Goal: Task Accomplishment & Management: Complete application form

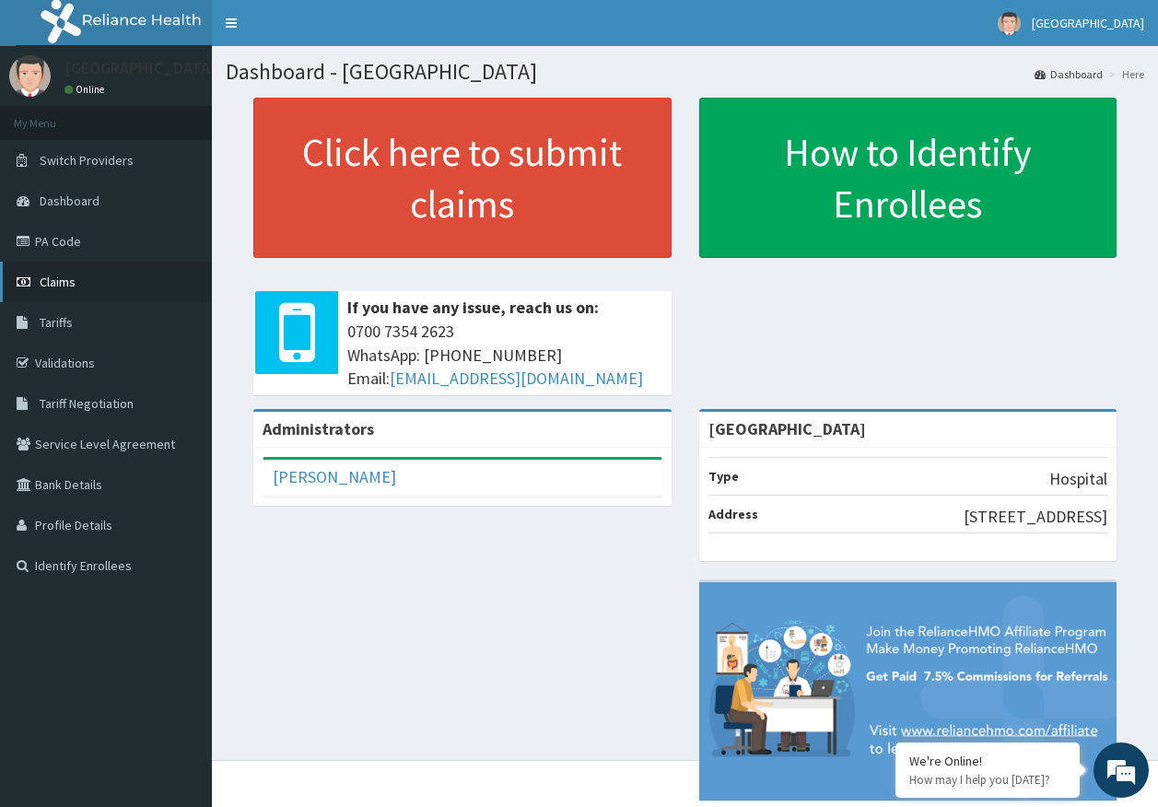
click at [64, 288] on span "Claims" at bounding box center [58, 282] width 36 height 17
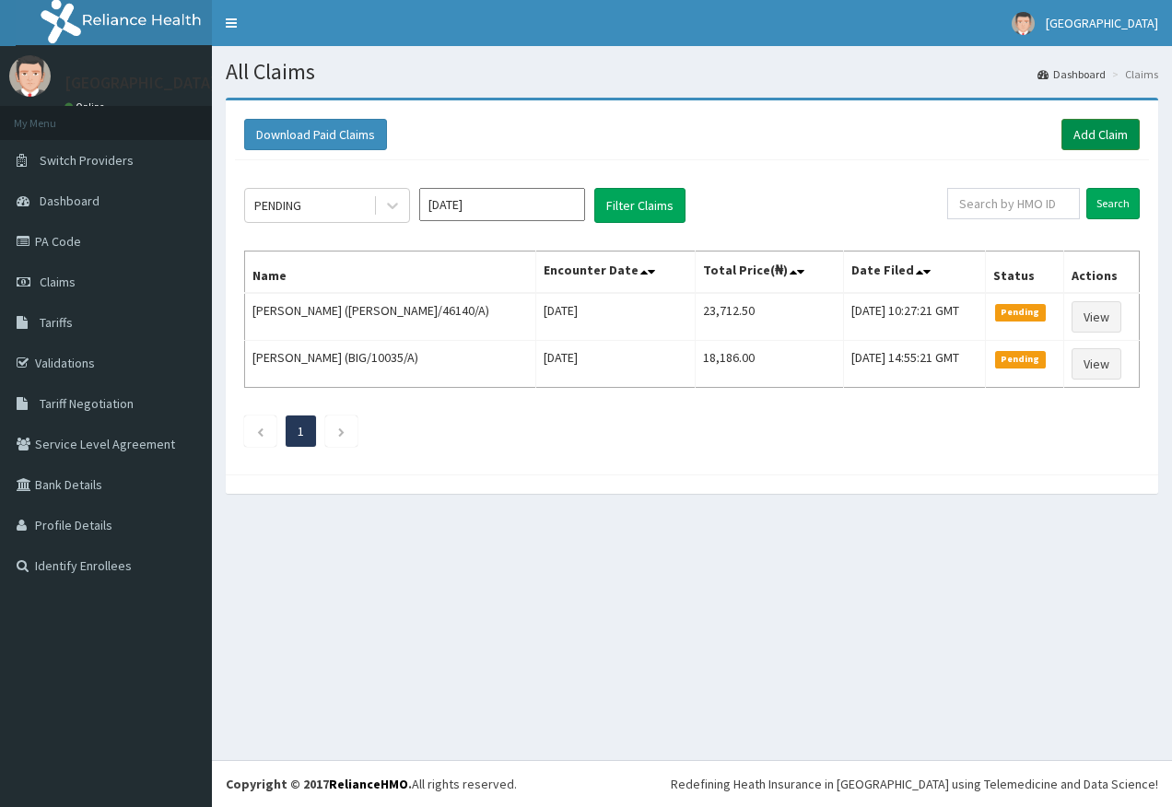
click at [1093, 131] on link "Add Claim" at bounding box center [1100, 134] width 78 height 31
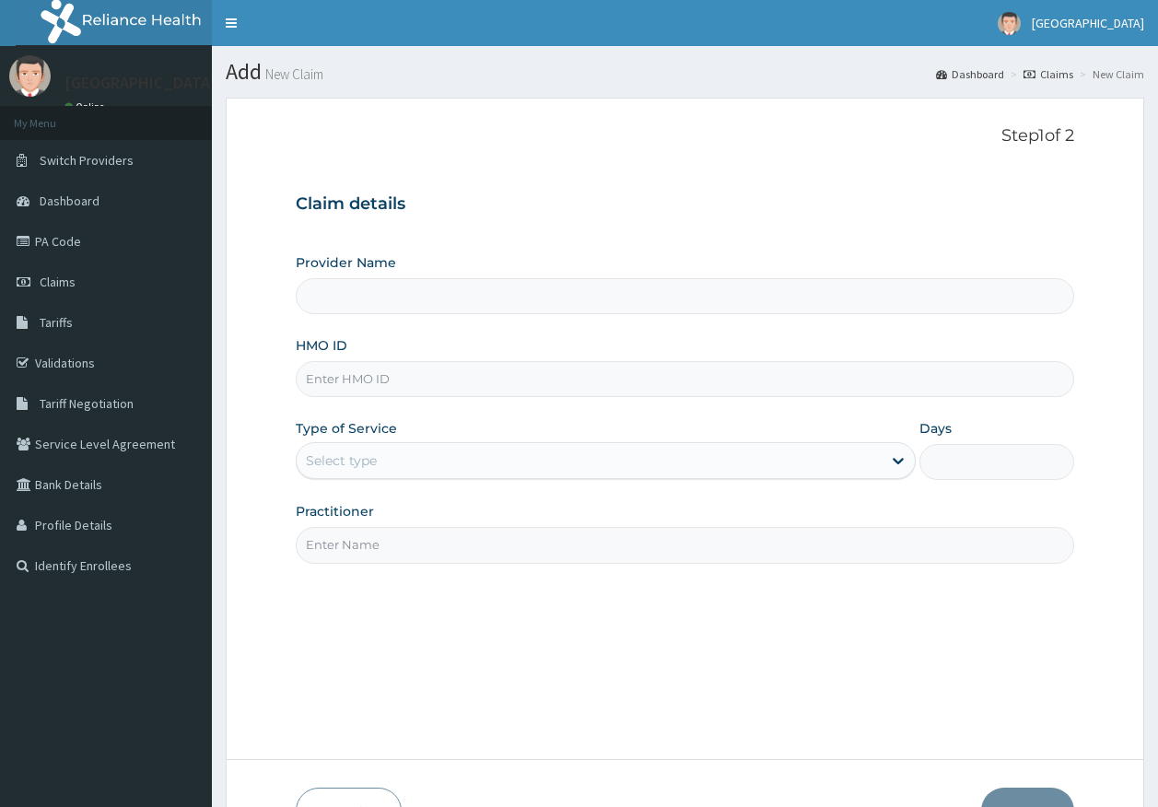
click at [375, 383] on input "HMO ID" at bounding box center [685, 379] width 779 height 36
type input "[GEOGRAPHIC_DATA]"
type input "CWP/10089/C"
click at [309, 456] on div "Select type" at bounding box center [341, 460] width 71 height 18
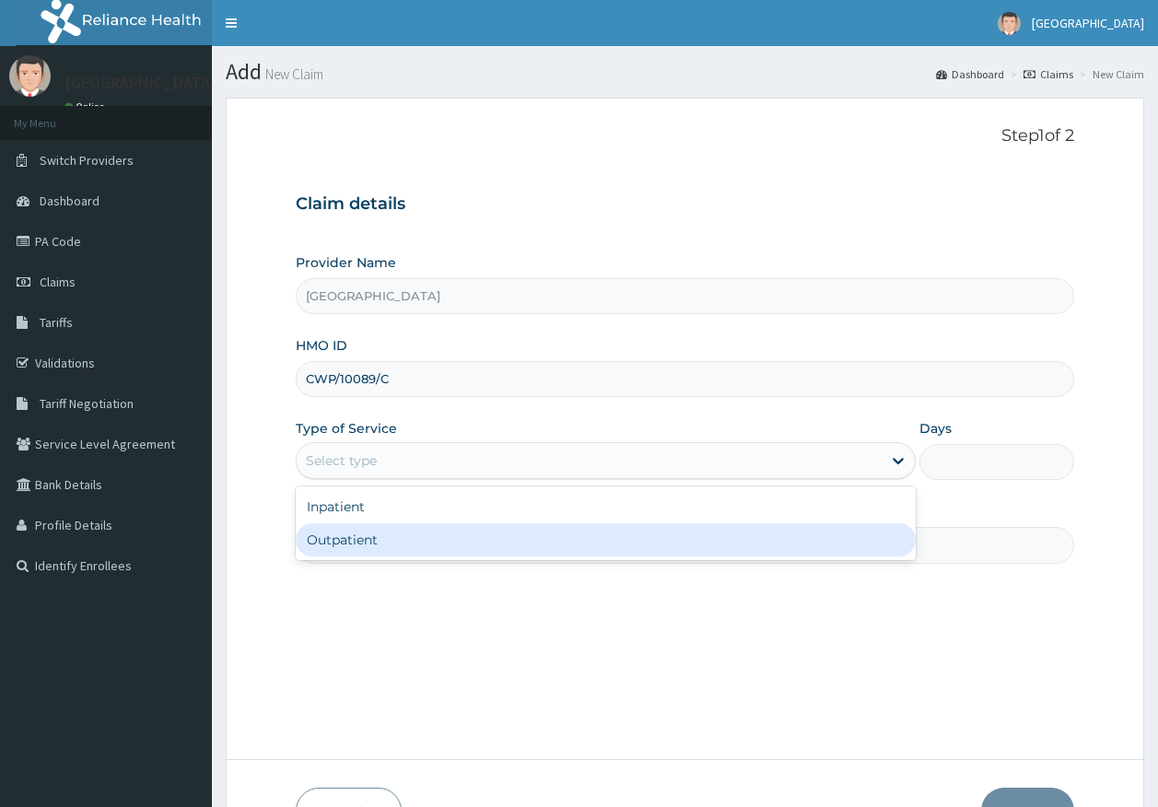
click at [352, 540] on div "Outpatient" at bounding box center [606, 539] width 620 height 33
type input "1"
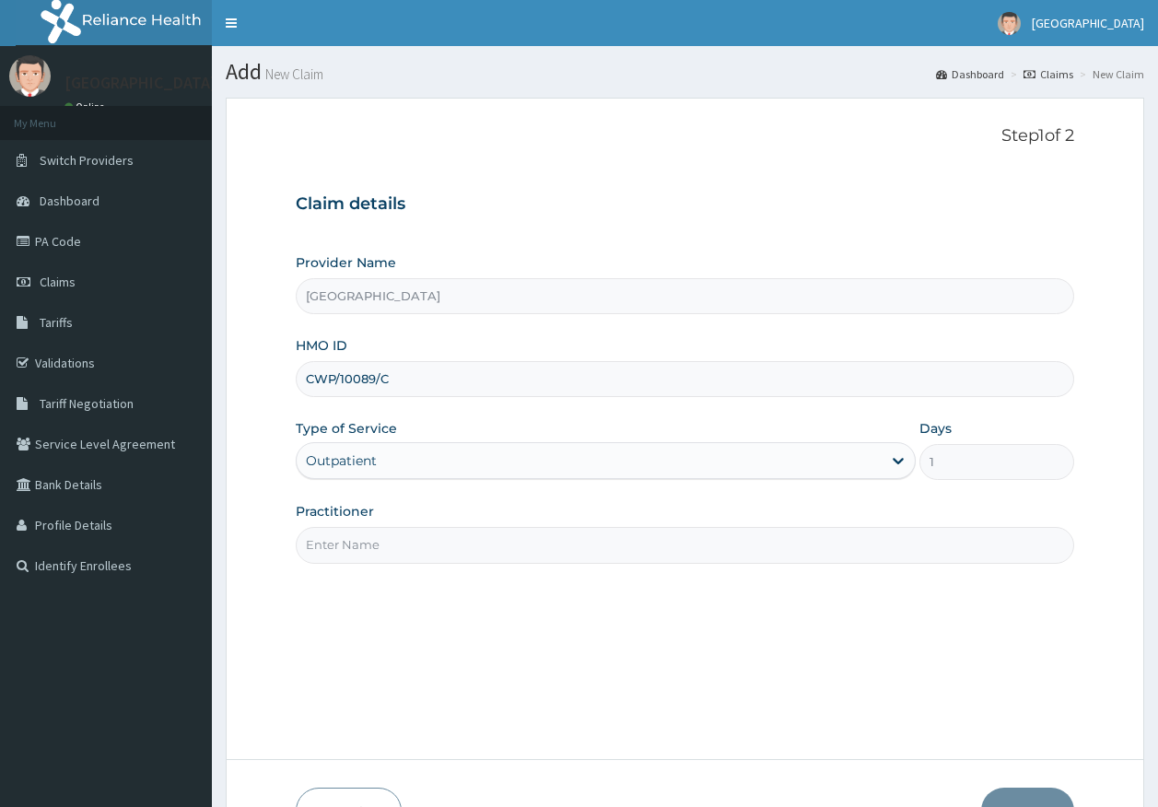
click at [371, 553] on input "Practitioner" at bounding box center [685, 545] width 779 height 36
type input "DR AJAYI"
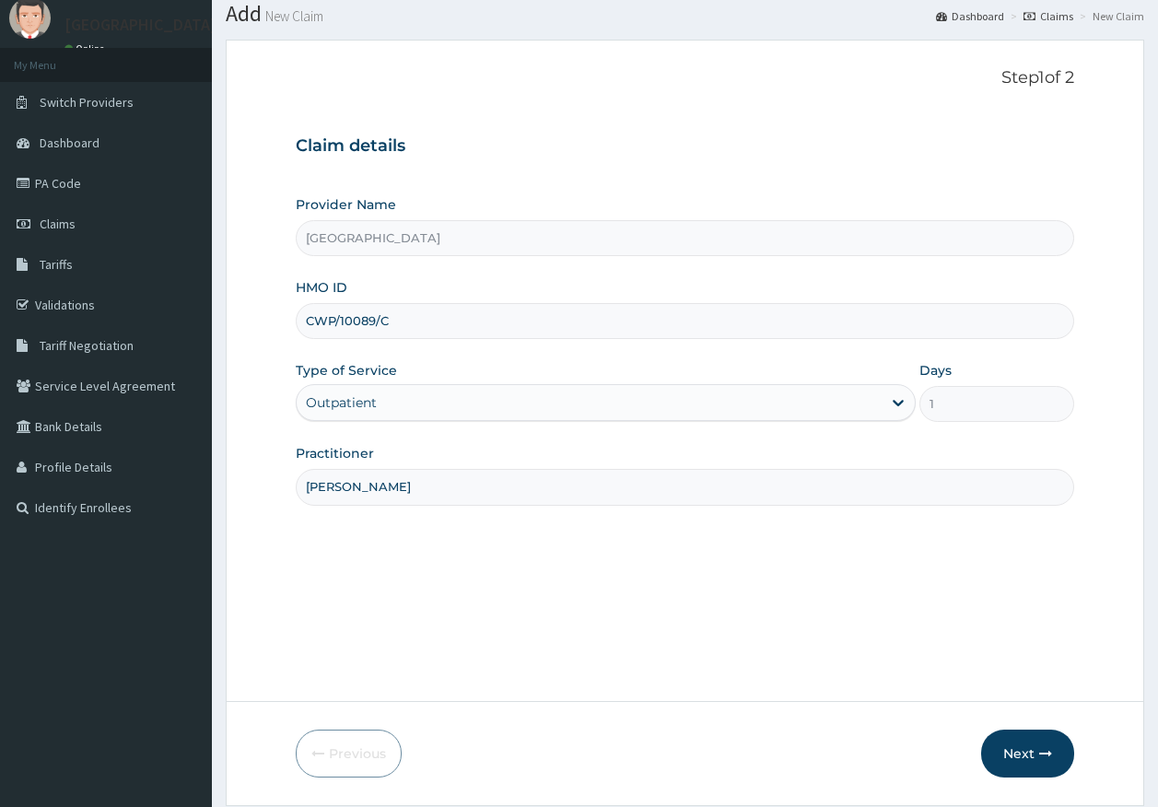
scroll to position [118, 0]
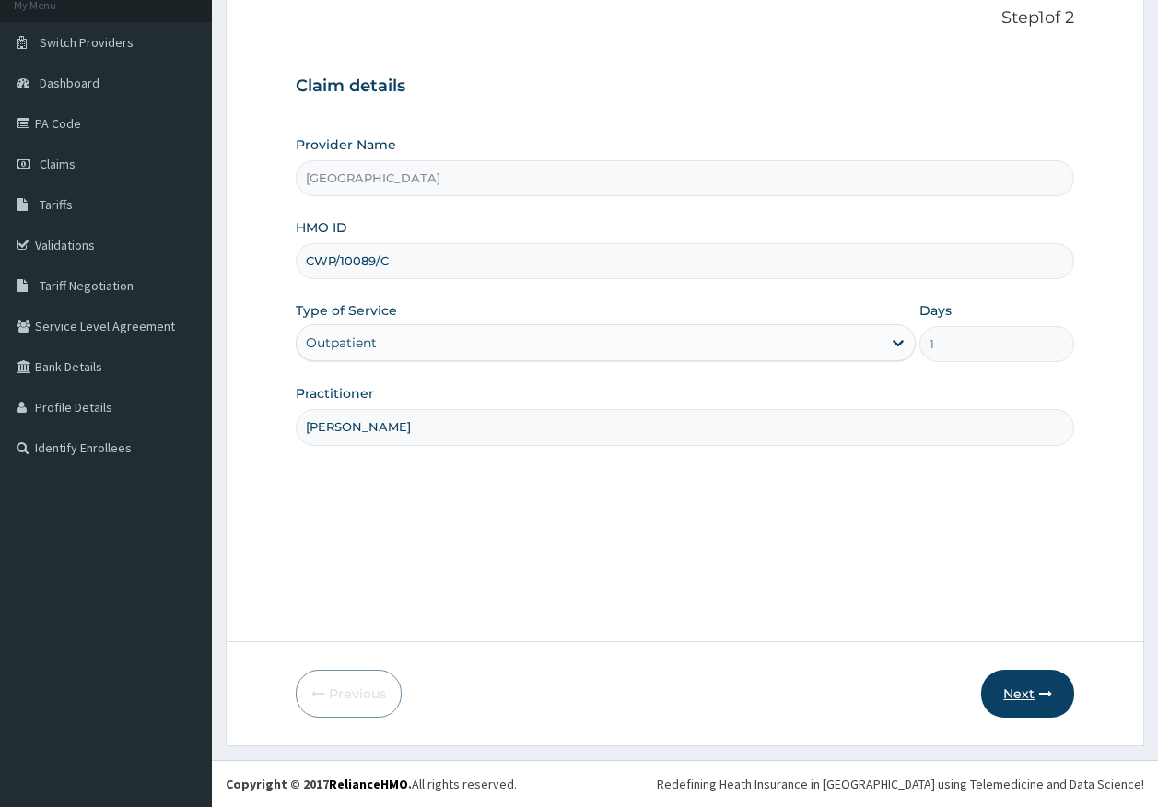
click at [1018, 693] on button "Next" at bounding box center [1027, 694] width 93 height 48
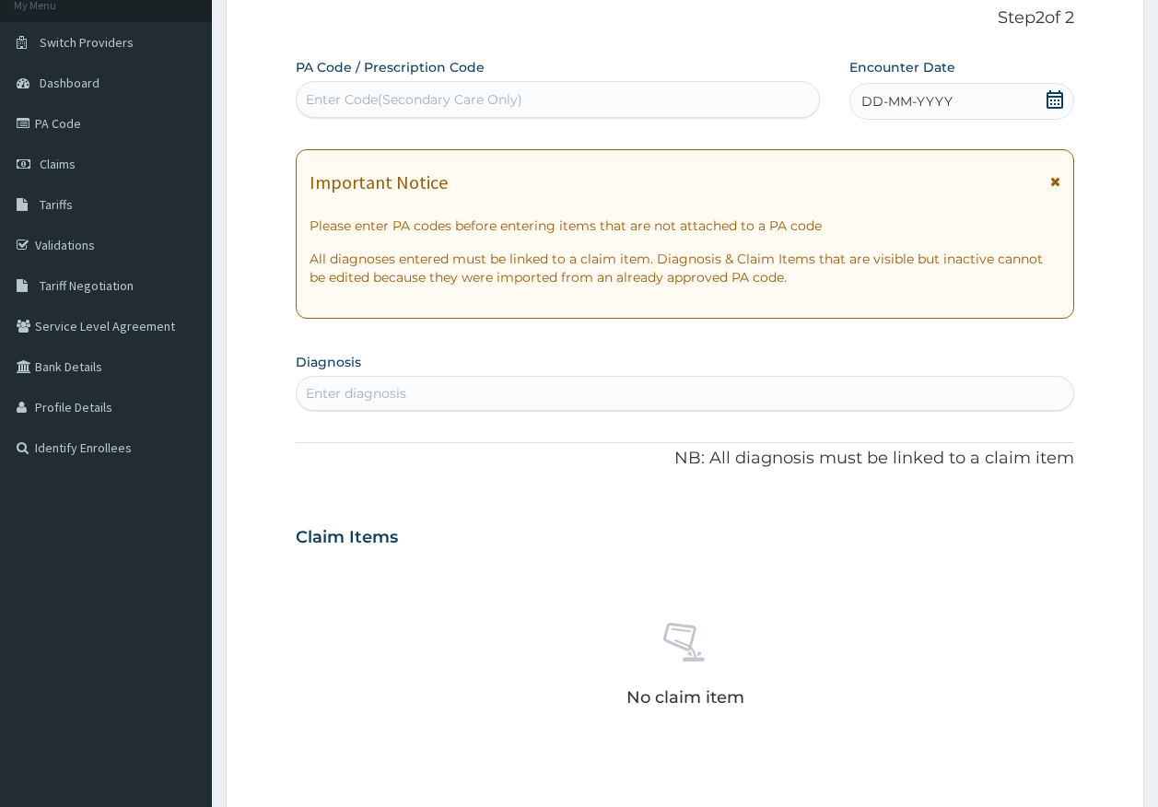
click at [400, 96] on div "Enter Code(Secondary Care Only)" at bounding box center [414, 99] width 216 height 18
type input "PA/C722D1"
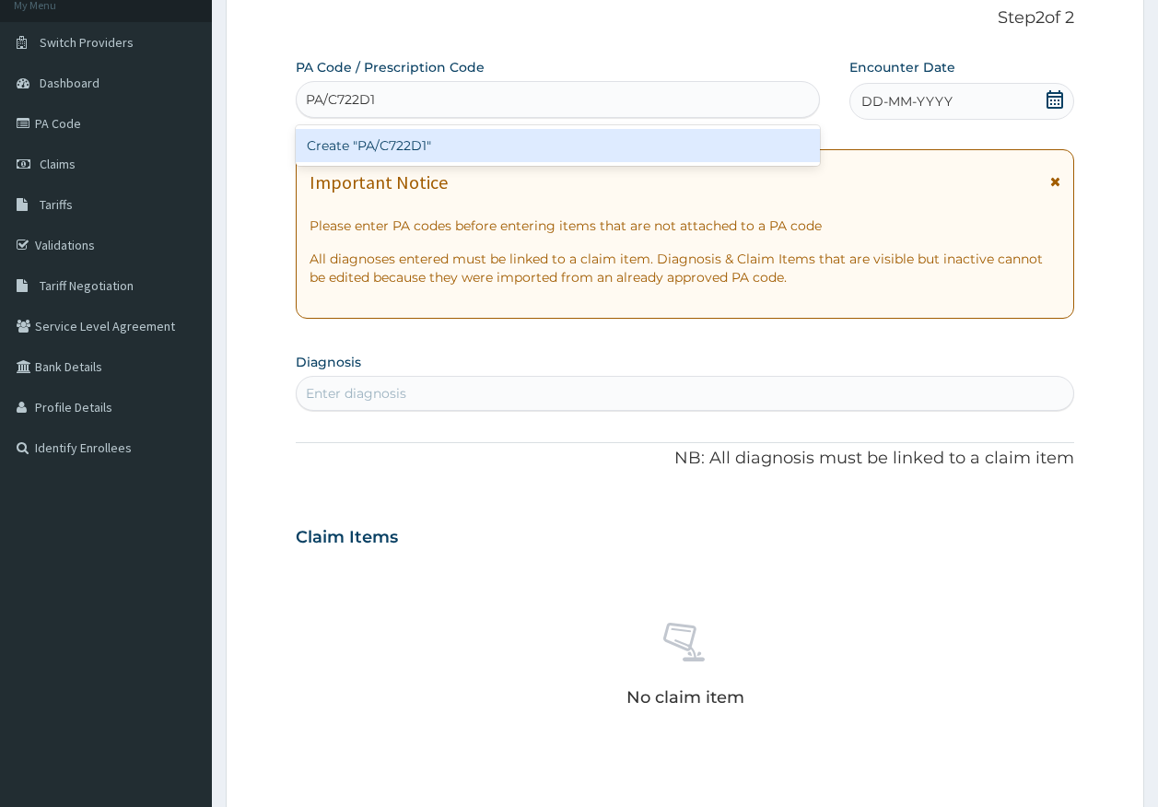
click at [411, 153] on div "Create "PA/C722D1"" at bounding box center [558, 145] width 525 height 33
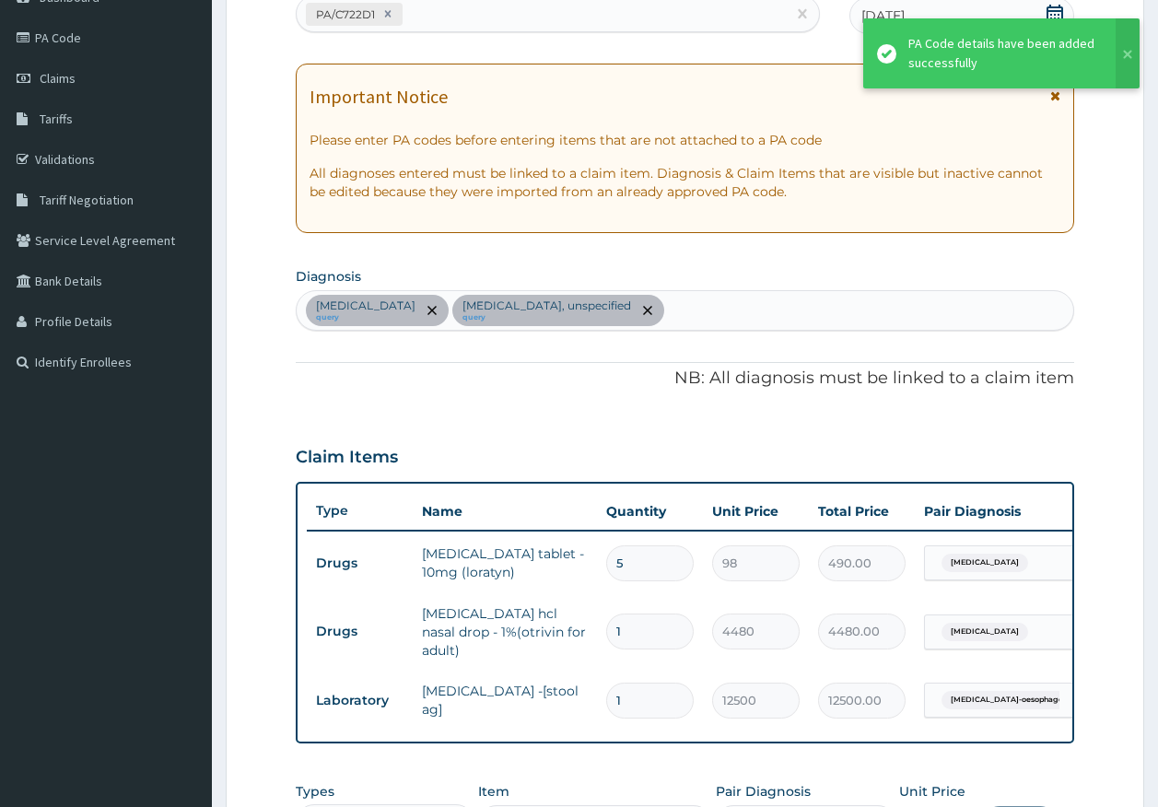
scroll to position [394, 0]
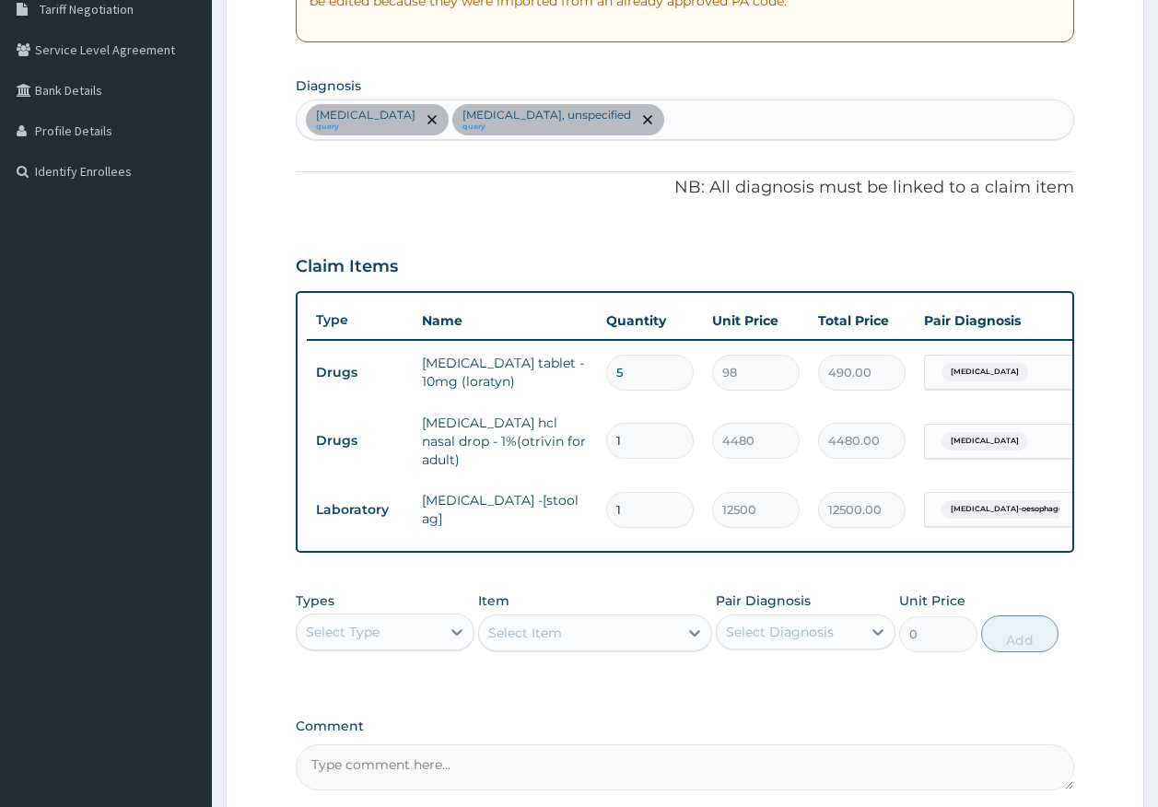
click at [383, 633] on div "Select Type" at bounding box center [369, 631] width 145 height 29
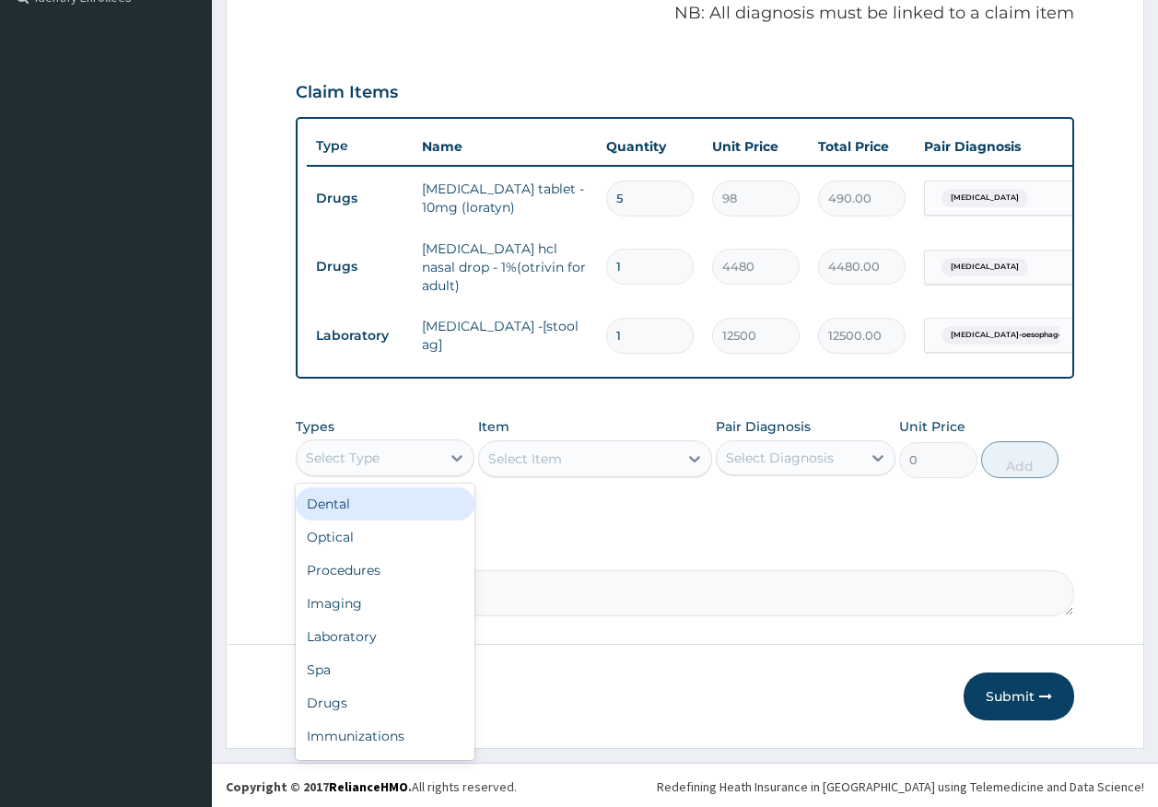
scroll to position [575, 0]
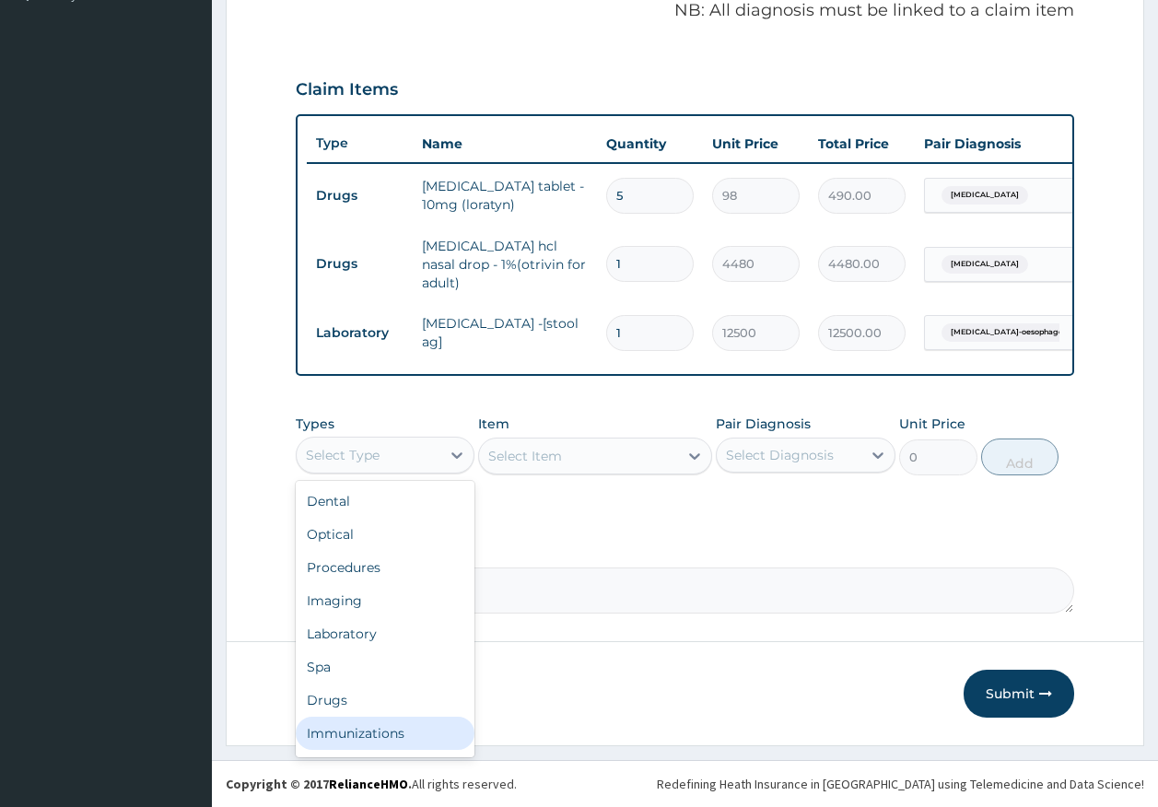
click at [372, 729] on div "Immunizations" at bounding box center [386, 733] width 180 height 33
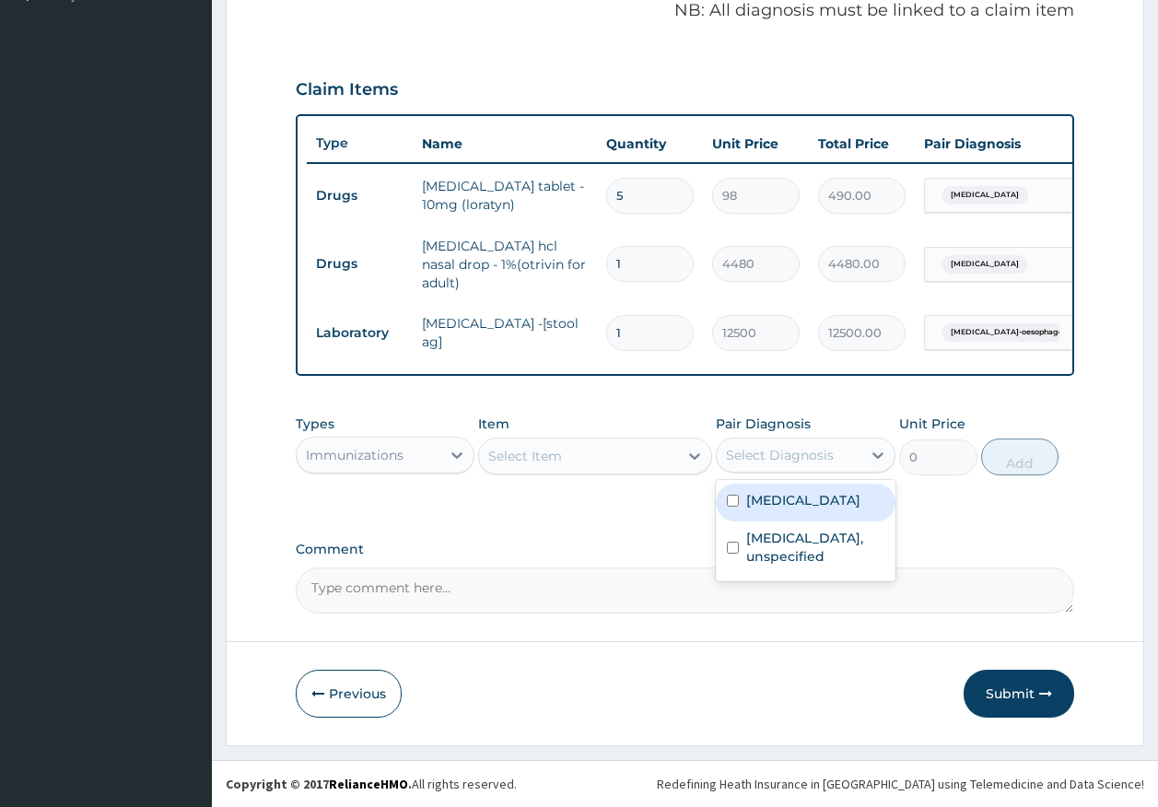
click at [768, 464] on div "Select Diagnosis" at bounding box center [789, 454] width 145 height 29
click at [767, 508] on label "Acute sinusitis" at bounding box center [803, 500] width 114 height 18
checkbox input "true"
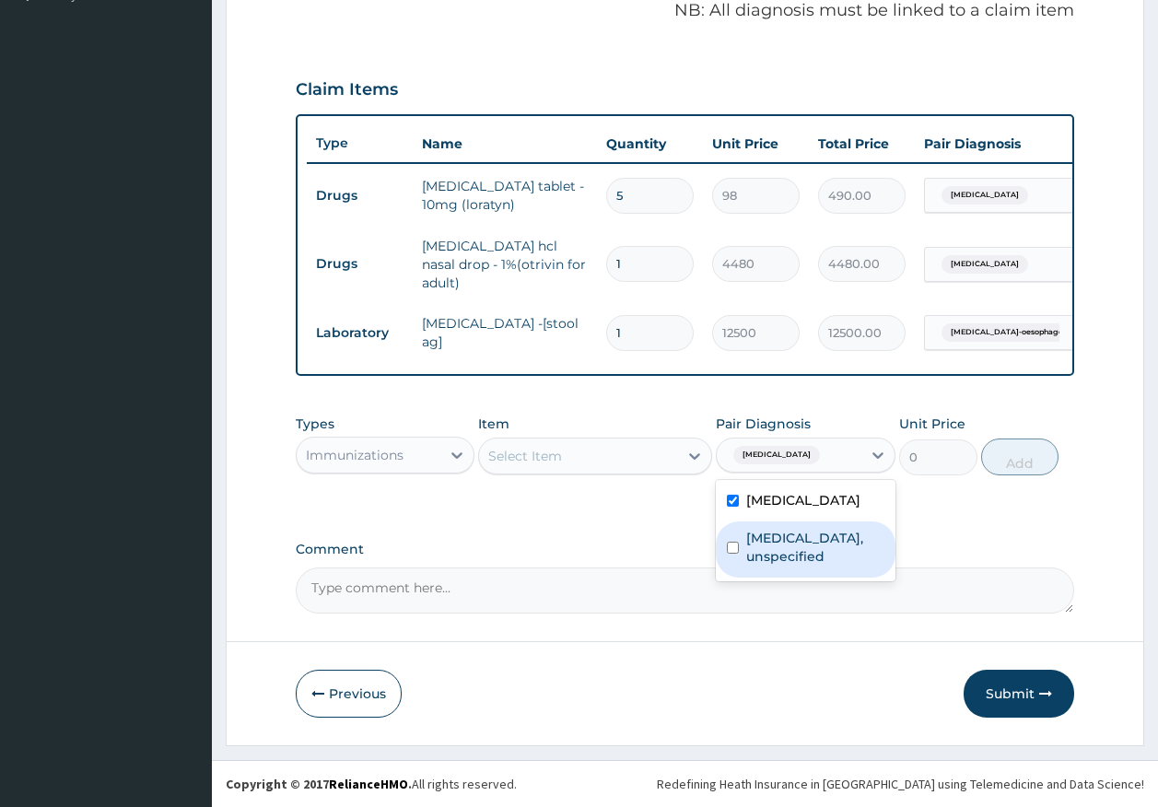
click at [566, 444] on div "Select Item" at bounding box center [578, 455] width 199 height 29
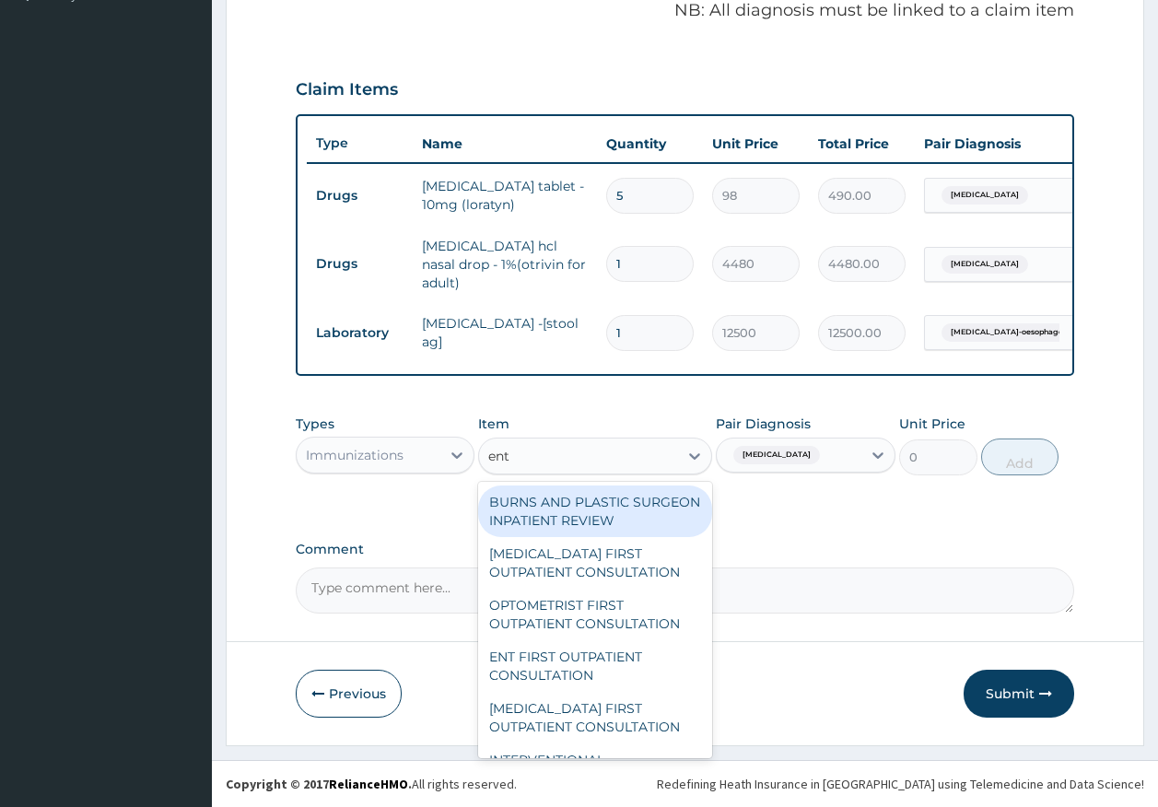
type input "ent f"
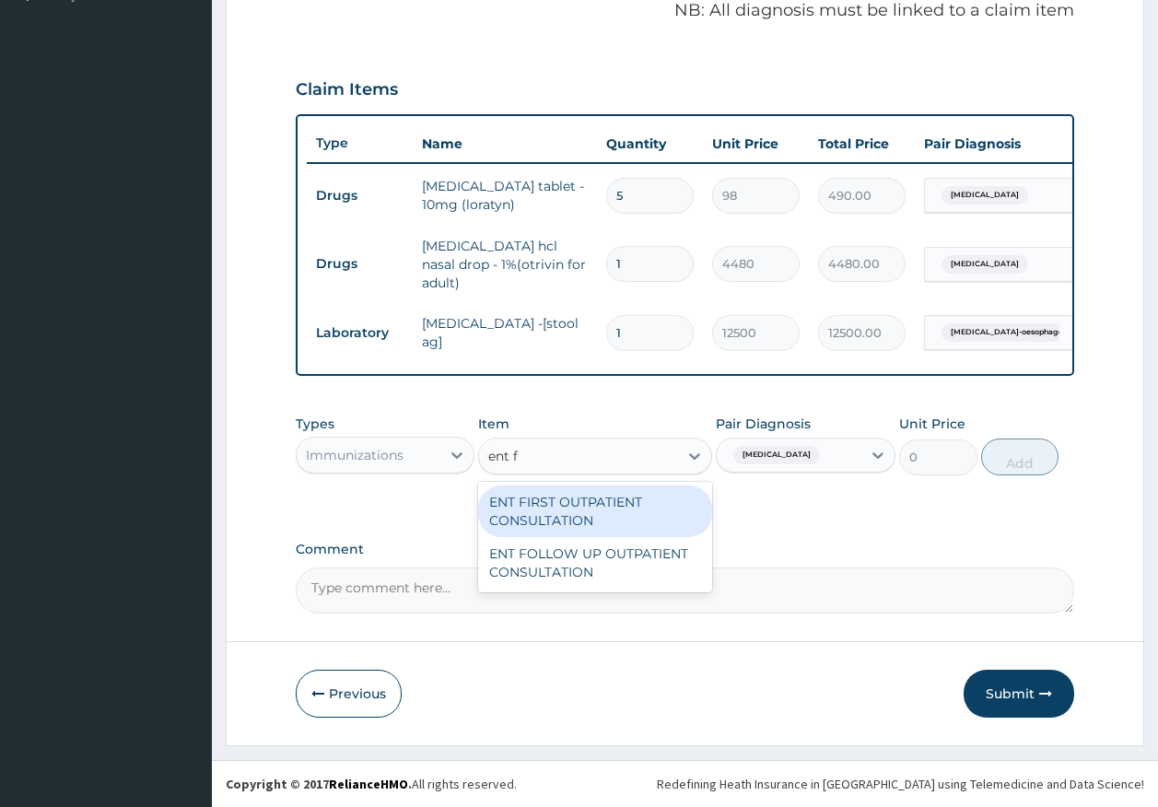
click at [589, 524] on div "ENT FIRST OUTPATIENT CONSULTATION" at bounding box center [595, 511] width 234 height 52
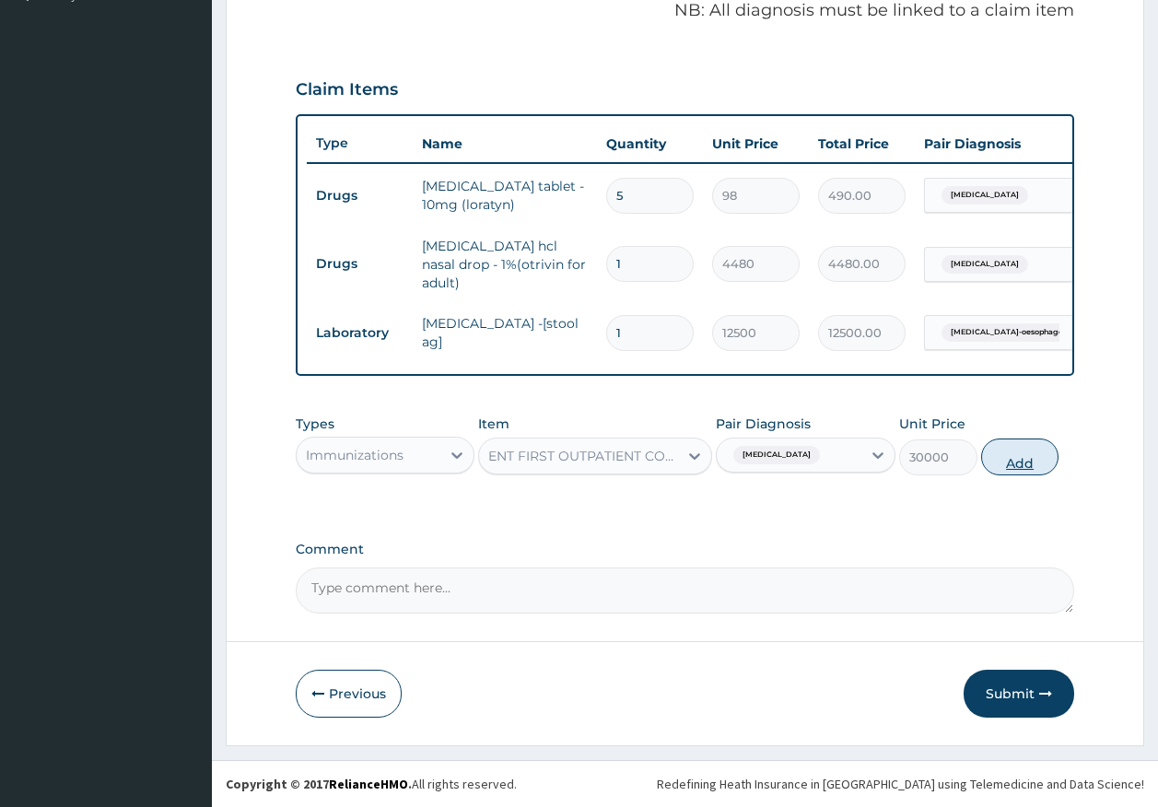
click at [1007, 457] on button "Add" at bounding box center [1020, 456] width 78 height 37
type input "0"
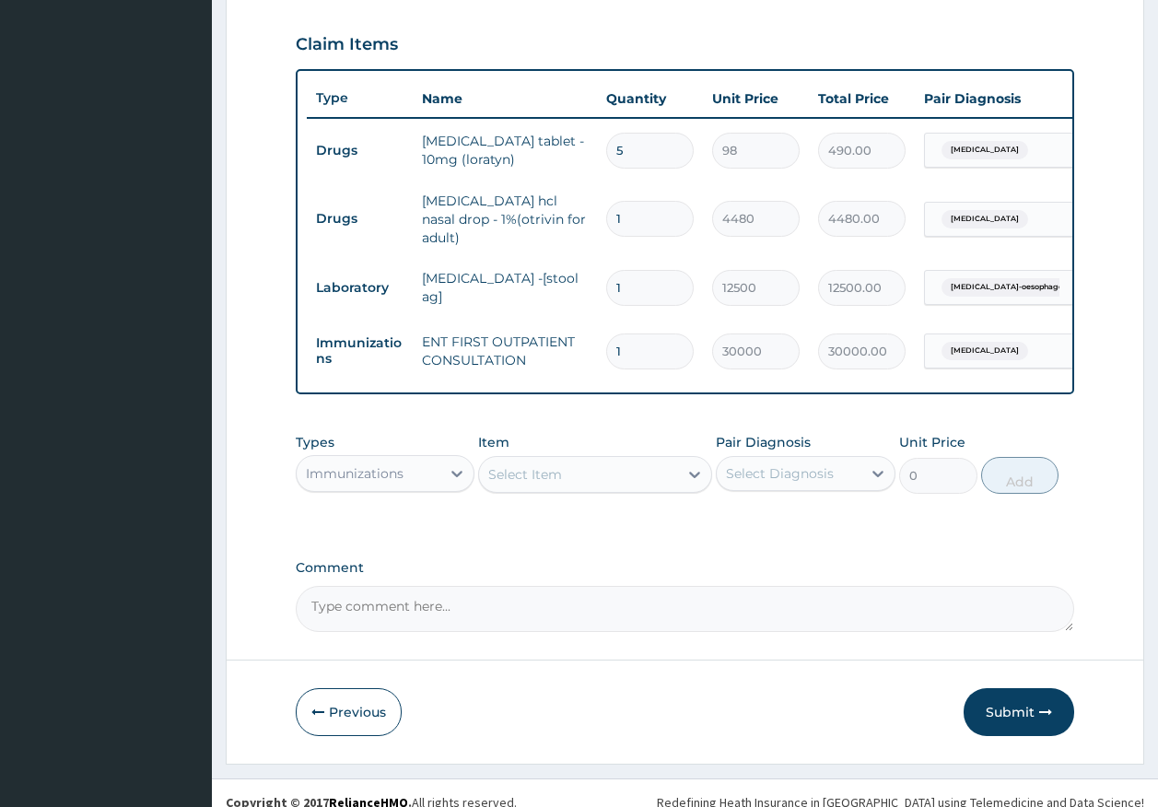
scroll to position [638, 0]
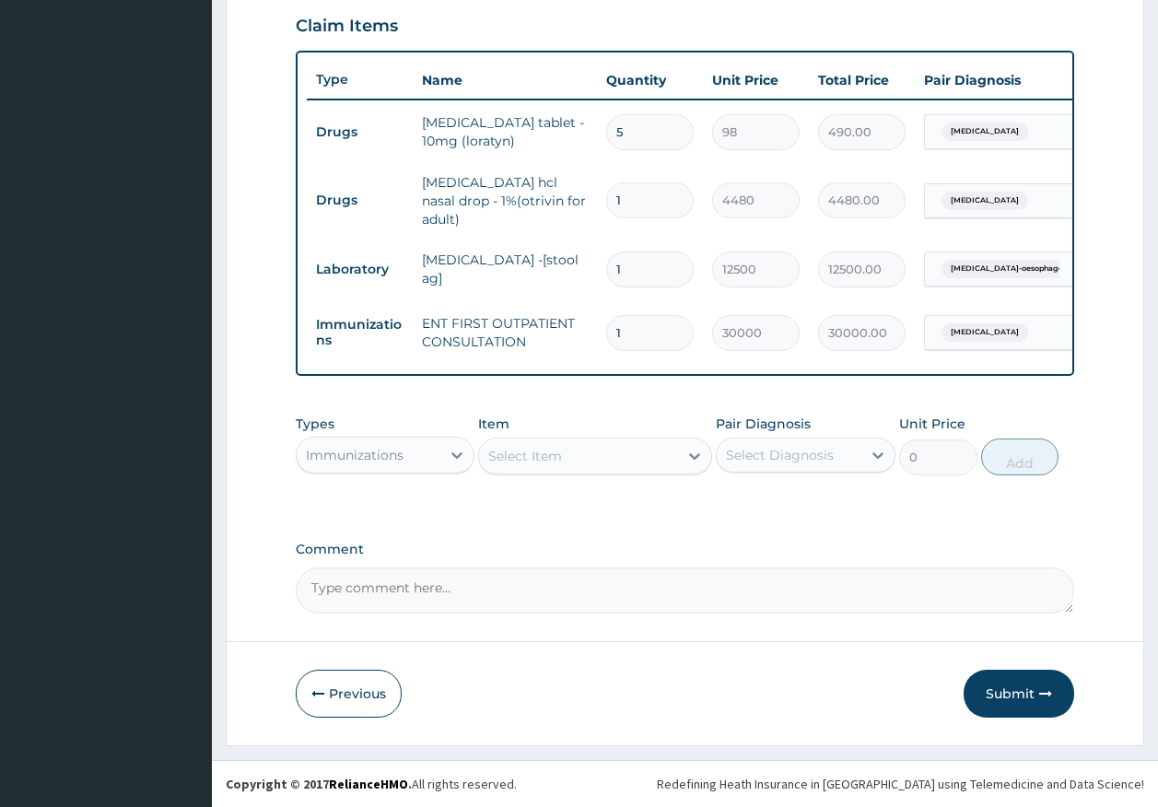
click at [424, 598] on textarea "Comment" at bounding box center [685, 590] width 779 height 46
paste textarea "PA/B8CA6B FOR ENT CONSULTATION."
type textarea "PA/B8CA6B FOR ENT CONSULTATION."
click at [1045, 688] on icon "button" at bounding box center [1045, 693] width 13 height 13
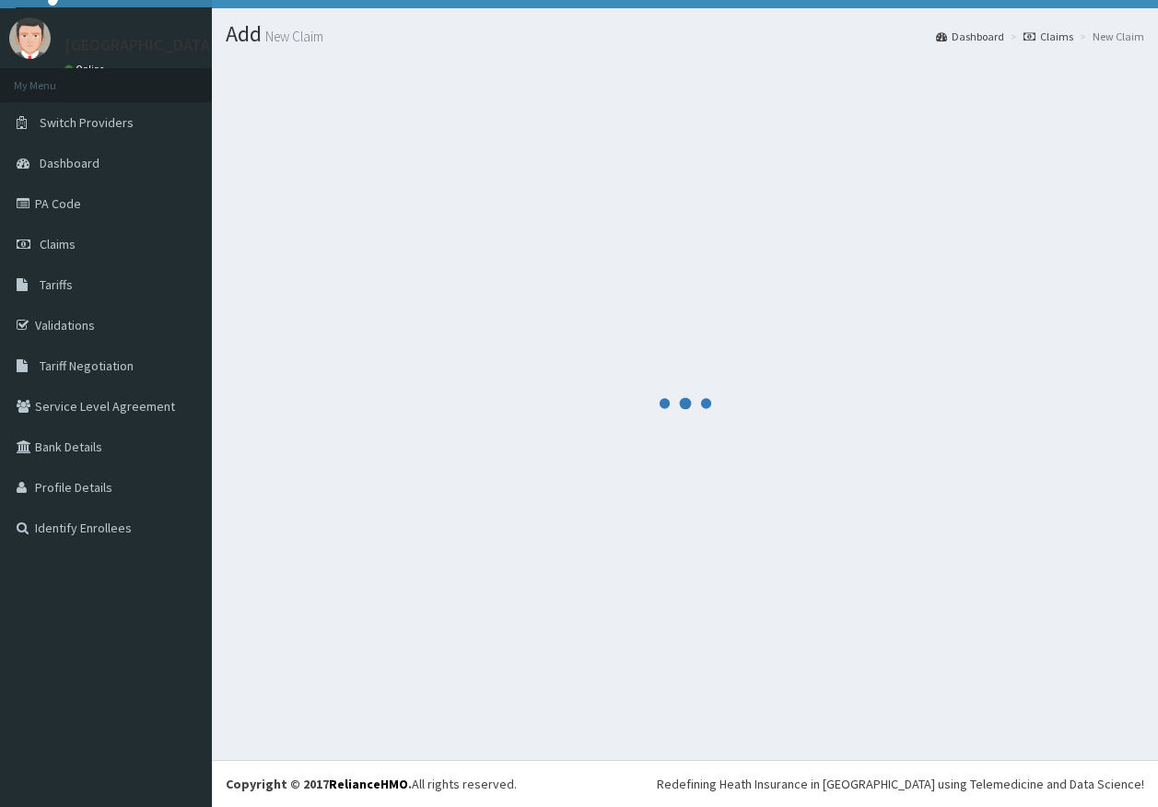
scroll to position [38, 0]
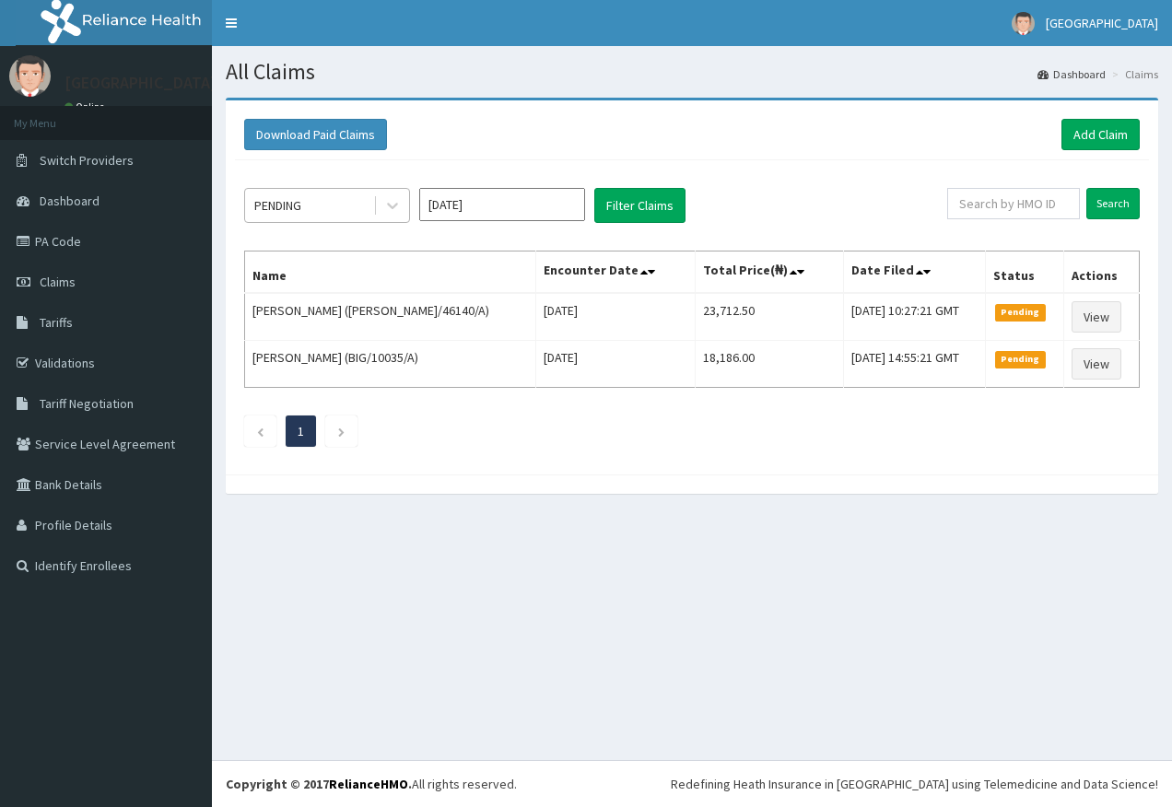
click at [273, 218] on div "PENDING" at bounding box center [309, 205] width 128 height 29
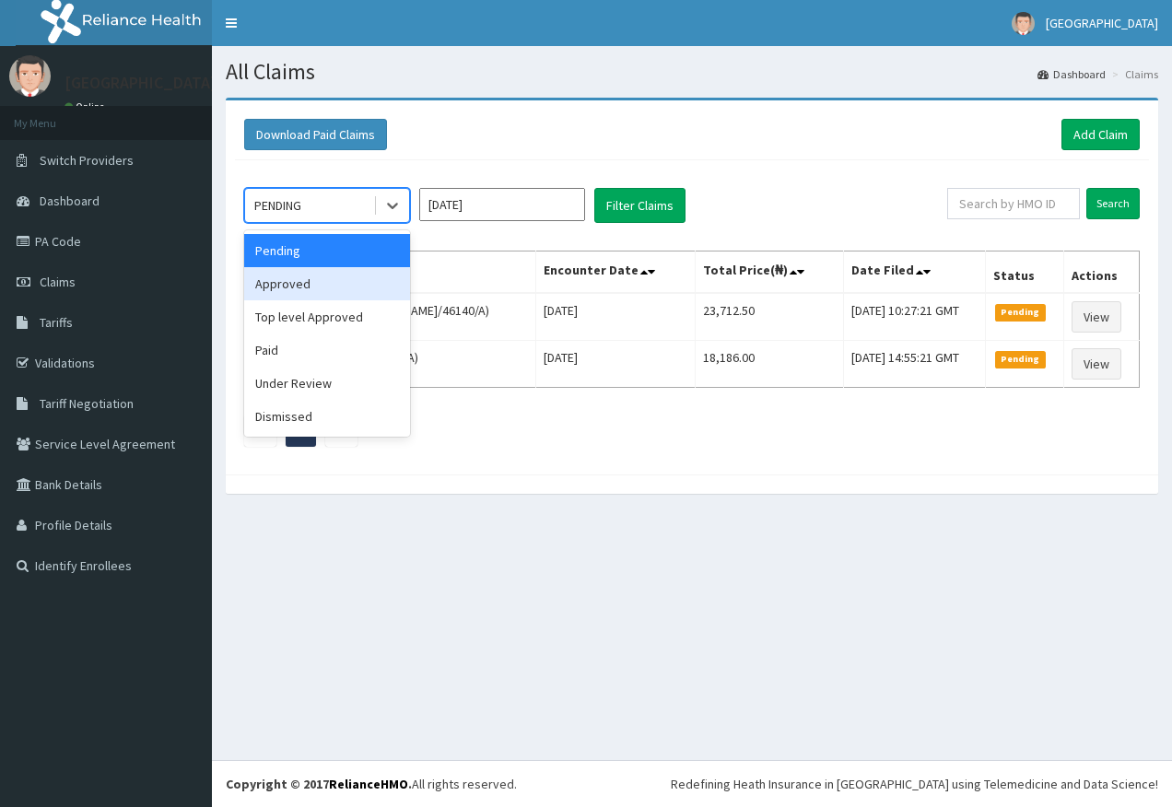
click at [285, 282] on div "Approved" at bounding box center [327, 283] width 166 height 33
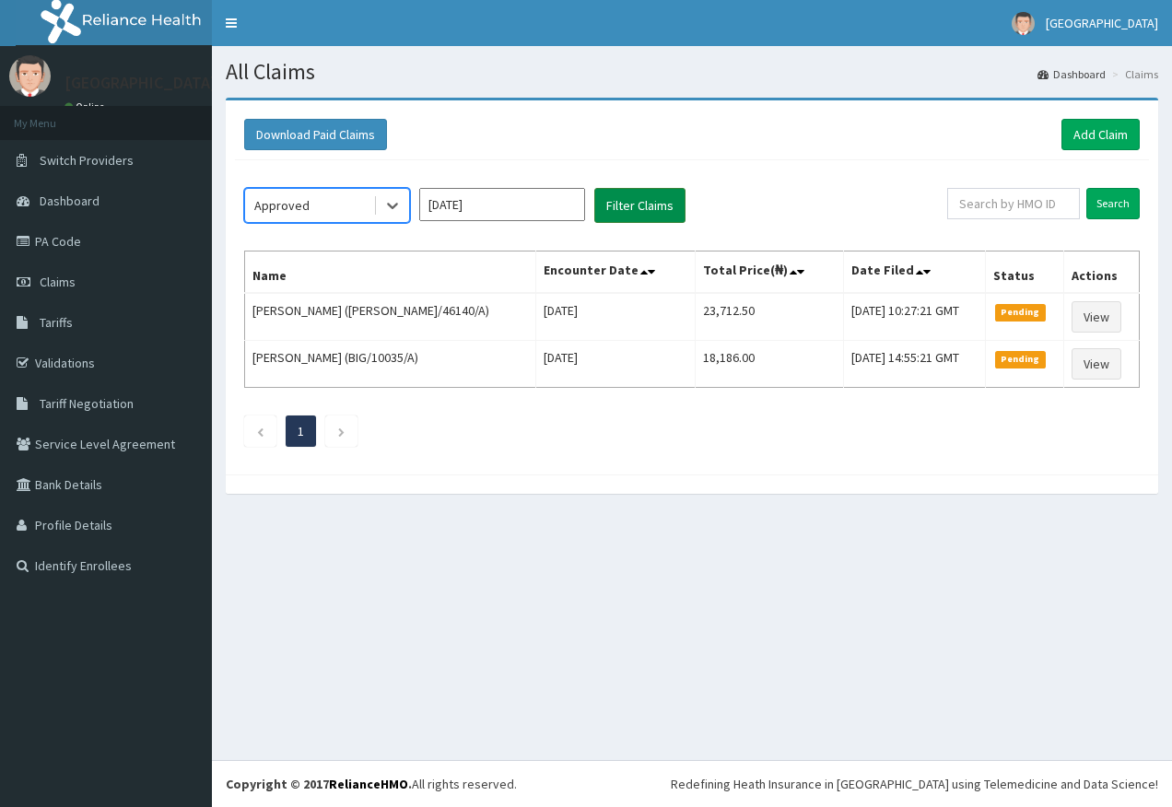
click at [630, 205] on button "Filter Claims" at bounding box center [639, 205] width 91 height 35
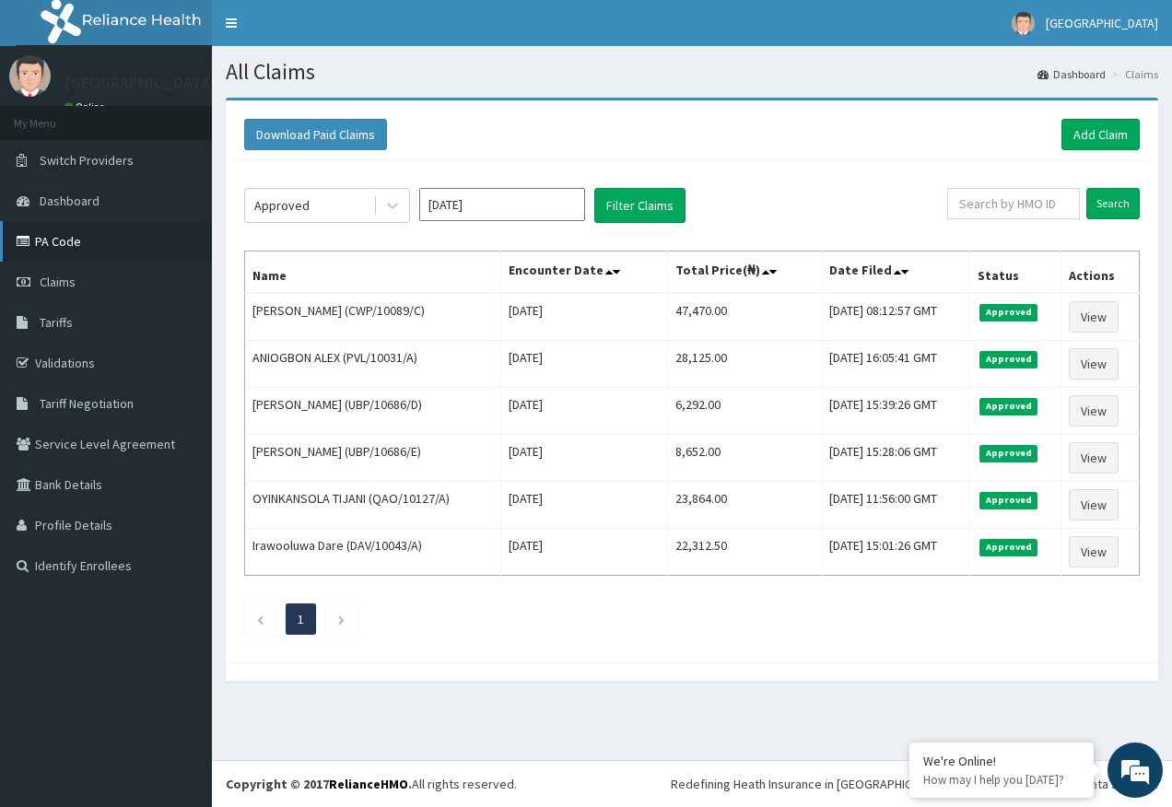
click at [69, 243] on link "PA Code" at bounding box center [106, 241] width 212 height 41
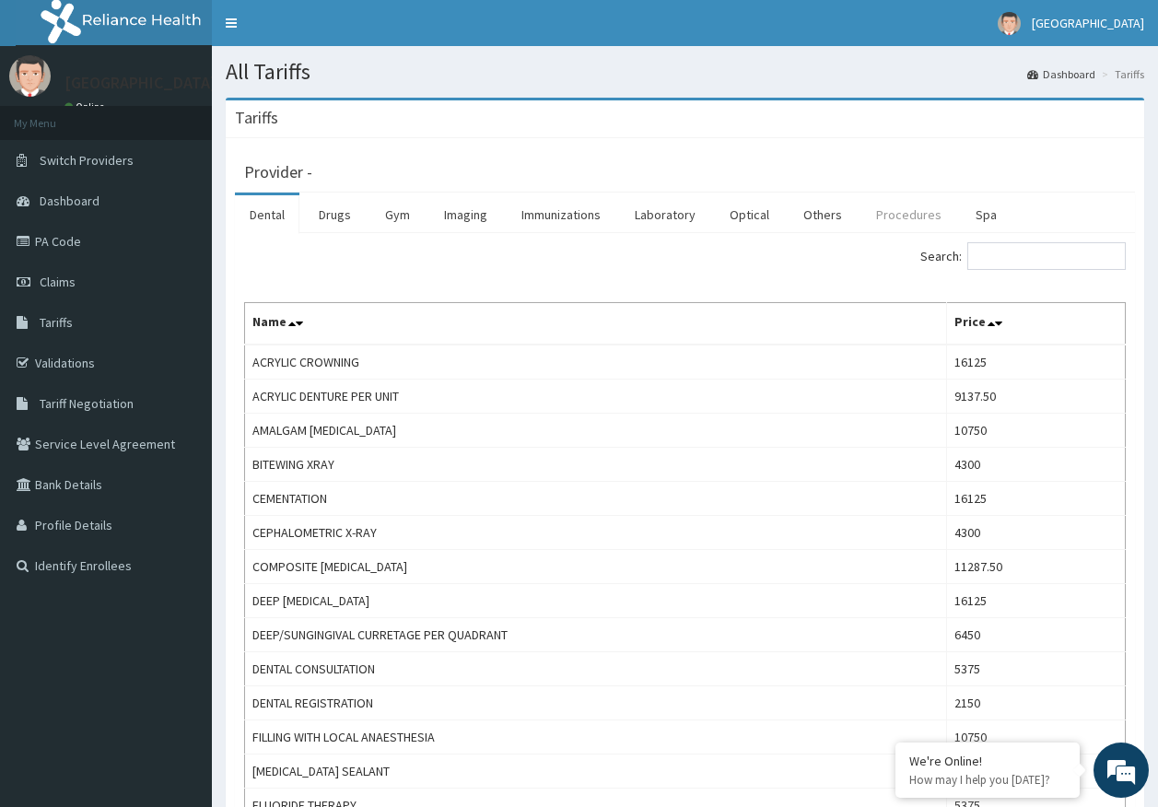
click at [919, 221] on link "Procedures" at bounding box center [908, 214] width 95 height 39
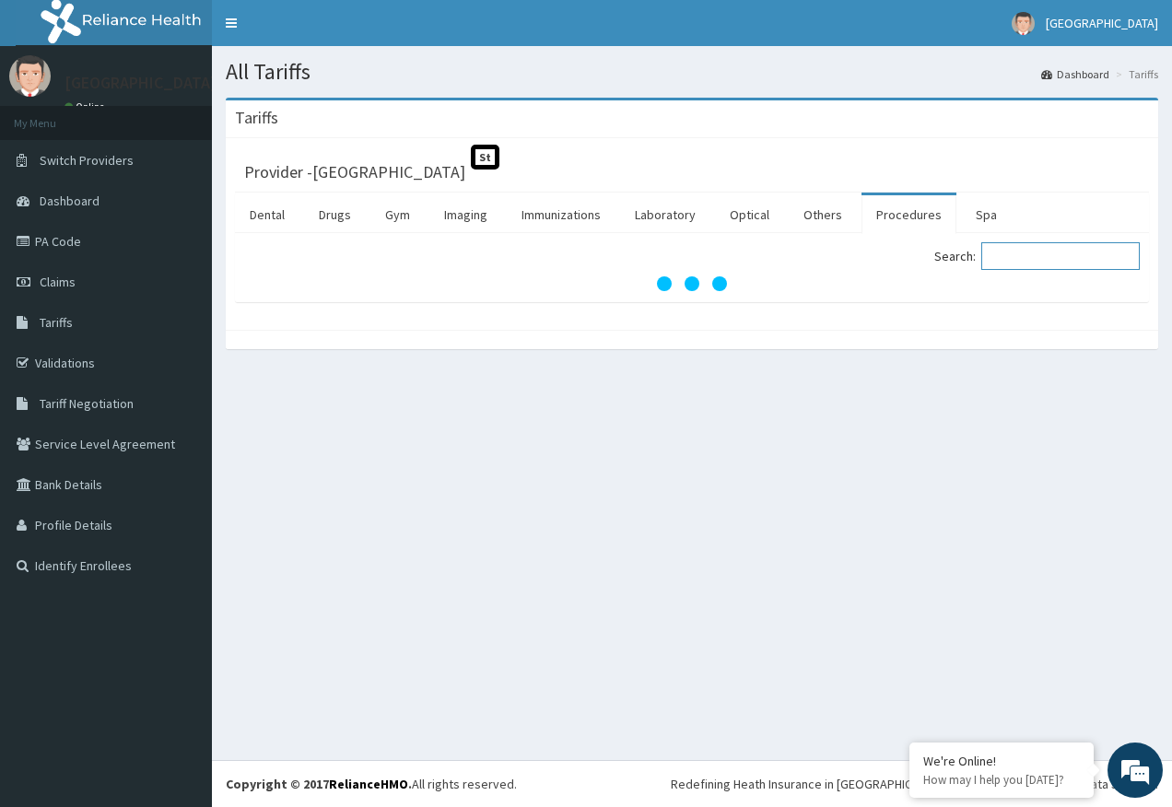
click at [1020, 255] on input "Search:" at bounding box center [1060, 256] width 158 height 28
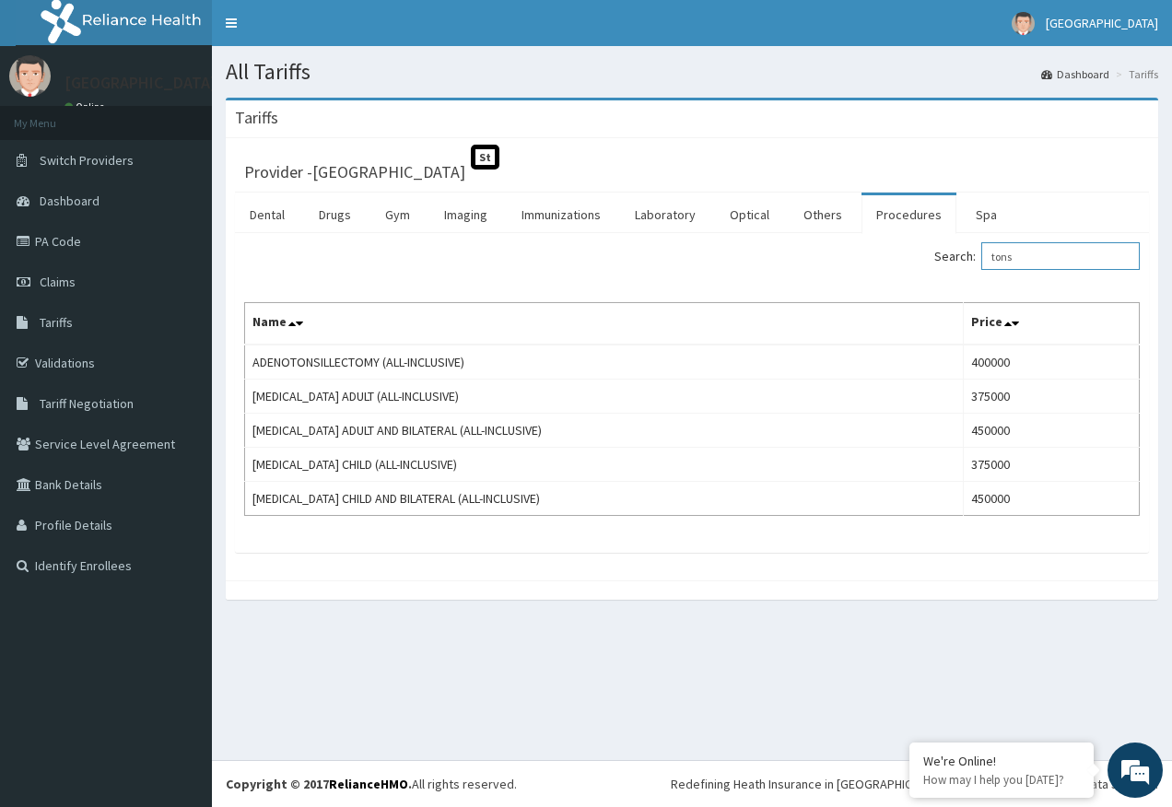
type input "tons"
click at [71, 282] on span "Claims" at bounding box center [58, 282] width 36 height 17
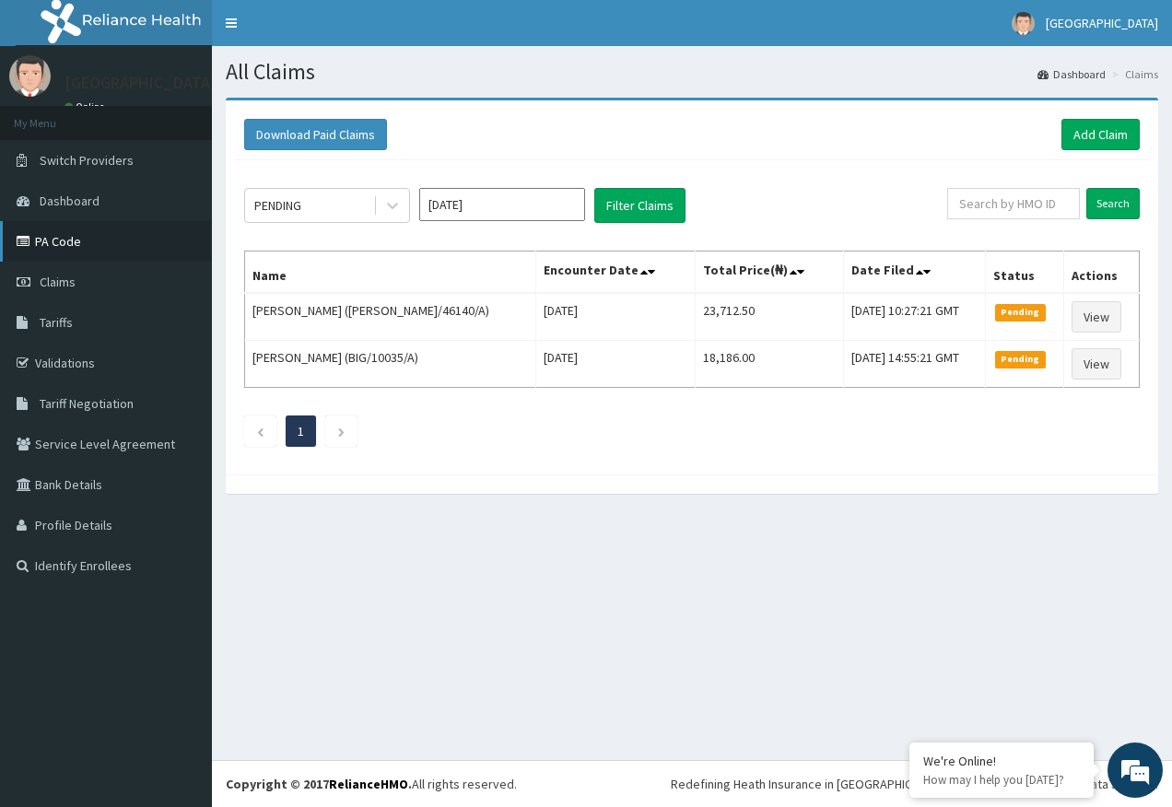
click at [46, 242] on link "PA Code" at bounding box center [106, 241] width 212 height 41
click at [86, 373] on link "Validations" at bounding box center [106, 363] width 212 height 41
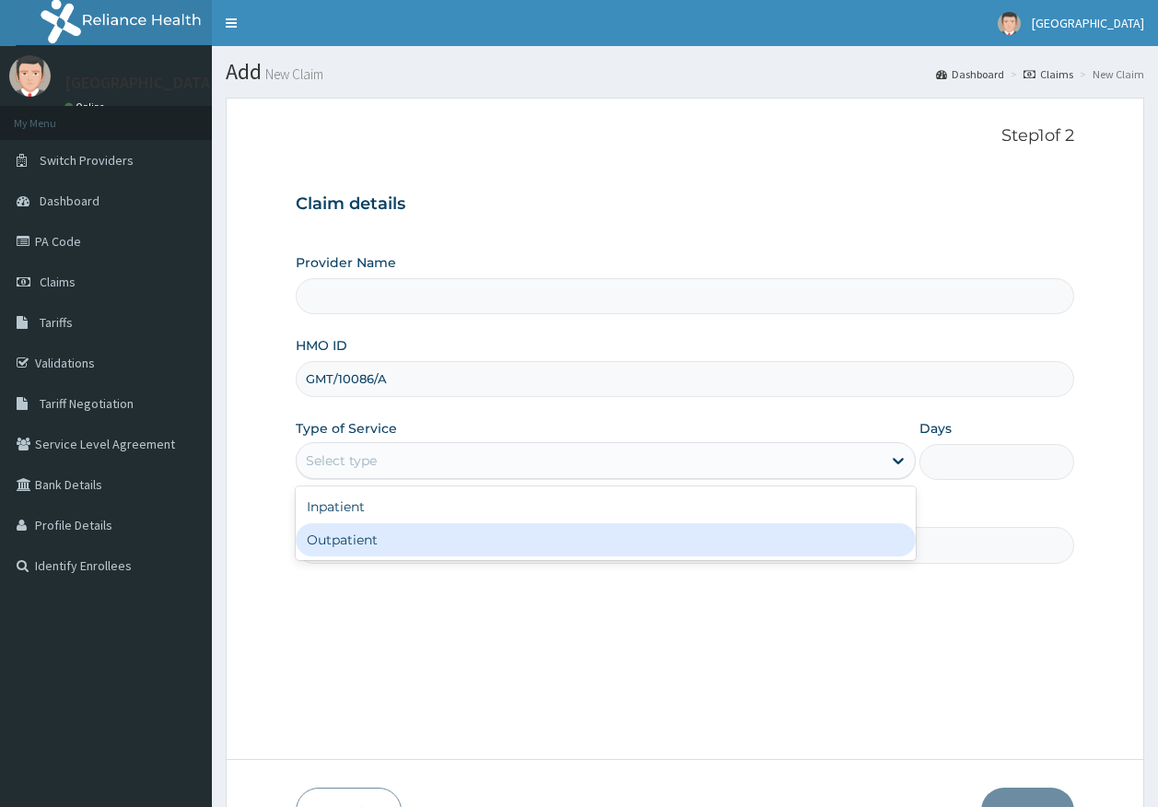
click at [336, 536] on div "Outpatient" at bounding box center [606, 539] width 620 height 33
type input "1"
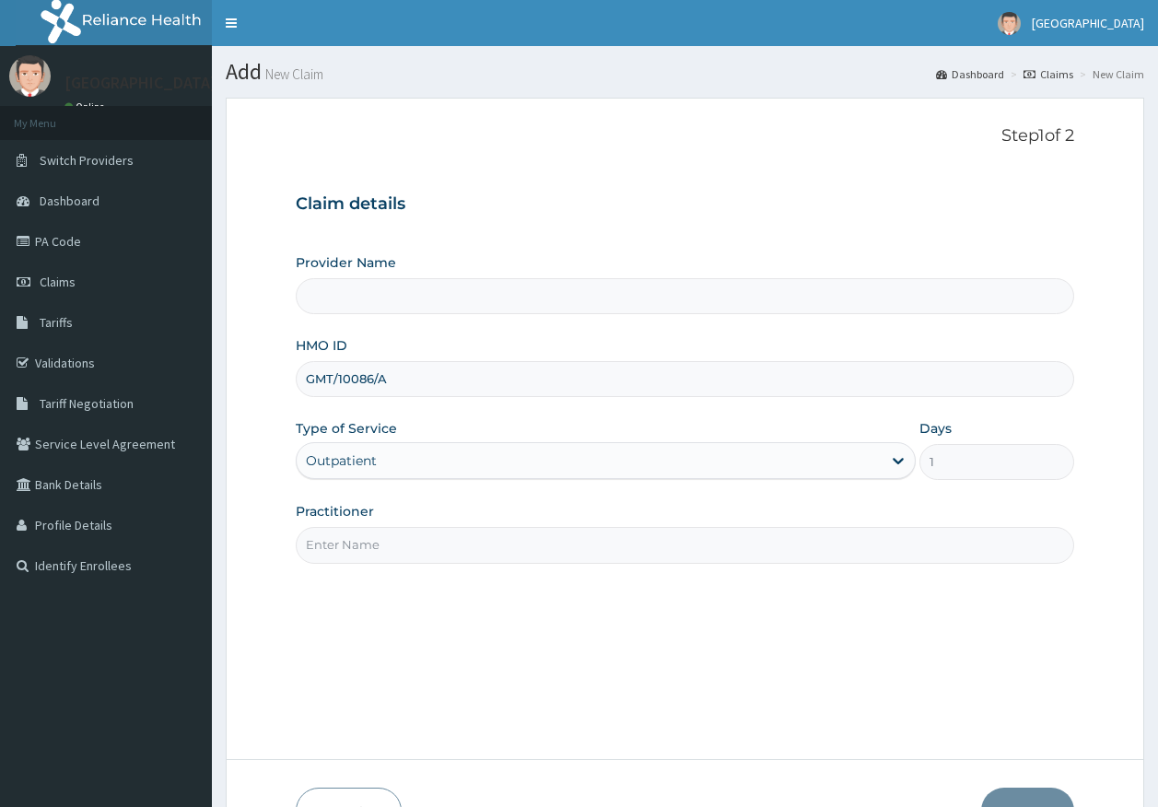
type input "Kingtrust Medical Center"
click at [356, 550] on input "Practitioner" at bounding box center [685, 545] width 779 height 36
type input "DR AJAYI"
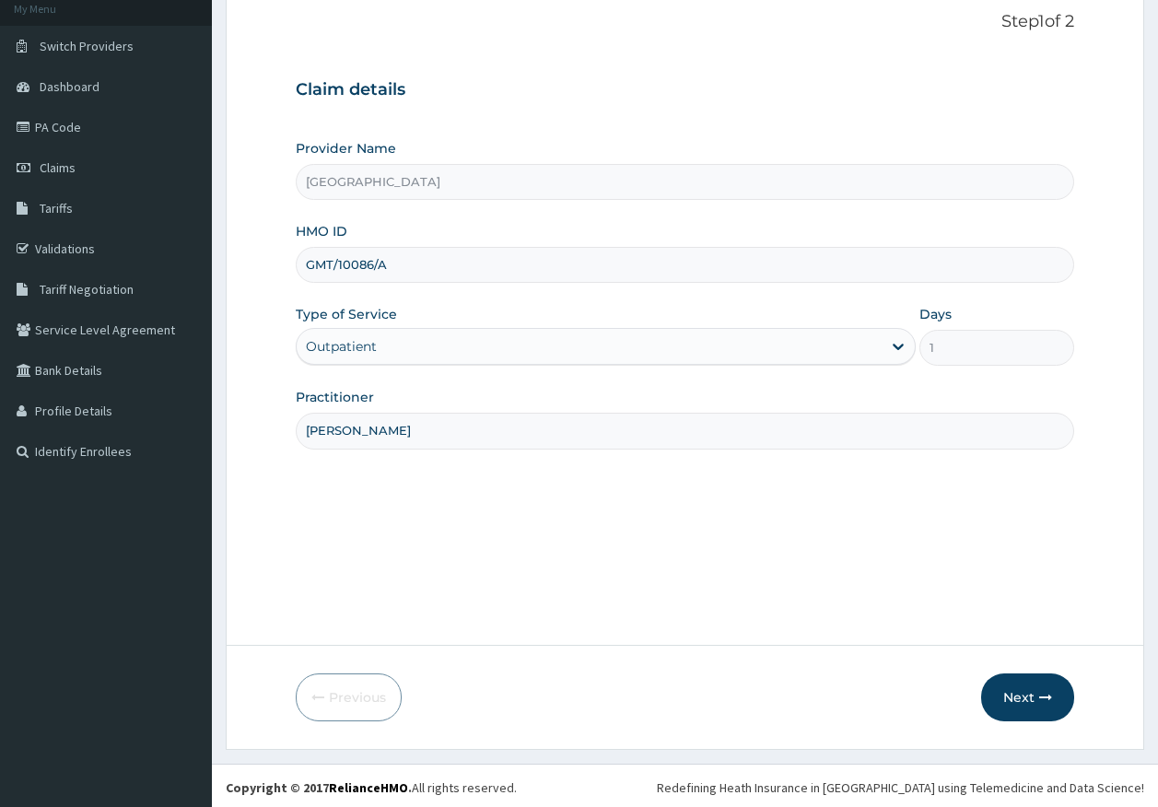
scroll to position [118, 0]
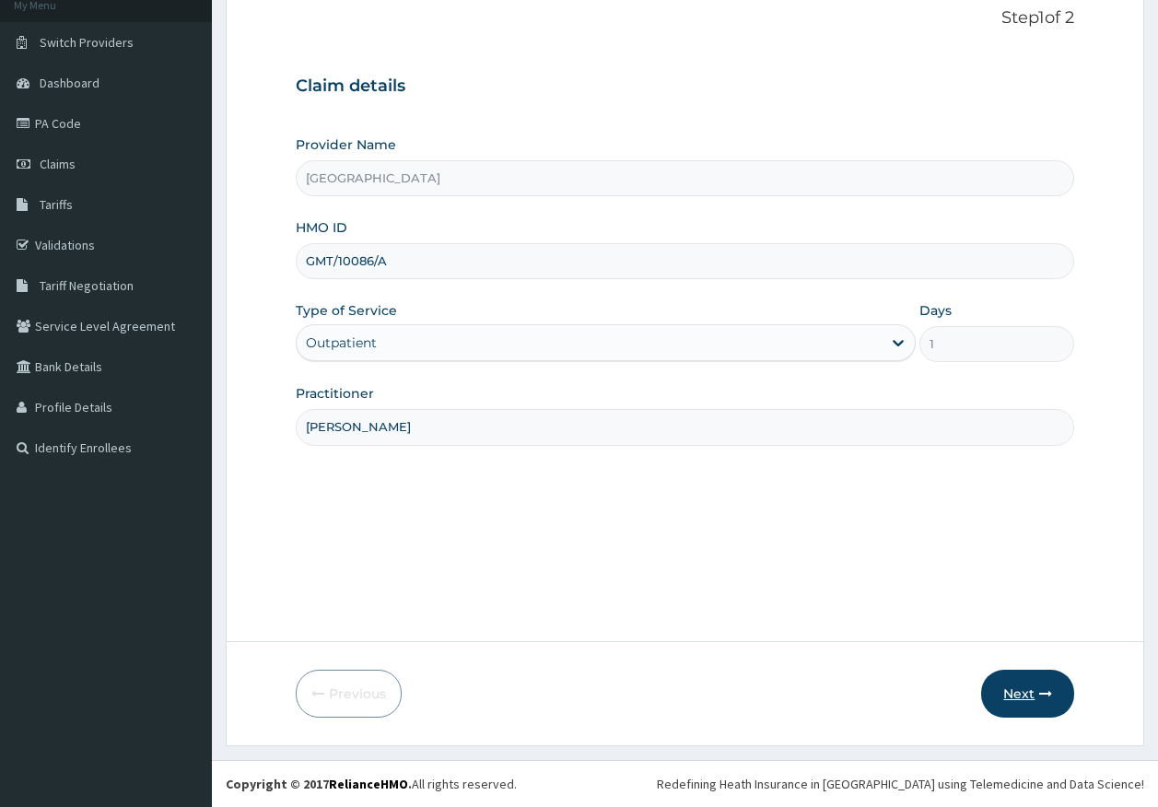
click at [1014, 681] on button "Next" at bounding box center [1027, 694] width 93 height 48
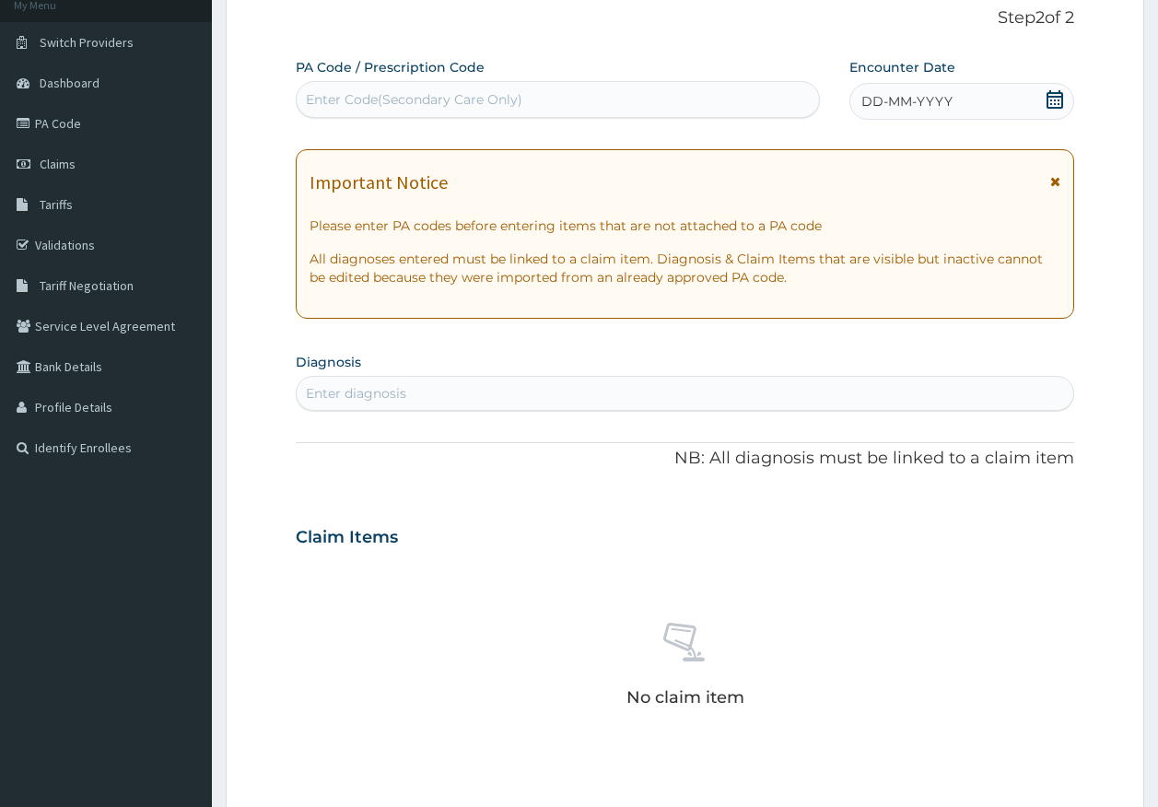
click at [377, 396] on div "Enter diagnosis" at bounding box center [356, 393] width 100 height 18
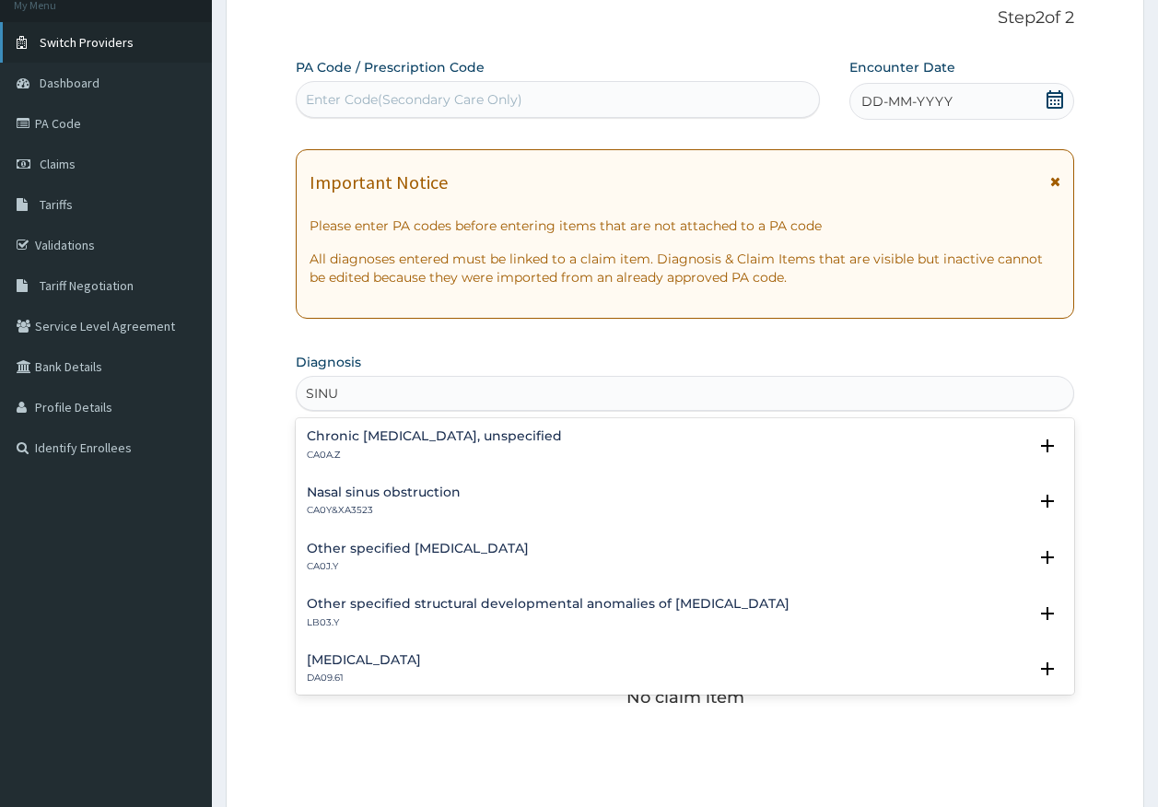
type input "SINU"
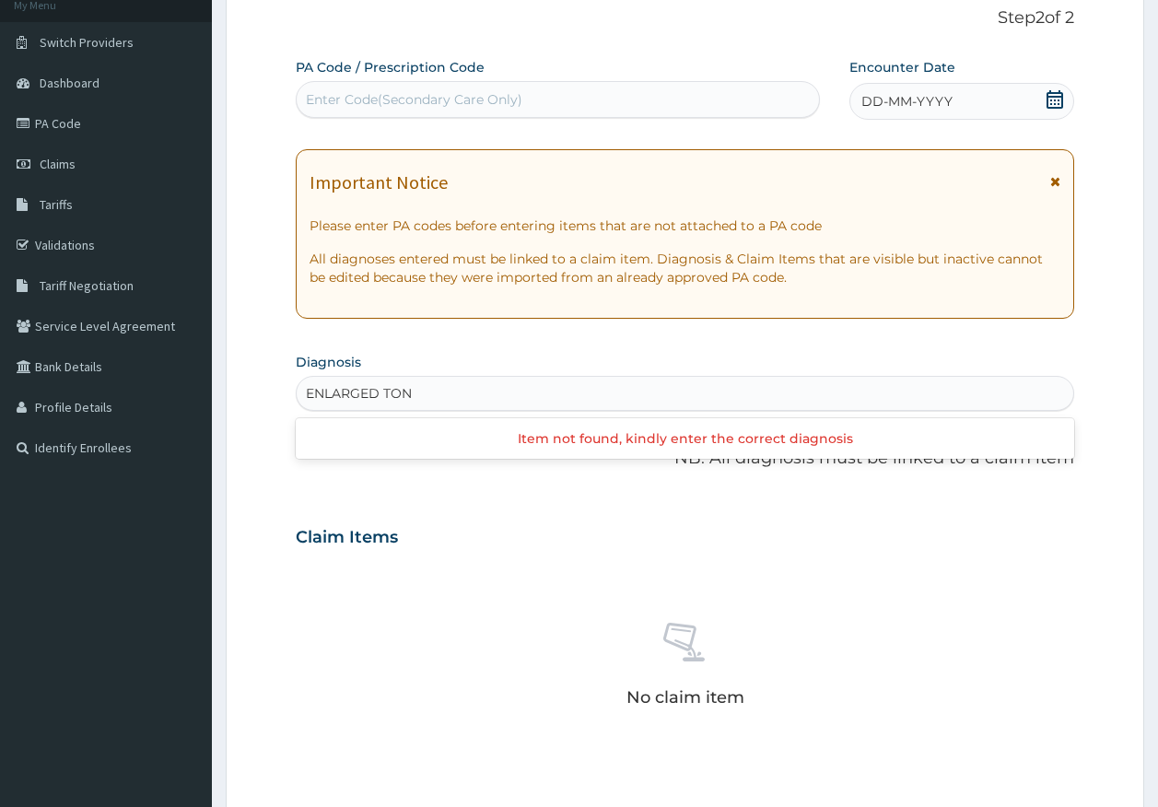
type input "ENLARGED TON"
type input "tonsill"
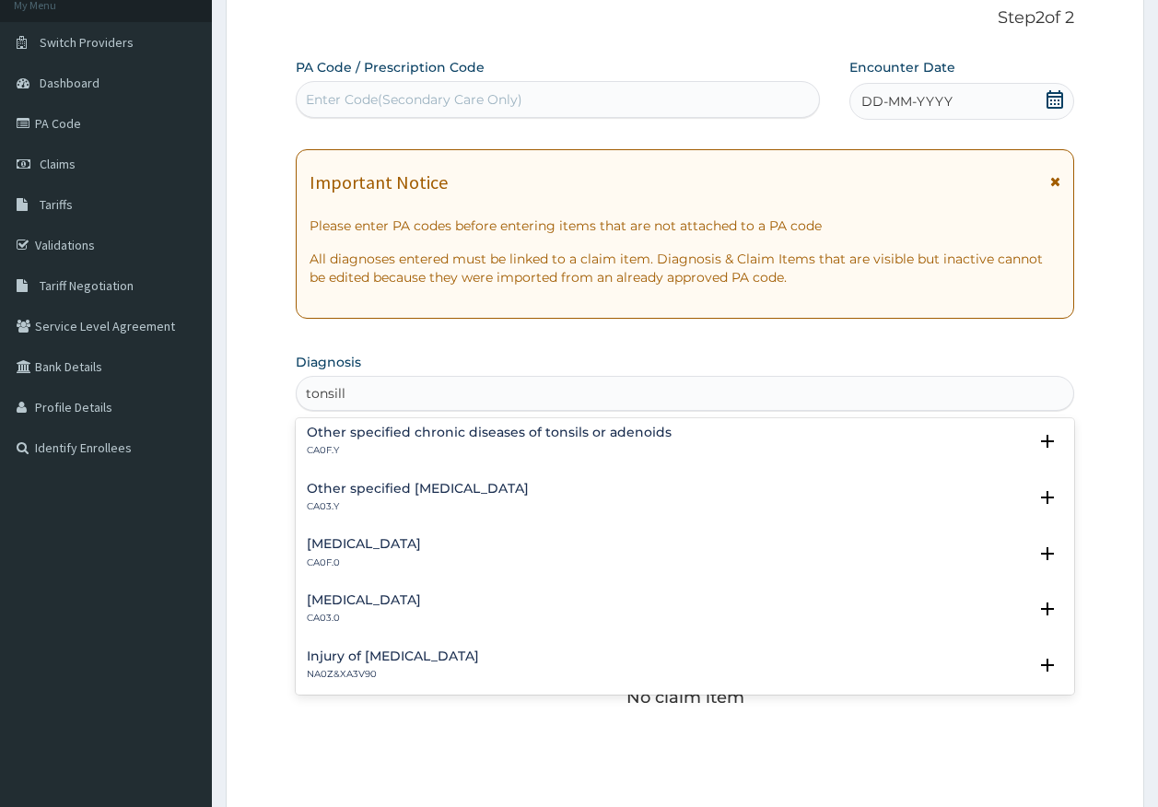
scroll to position [0, 0]
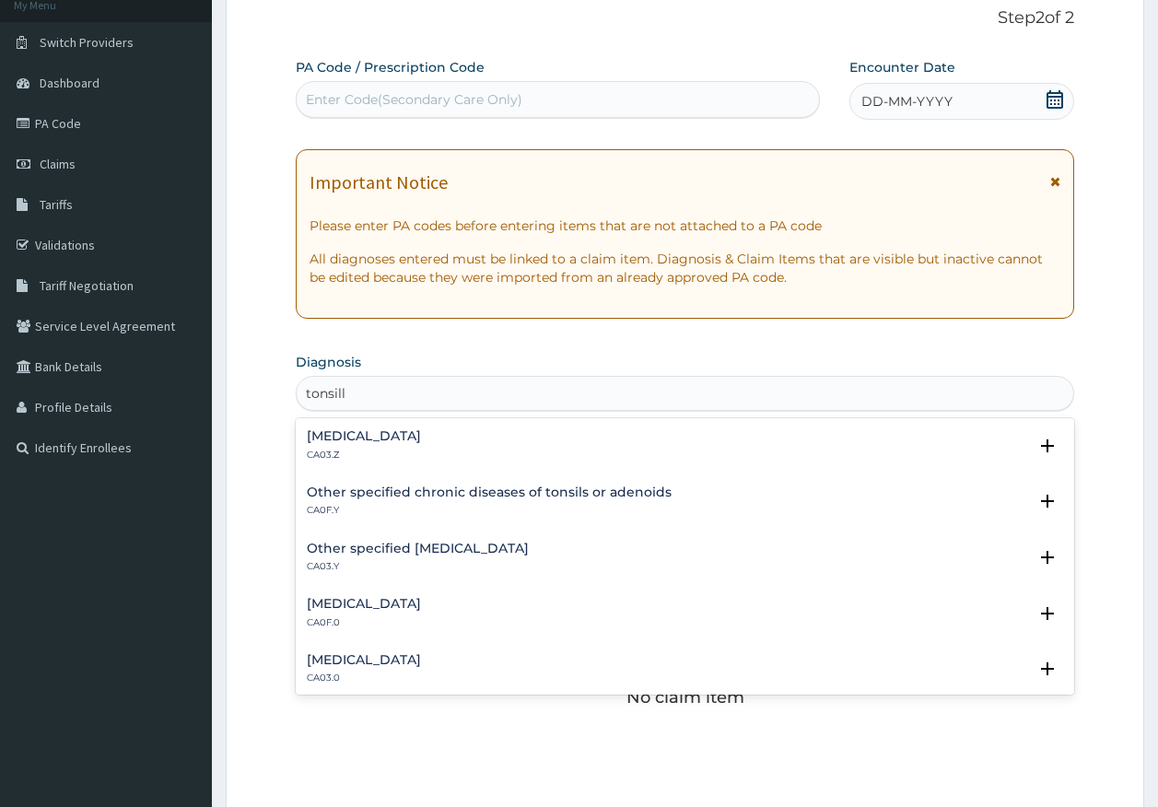
click at [386, 607] on h4 "Hypertrophy of tonsils" at bounding box center [364, 604] width 114 height 14
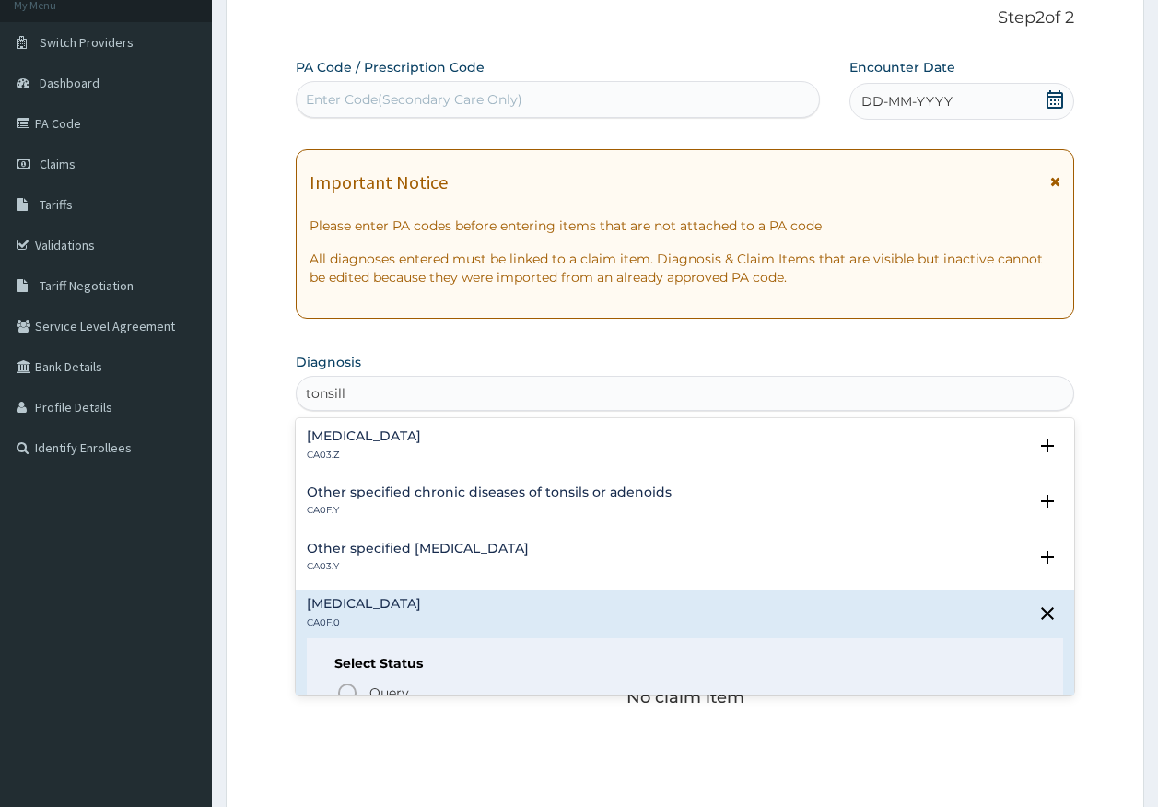
scroll to position [92, 0]
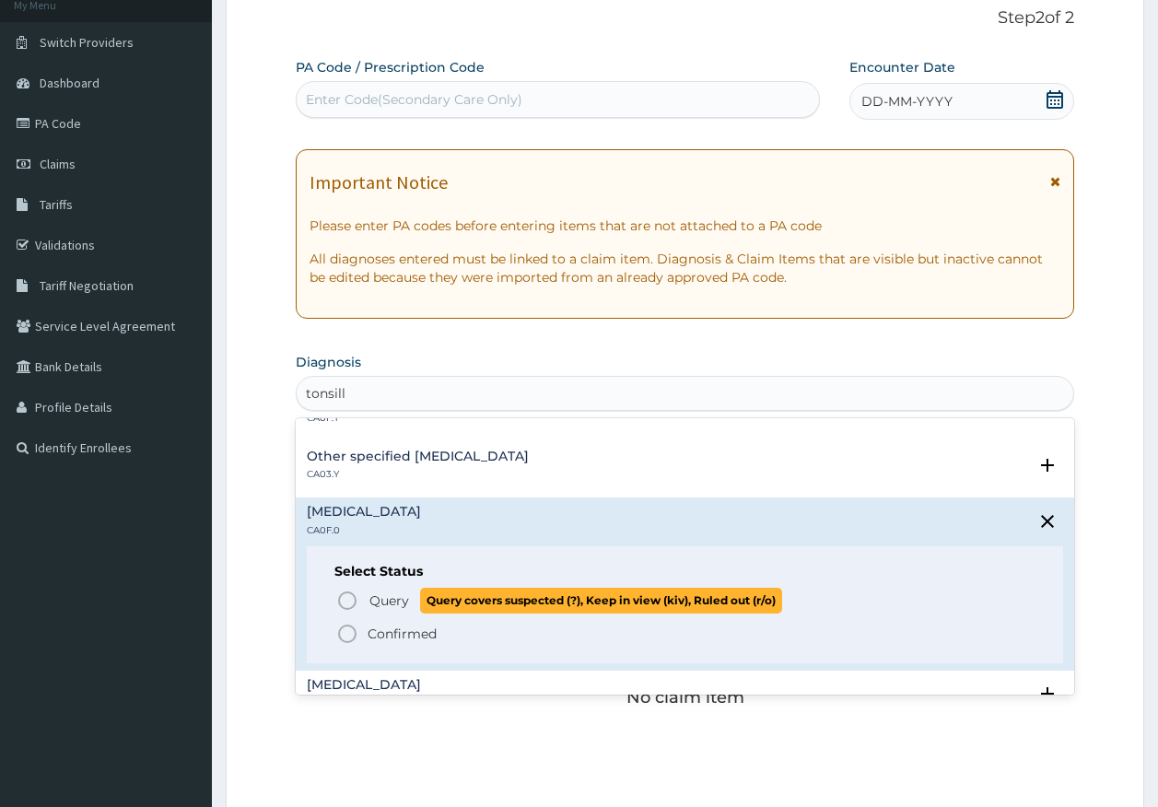
click at [388, 593] on span "Query" at bounding box center [389, 600] width 40 height 18
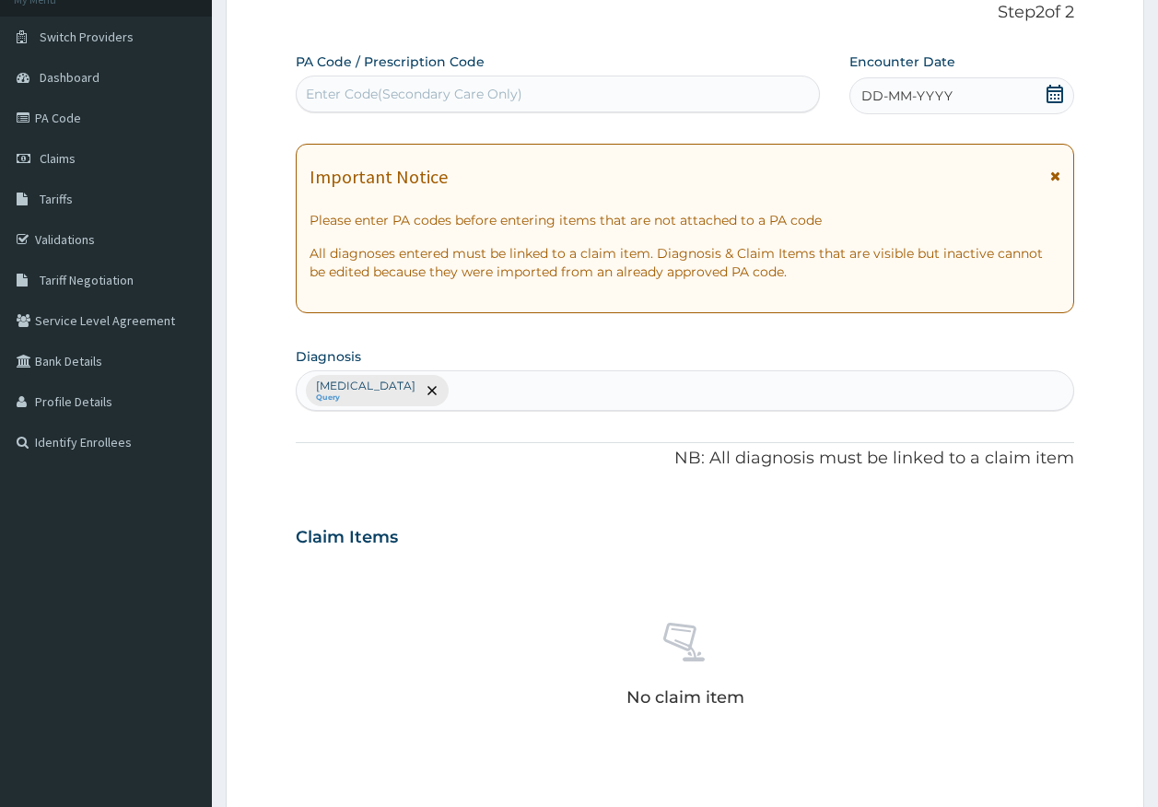
scroll to position [521, 0]
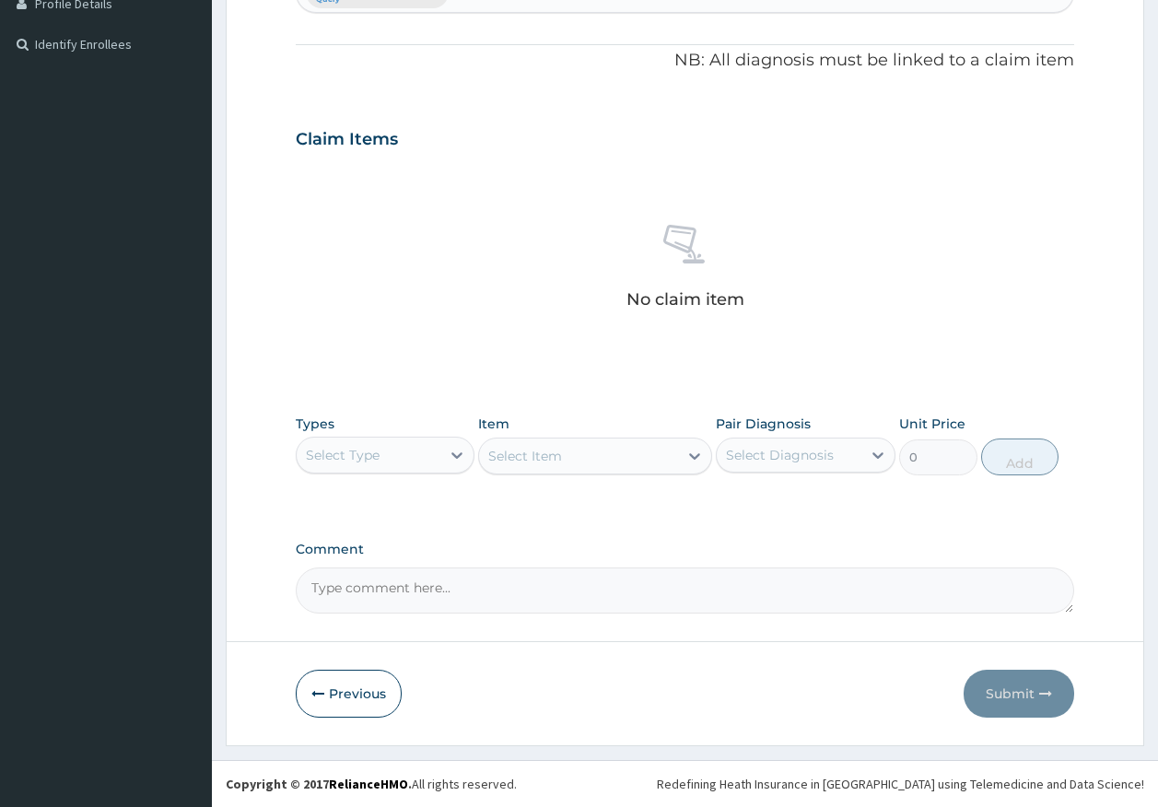
click at [379, 425] on div "Types Select Type" at bounding box center [386, 444] width 180 height 61
click at [368, 453] on div "Select Type" at bounding box center [343, 455] width 74 height 18
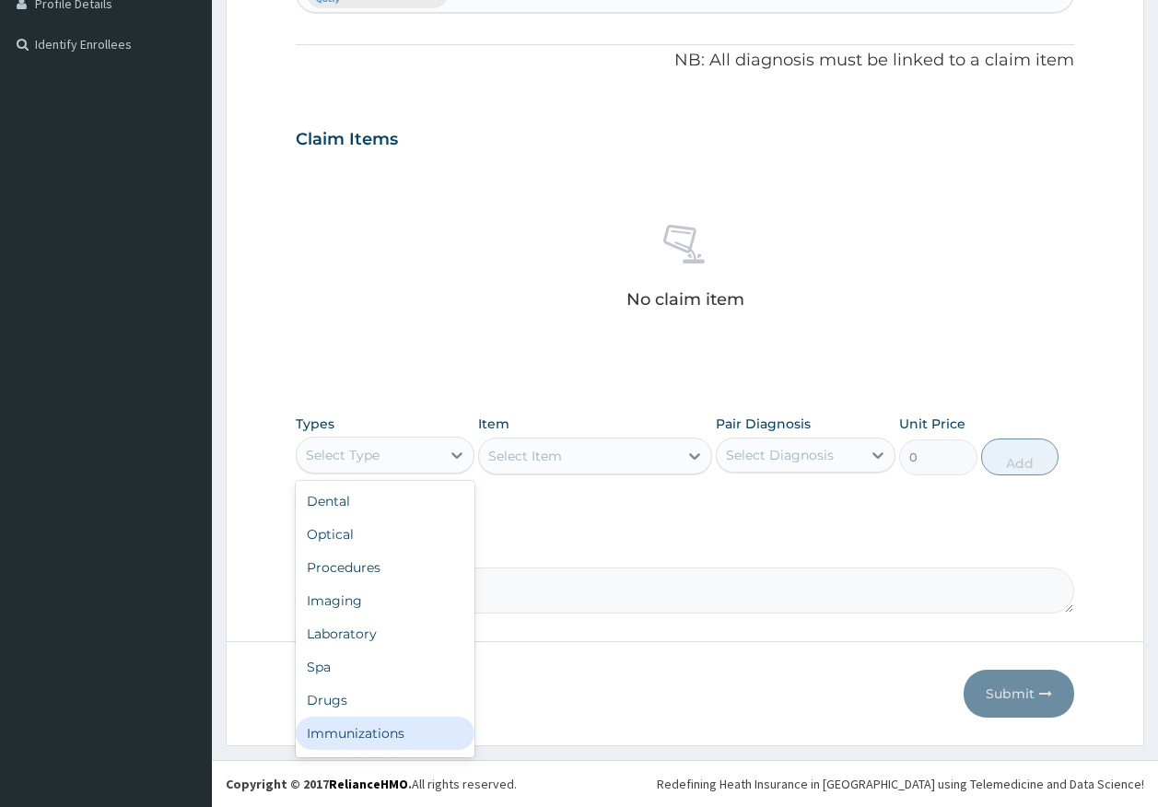
click at [370, 730] on div "Immunizations" at bounding box center [386, 733] width 180 height 33
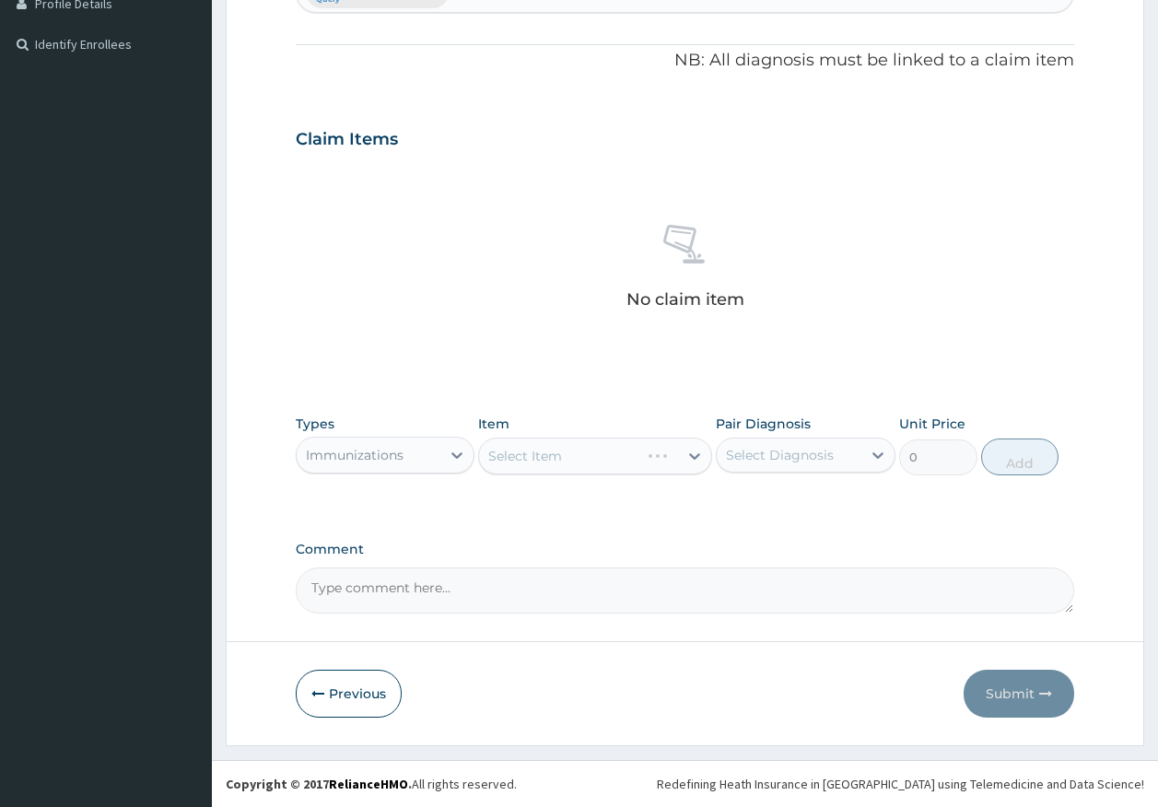
click at [766, 454] on div "Select Diagnosis" at bounding box center [780, 455] width 108 height 18
click at [776, 508] on label "Hypertrophy of tonsils" at bounding box center [803, 500] width 114 height 18
checkbox input "true"
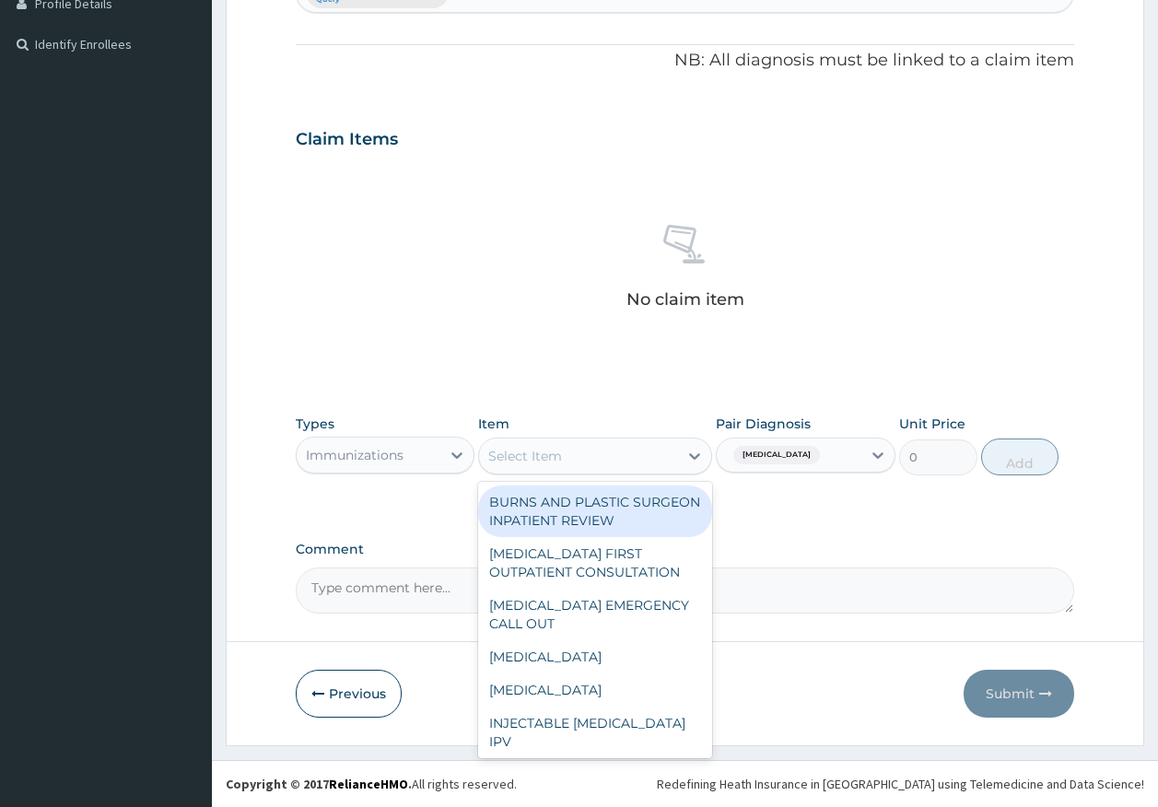
click at [632, 452] on div "Select Item" at bounding box center [578, 455] width 199 height 29
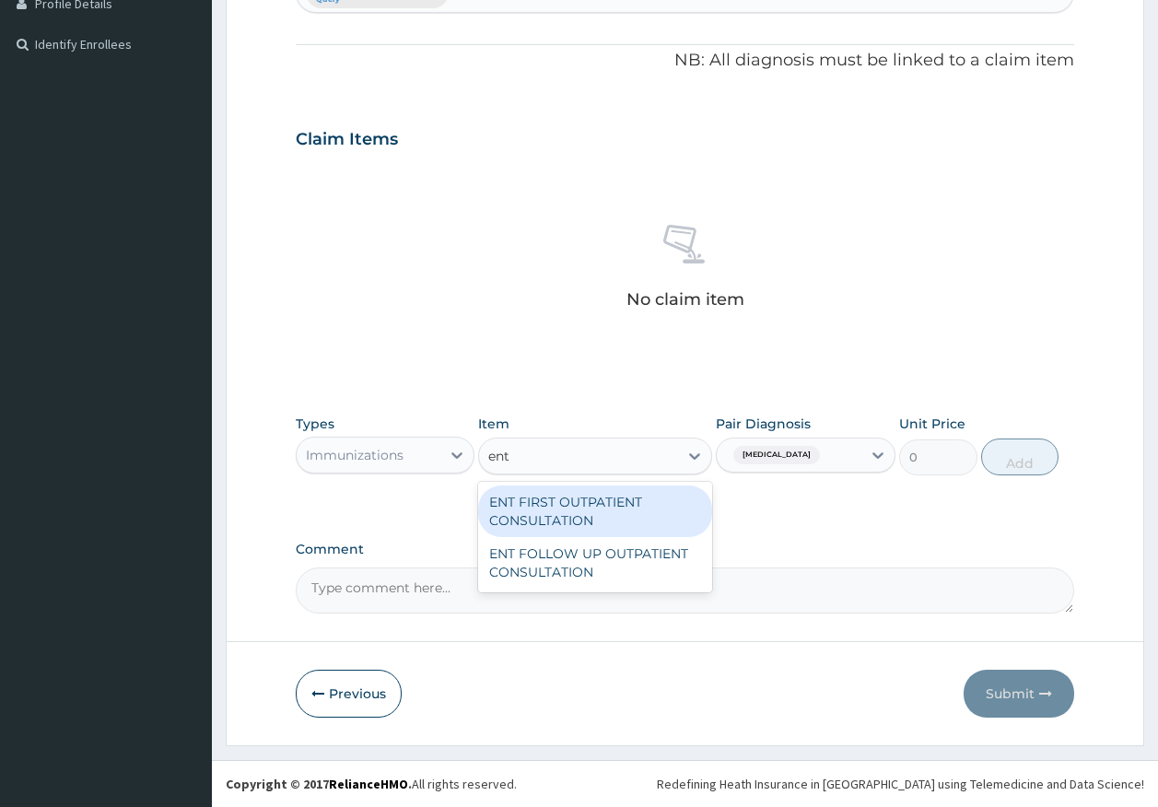
type input "ent f"
drag, startPoint x: 610, startPoint y: 519, endPoint x: 1074, endPoint y: 431, distance: 472.4
click at [610, 517] on div "ENT FIRST OUTPATIENT CONSULTATION" at bounding box center [595, 511] width 234 height 52
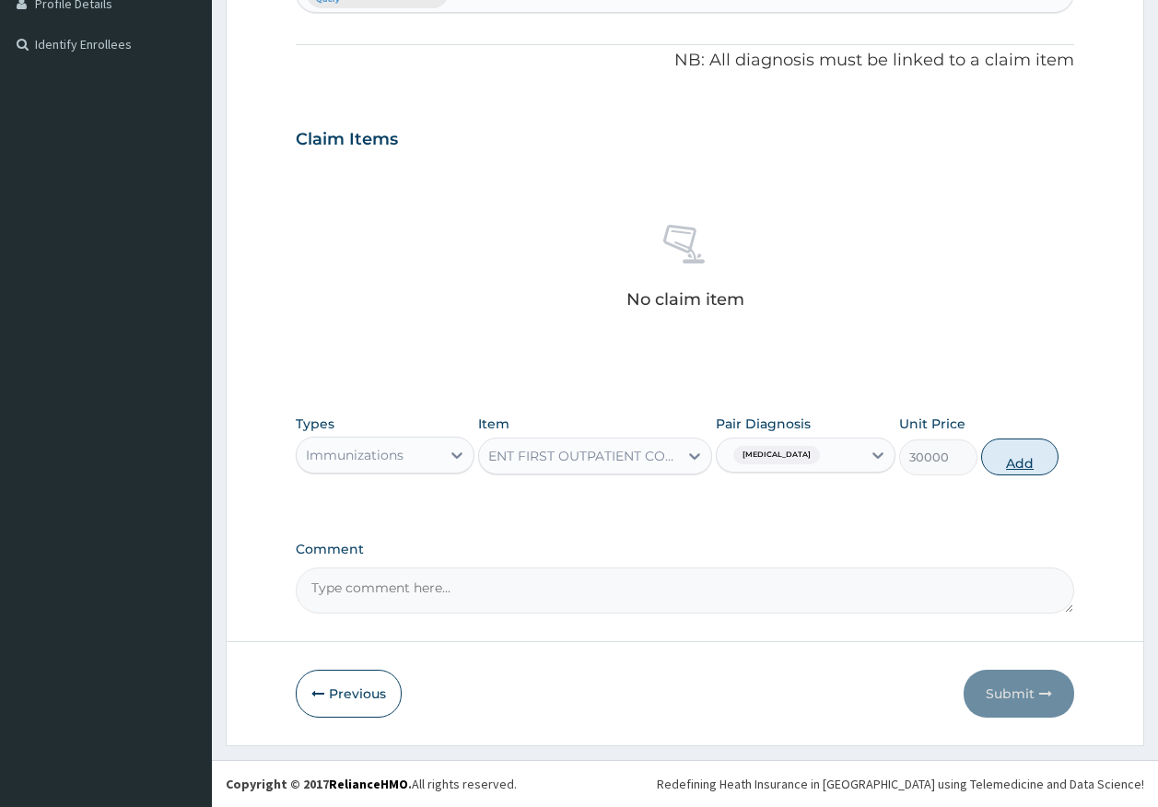
click at [1025, 454] on button "Add" at bounding box center [1020, 456] width 78 height 37
type input "0"
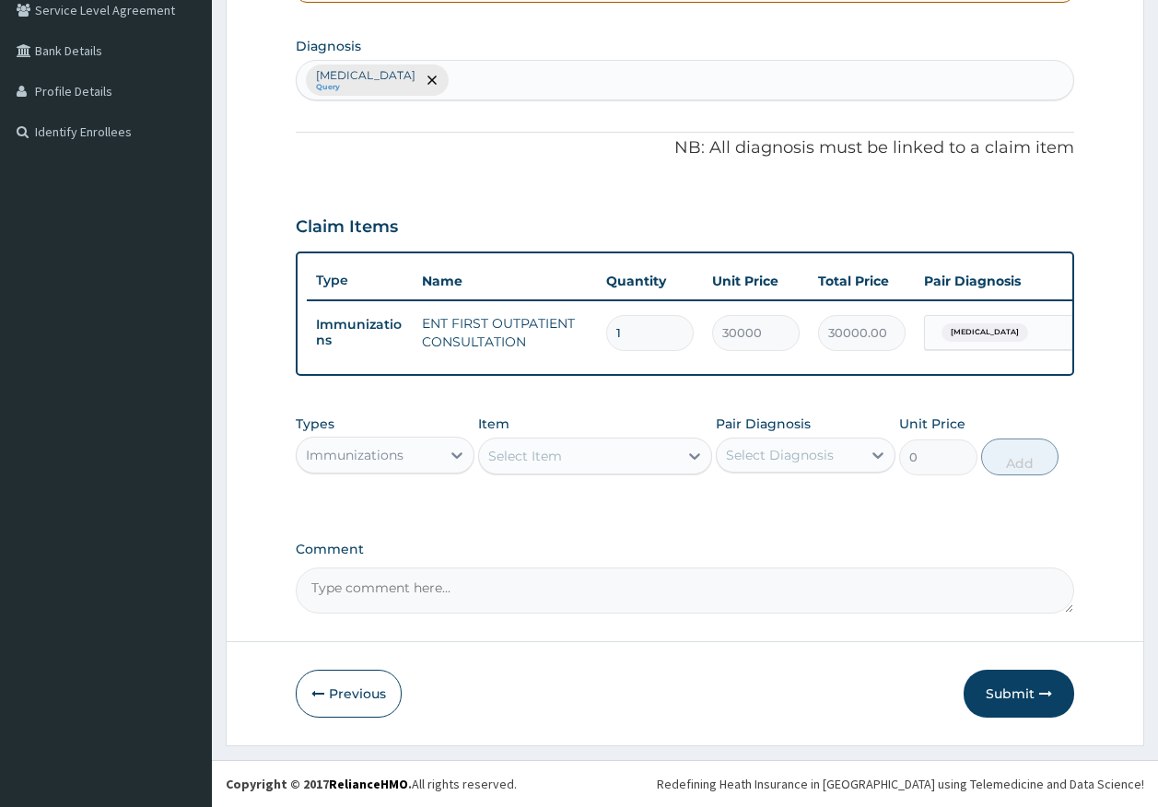
scroll to position [448, 0]
click at [1020, 684] on button "Submit" at bounding box center [1018, 694] width 111 height 48
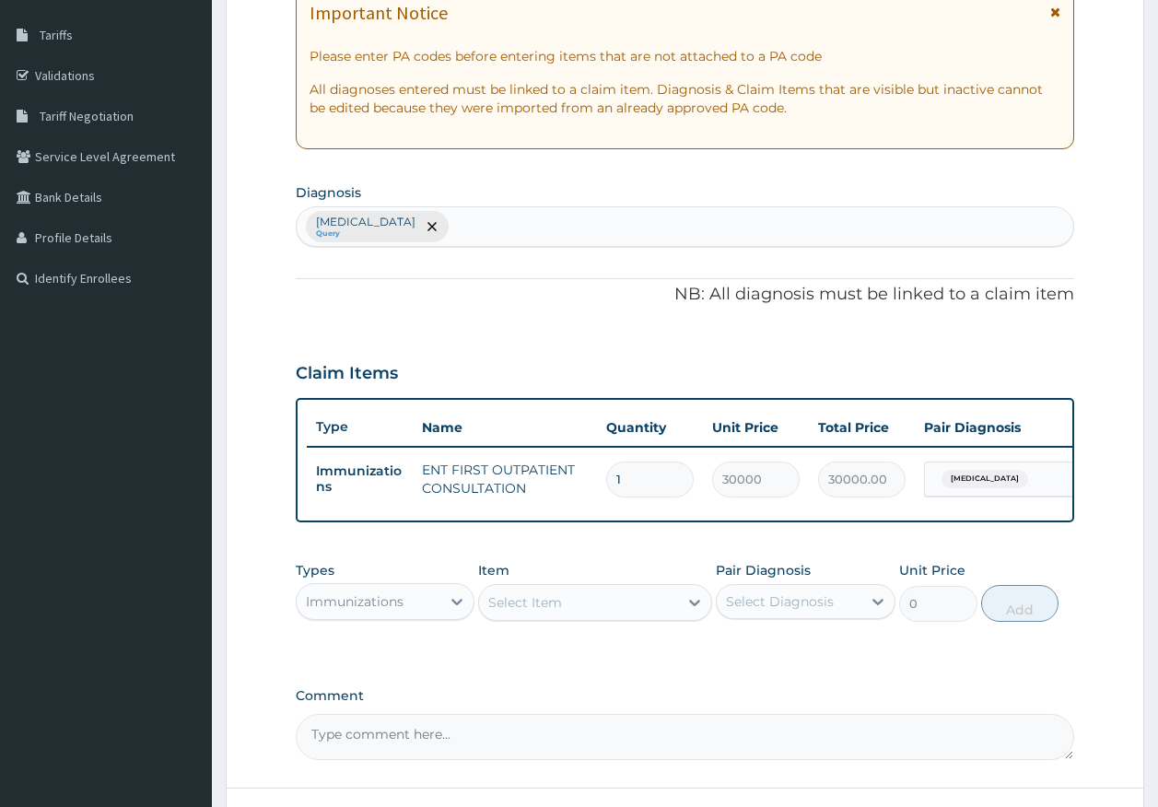
scroll to position [0, 0]
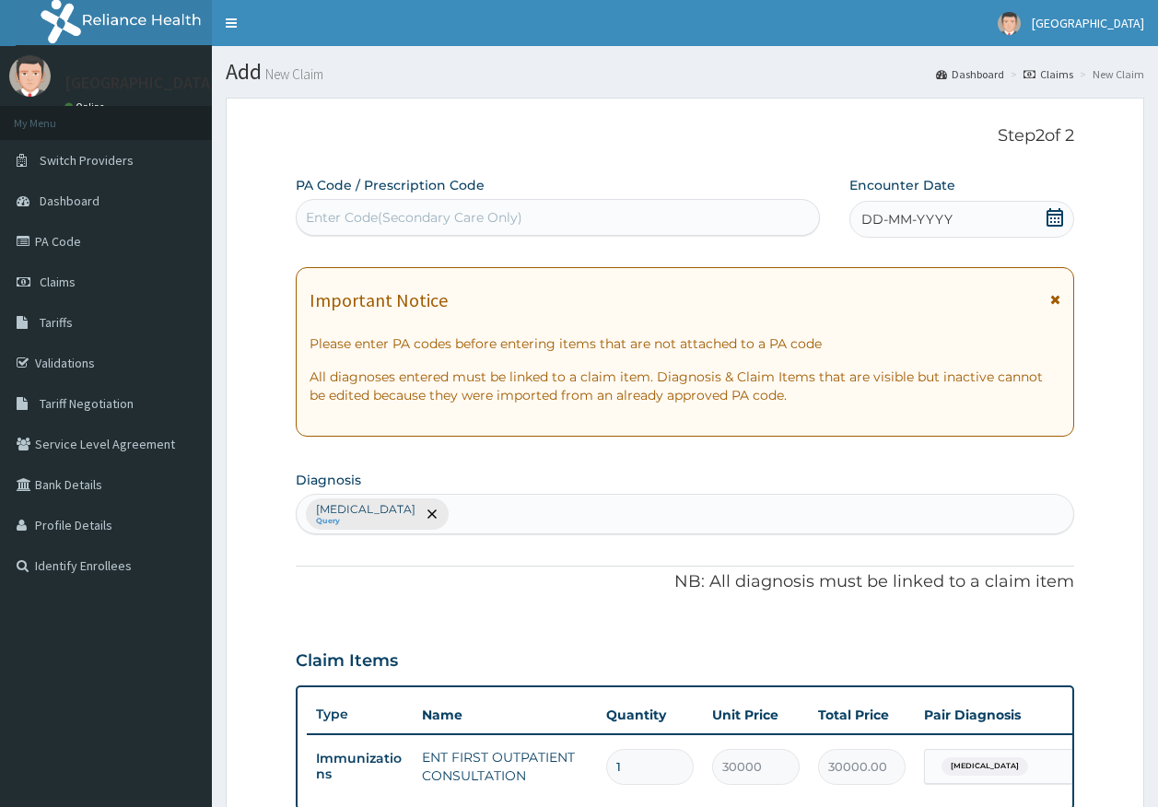
click at [939, 216] on span "DD-MM-YYYY" at bounding box center [906, 219] width 91 height 18
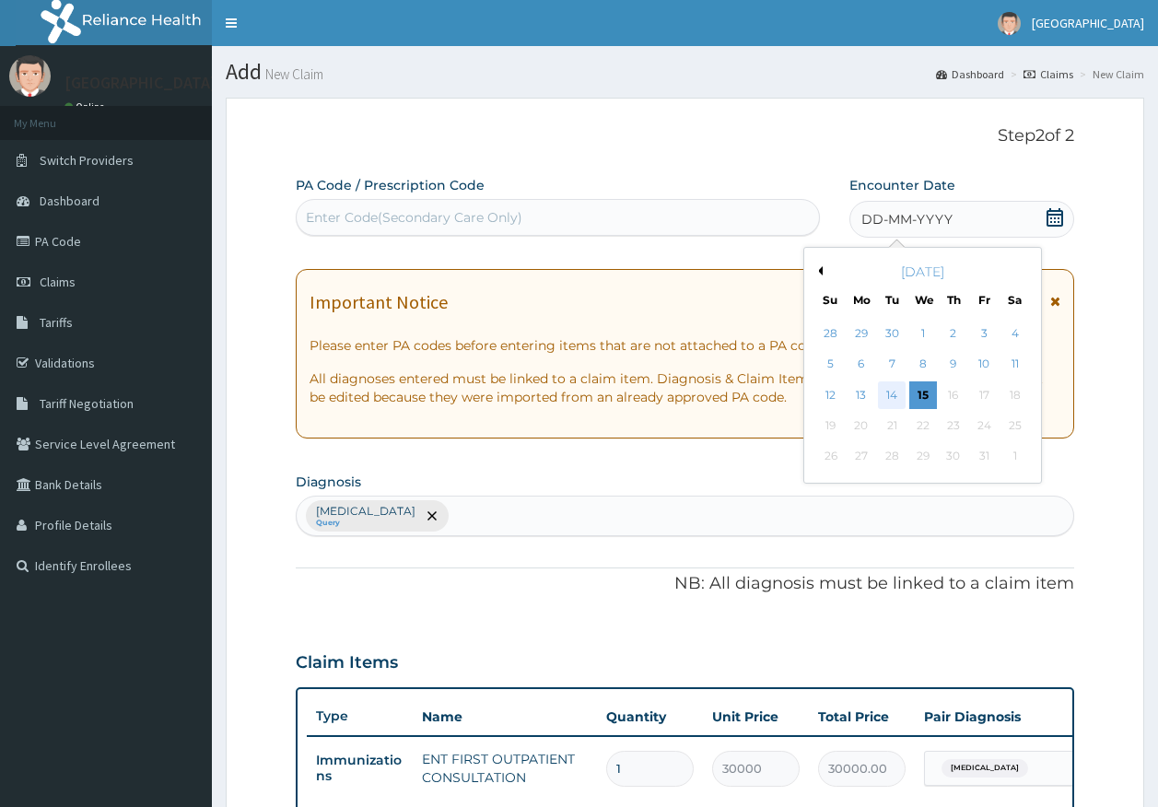
click at [895, 395] on div "14" at bounding box center [893, 395] width 28 height 28
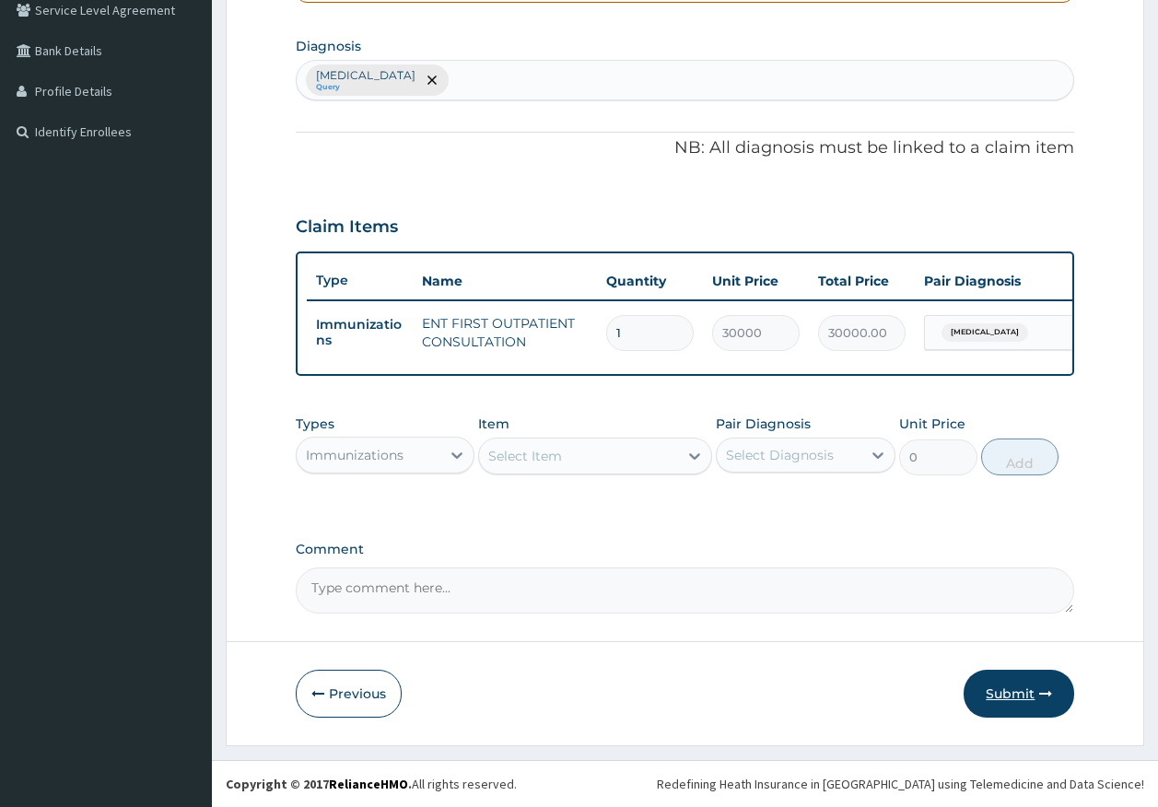
click at [1023, 688] on button "Submit" at bounding box center [1018, 694] width 111 height 48
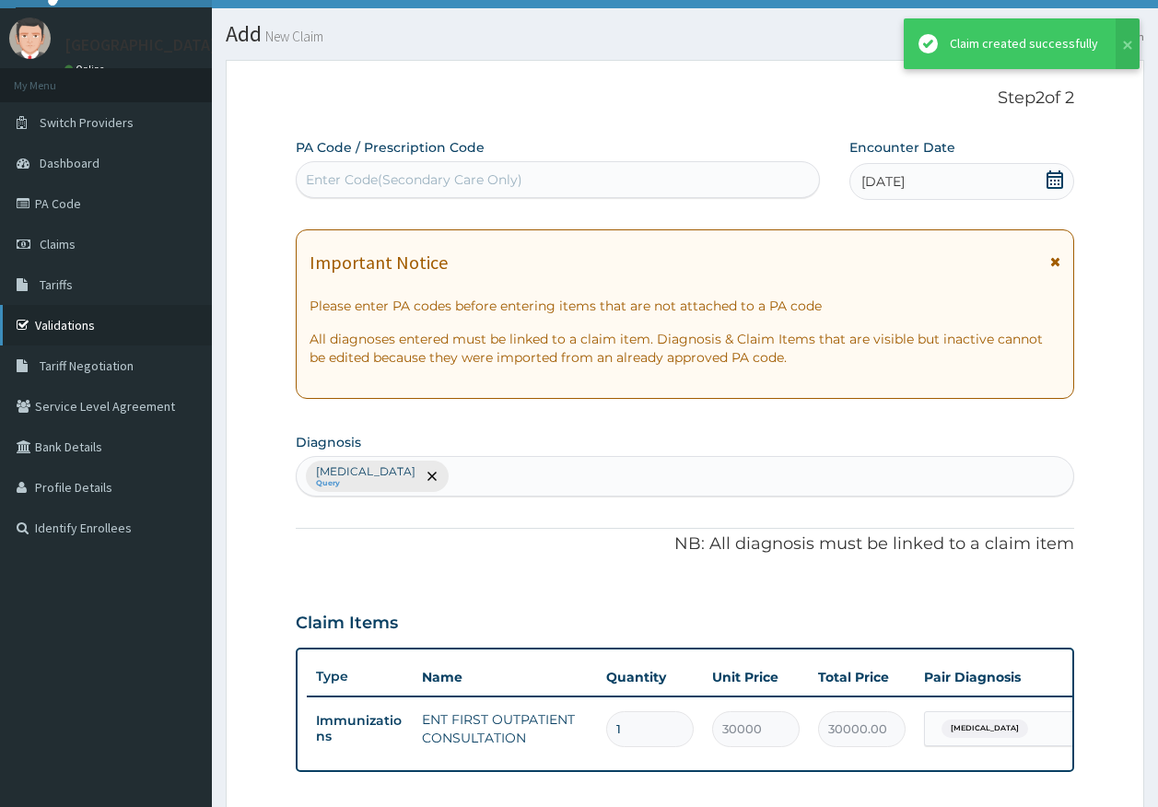
scroll to position [448, 0]
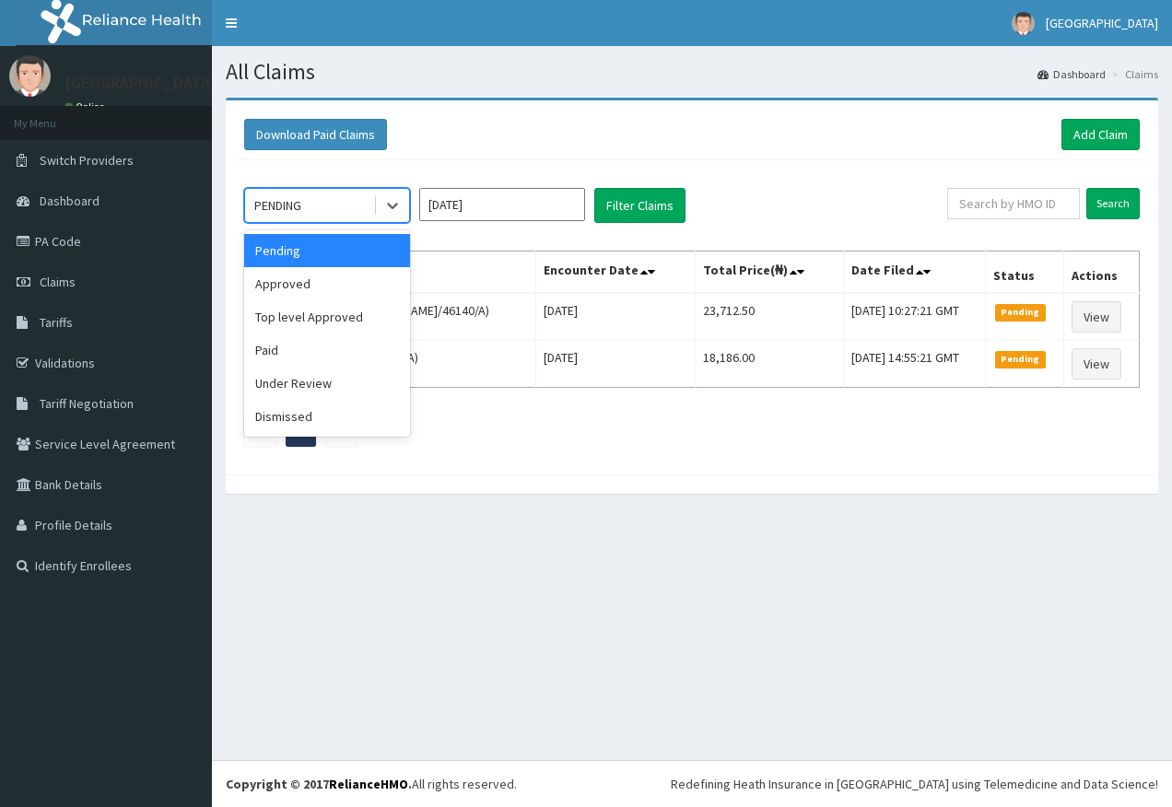
click at [298, 201] on div "PENDING" at bounding box center [277, 205] width 47 height 18
click at [307, 281] on div "Approved" at bounding box center [327, 283] width 166 height 33
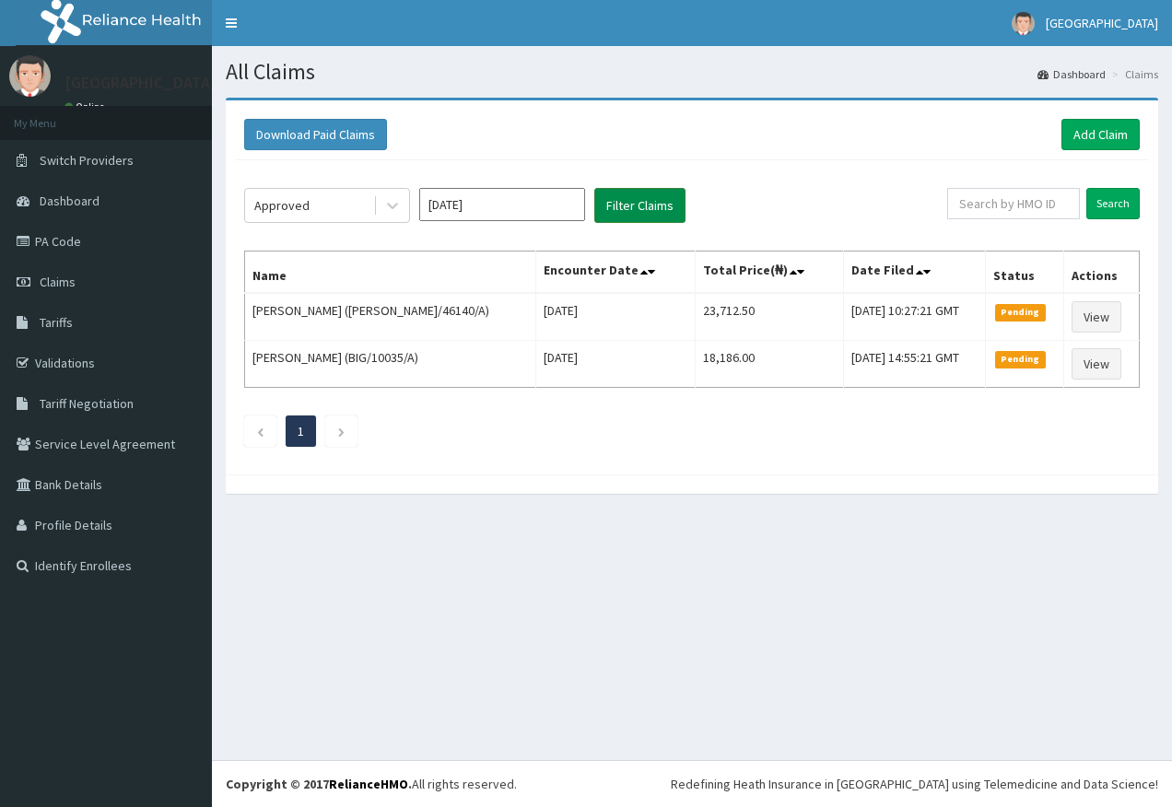
click at [651, 203] on button "Filter Claims" at bounding box center [639, 205] width 91 height 35
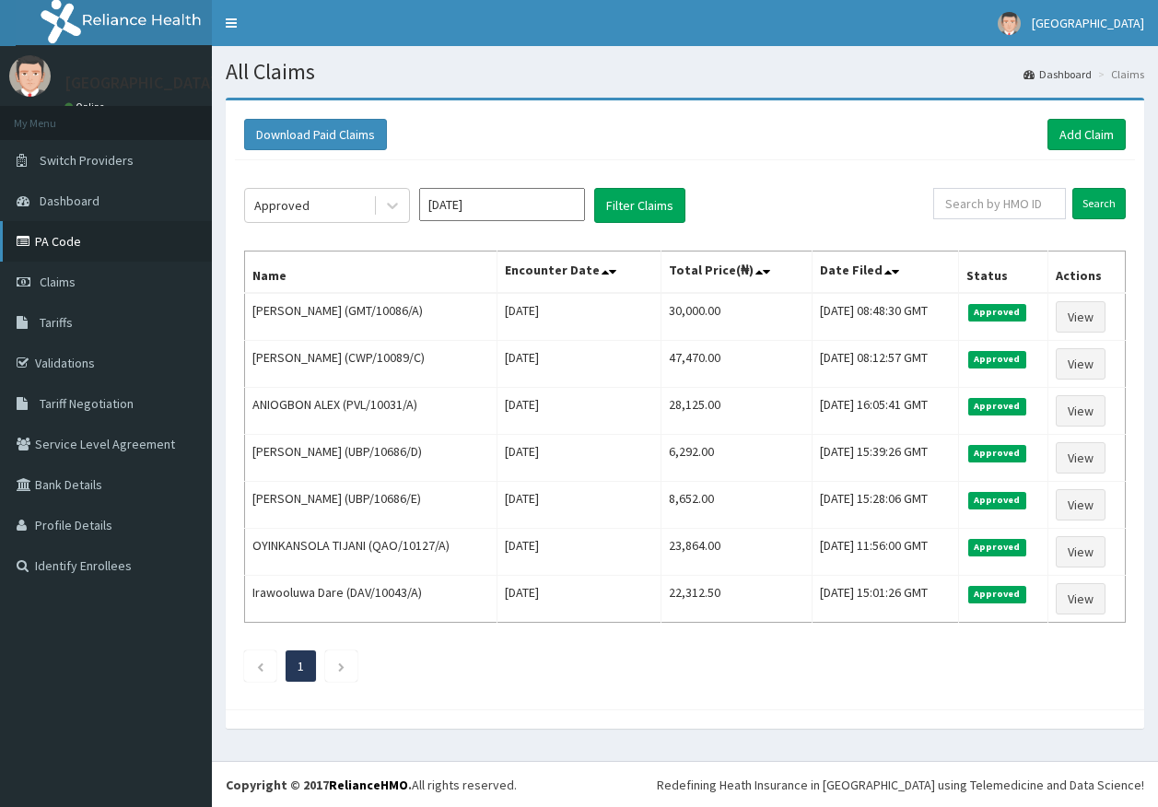
click at [69, 249] on link "PA Code" at bounding box center [106, 241] width 212 height 41
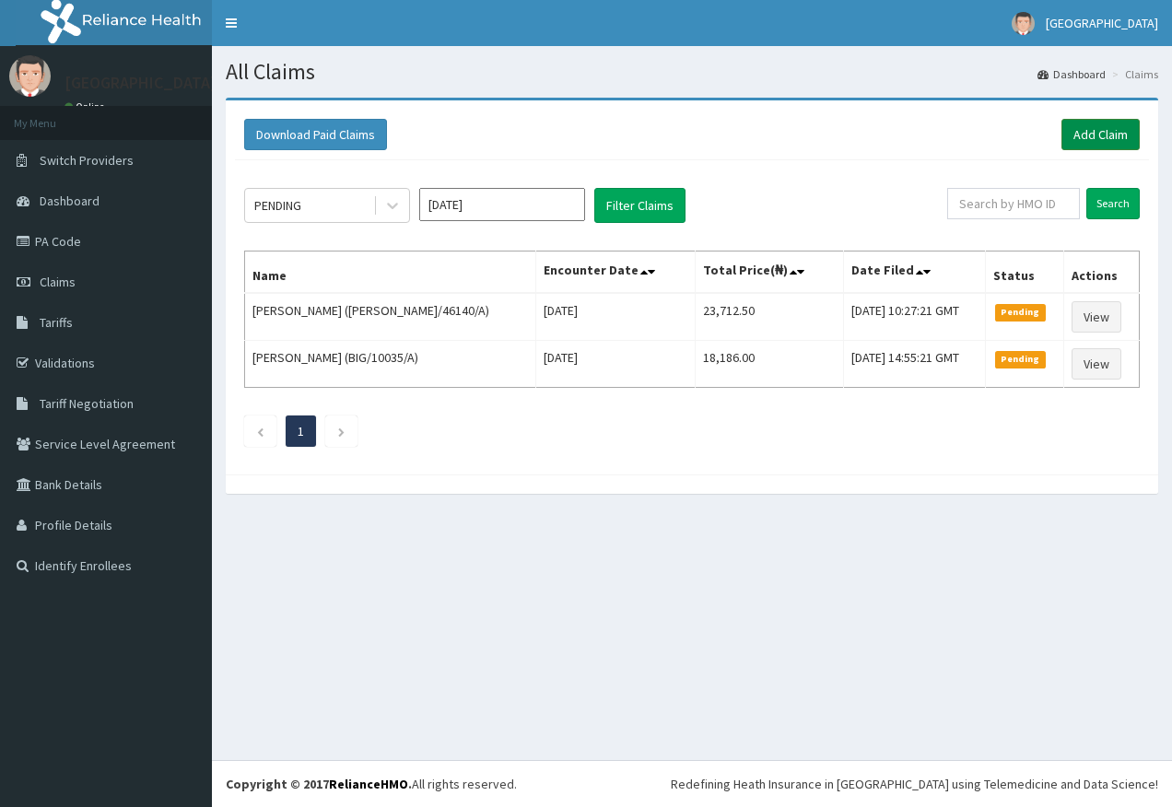
click at [1093, 133] on link "Add Claim" at bounding box center [1100, 134] width 78 height 31
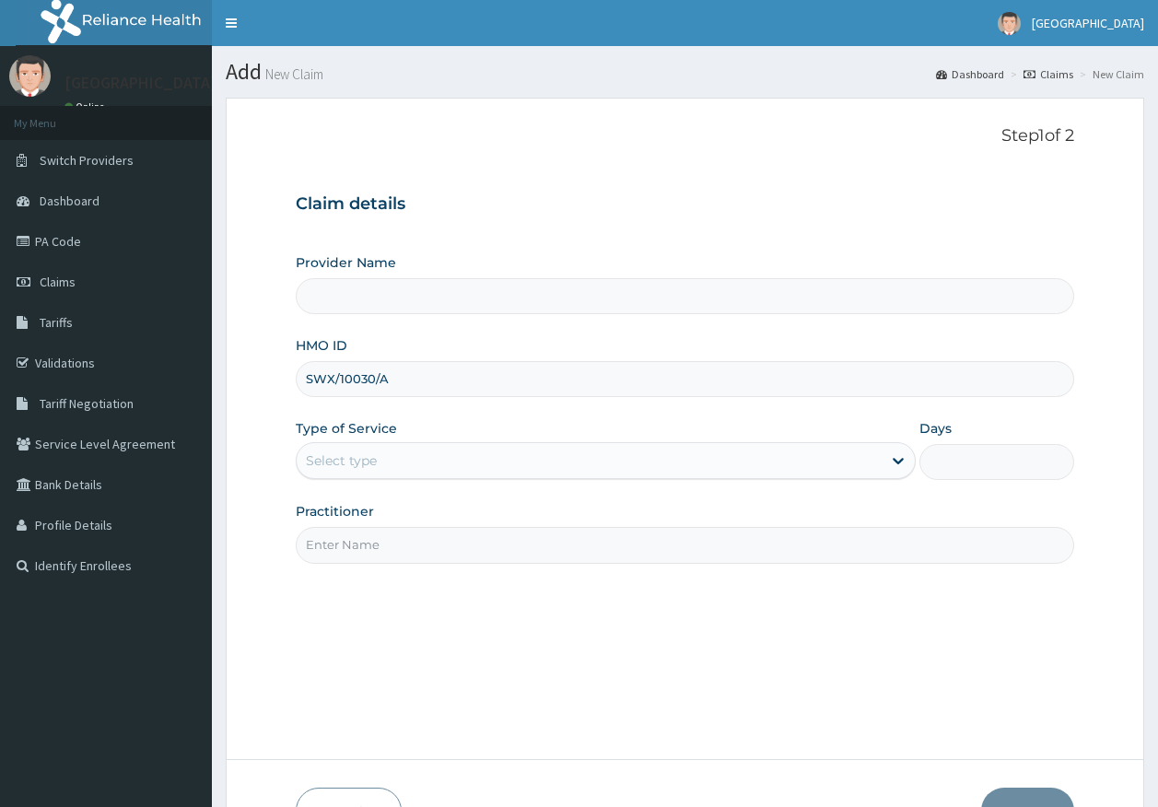
type input "DR AJAYI"
click at [337, 449] on div "Select type" at bounding box center [589, 460] width 585 height 29
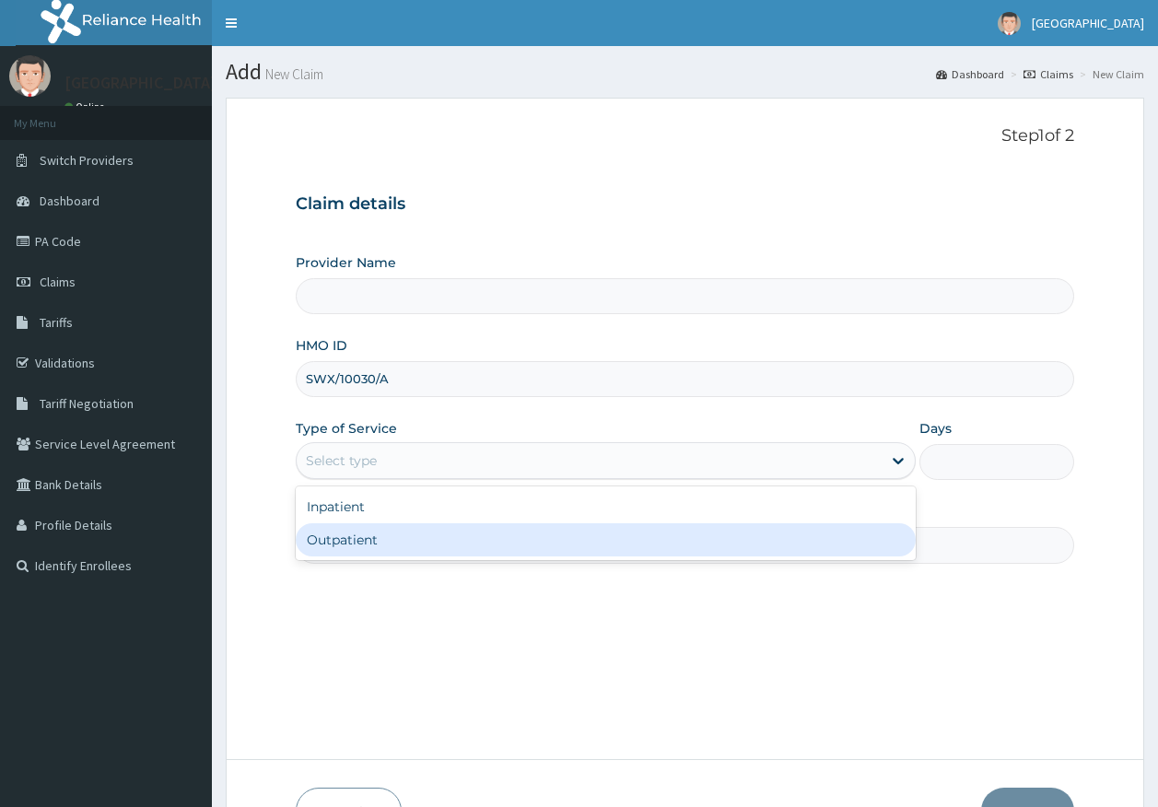
click at [353, 541] on div "Outpatient" at bounding box center [606, 539] width 620 height 33
type input "1"
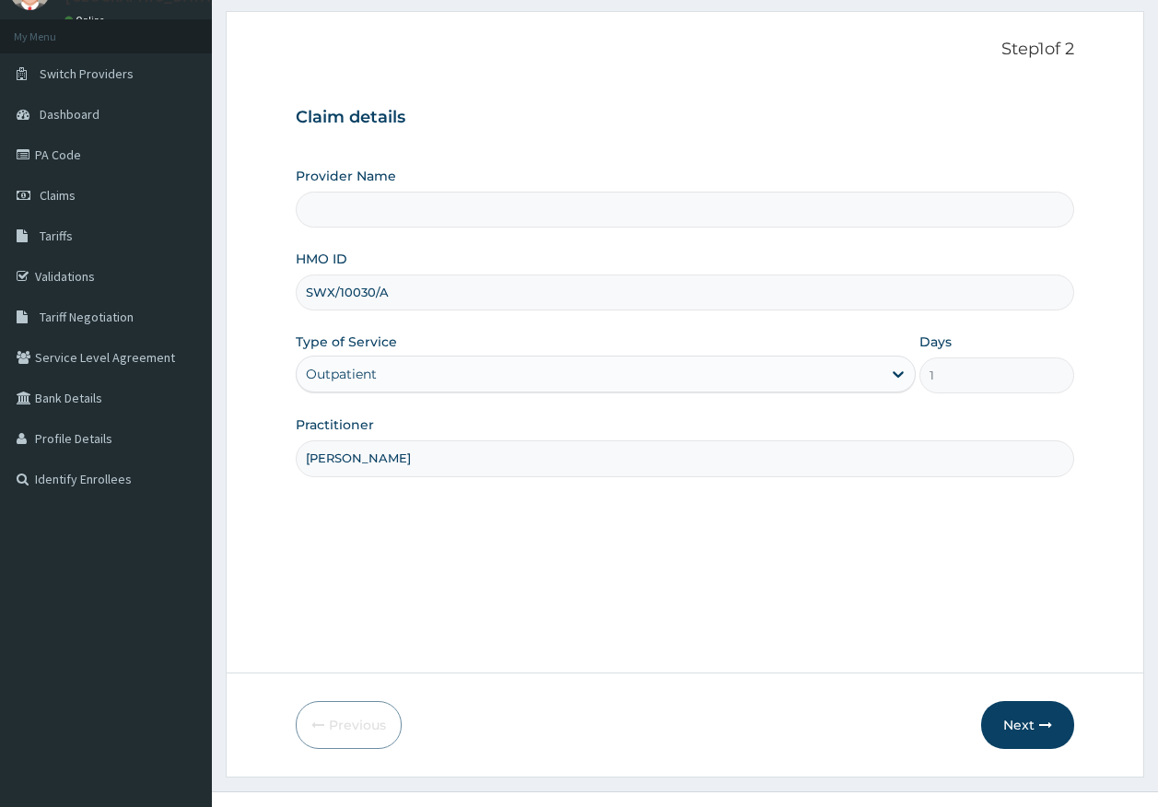
type input "Kingtrust Medical Center"
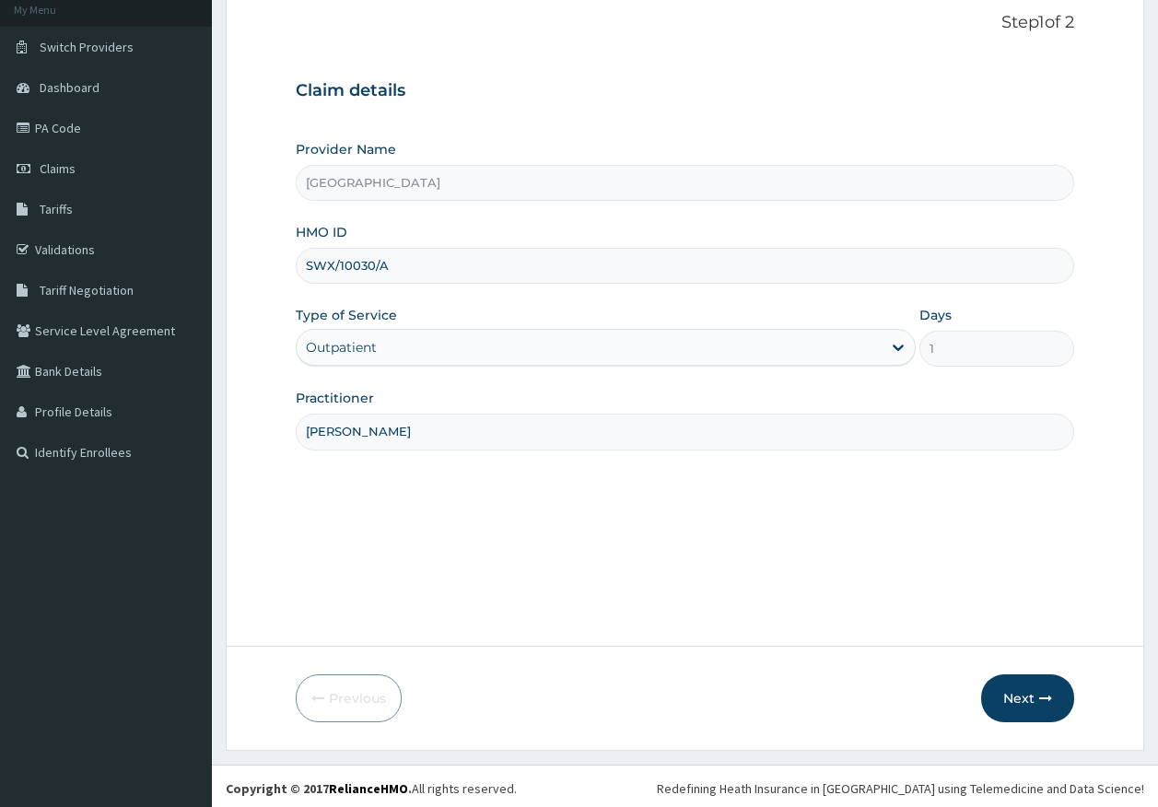
scroll to position [118, 0]
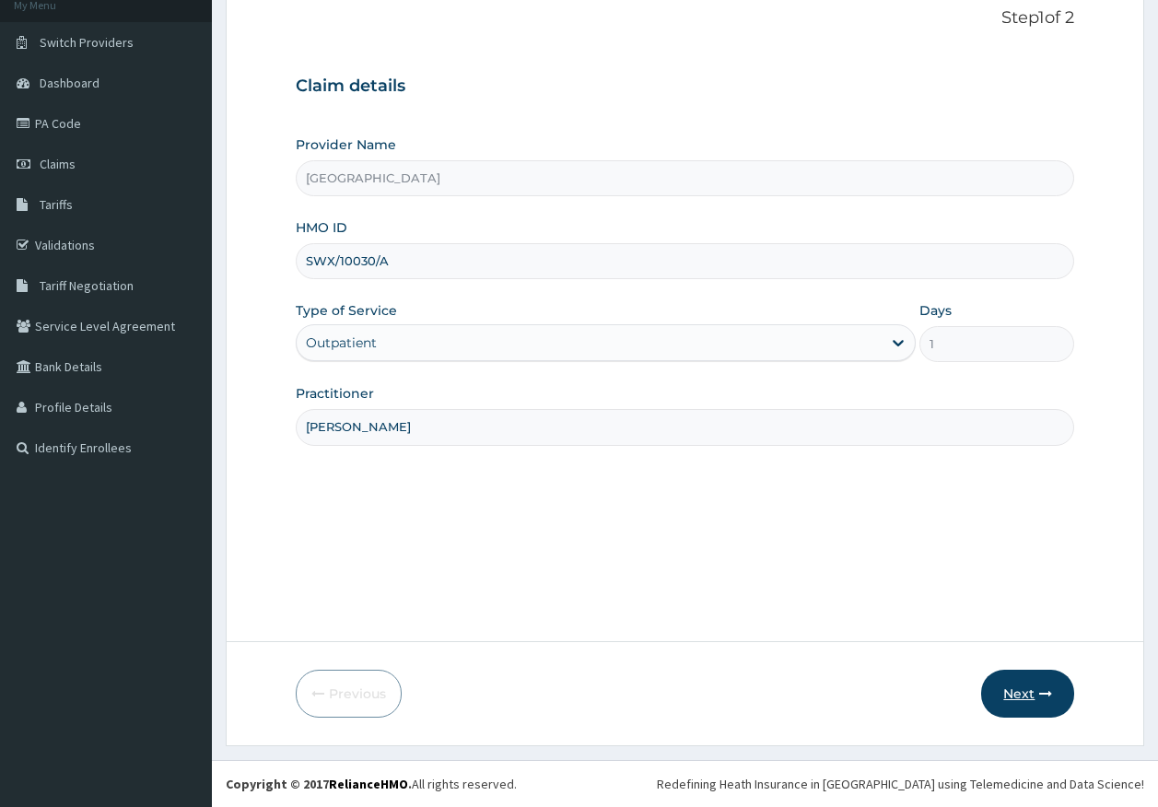
click at [1030, 699] on button "Next" at bounding box center [1027, 694] width 93 height 48
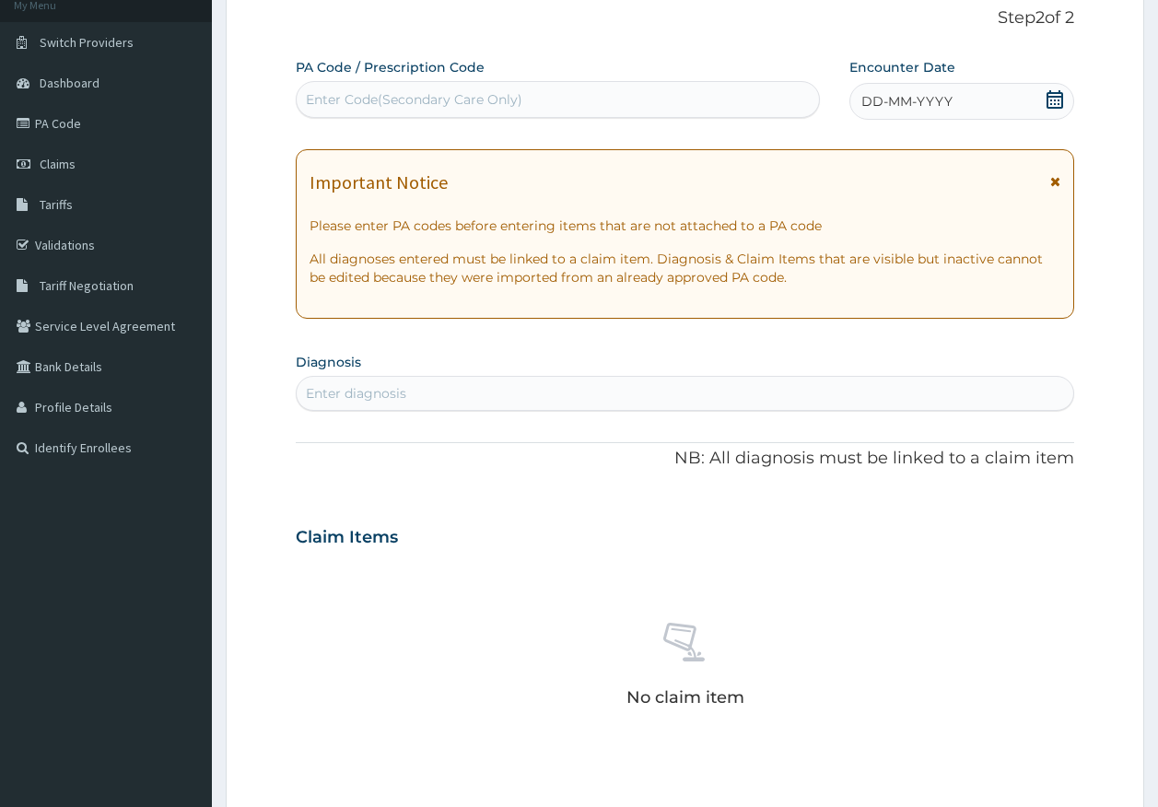
click at [707, 94] on div "Enter Code(Secondary Care Only)" at bounding box center [558, 99] width 523 height 29
type input "PA/805F3A"
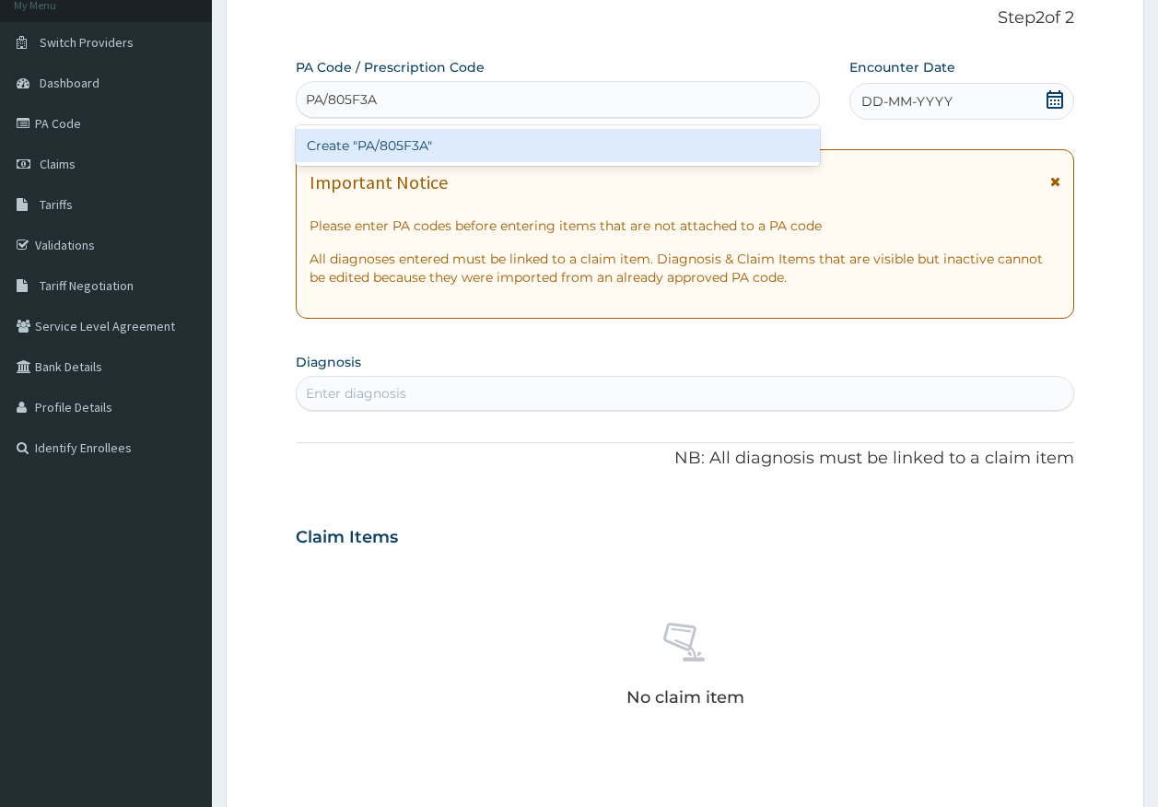
click at [344, 140] on div "Create "PA/805F3A"" at bounding box center [558, 145] width 525 height 33
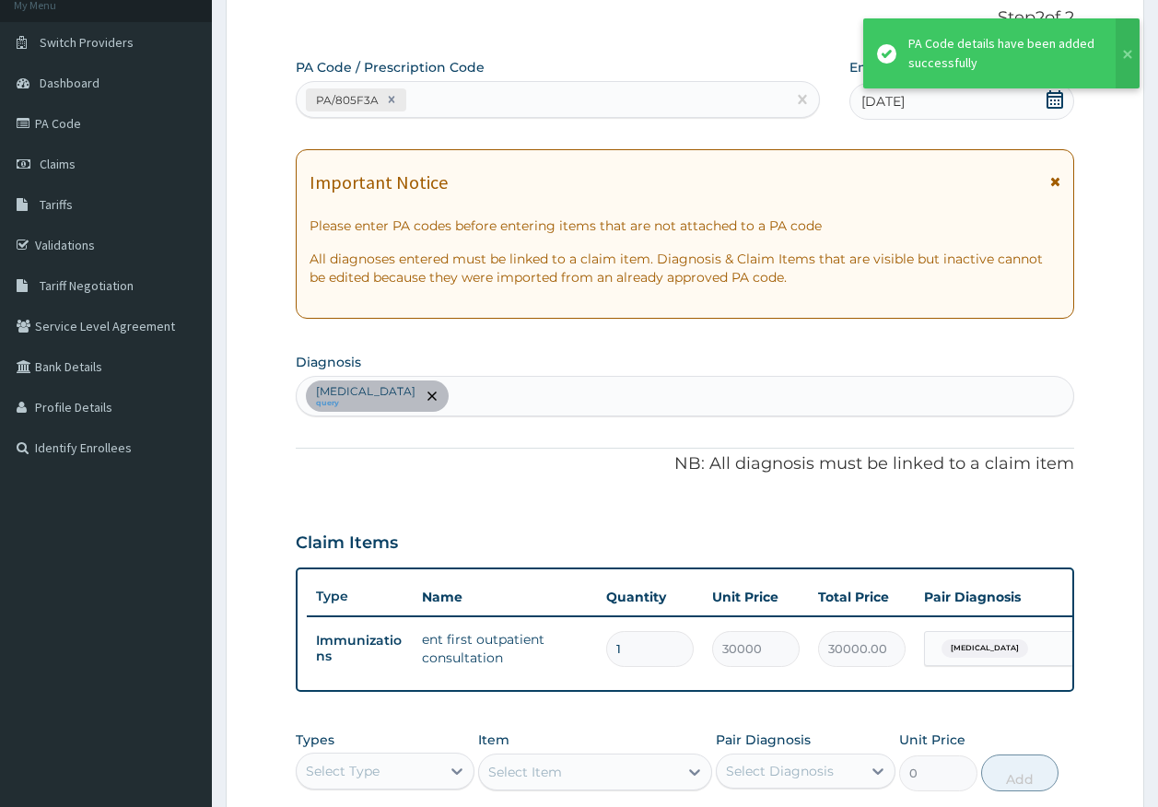
click at [458, 97] on div "PA/805F3A" at bounding box center [542, 100] width 490 height 30
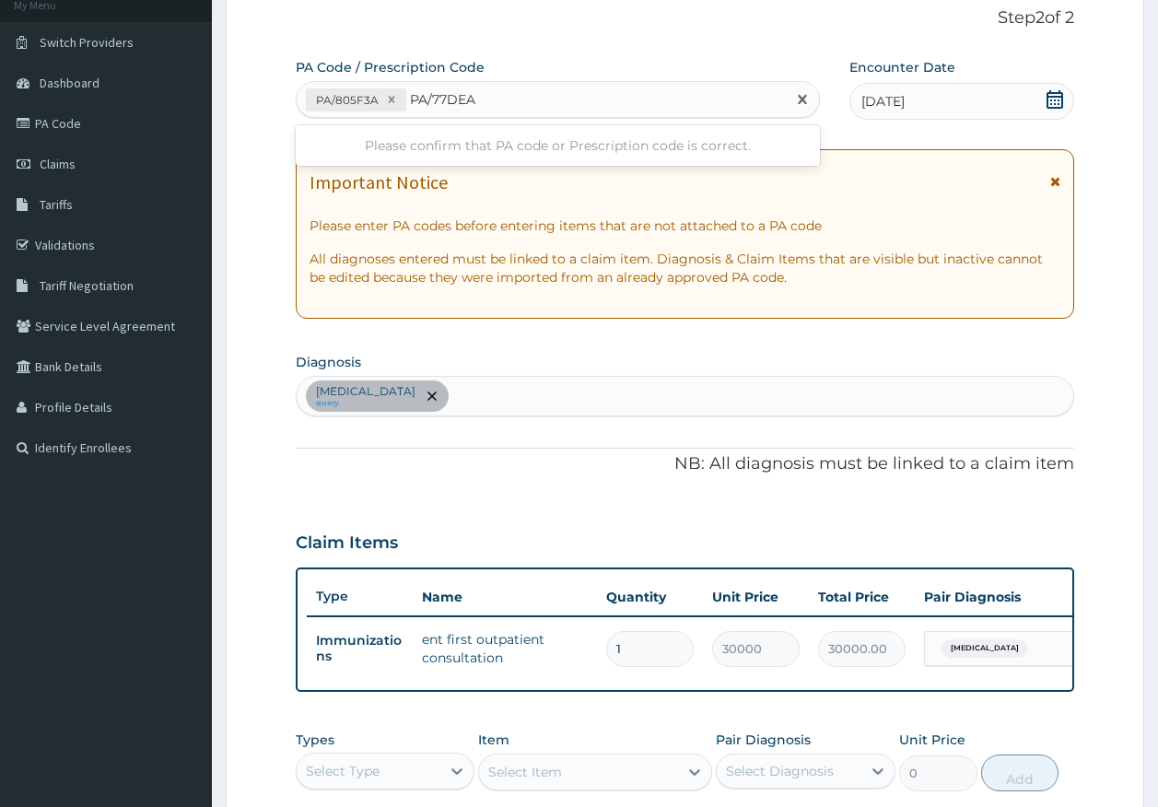
type input "PA/77DEAA"
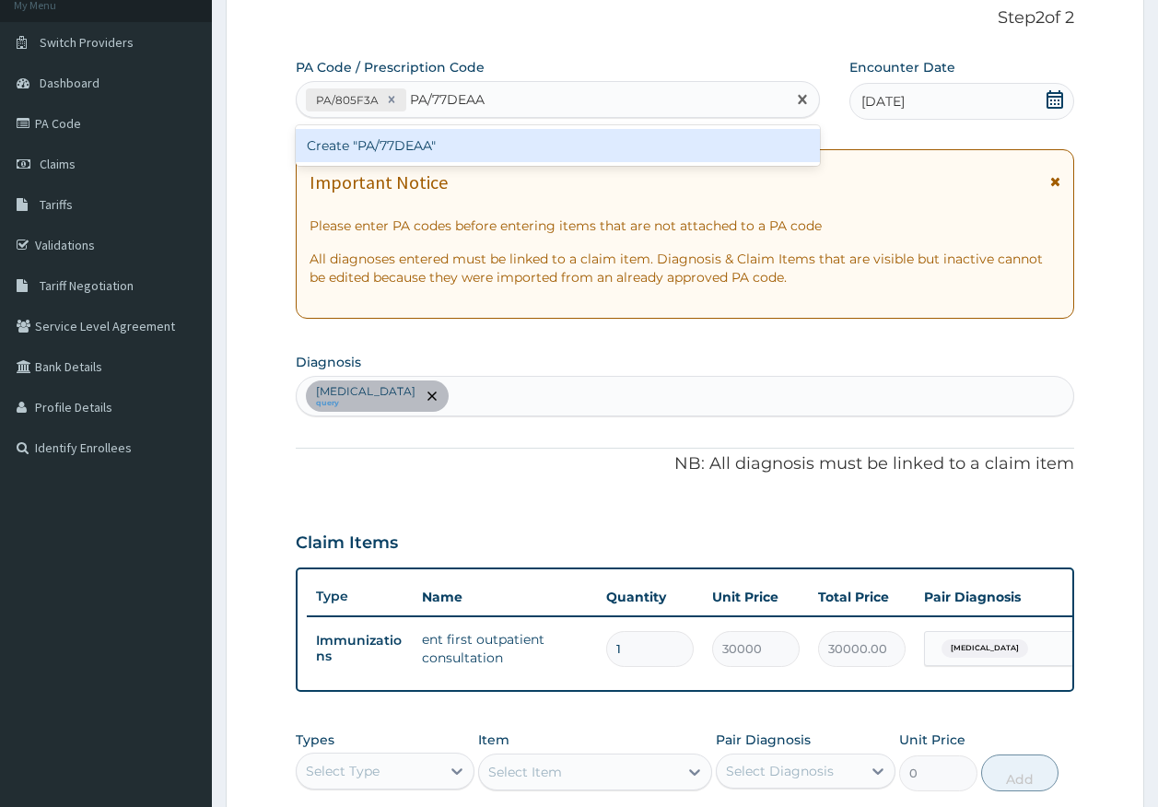
click at [437, 135] on div "Create "PA/77DEAA"" at bounding box center [558, 145] width 525 height 33
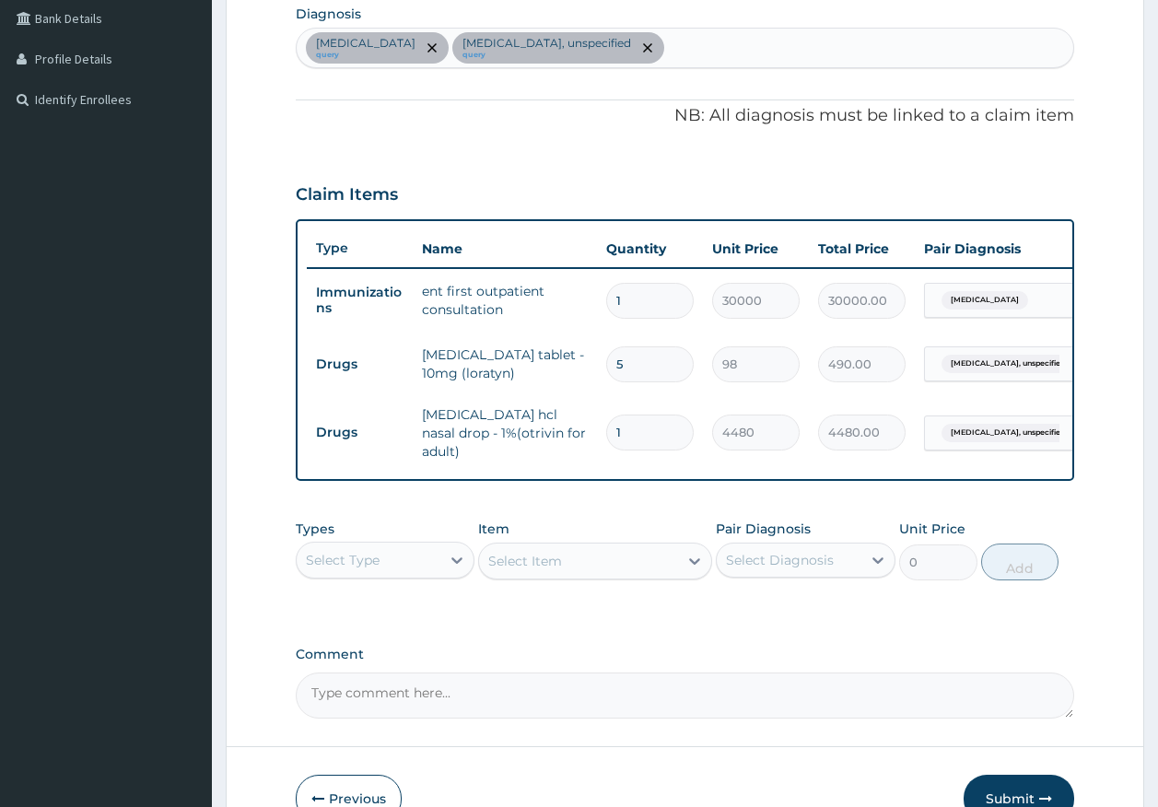
scroll to position [575, 0]
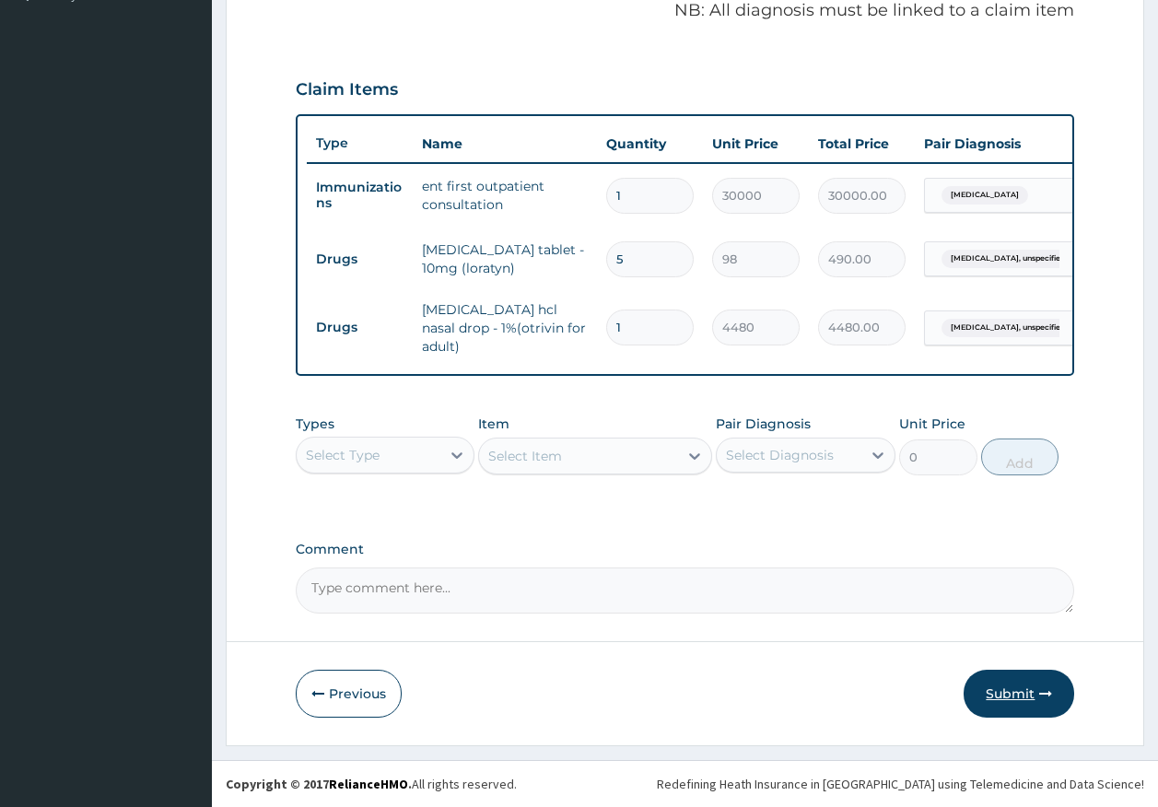
click at [991, 688] on button "Submit" at bounding box center [1018, 694] width 111 height 48
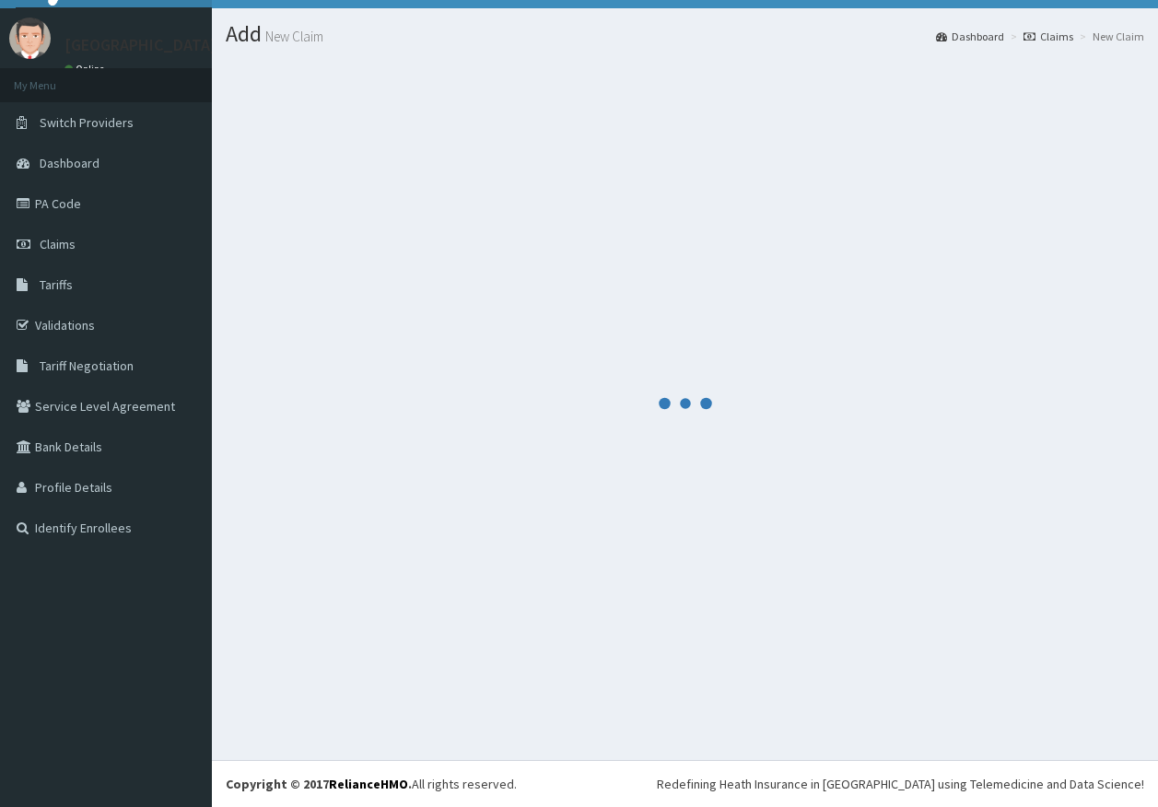
scroll to position [38, 0]
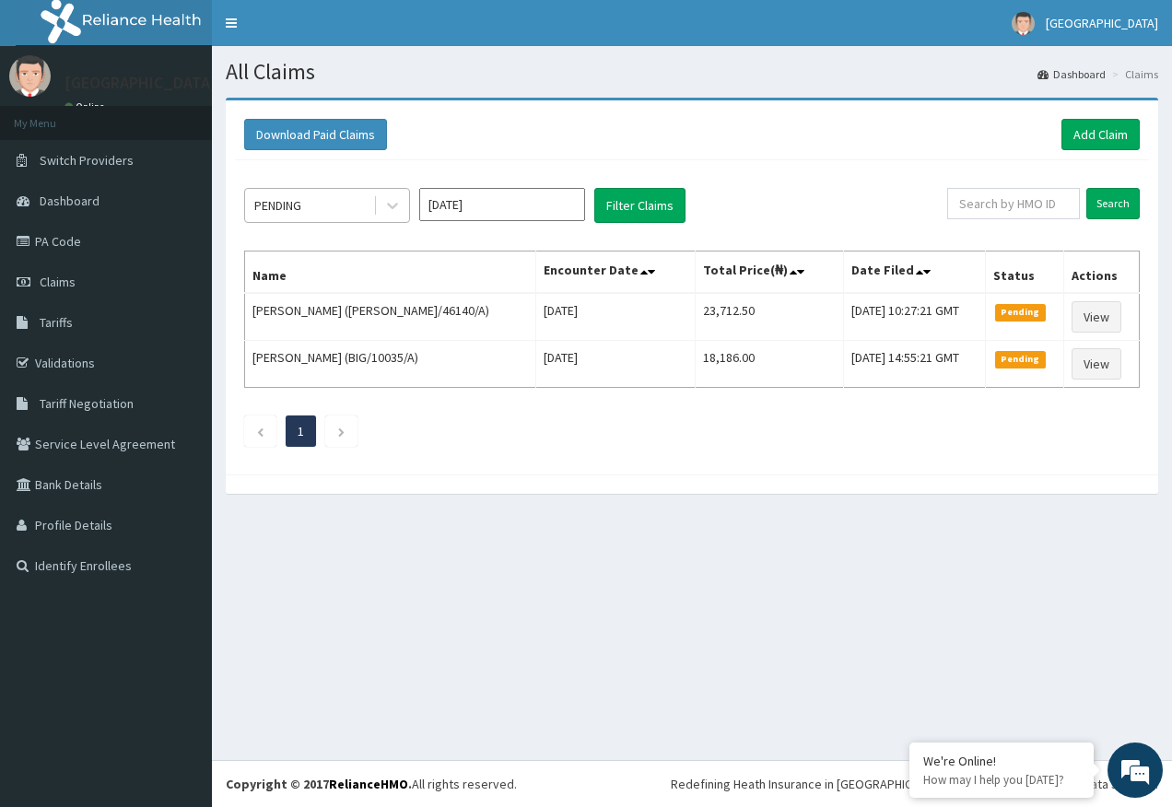
click at [301, 203] on div "PENDING" at bounding box center [277, 205] width 47 height 18
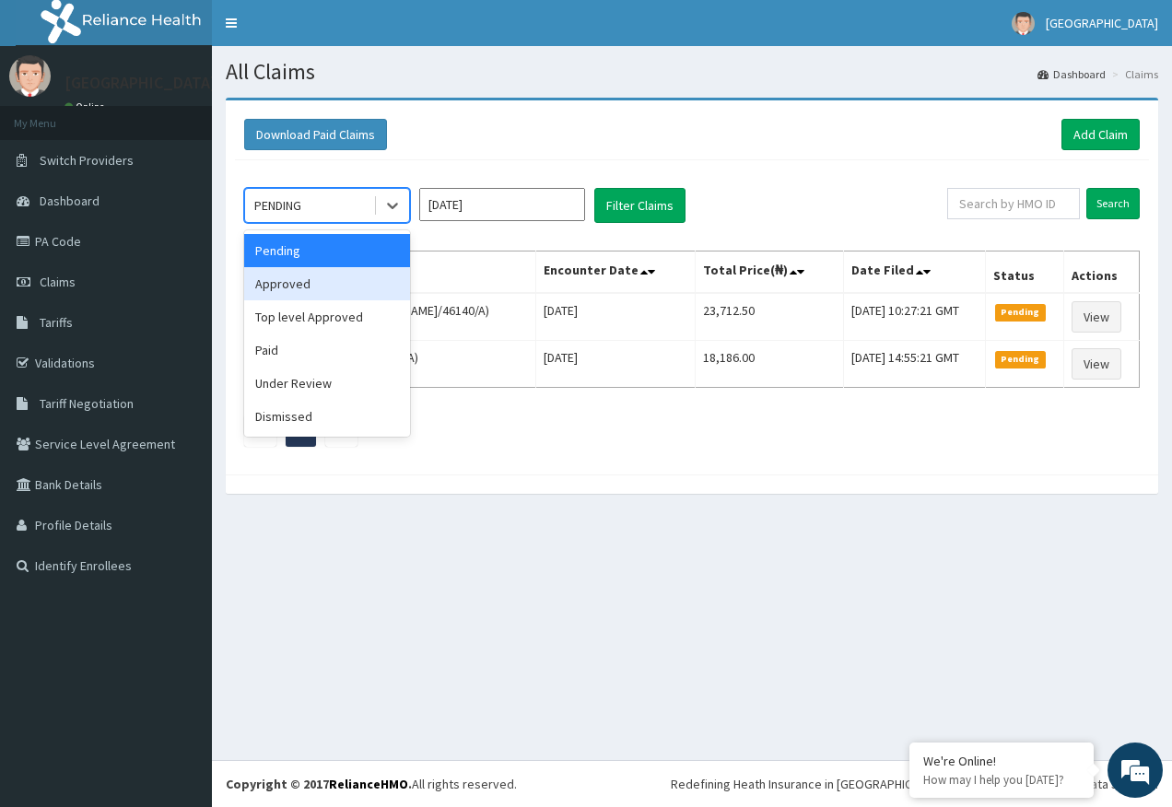
click at [277, 279] on div "Approved" at bounding box center [327, 283] width 166 height 33
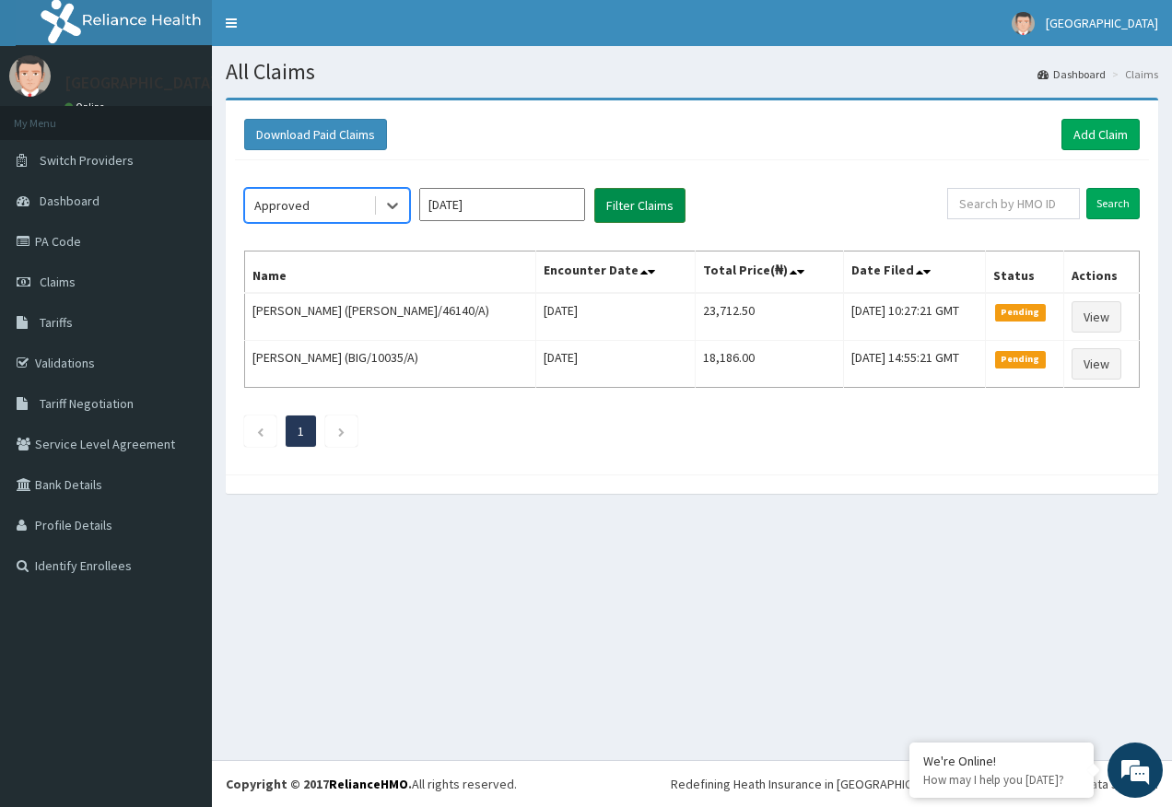
click at [630, 206] on button "Filter Claims" at bounding box center [639, 205] width 91 height 35
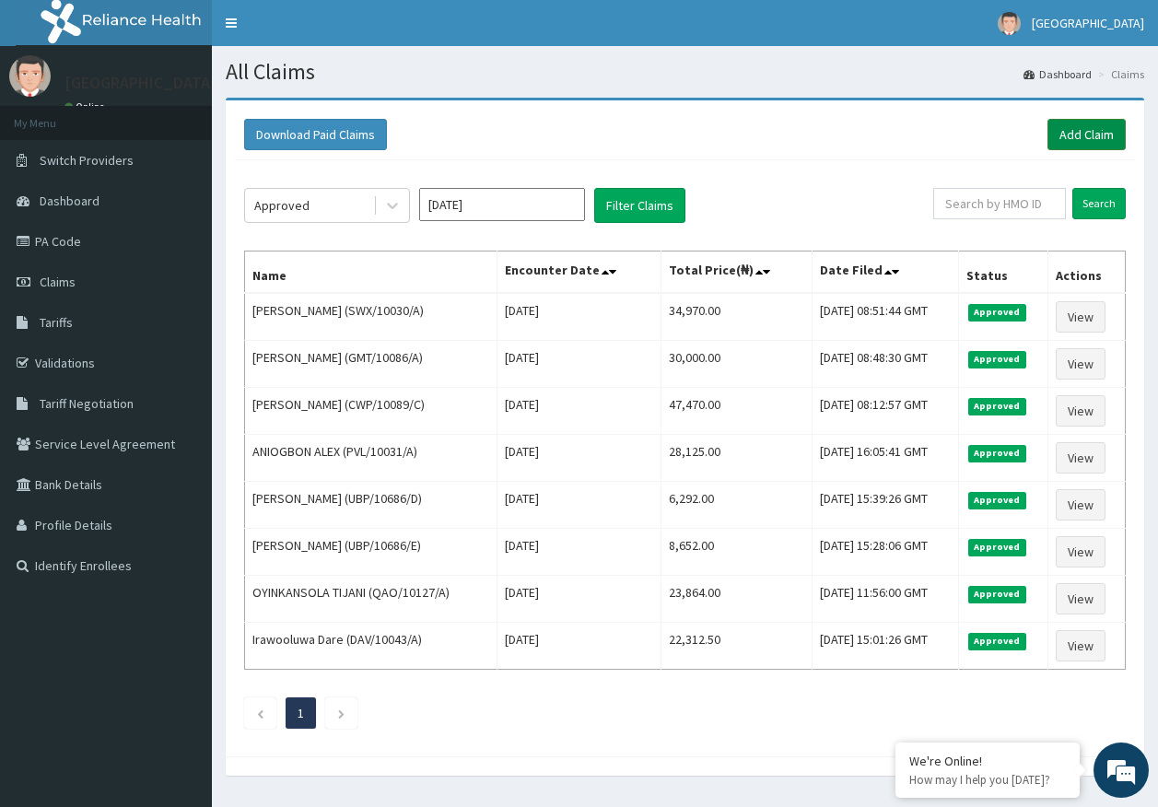
click at [1071, 130] on link "Add Claim" at bounding box center [1086, 134] width 78 height 31
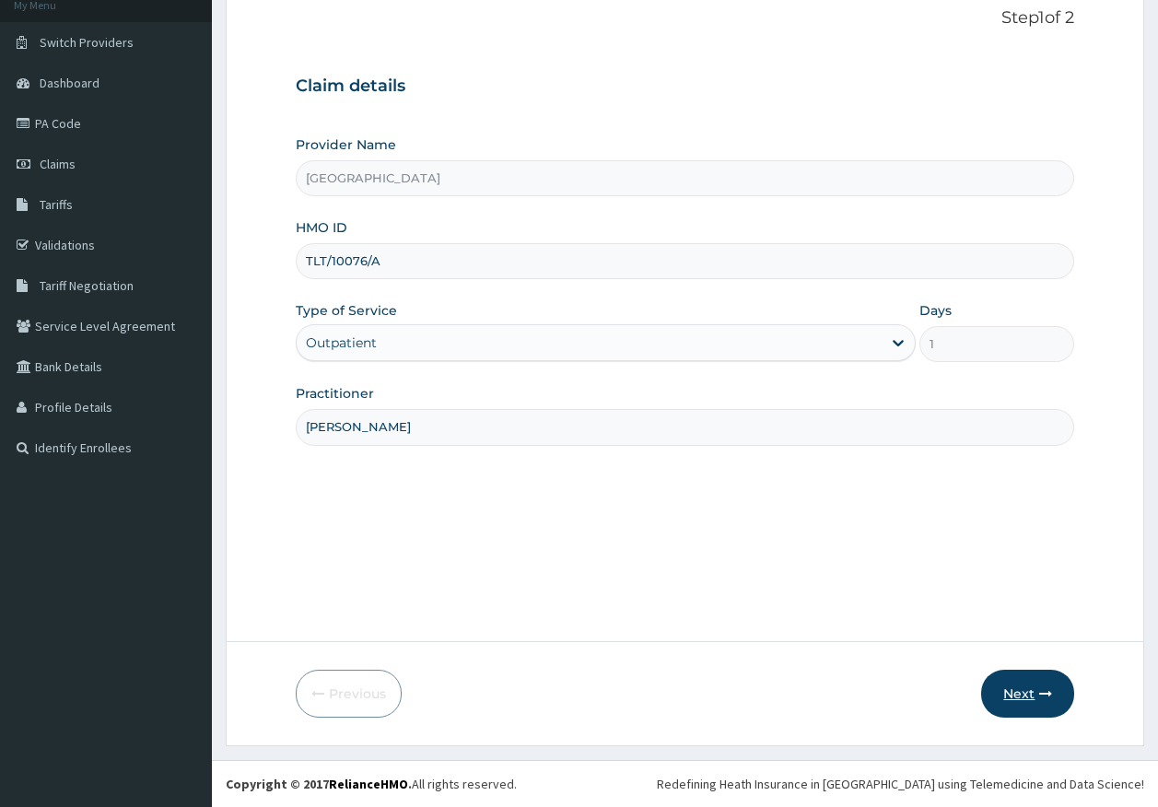
click at [1024, 698] on button "Next" at bounding box center [1027, 694] width 93 height 48
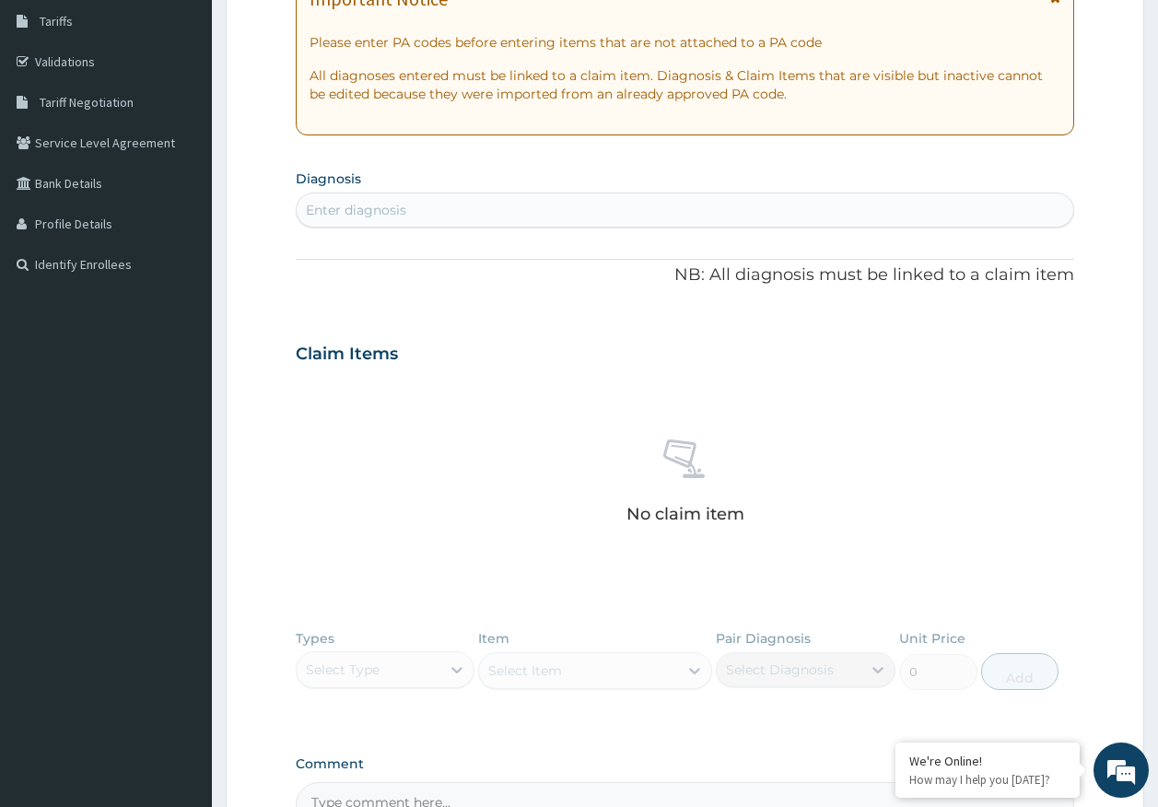
scroll to position [516, 0]
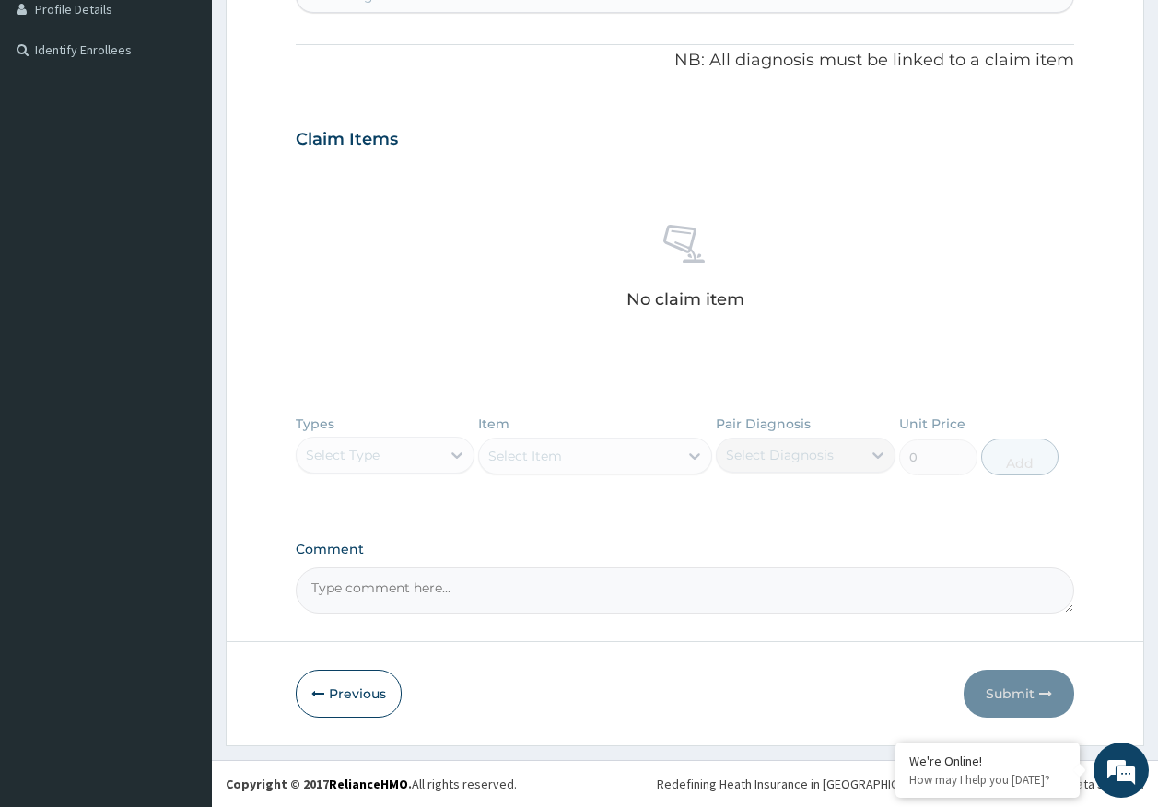
click at [419, 587] on textarea "Comment" at bounding box center [685, 590] width 779 height 46
paste textarea "PA/59EAF1 for ent consultation"
type textarea "PA/59EAF1 for ent consultation"
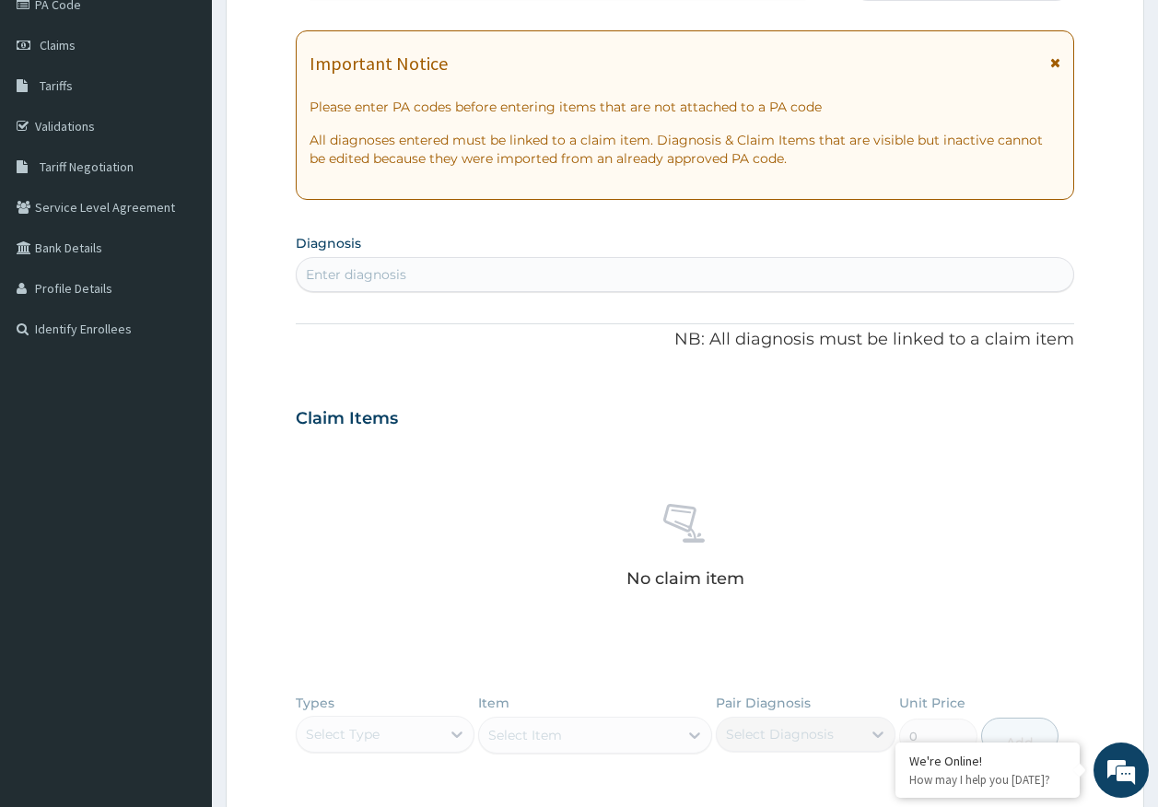
scroll to position [0, 0]
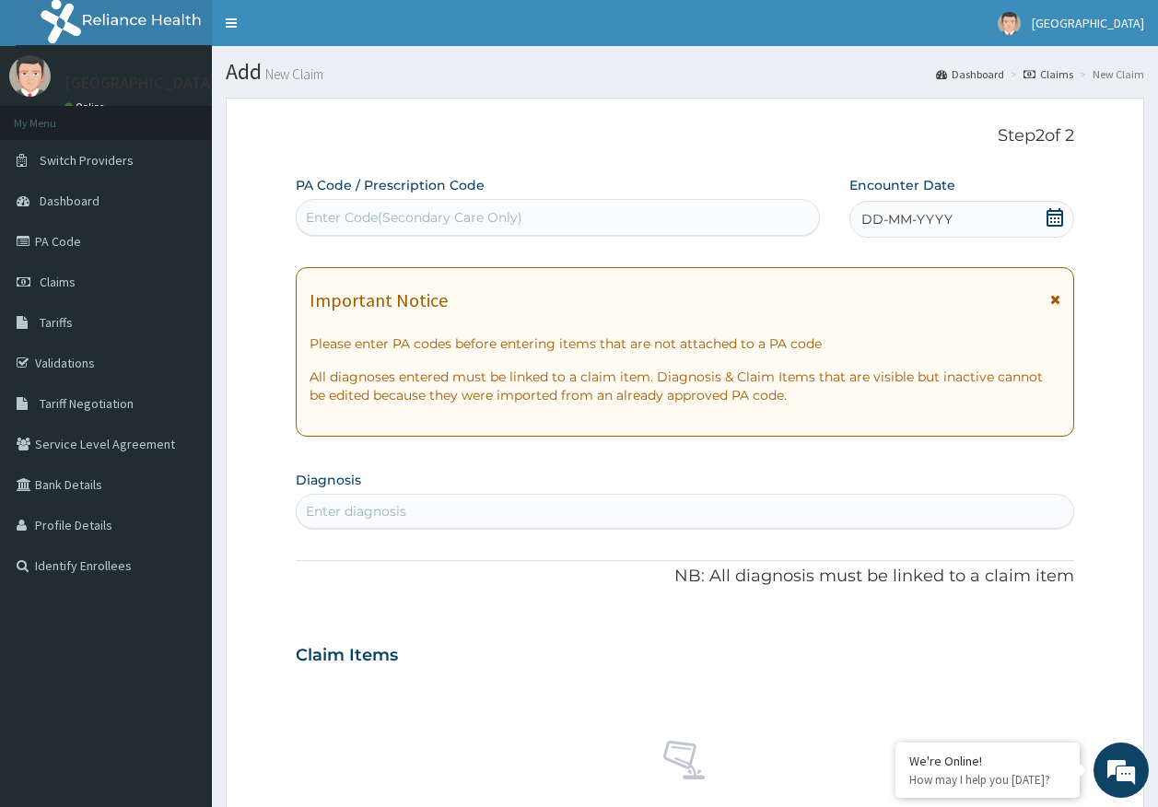
click at [488, 228] on div "Enter Code(Secondary Care Only)" at bounding box center [558, 217] width 523 height 29
type input "PA/D06A14"
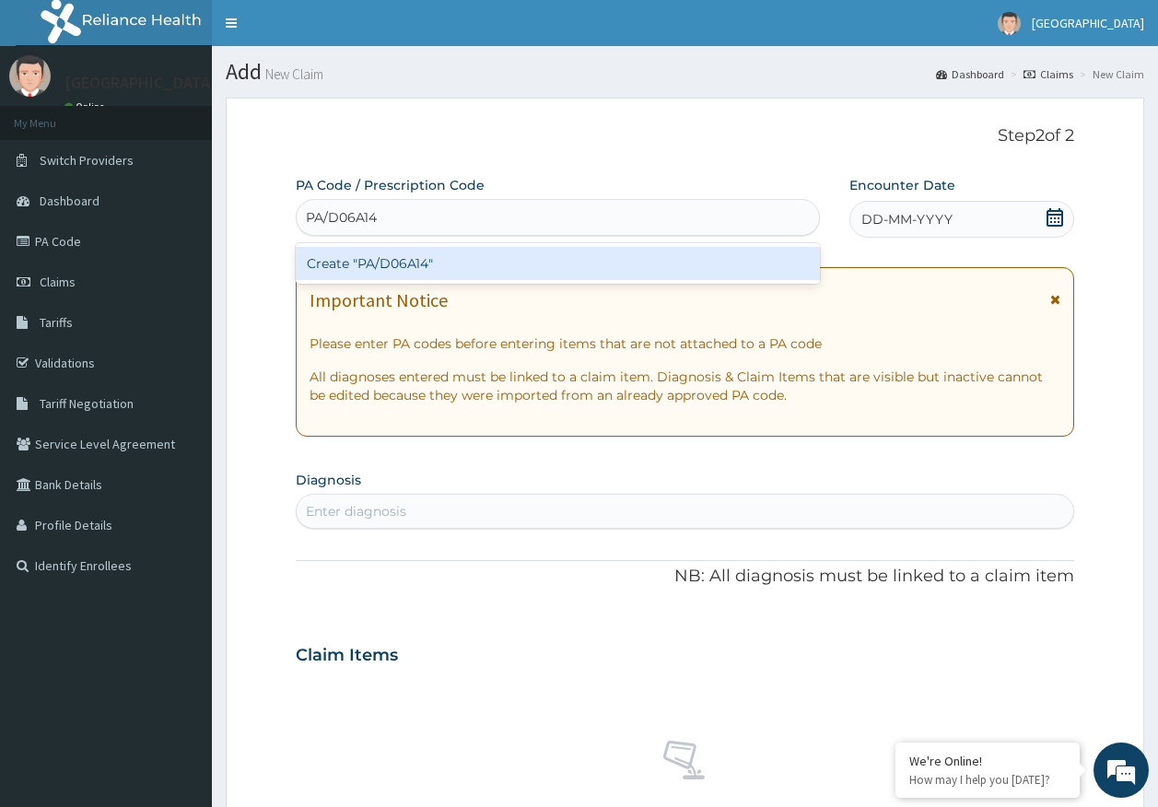
click at [410, 263] on div "Create "PA/D06A14"" at bounding box center [558, 263] width 525 height 33
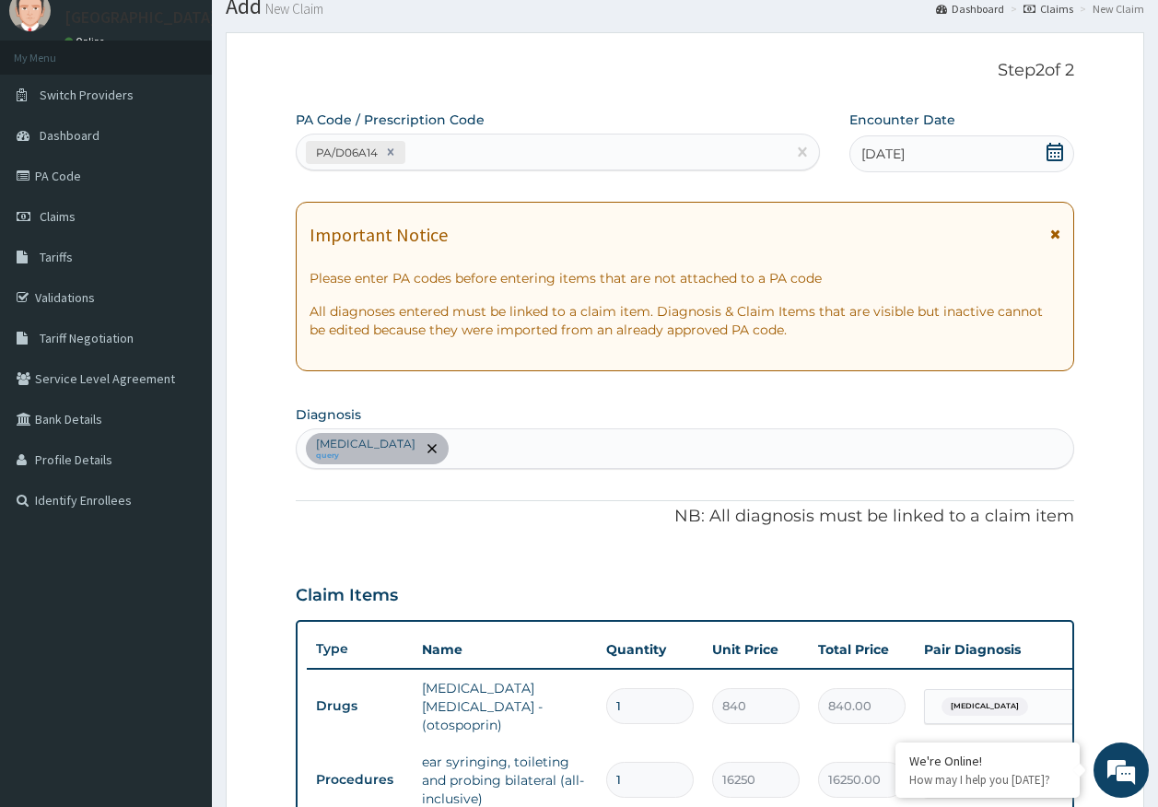
scroll to position [64, 0]
click at [503, 150] on div "PA/D06A14" at bounding box center [542, 154] width 490 height 30
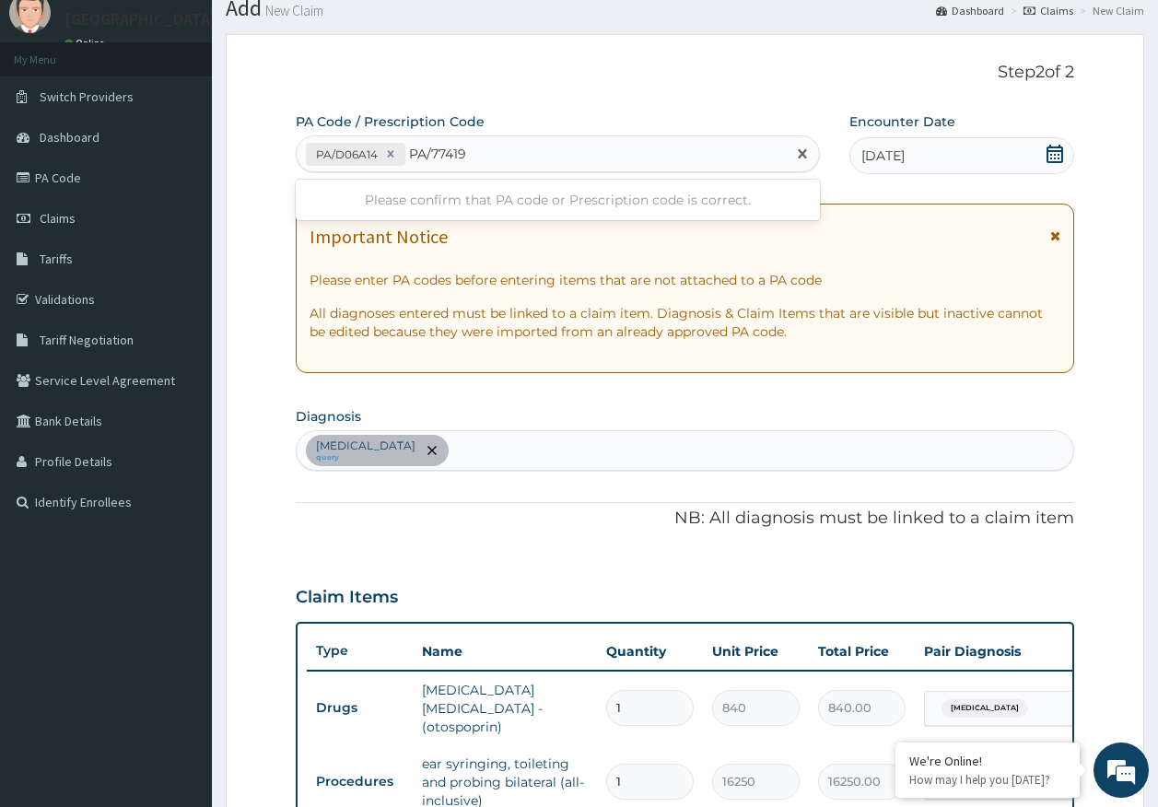
type input "PA/77419C"
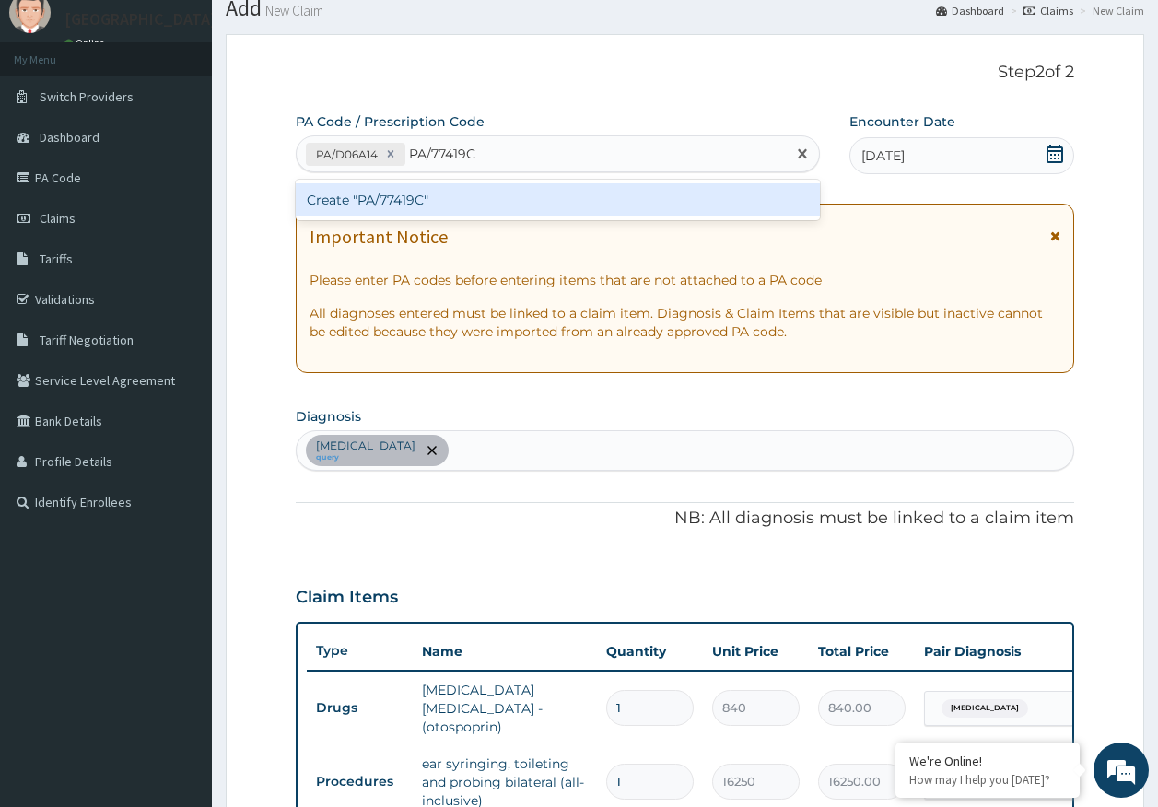
click at [427, 193] on div "Create "PA/77419C"" at bounding box center [558, 199] width 525 height 33
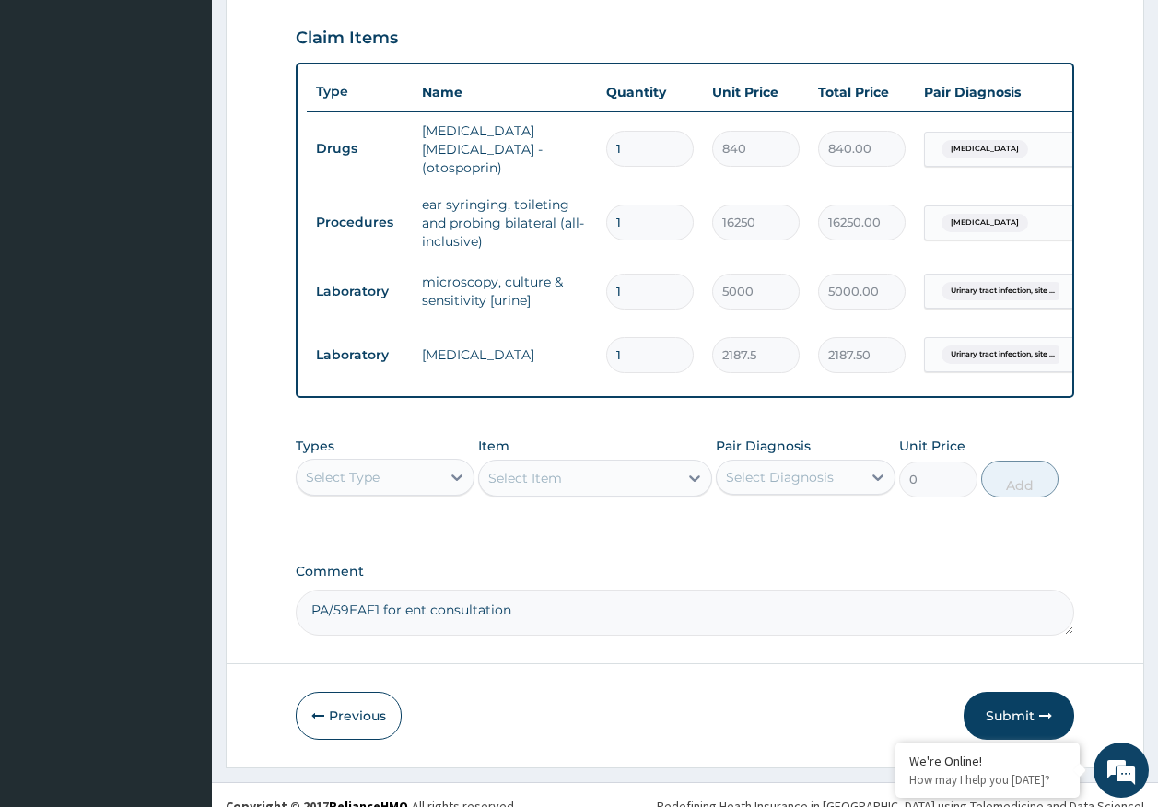
scroll to position [648, 0]
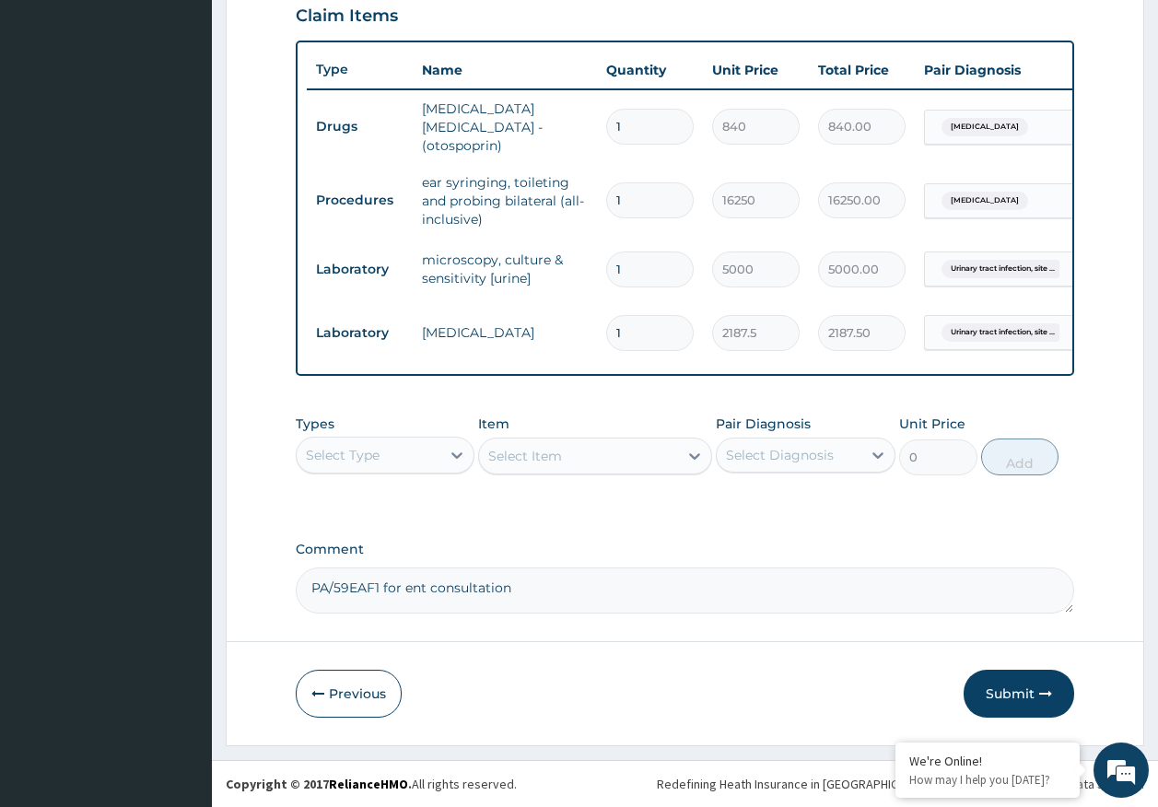
click at [370, 453] on div "Select Type" at bounding box center [343, 455] width 74 height 18
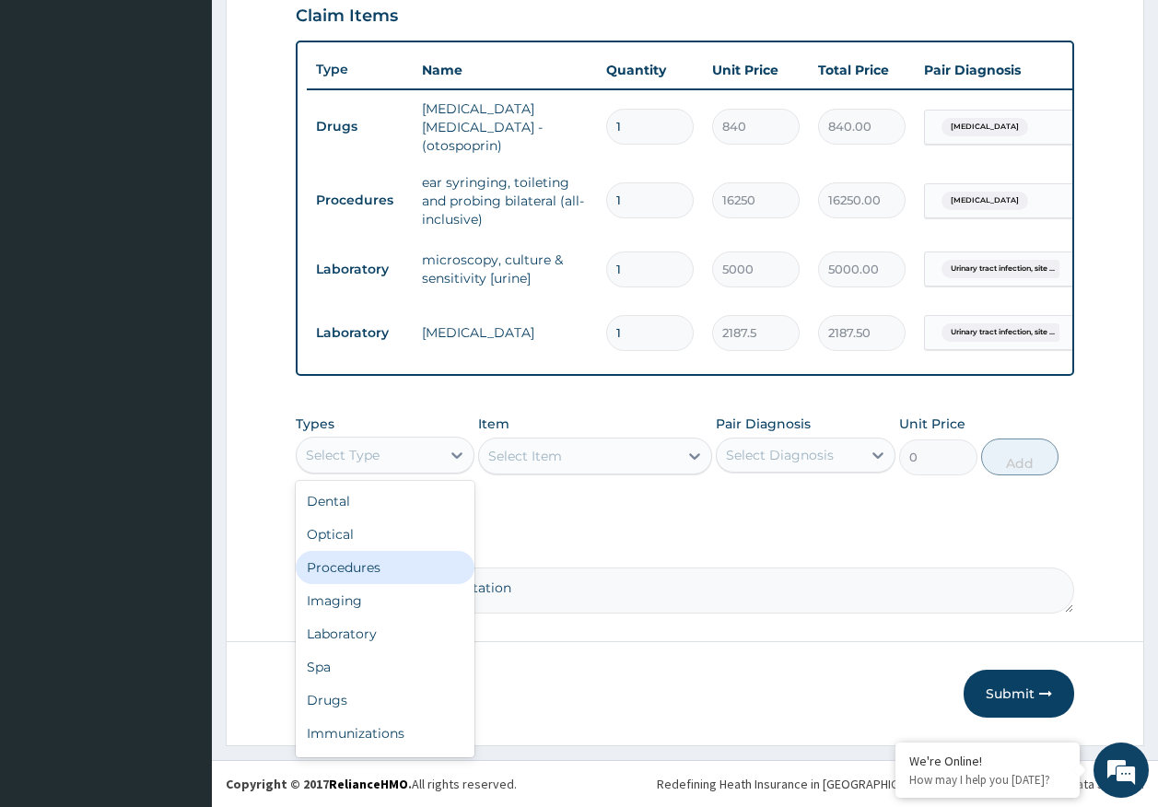
click at [374, 568] on div "Procedures" at bounding box center [386, 567] width 180 height 33
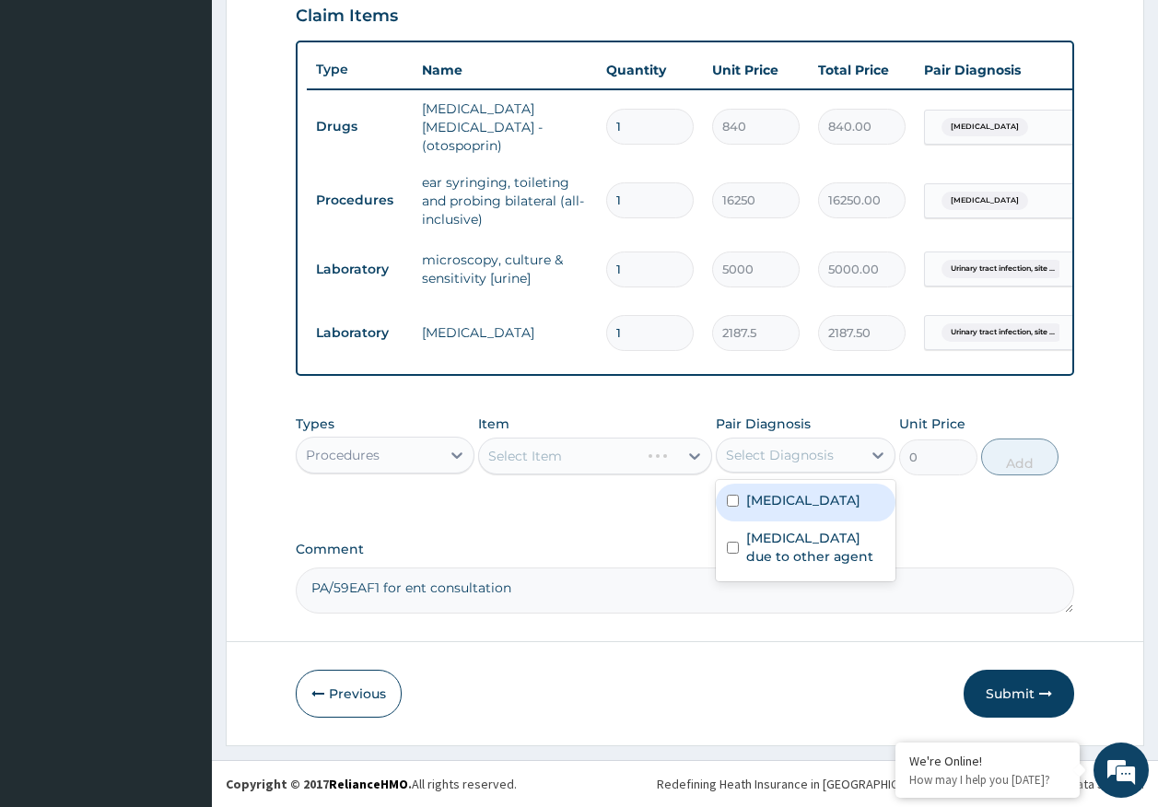
click at [829, 451] on div "Select Diagnosis" at bounding box center [780, 455] width 108 height 18
click at [798, 505] on label "Otomycosis" at bounding box center [803, 500] width 114 height 18
checkbox input "true"
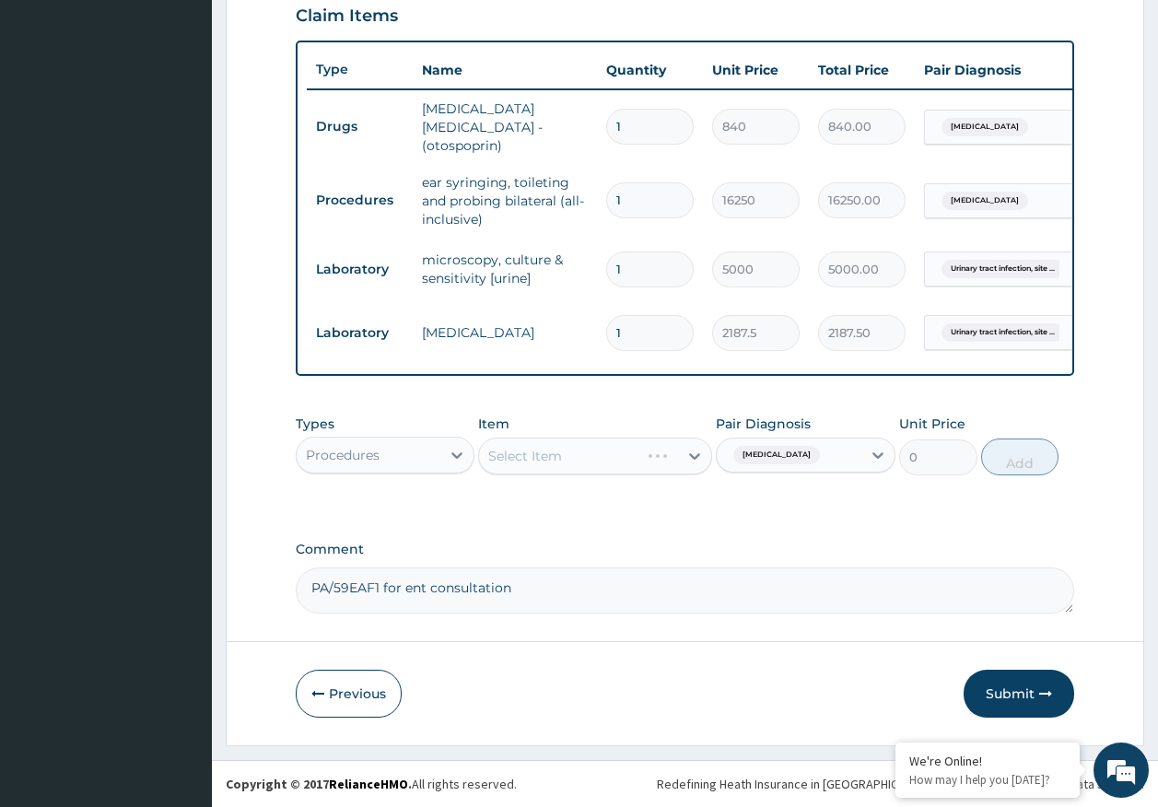
click at [603, 461] on div "Select Item" at bounding box center [595, 456] width 234 height 37
click at [602, 461] on div "Select Item" at bounding box center [595, 456] width 234 height 37
click at [605, 459] on div "Select Item" at bounding box center [578, 455] width 199 height 29
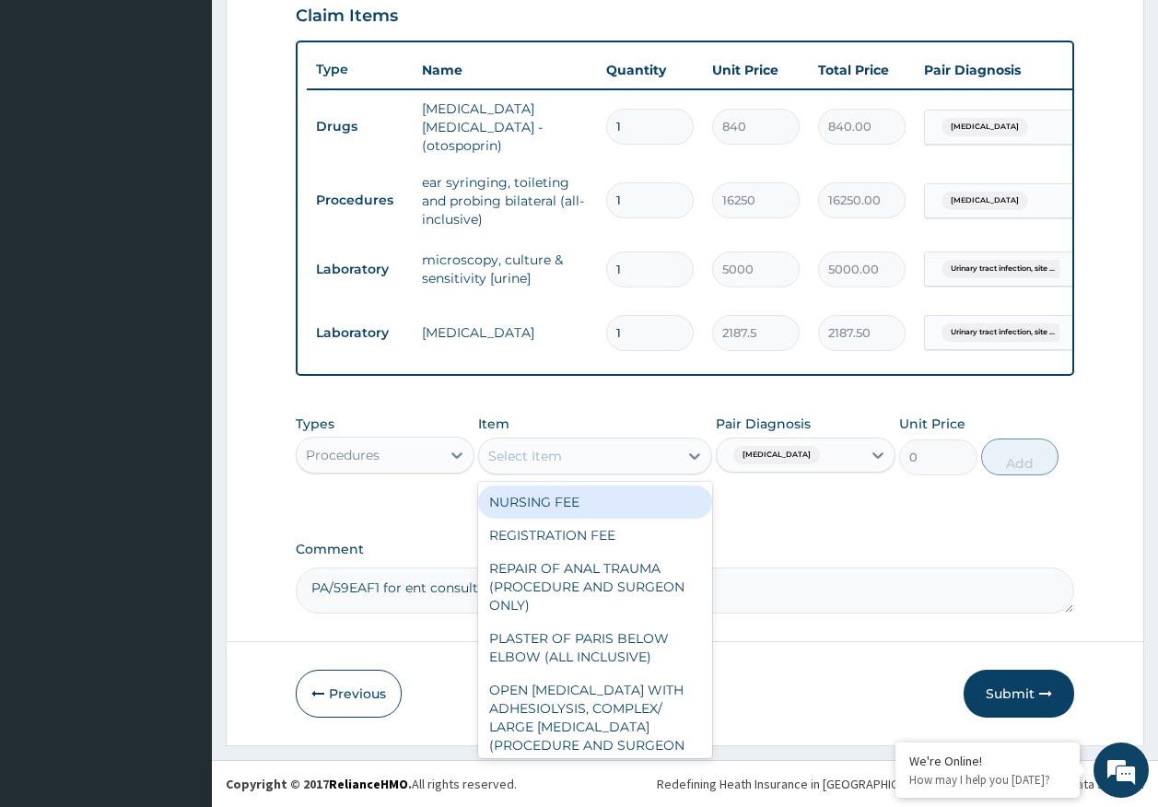
click at [355, 446] on div "Procedures" at bounding box center [343, 455] width 74 height 18
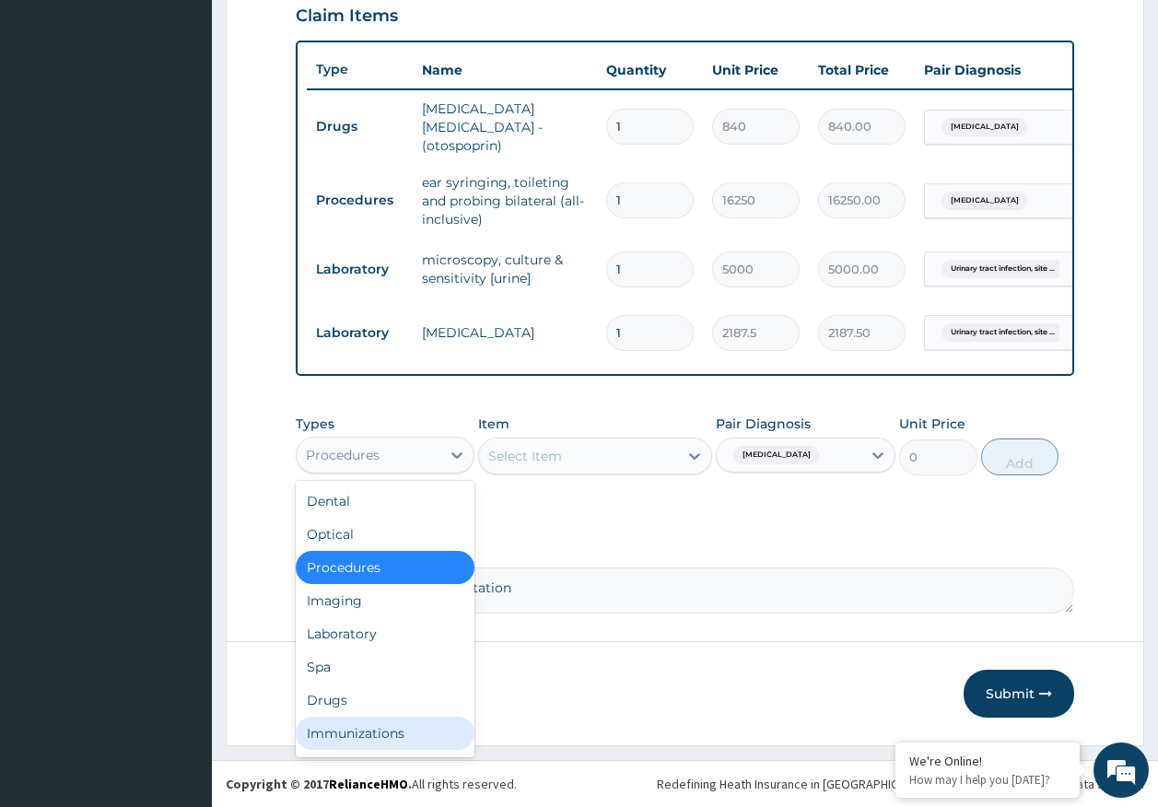
click at [357, 729] on div "Immunizations" at bounding box center [386, 733] width 180 height 33
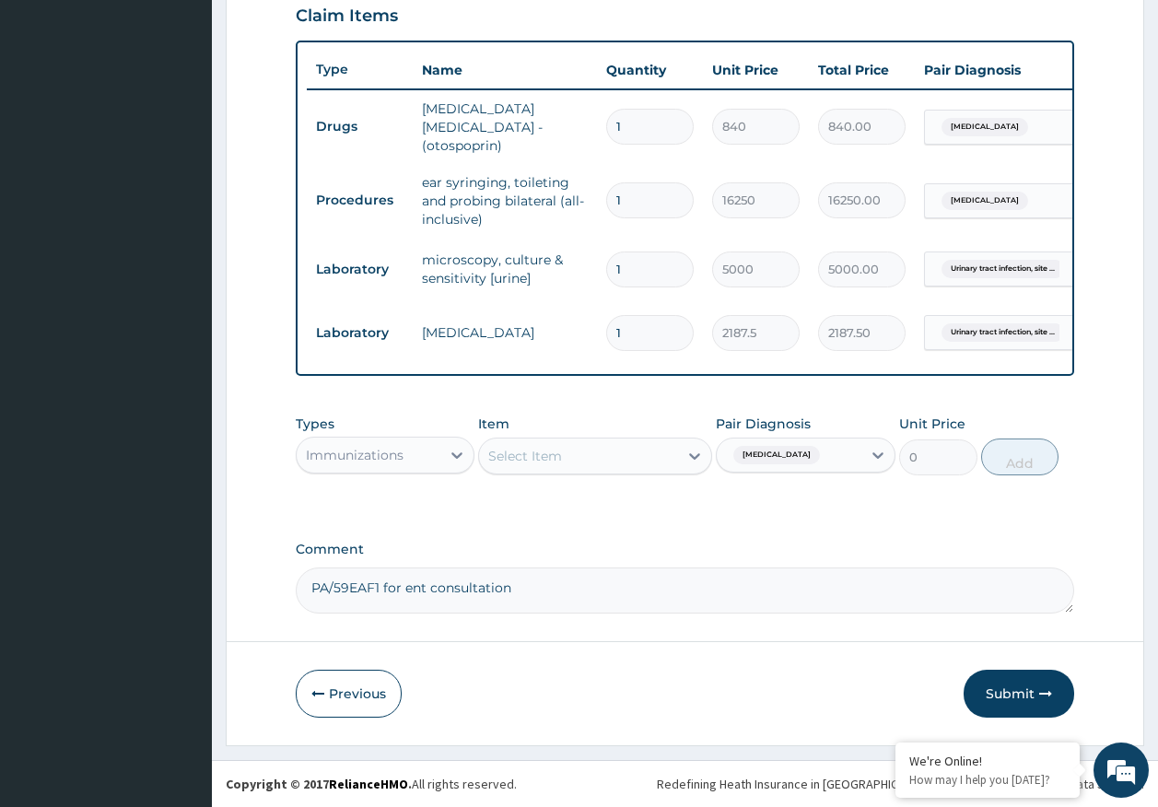
click at [612, 456] on div "Select Item" at bounding box center [578, 455] width 199 height 29
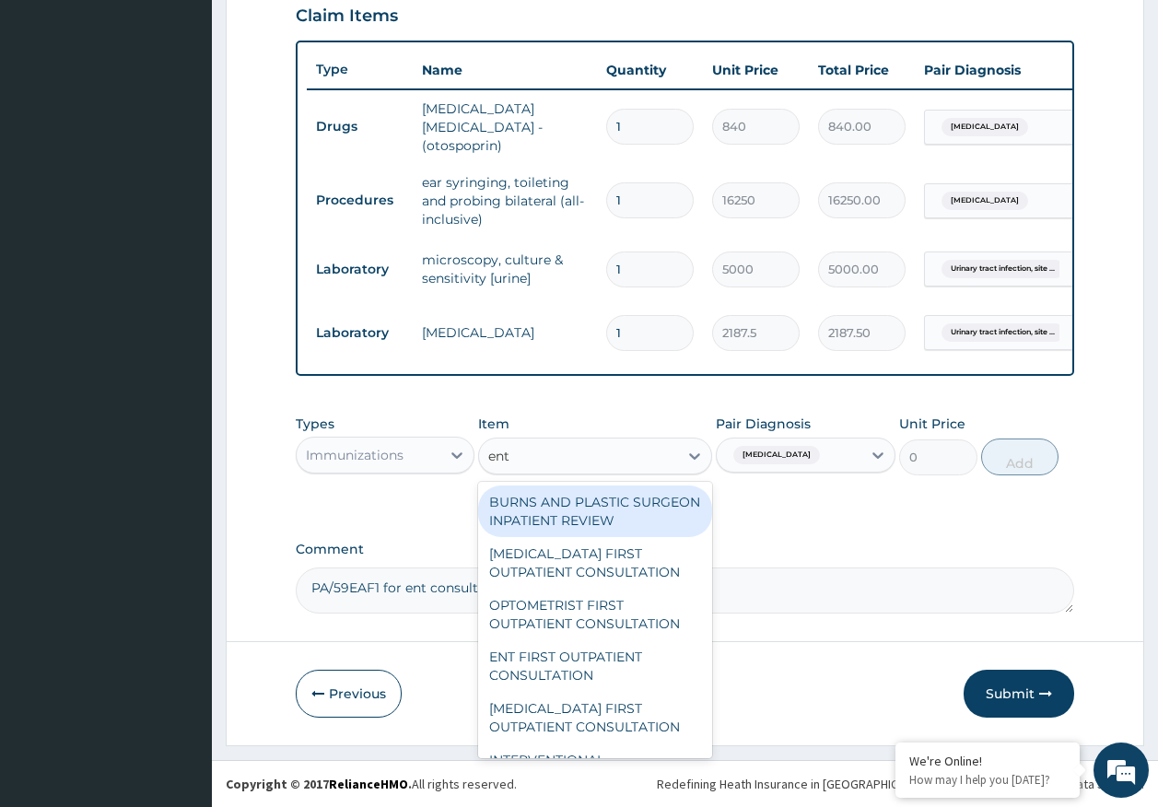
type input "ent f"
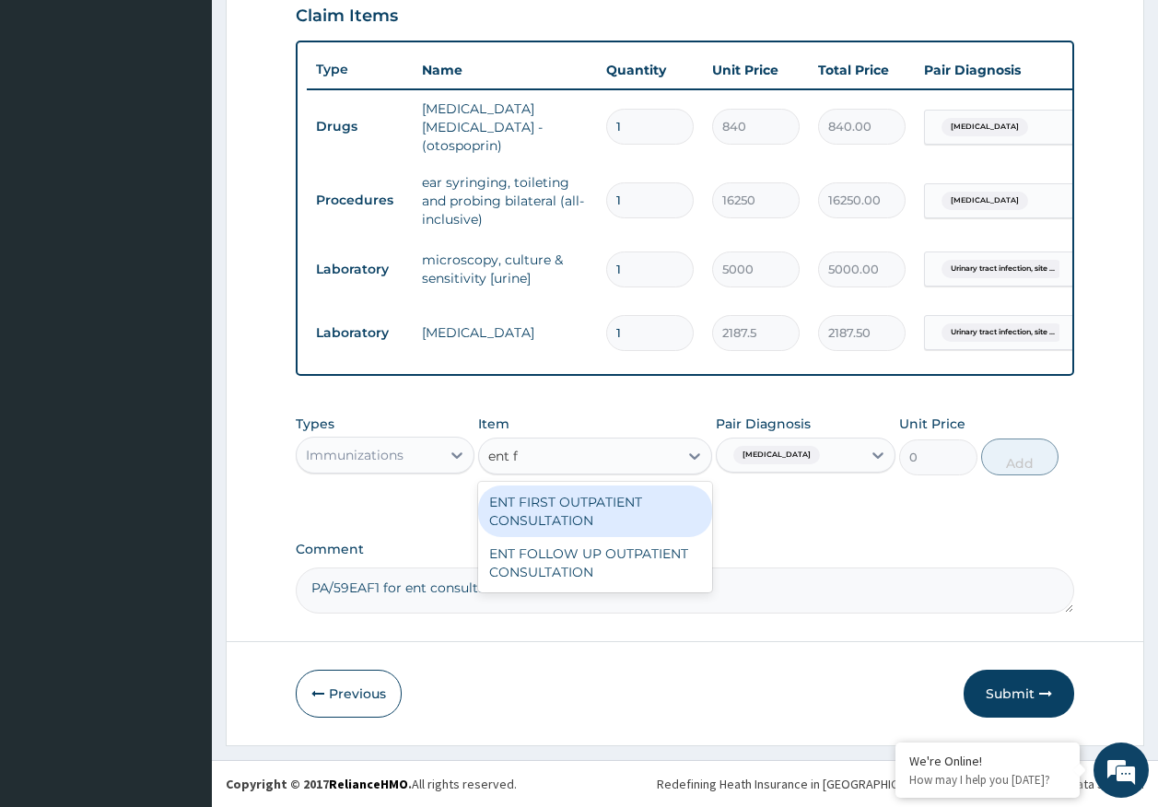
drag, startPoint x: 576, startPoint y: 508, endPoint x: 1052, endPoint y: 436, distance: 481.7
click at [576, 508] on div "ENT FIRST OUTPATIENT CONSULTATION" at bounding box center [595, 511] width 234 height 52
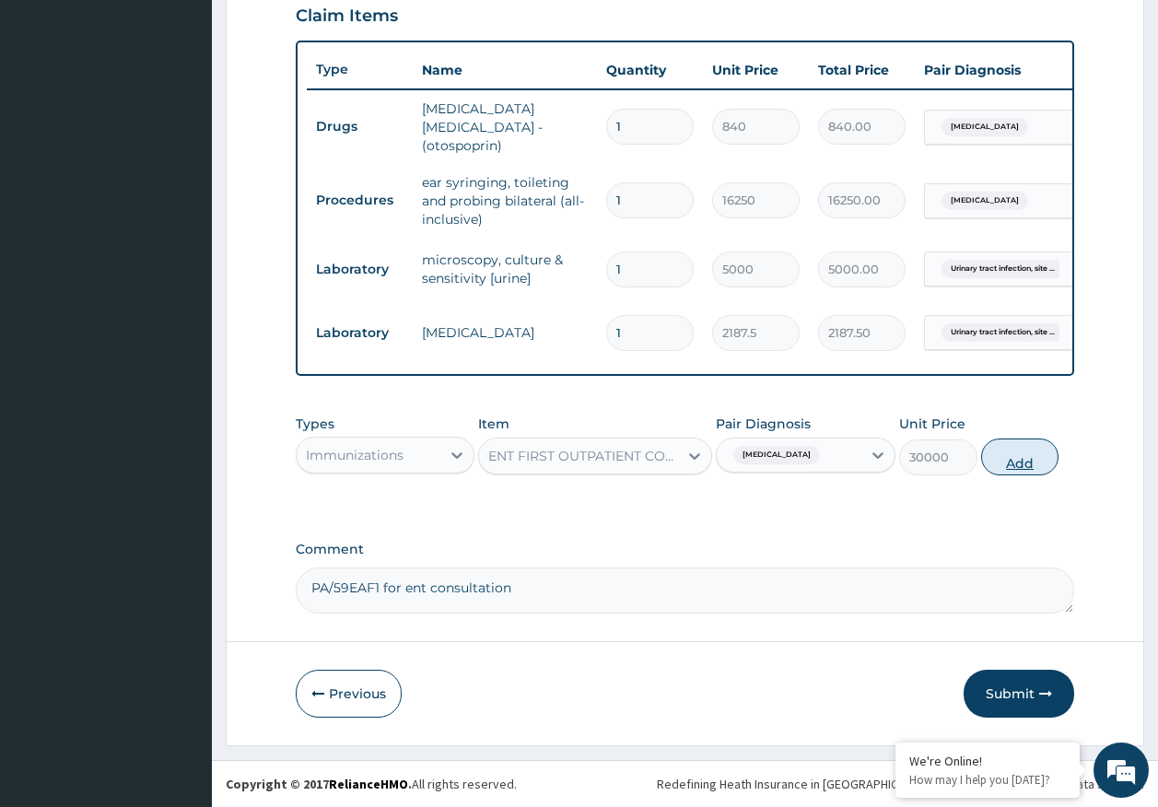
click at [1020, 458] on button "Add" at bounding box center [1020, 456] width 78 height 37
type input "0"
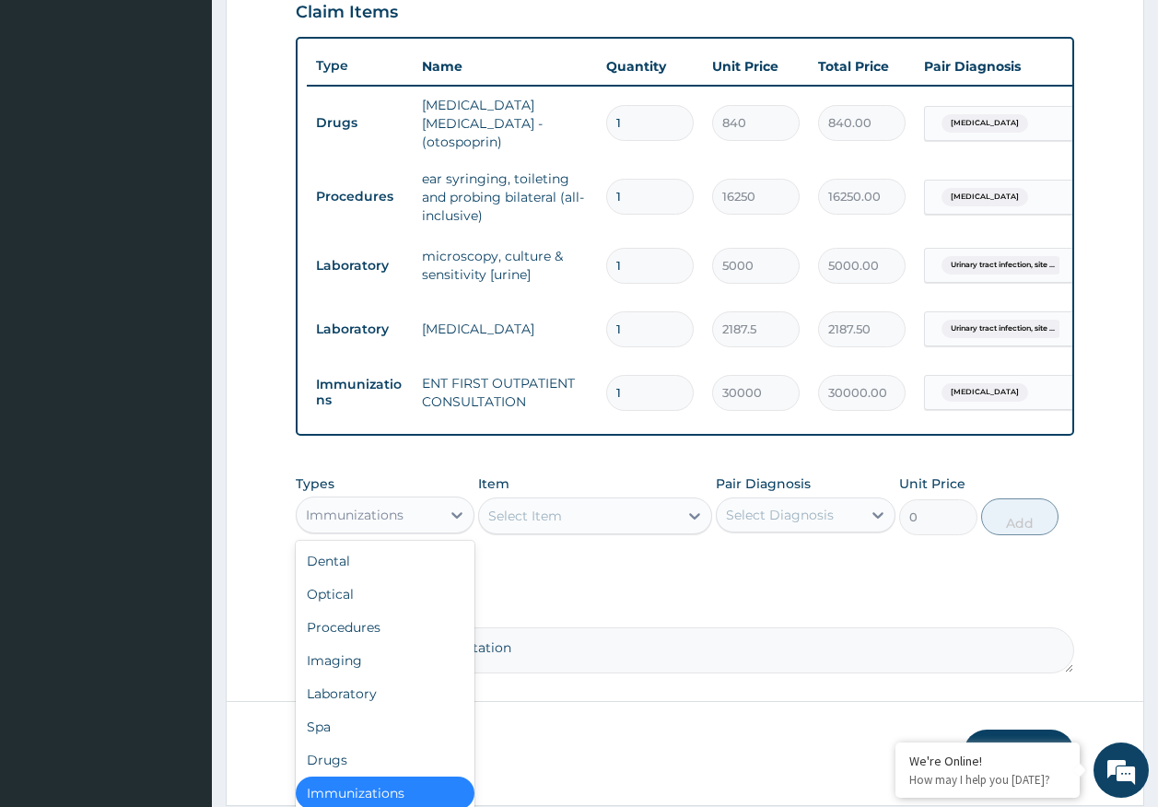
click at [414, 524] on div "Immunizations" at bounding box center [369, 514] width 145 height 29
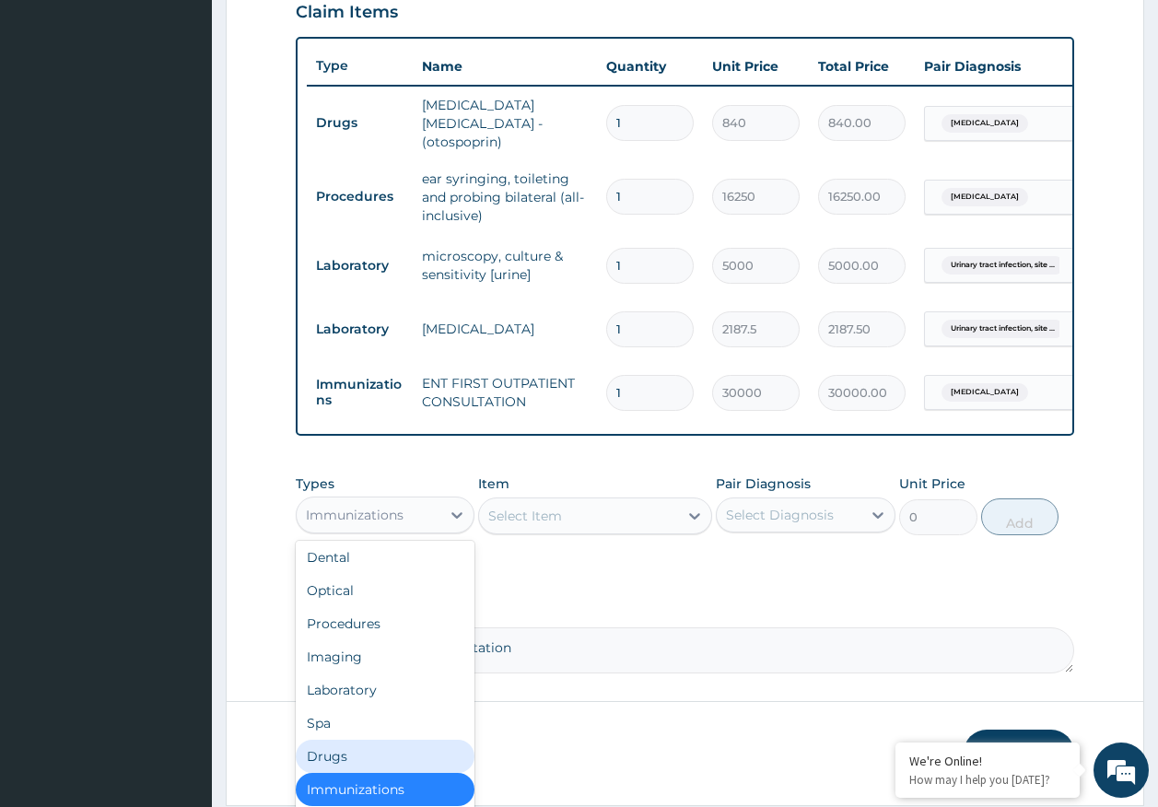
drag, startPoint x: 324, startPoint y: 761, endPoint x: 348, endPoint y: 750, distance: 26.4
click at [325, 760] on div "Drugs" at bounding box center [386, 756] width 180 height 33
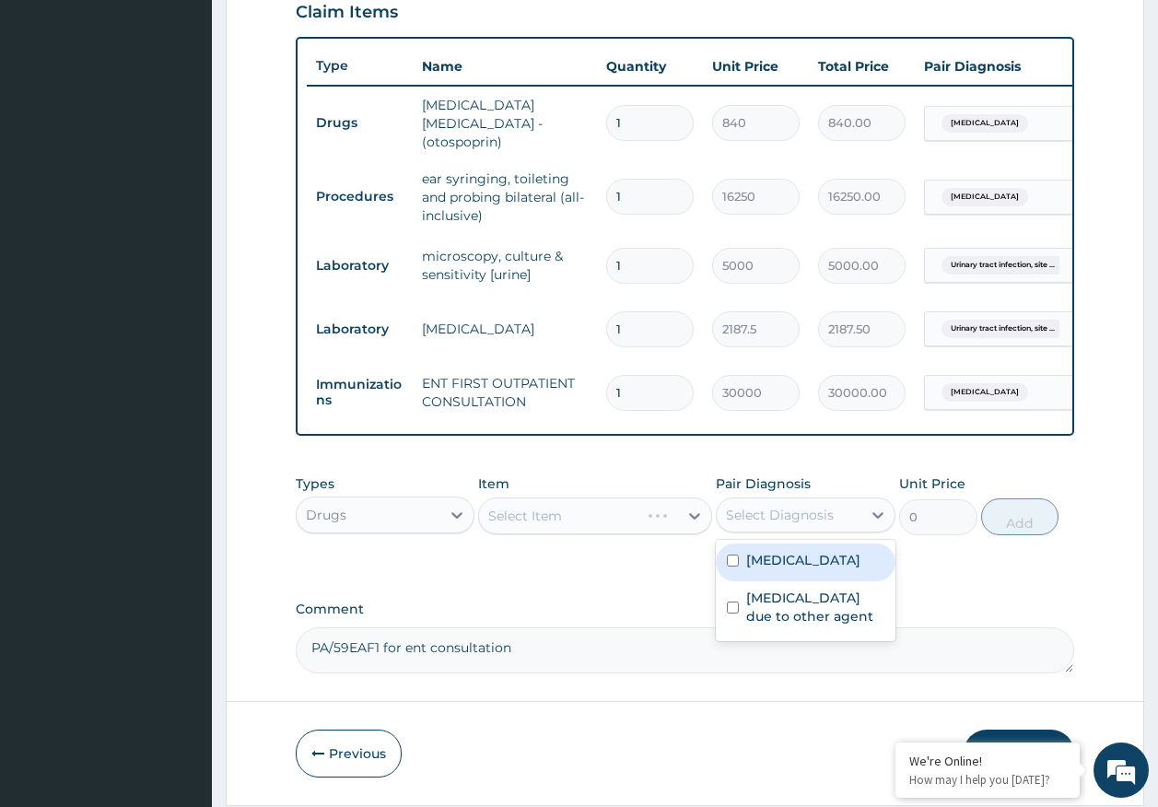
click at [788, 518] on div "Select Diagnosis" at bounding box center [780, 515] width 108 height 18
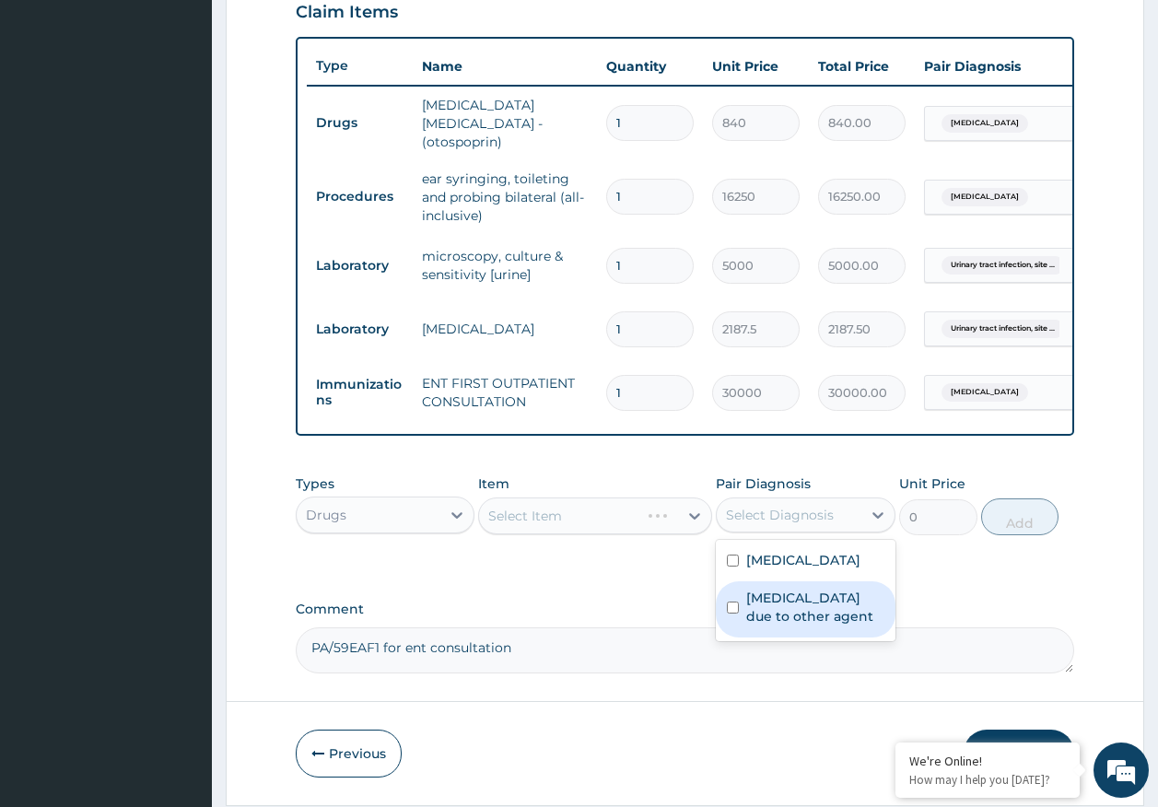
click at [795, 614] on label "Urinary tract infection, site not specified due to other agent" at bounding box center [815, 607] width 138 height 37
checkbox input "true"
click at [598, 532] on div "Select Item" at bounding box center [595, 515] width 234 height 37
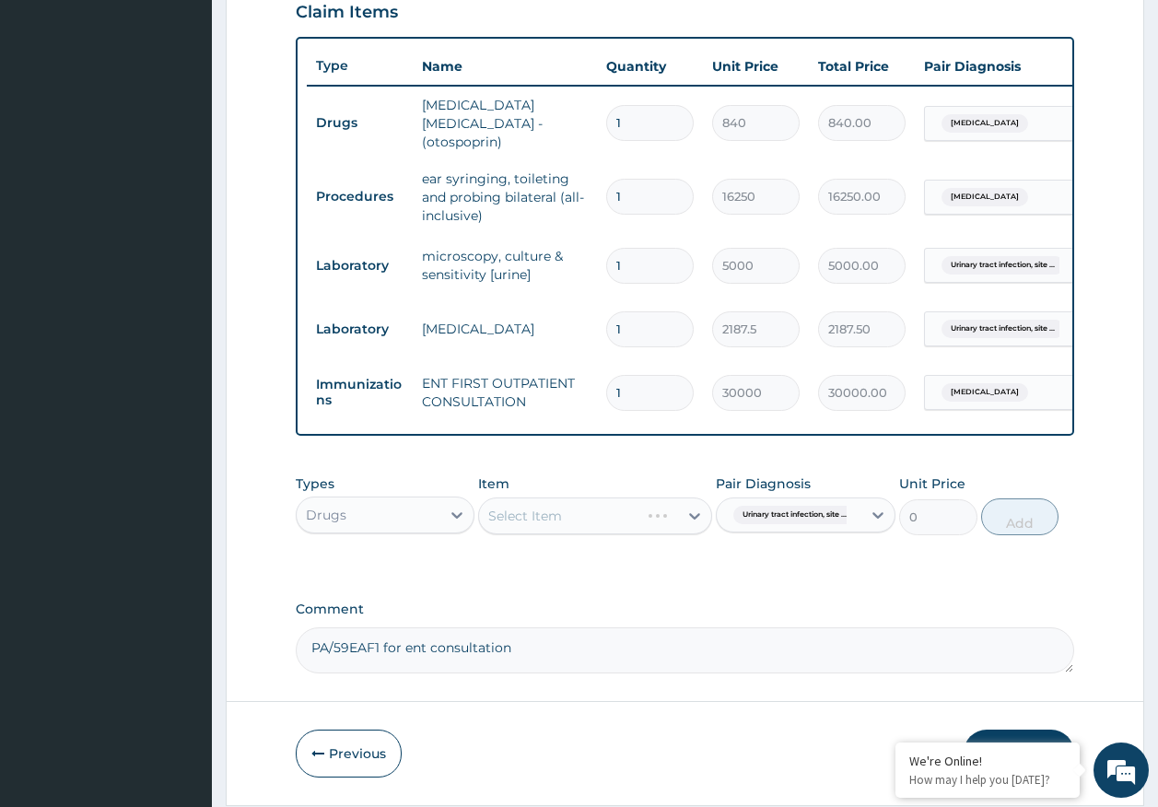
click at [600, 525] on div "Select Item" at bounding box center [595, 515] width 234 height 37
click at [812, 513] on span "Urinary tract infection, site ..." at bounding box center [794, 515] width 123 height 18
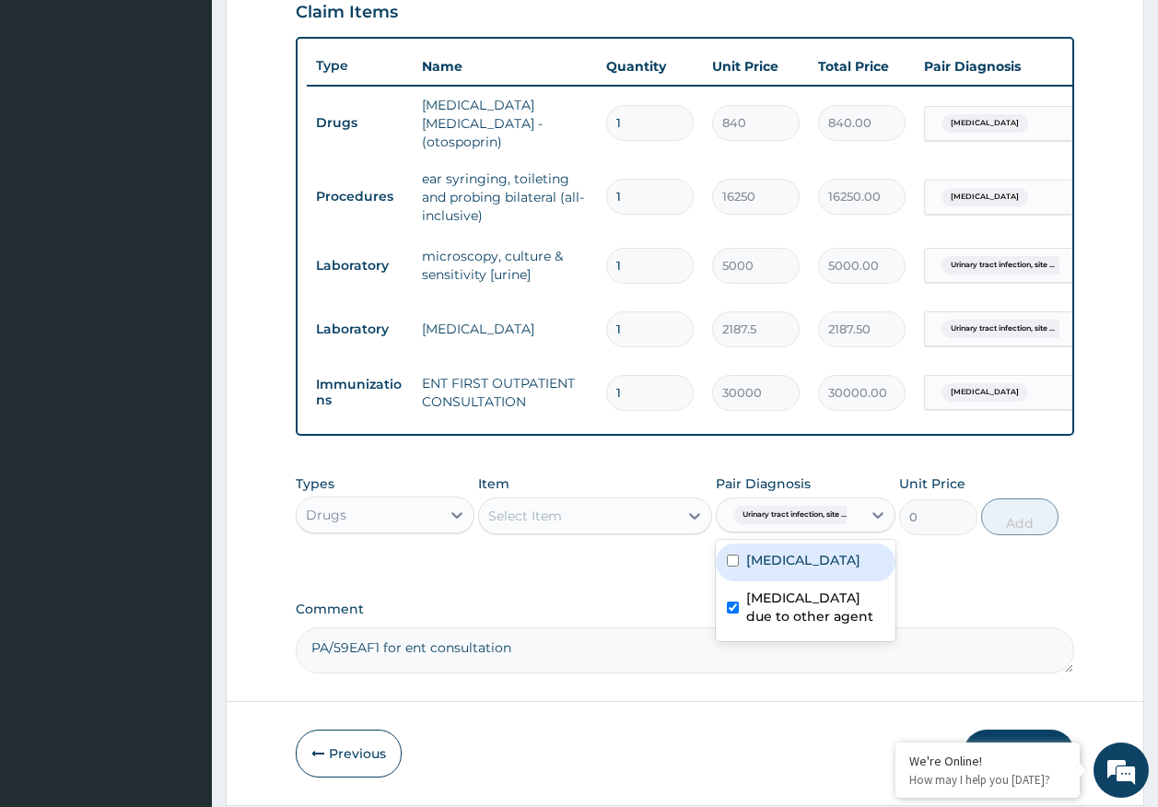
click at [600, 519] on div "Select Item" at bounding box center [578, 515] width 199 height 29
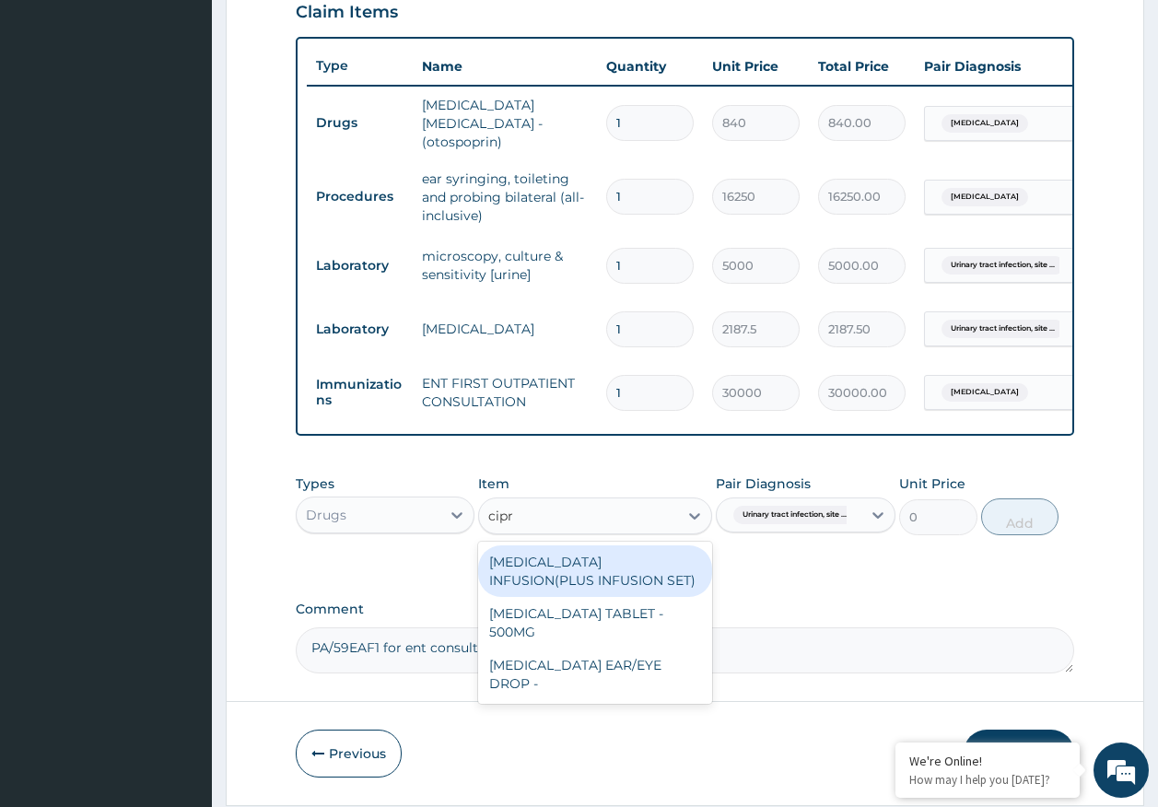
type input "cipro"
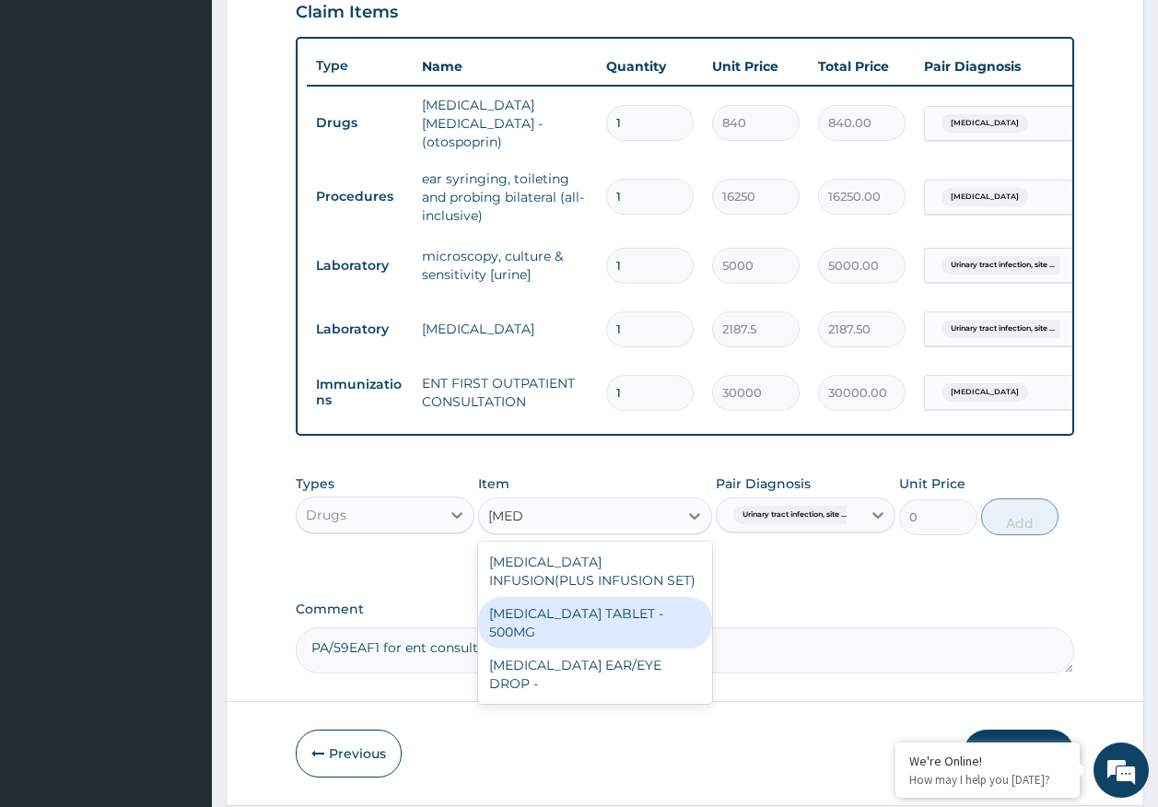
click at [578, 624] on div "CIPROFLOXACIN TABLET - 500MG" at bounding box center [595, 623] width 234 height 52
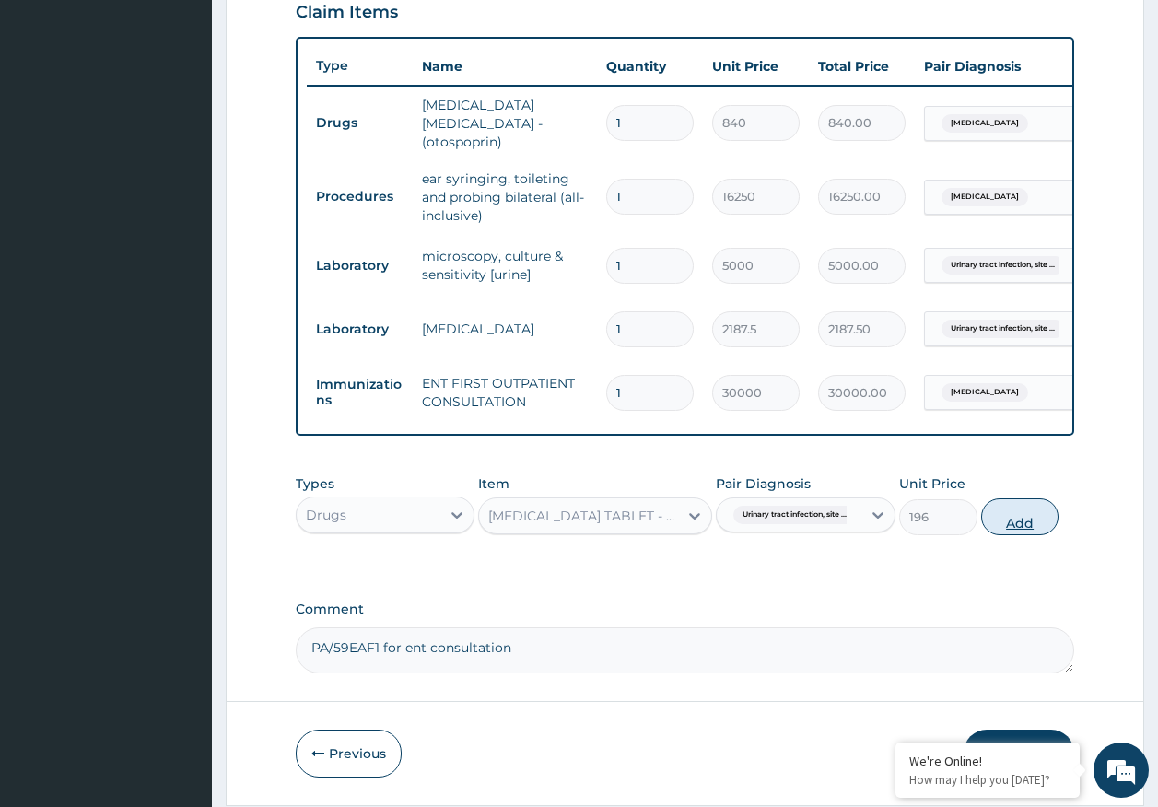
click at [1025, 525] on button "Add" at bounding box center [1020, 516] width 78 height 37
type input "0"
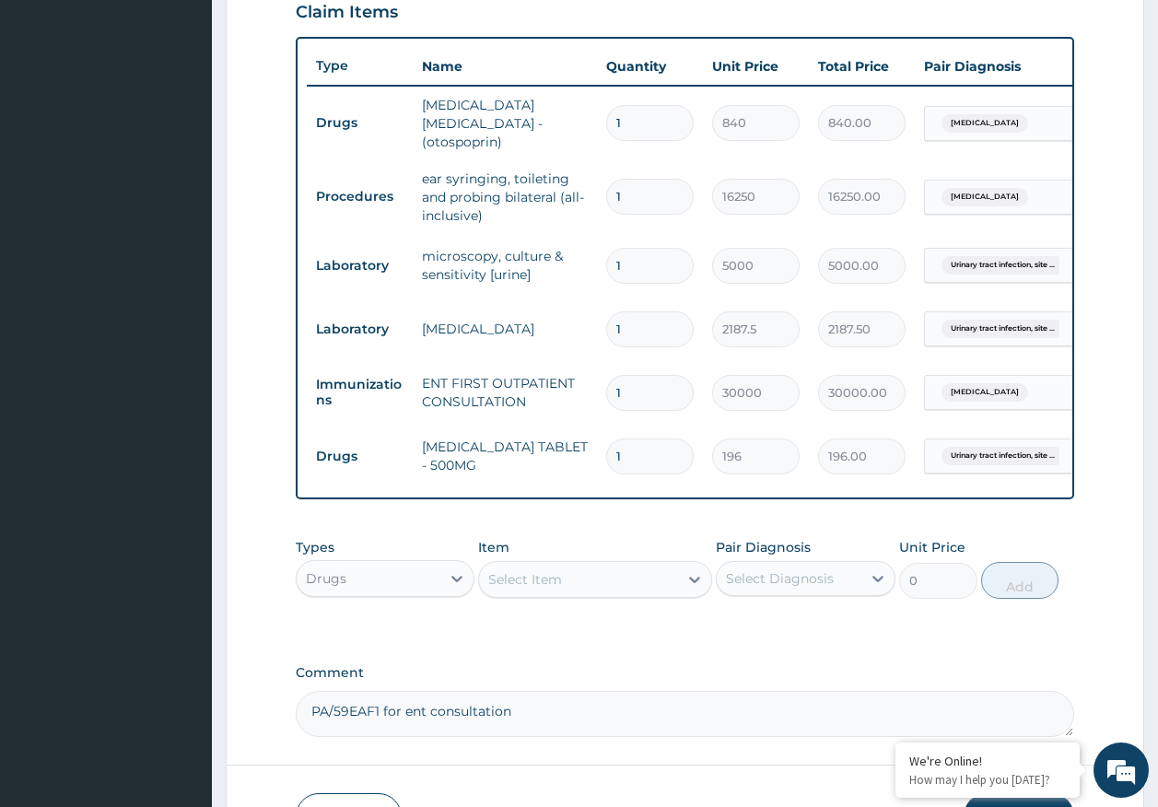
click at [594, 586] on div "Select Item" at bounding box center [578, 579] width 199 height 29
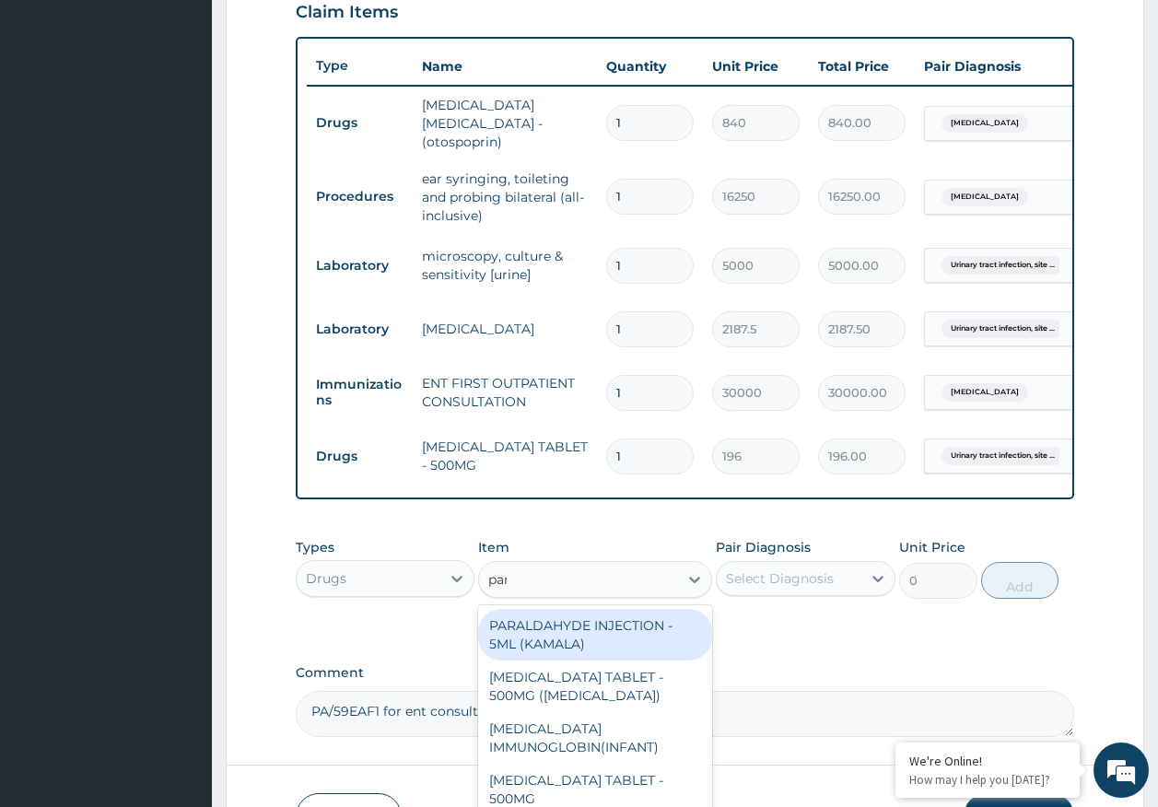
type input "pana"
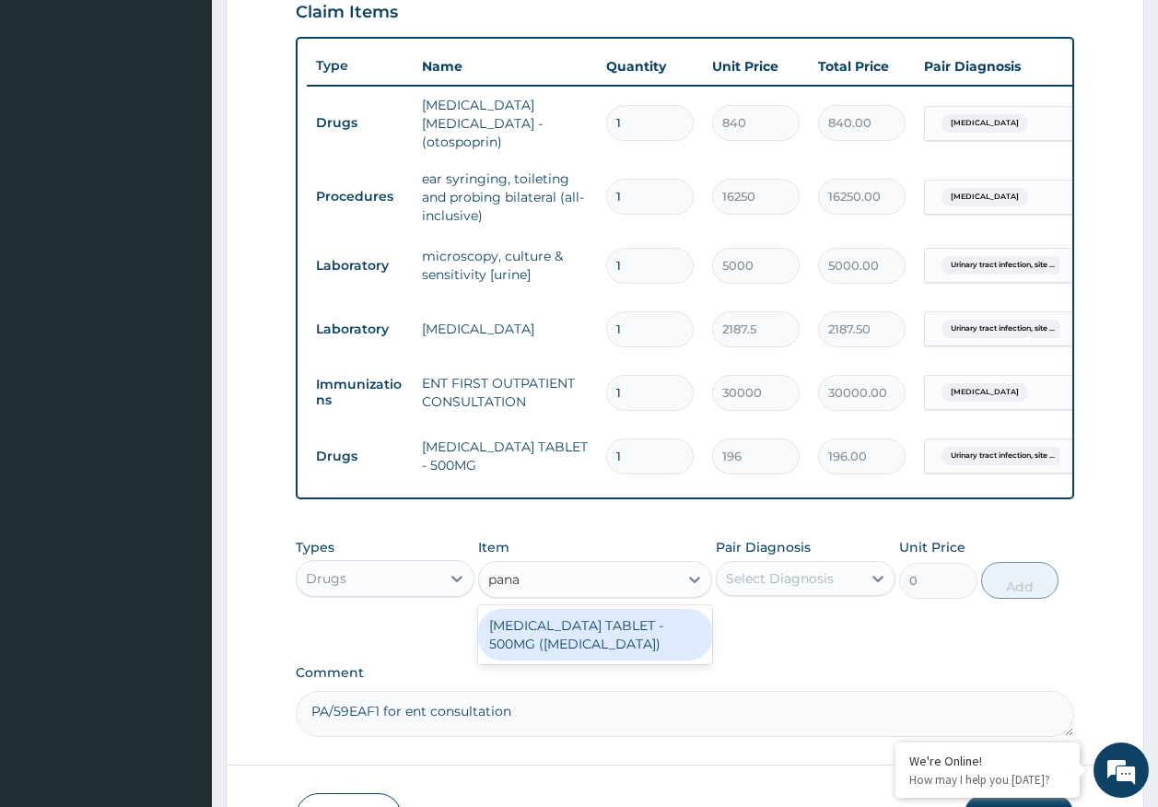
drag, startPoint x: 624, startPoint y: 648, endPoint x: 761, endPoint y: 611, distance: 141.2
click at [634, 642] on div "[MEDICAL_DATA] TABLET - 500MG ([MEDICAL_DATA])" at bounding box center [595, 635] width 234 height 52
type input "42"
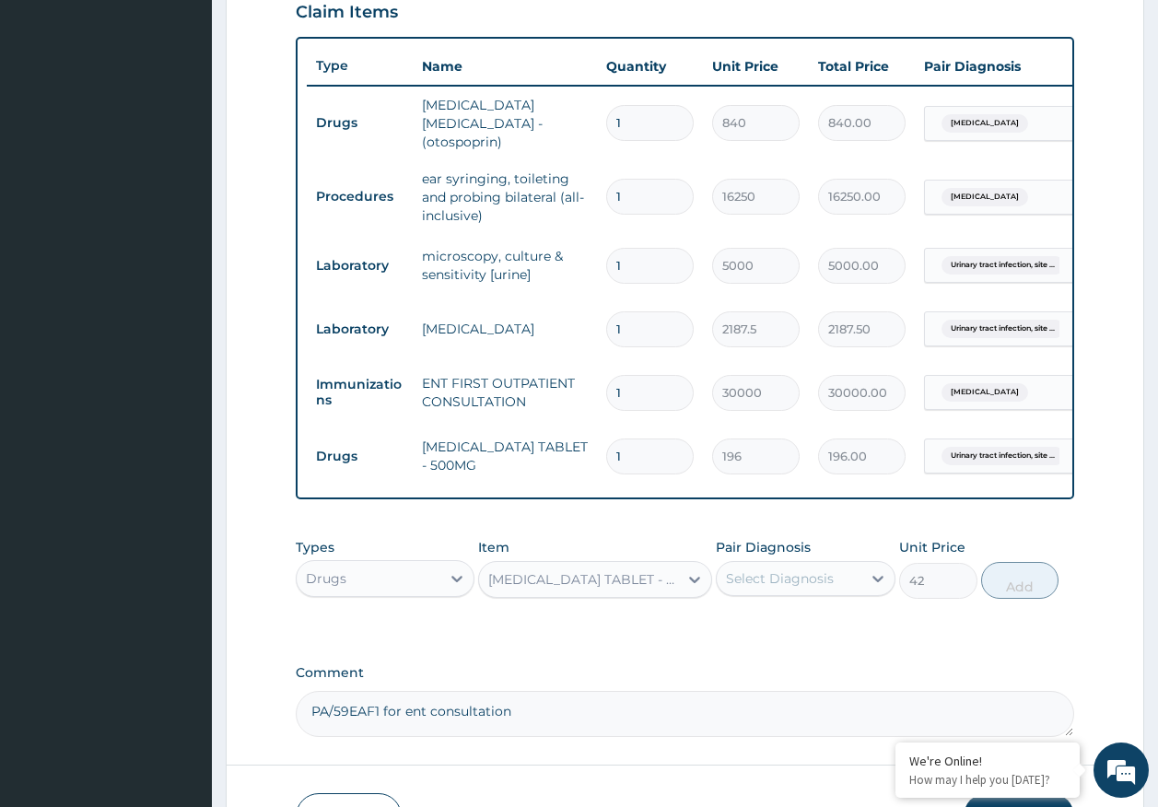
click at [776, 576] on div "Select Diagnosis" at bounding box center [780, 578] width 108 height 18
click at [783, 636] on div "Otomycosis" at bounding box center [806, 626] width 180 height 38
checkbox input "true"
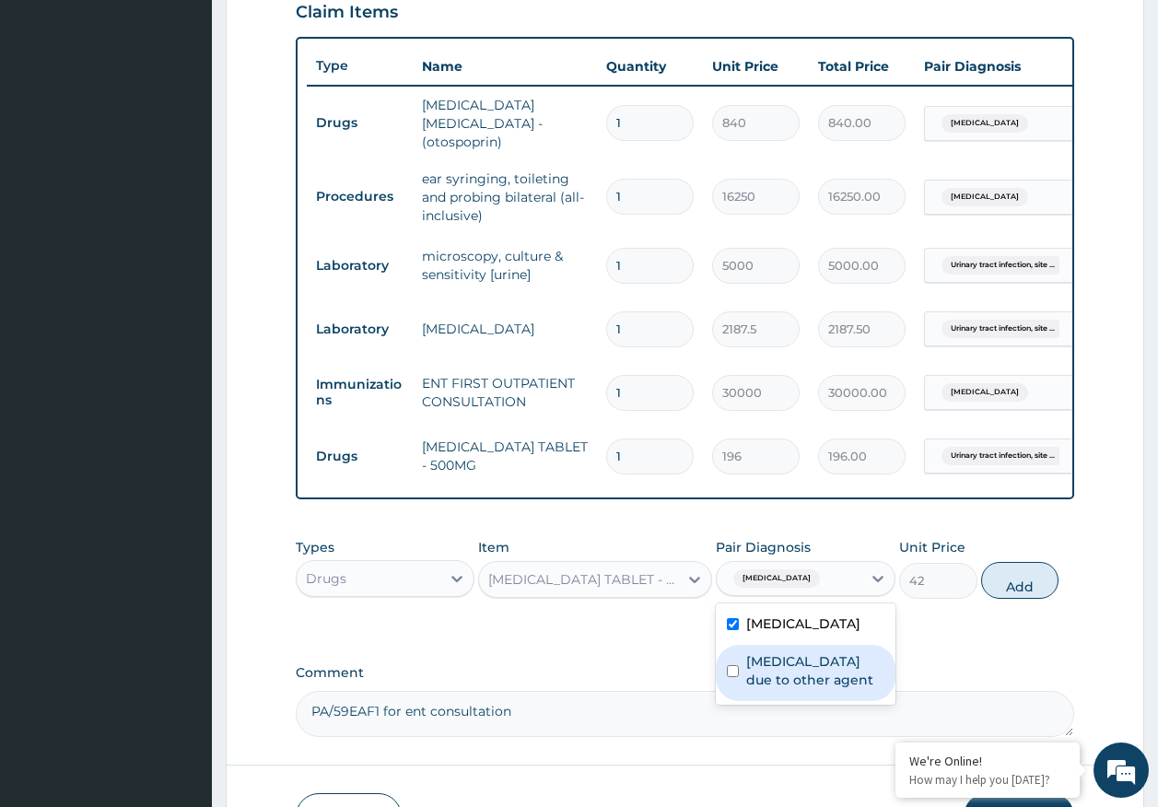
drag, startPoint x: 788, startPoint y: 660, endPoint x: 1066, endPoint y: 591, distance: 286.6
click at [789, 661] on label "Urinary tract infection, site not specified due to other agent" at bounding box center [815, 670] width 138 height 37
checkbox input "true"
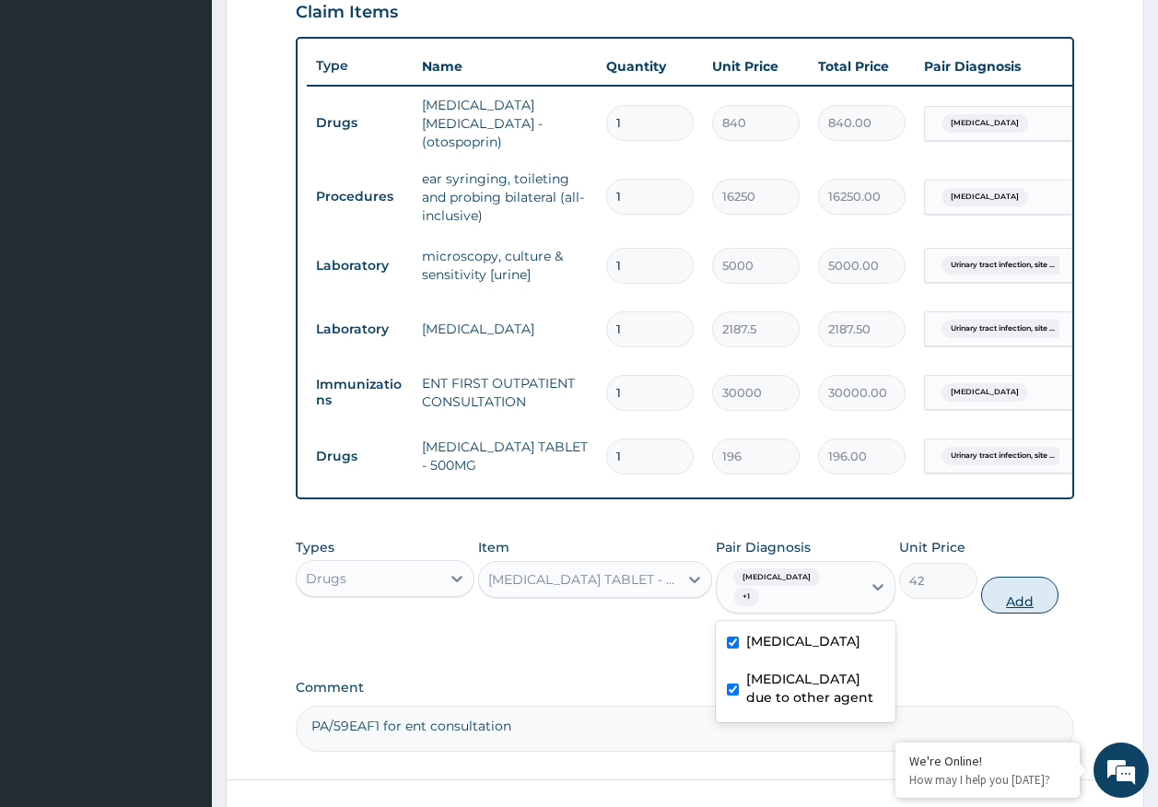
click at [1014, 585] on button "Add" at bounding box center [1020, 595] width 78 height 37
type input "0"
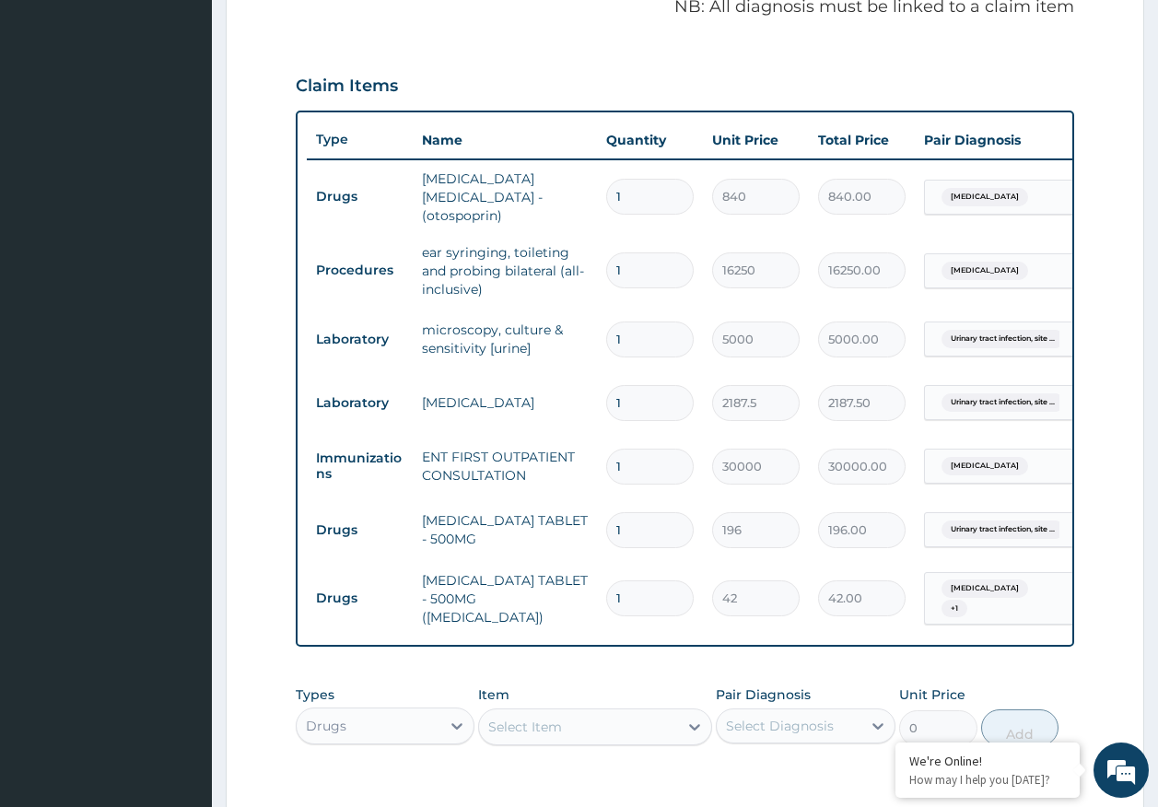
scroll to position [839, 0]
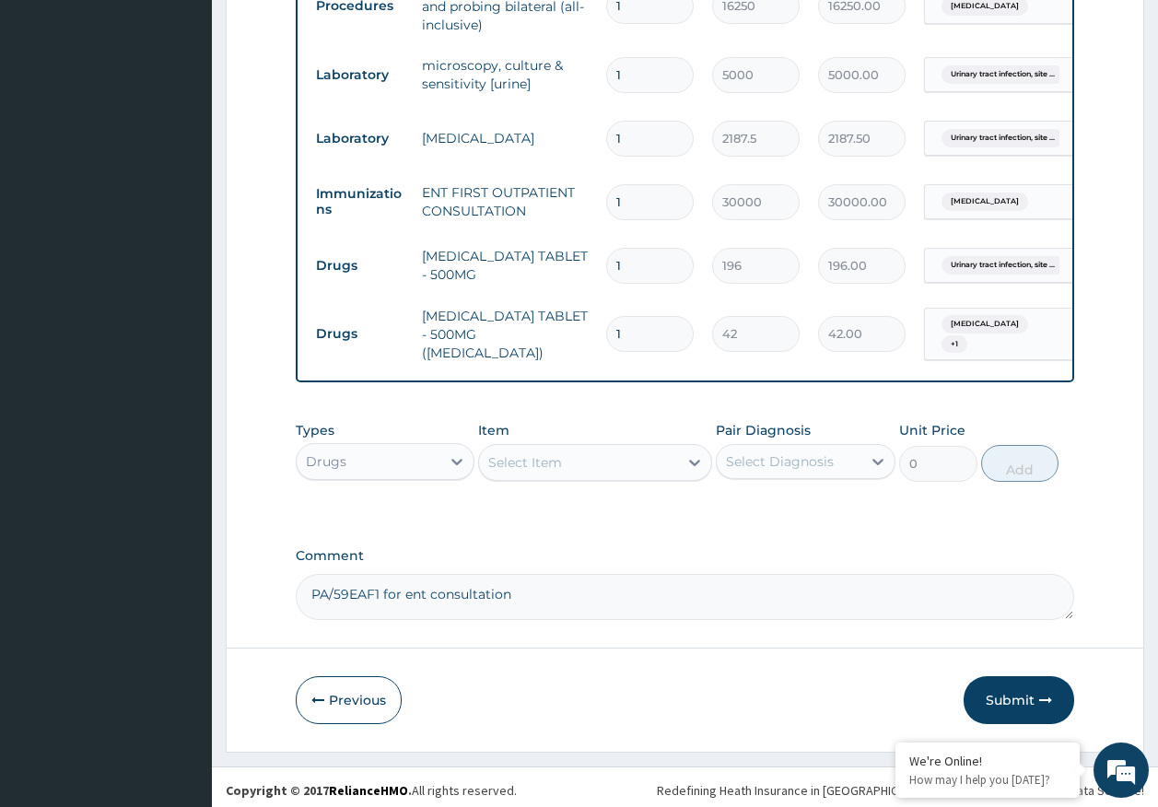
click at [535, 453] on div "Select Item" at bounding box center [525, 462] width 74 height 18
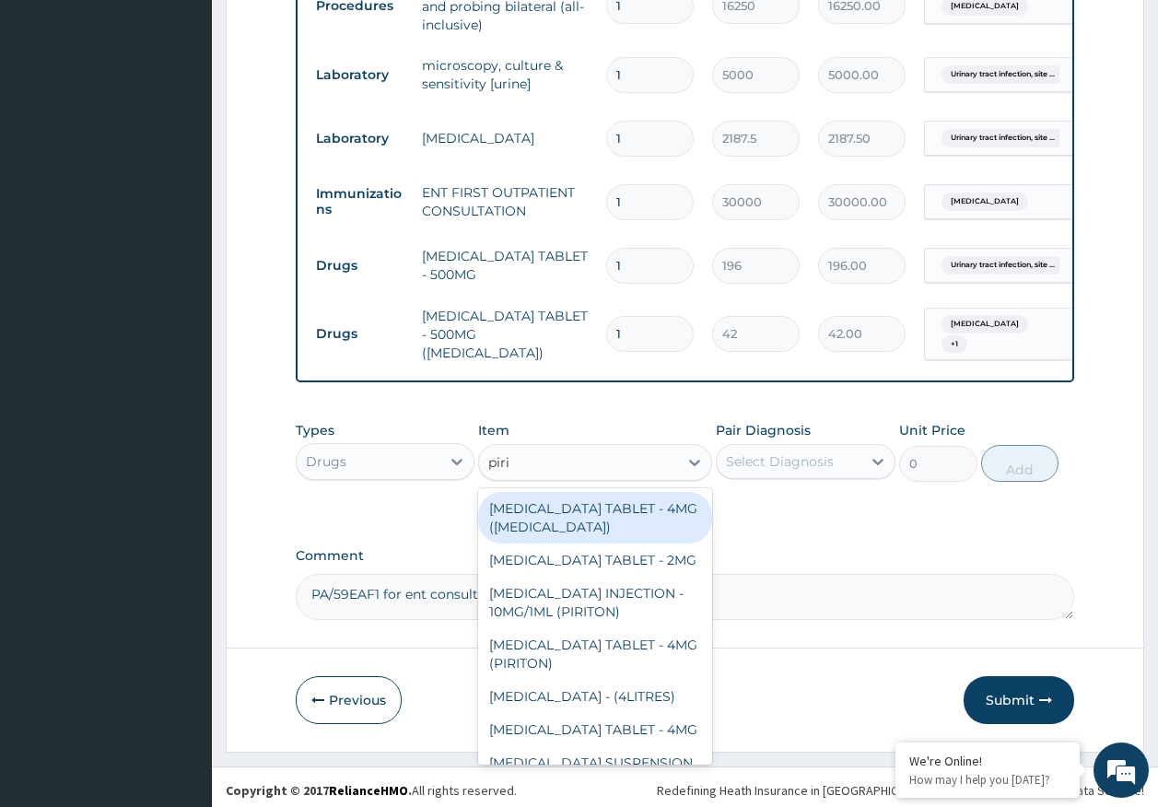
type input "pirit"
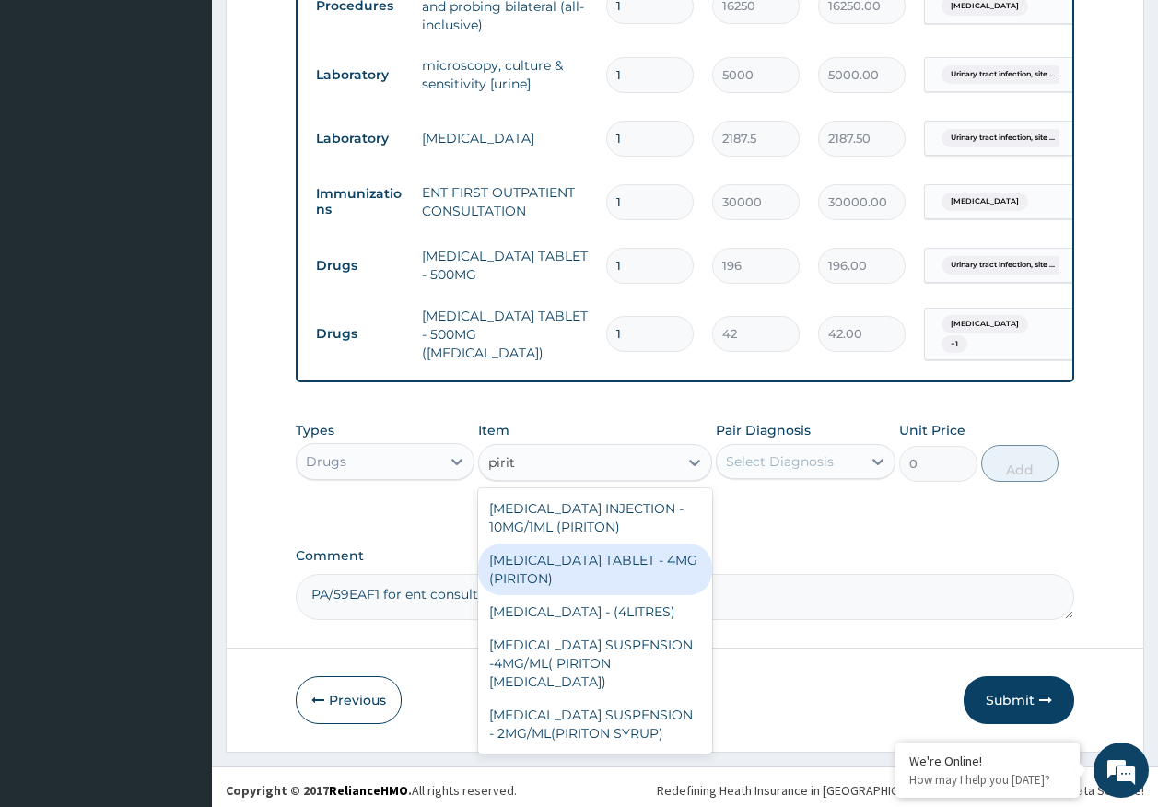
click at [621, 567] on div "CHLORPHENIRAMINE TABLET - 4MG (PIRITON)" at bounding box center [595, 569] width 234 height 52
type input "22.4"
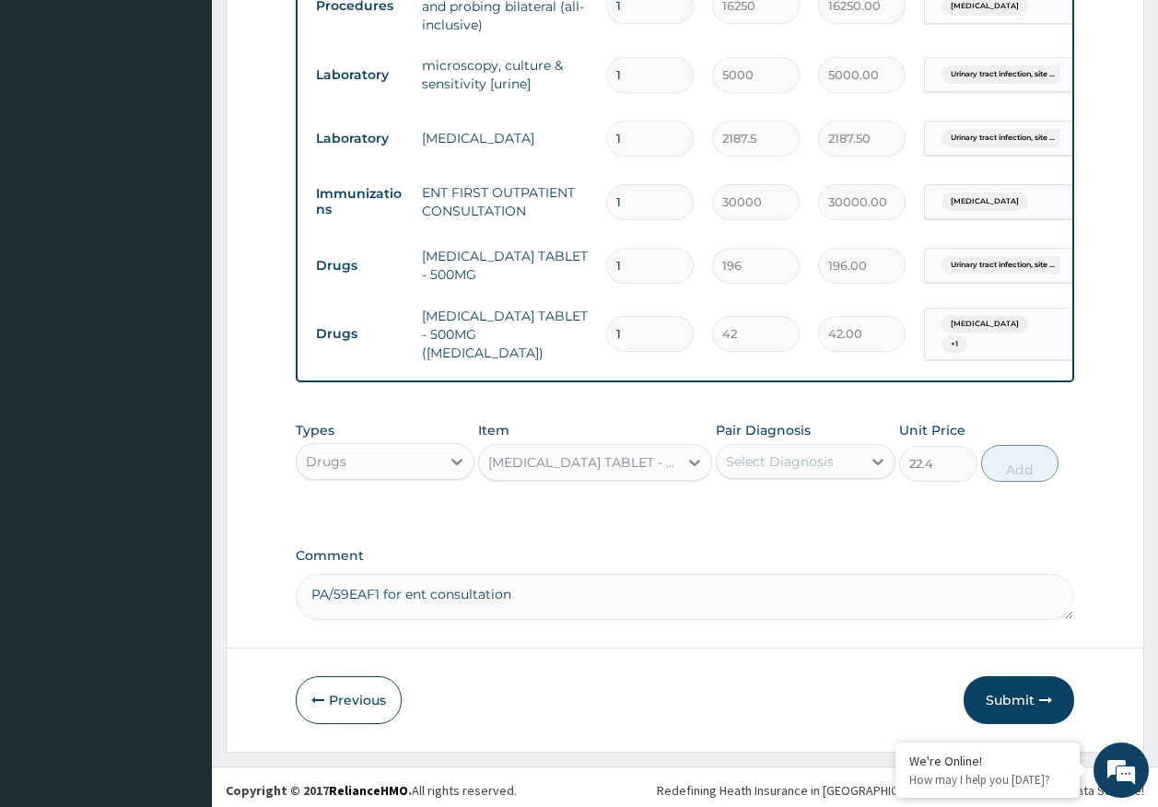
click at [799, 453] on div "Select Diagnosis" at bounding box center [780, 461] width 108 height 18
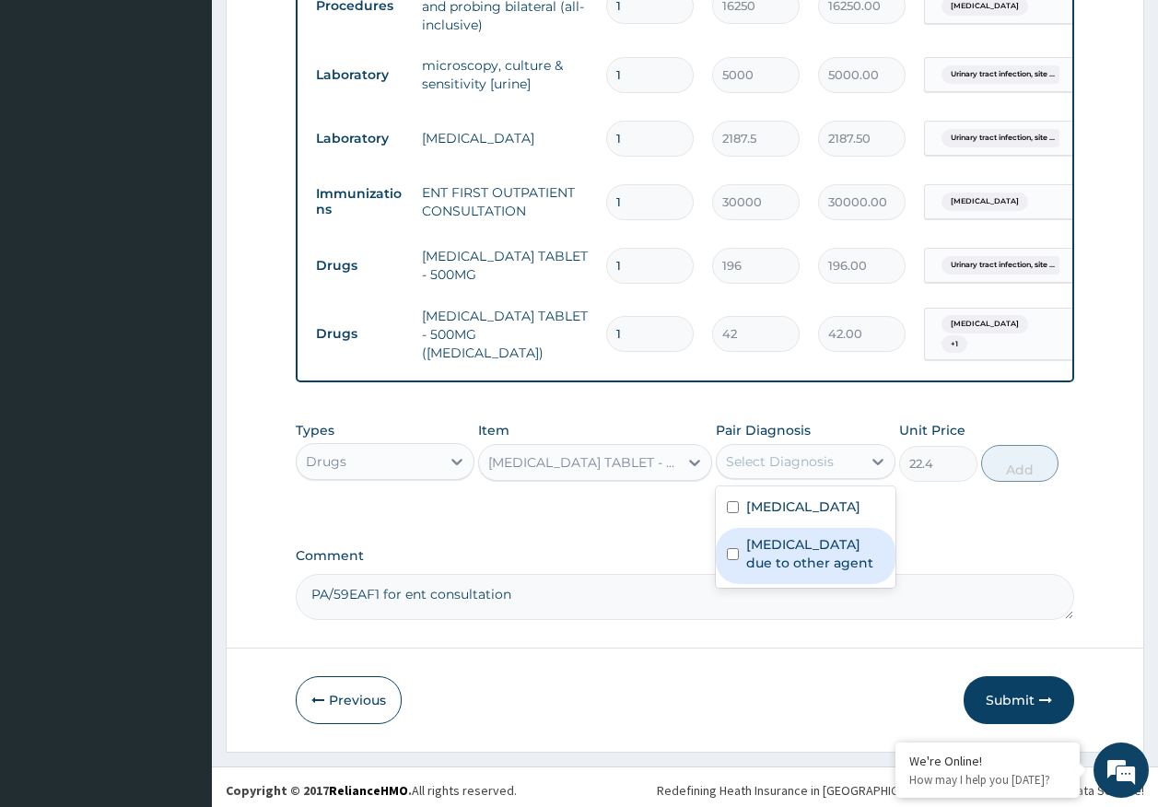
click at [815, 535] on label "Urinary tract infection, site not specified due to other agent" at bounding box center [815, 553] width 138 height 37
checkbox input "true"
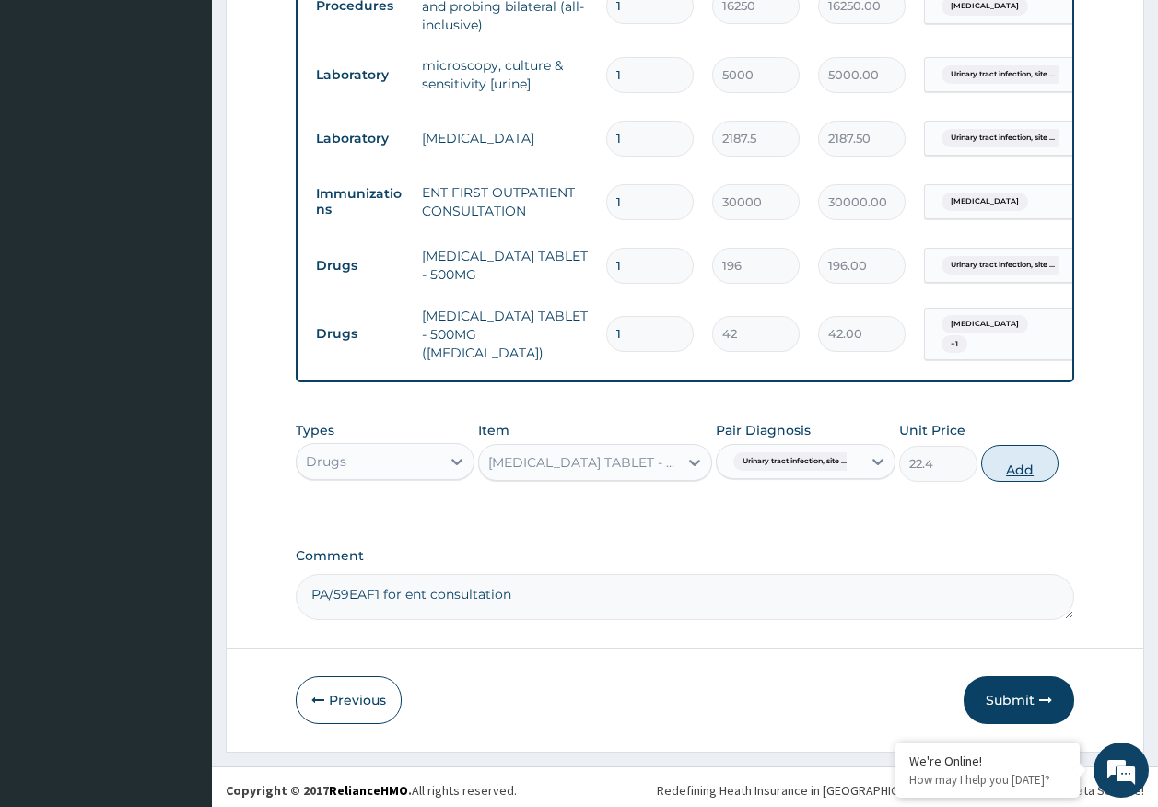
click at [989, 448] on button "Add" at bounding box center [1020, 463] width 78 height 37
type input "0"
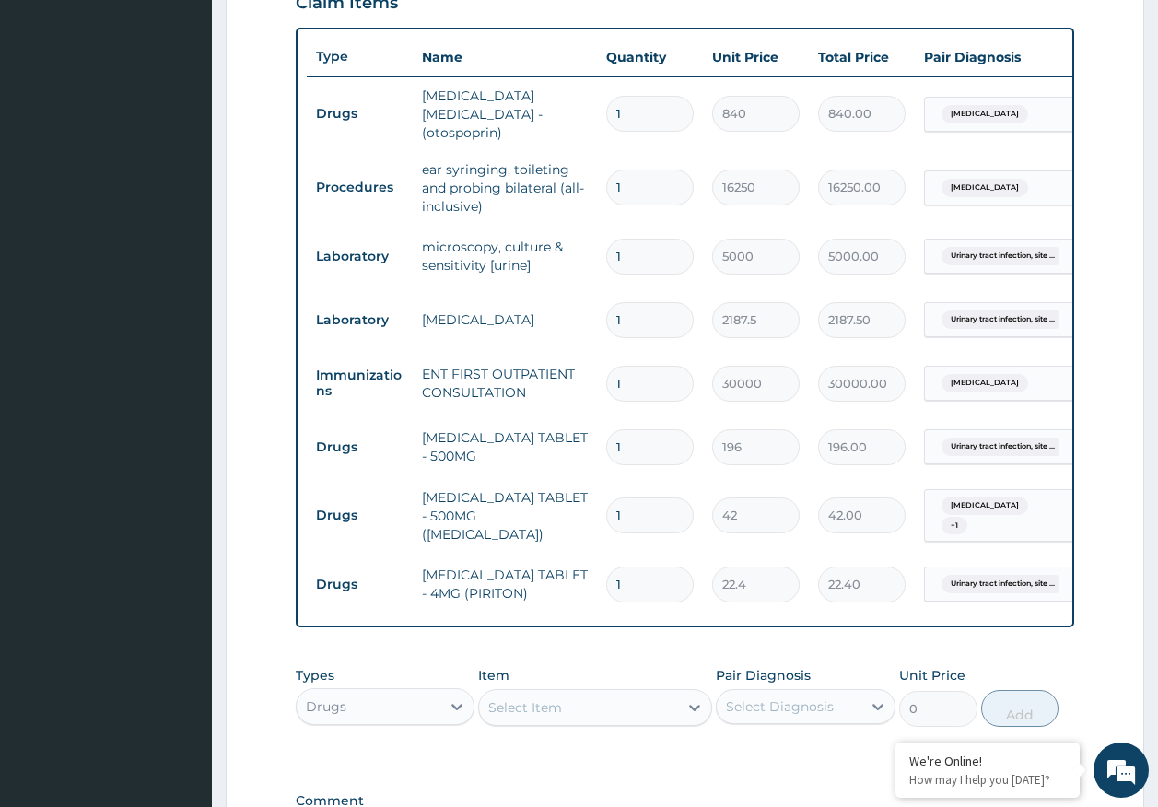
scroll to position [286, 0]
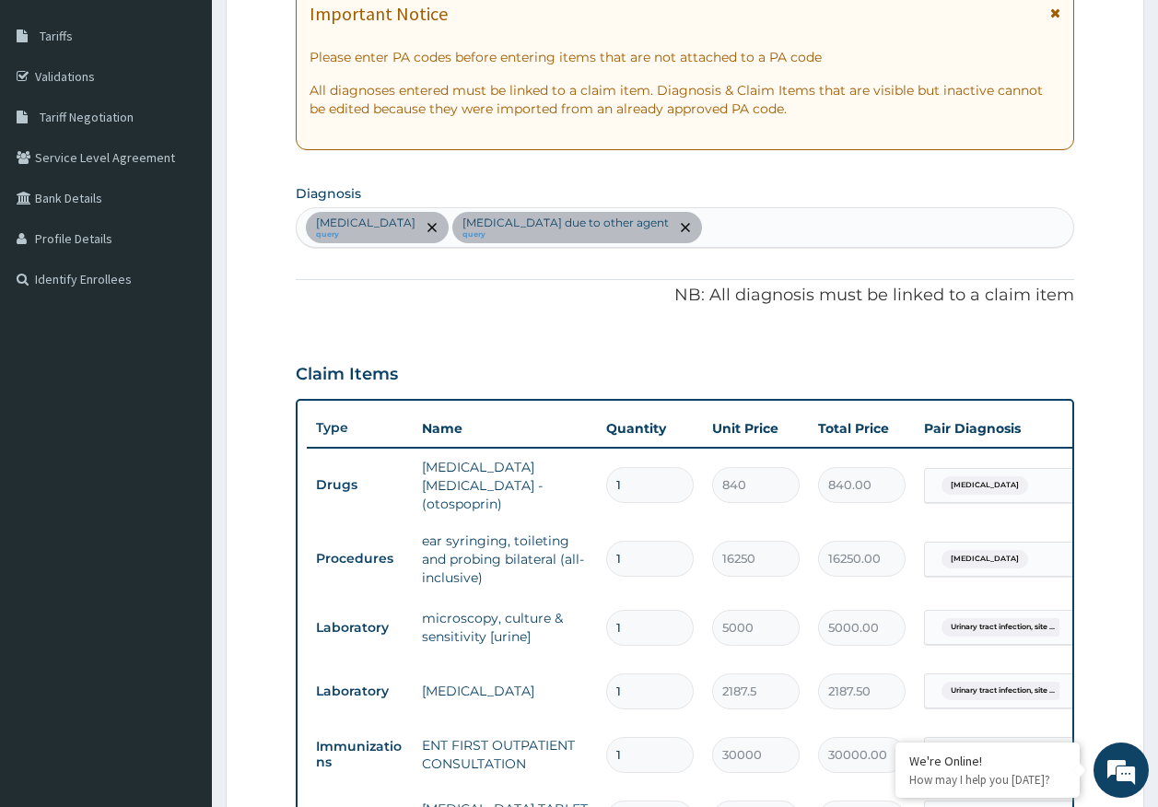
click at [817, 231] on div "Otomycosis query Urinary tract infection, site not specified due to other agent…" at bounding box center [685, 227] width 777 height 39
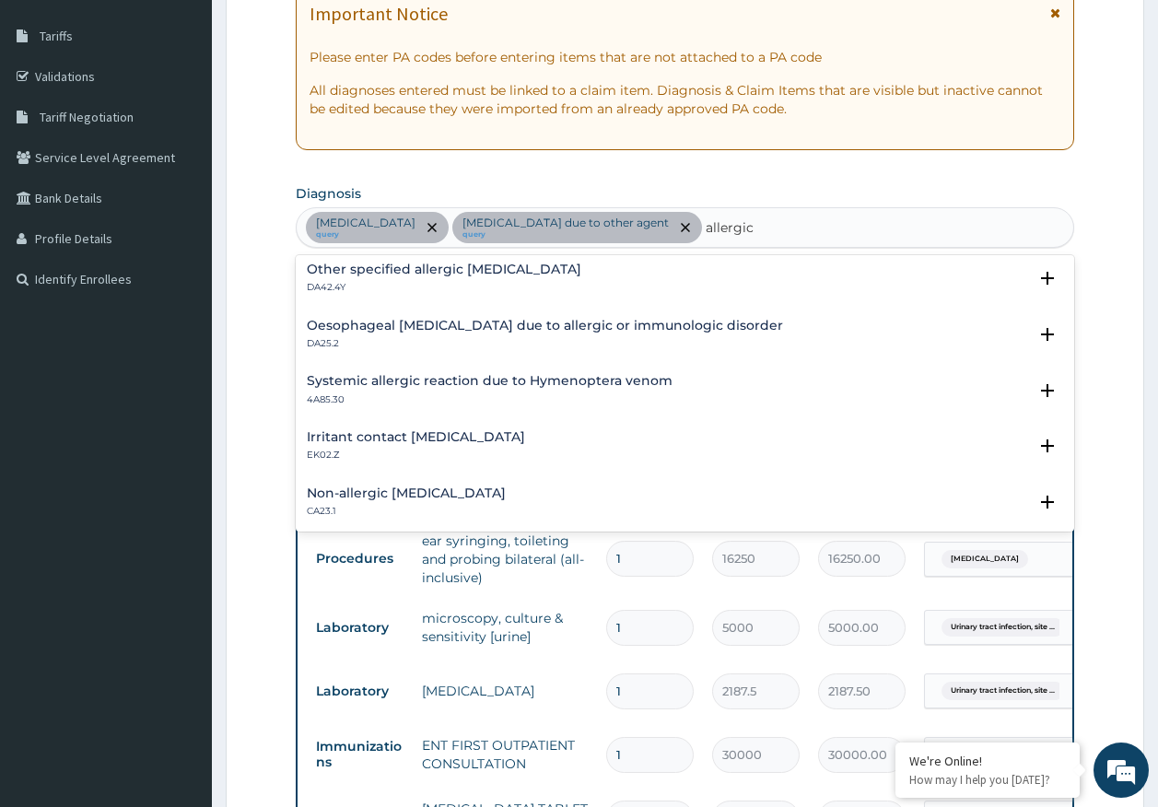
scroll to position [2065, 0]
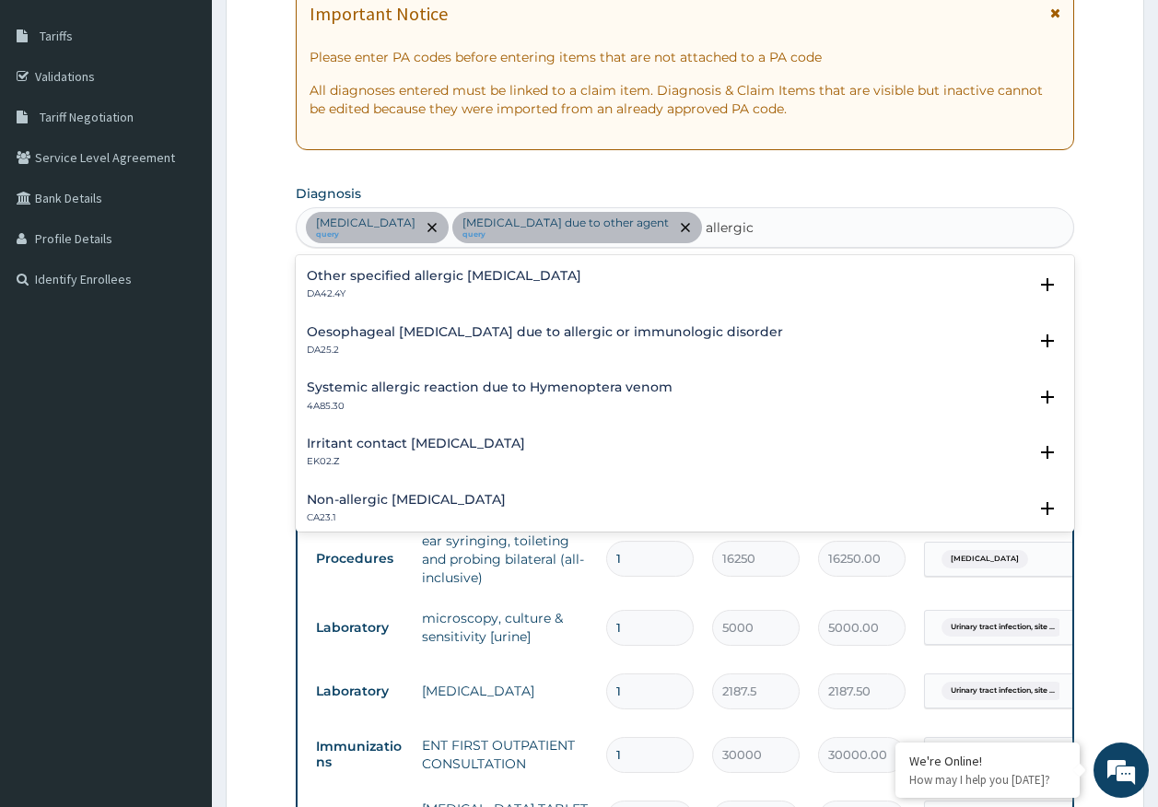
type input "allergic"
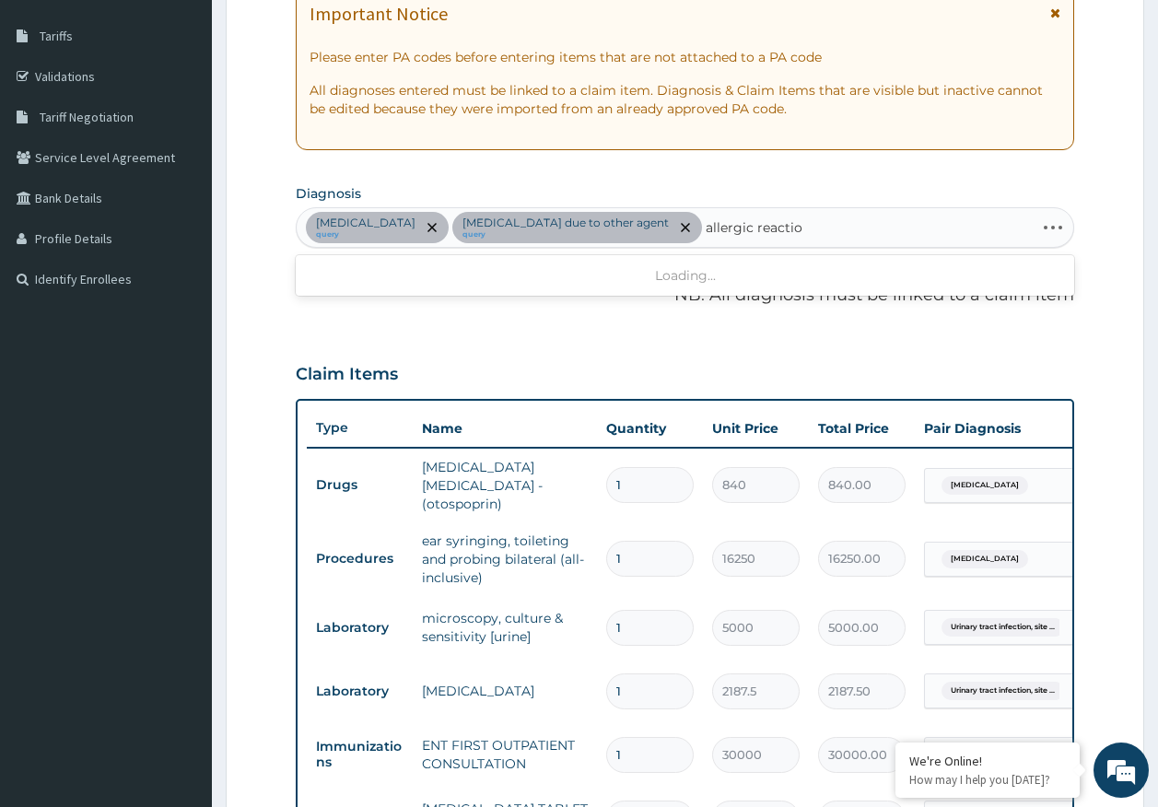
type input "allergic reaction"
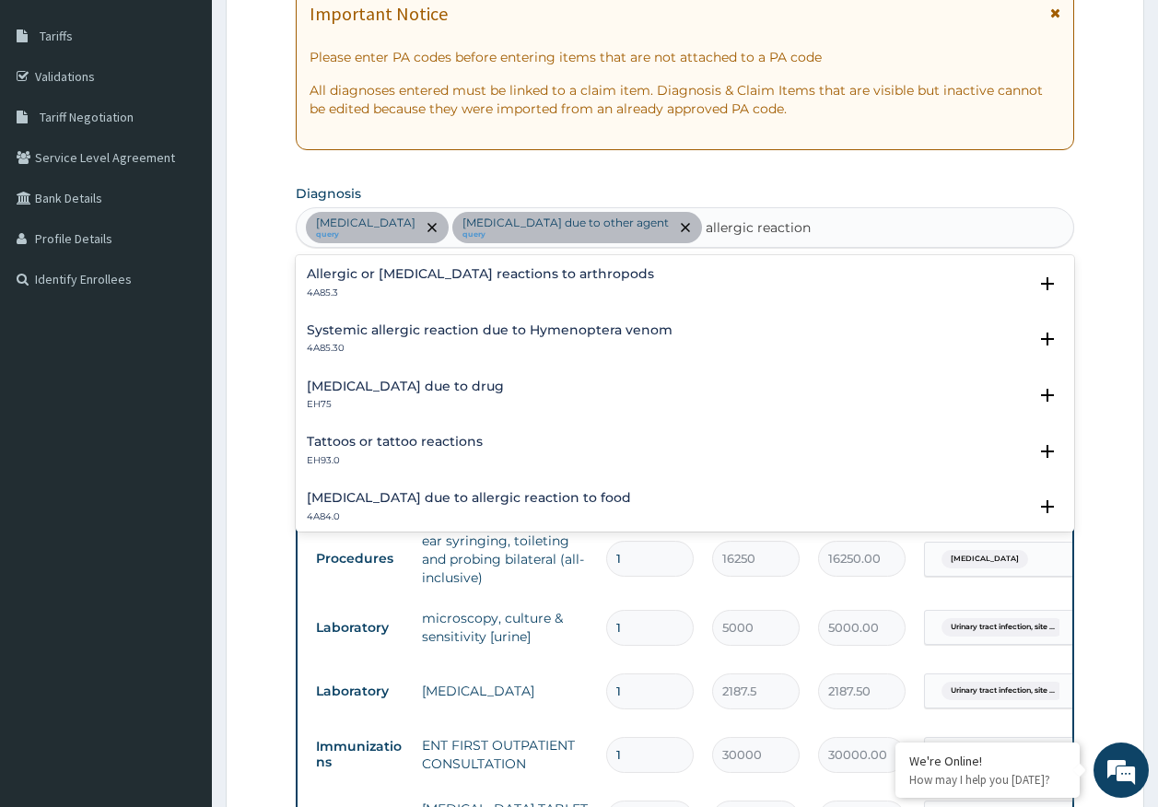
scroll to position [0, 0]
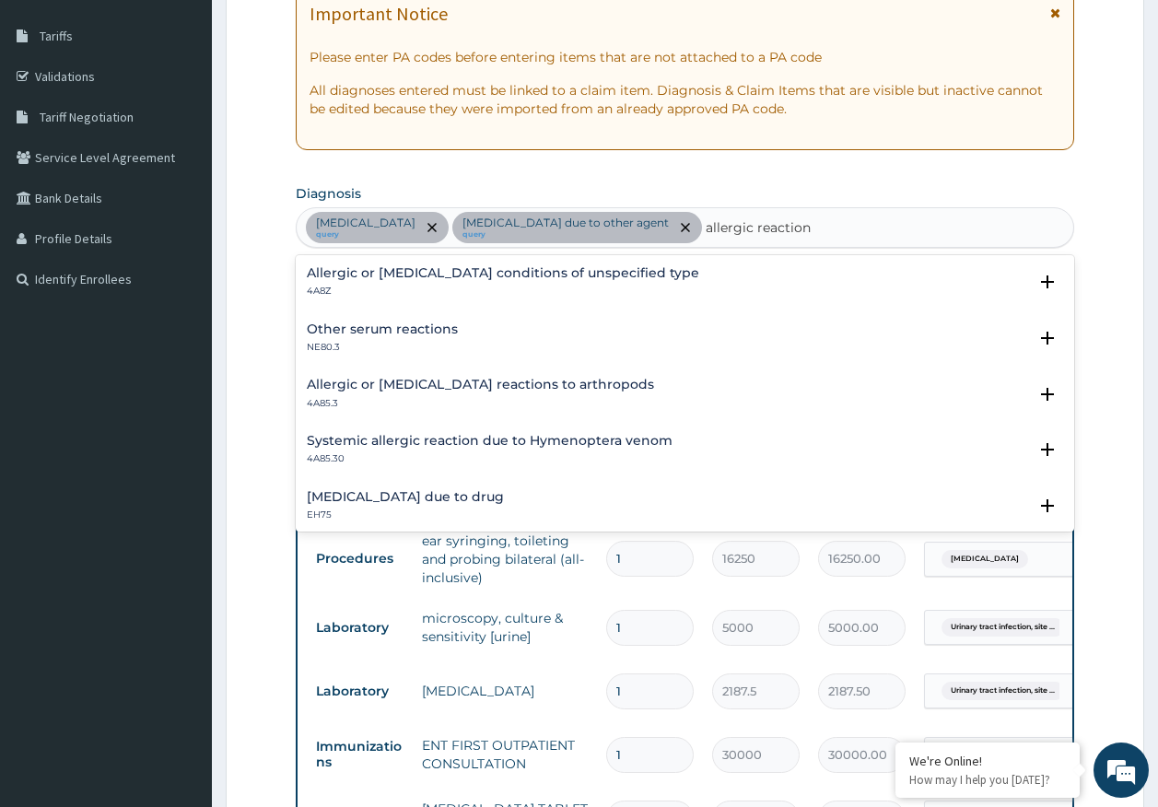
click at [471, 273] on h4 "Allergic or hypersensitivity conditions of unspecified type" at bounding box center [503, 273] width 392 height 14
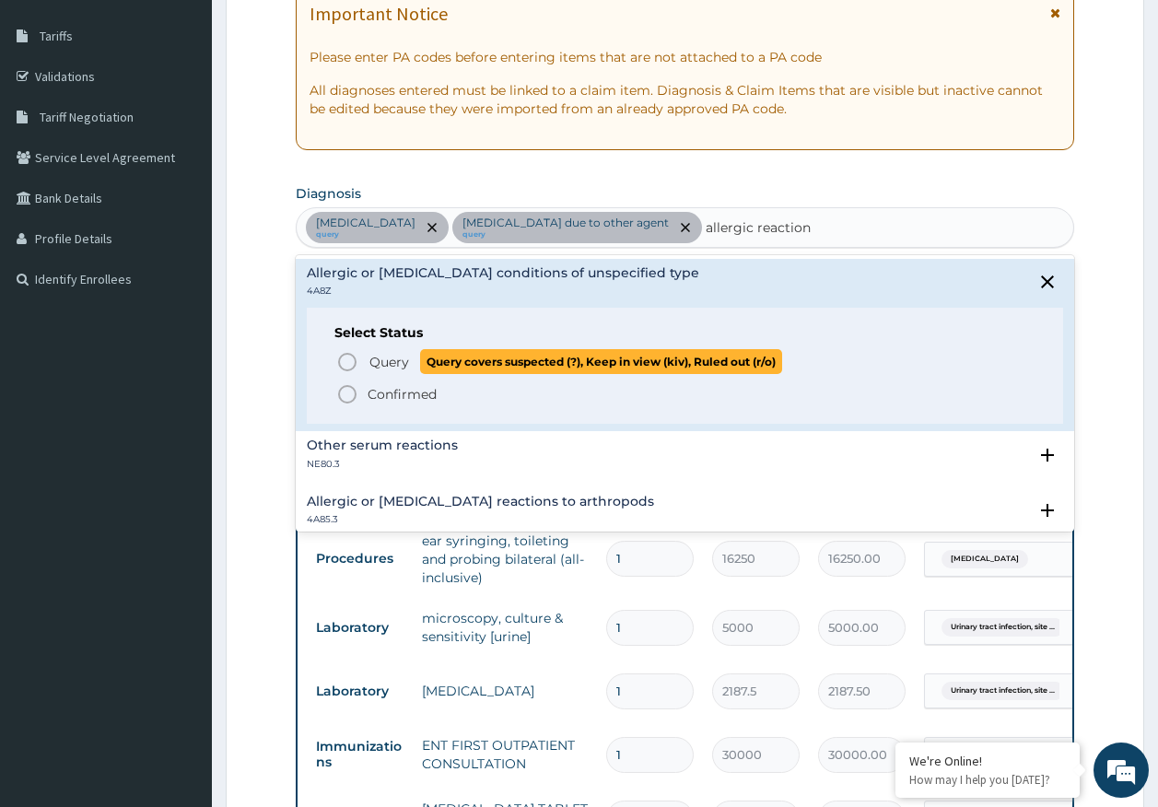
click at [421, 363] on span "Query covers suspected (?), Keep in view (kiv), Ruled out (r/o)" at bounding box center [601, 361] width 362 height 25
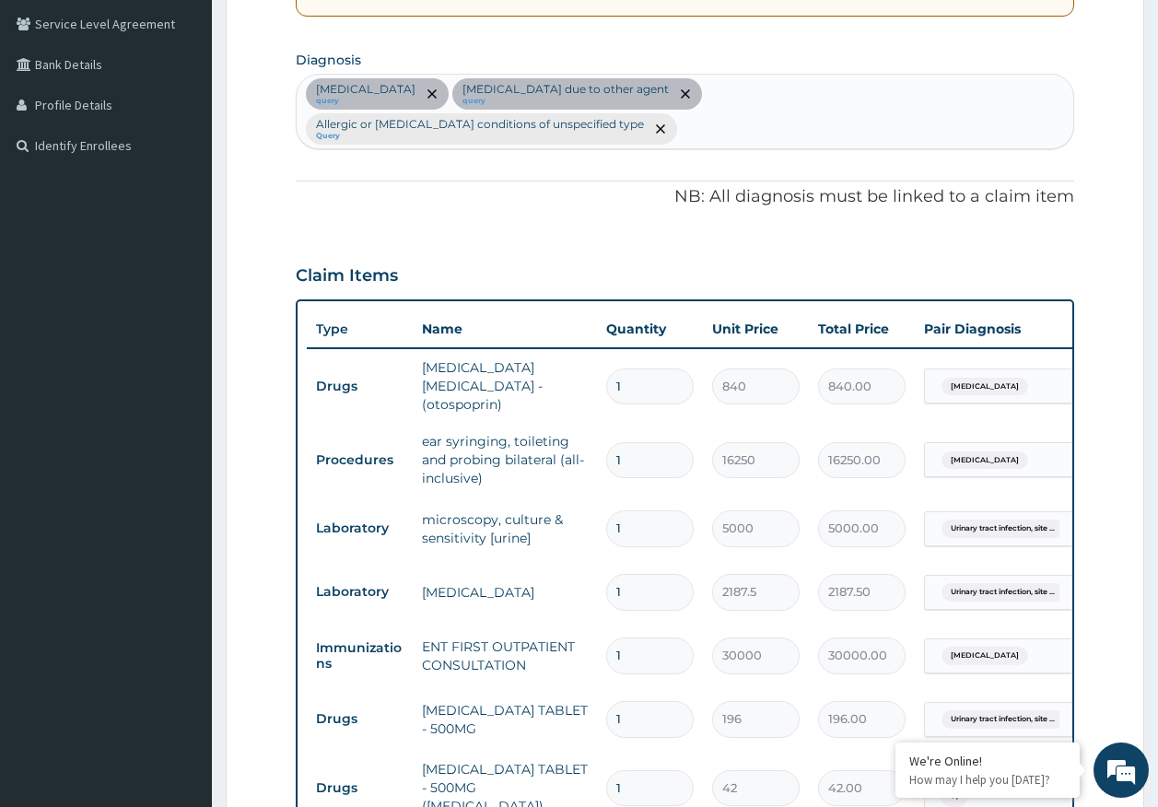
scroll to position [747, 0]
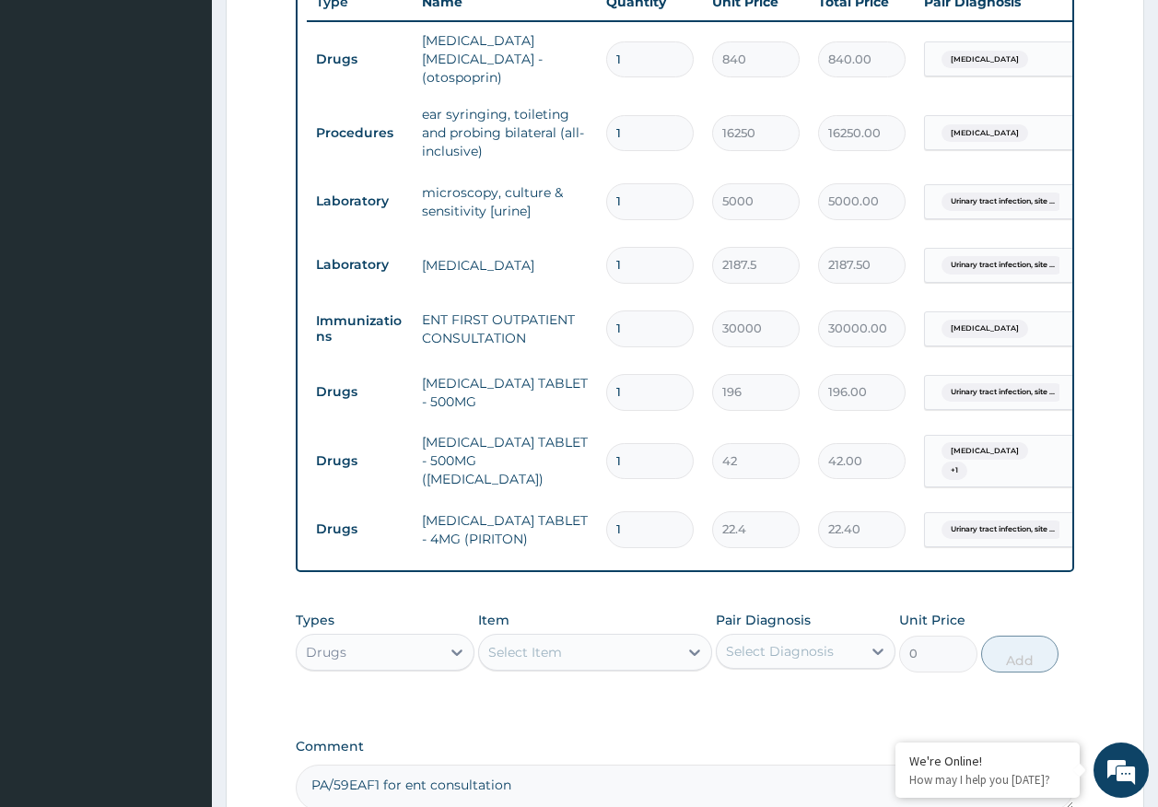
drag, startPoint x: 1003, startPoint y: 480, endPoint x: 1013, endPoint y: 515, distance: 36.4
click at [1003, 497] on tr "Drugs CHLORPHENIRAMINE TABLET - 4MG (PIRITON) 1 22.4 22.40 Urinary tract infect…" at bounding box center [758, 529] width 903 height 64
click at [997, 520] on span "Urinary tract infection, site ..." at bounding box center [1002, 529] width 123 height 18
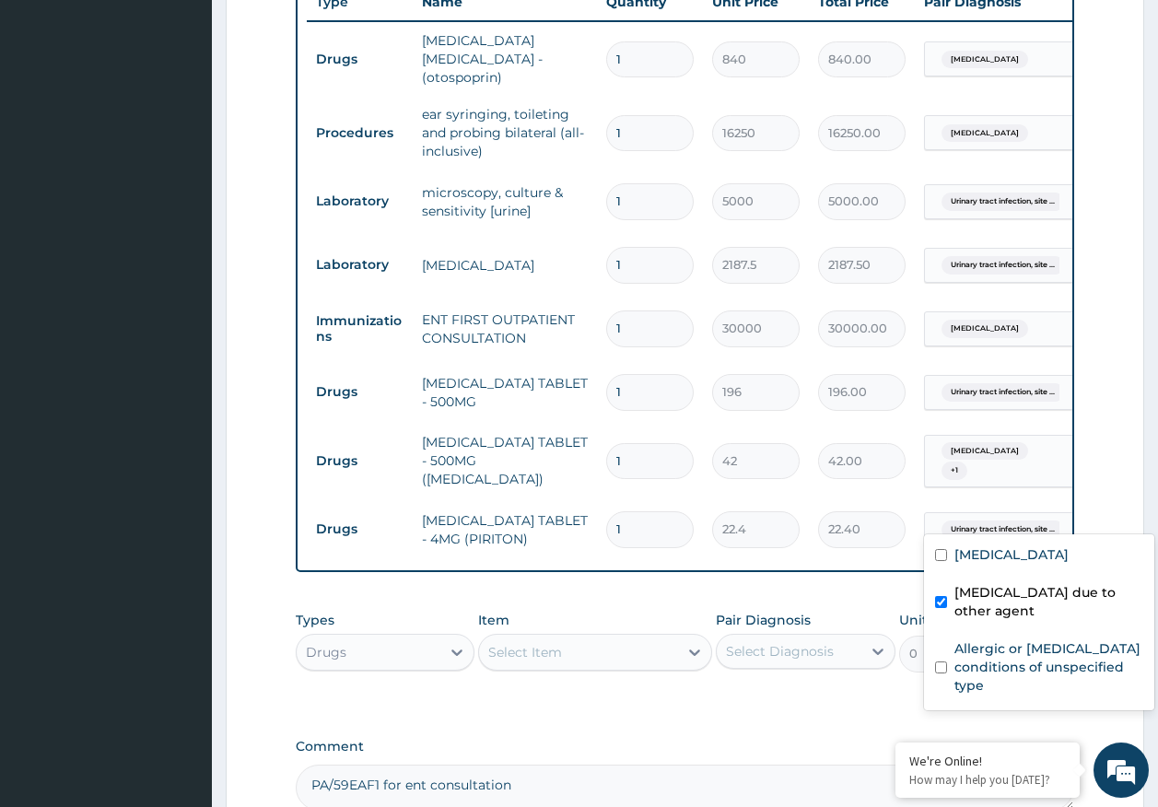
click at [996, 594] on label "Urinary tract infection, site not specified due to other agent" at bounding box center [1048, 601] width 189 height 37
checkbox input "false"
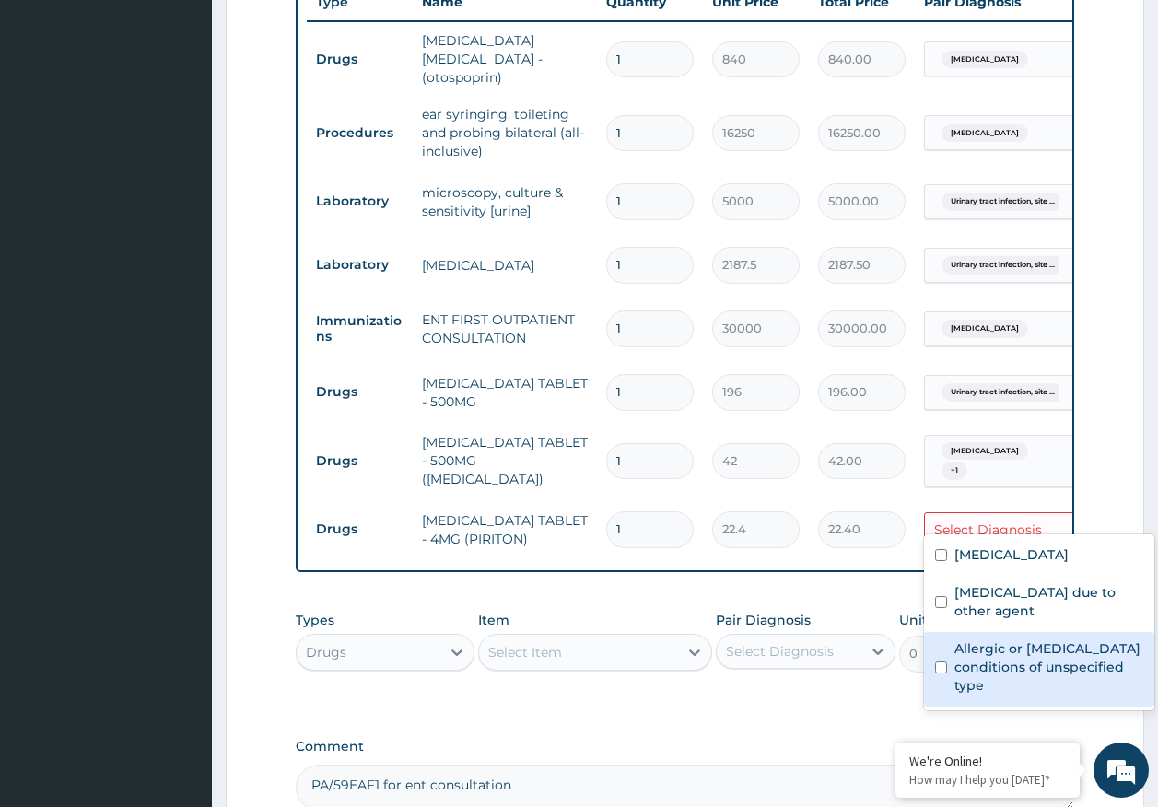
click at [998, 679] on label "Allergic or hypersensitivity conditions of unspecified type" at bounding box center [1048, 666] width 189 height 55
checkbox input "true"
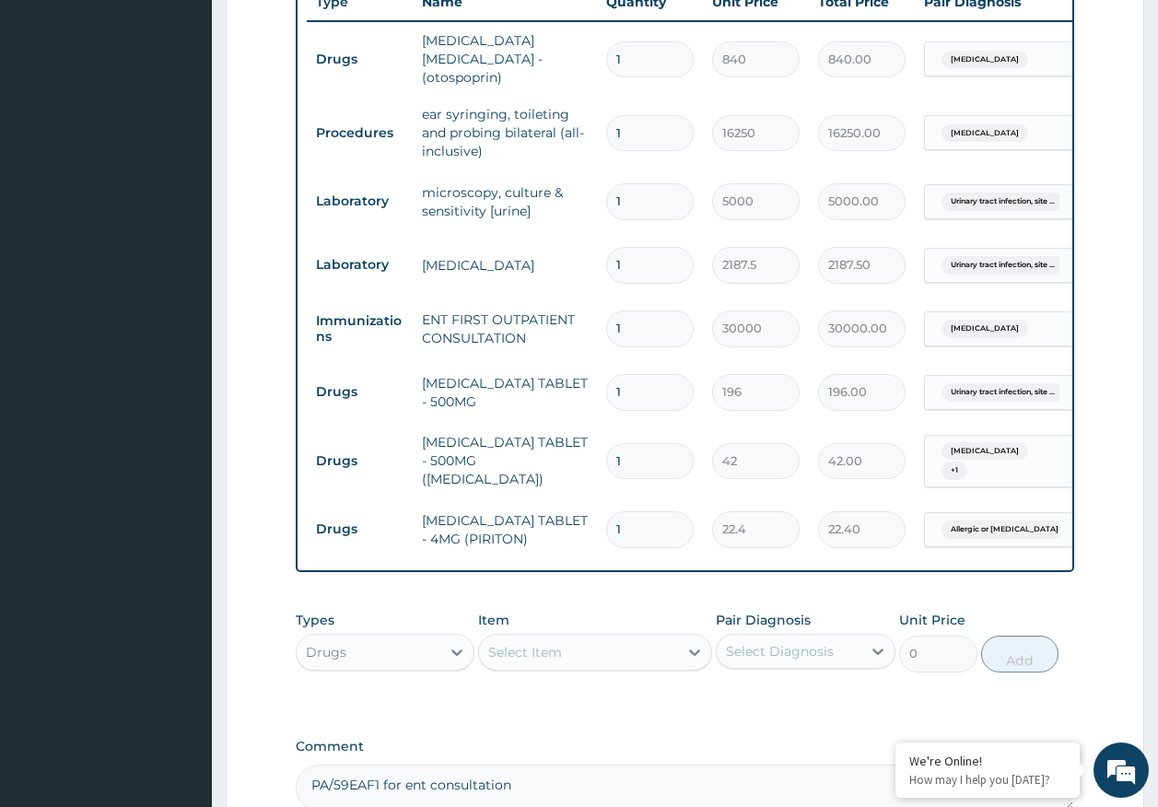
click at [638, 516] on input "1" at bounding box center [650, 529] width 88 height 36
type input "10"
type input "224.00"
type input "10"
click at [646, 443] on input "1" at bounding box center [650, 461] width 88 height 36
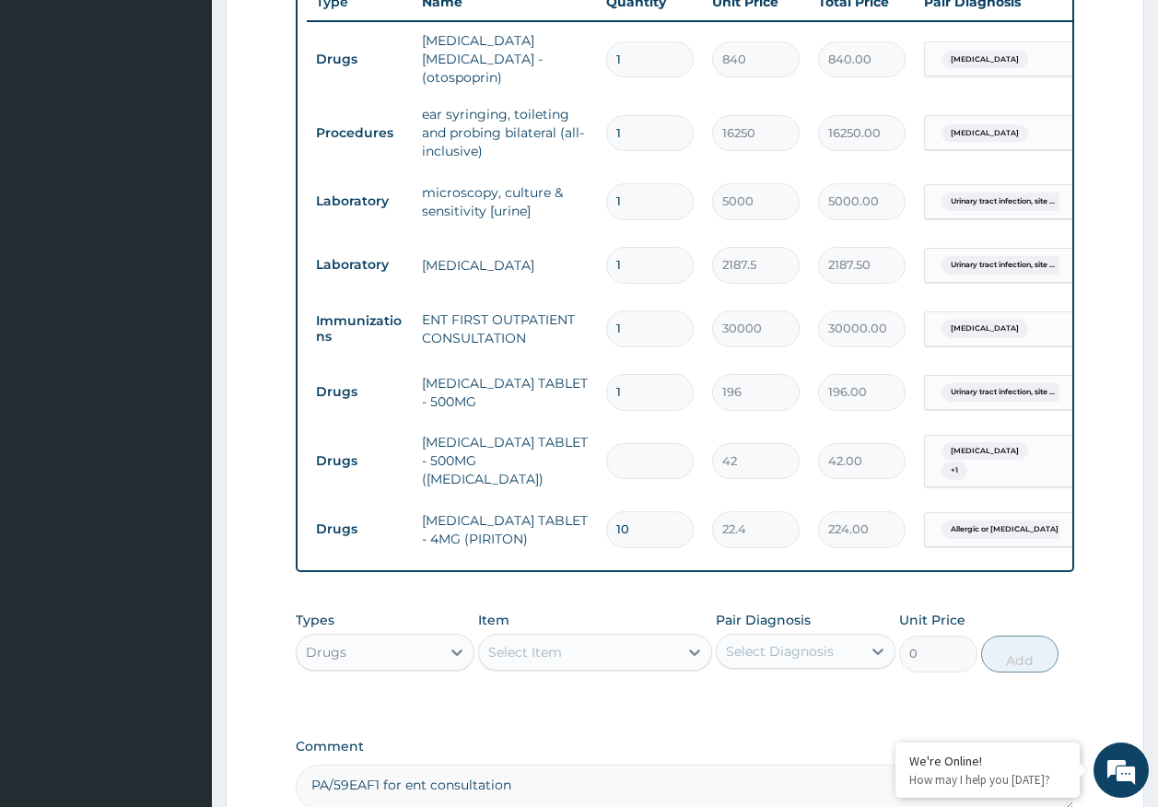
type input "0.00"
type input "3"
type input "126.00"
type input "30"
type input "1260.00"
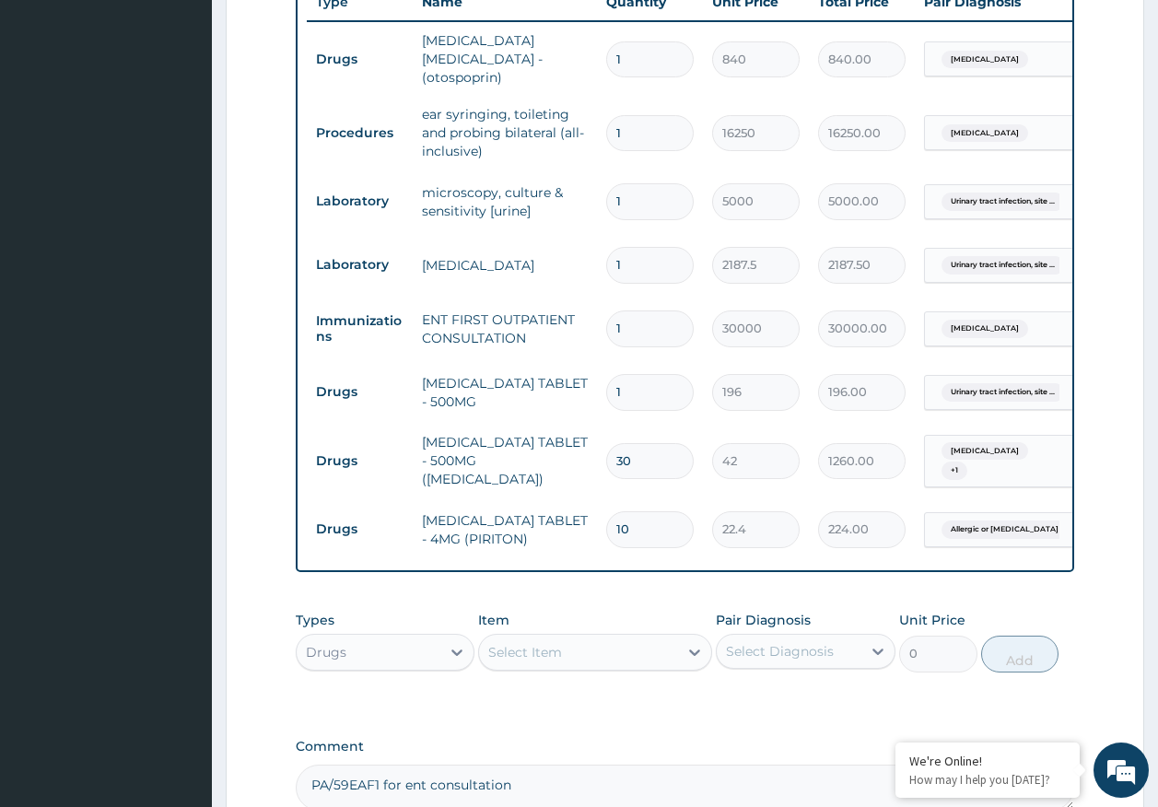
type input "30"
click at [639, 379] on input "1" at bounding box center [650, 392] width 88 height 36
type input "10"
type input "1960.00"
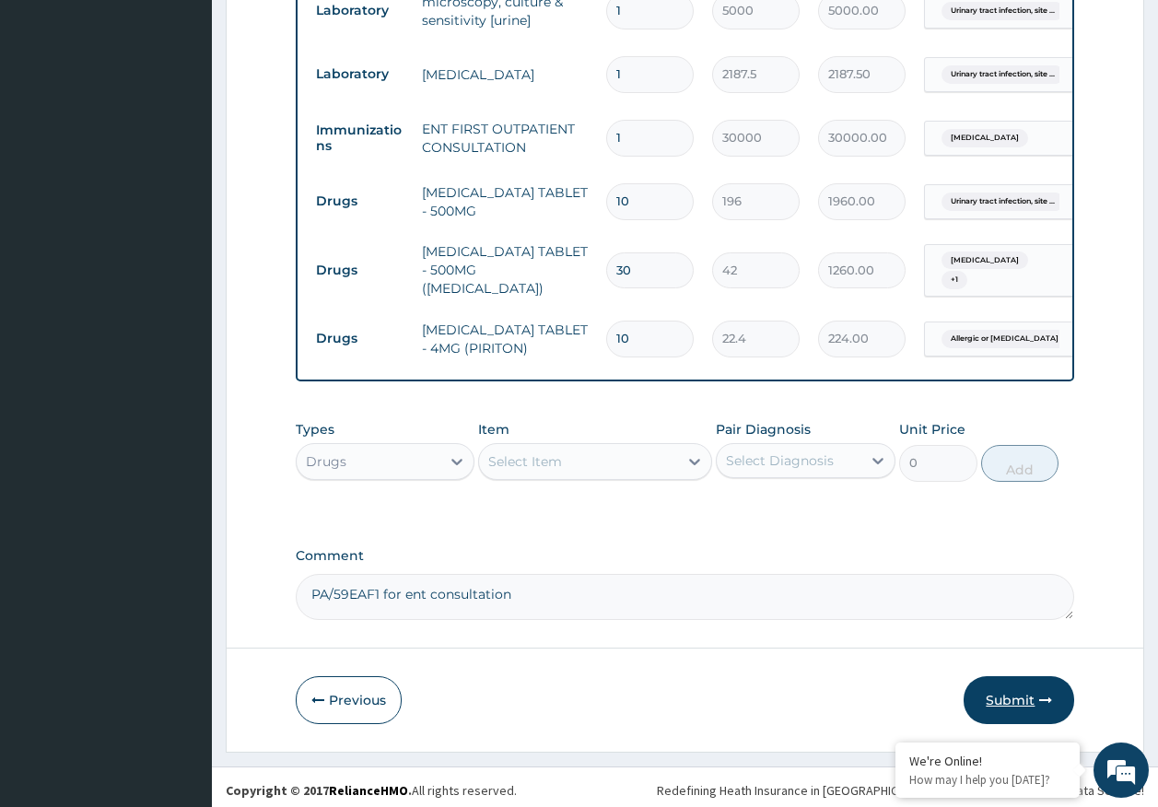
type input "10"
click at [1004, 679] on button "Submit" at bounding box center [1018, 700] width 111 height 48
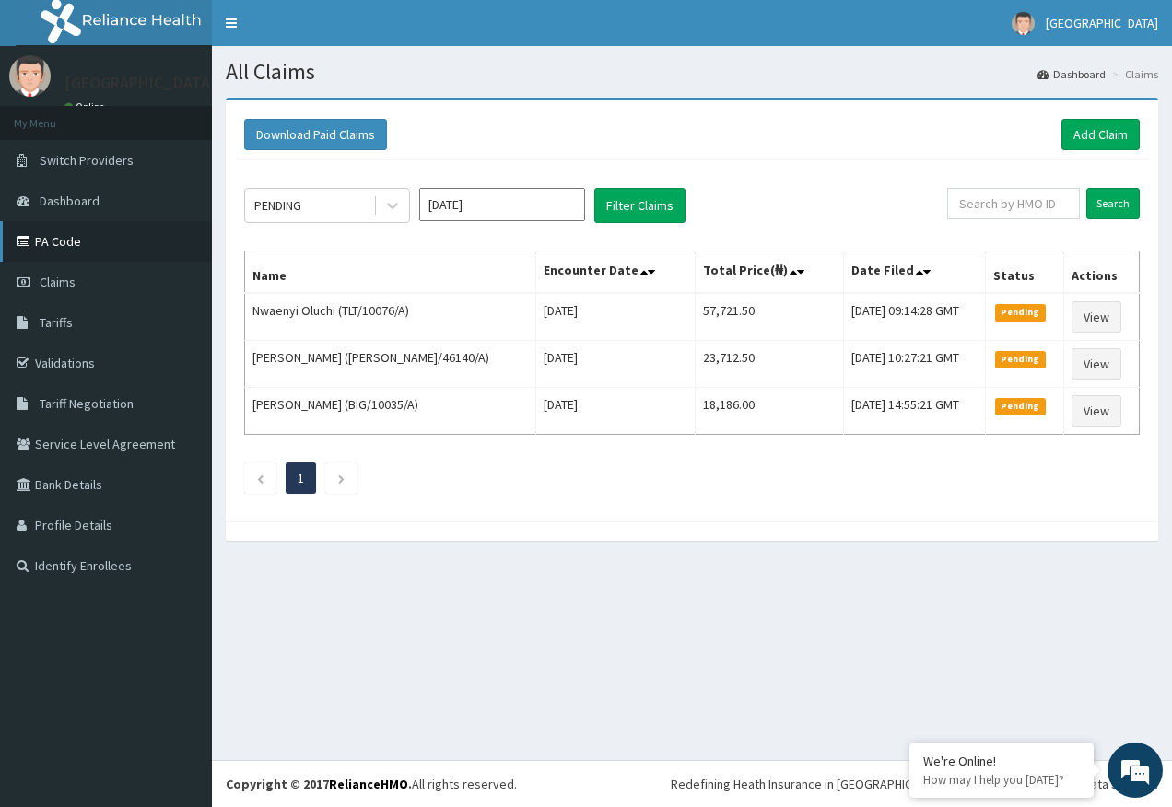
click at [43, 238] on link "PA Code" at bounding box center [106, 241] width 212 height 41
click at [306, 205] on div "PENDING" at bounding box center [309, 205] width 128 height 29
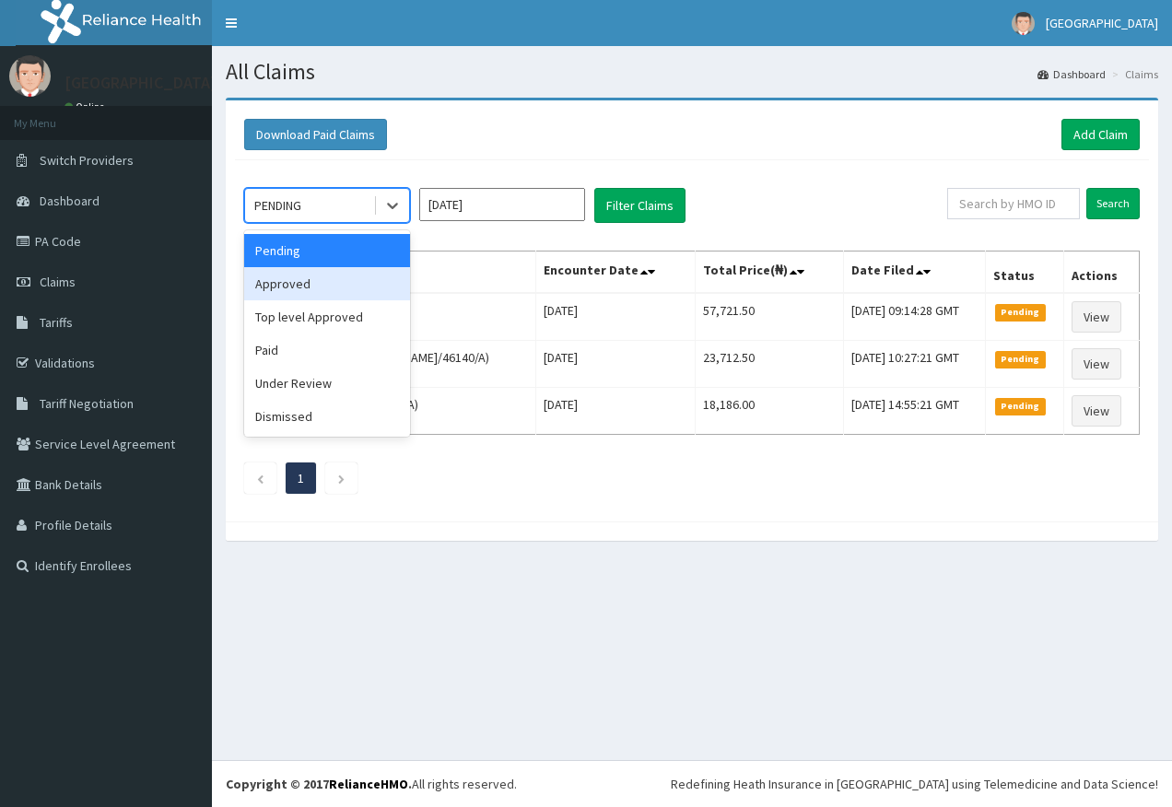
click at [283, 283] on div "Approved" at bounding box center [327, 283] width 166 height 33
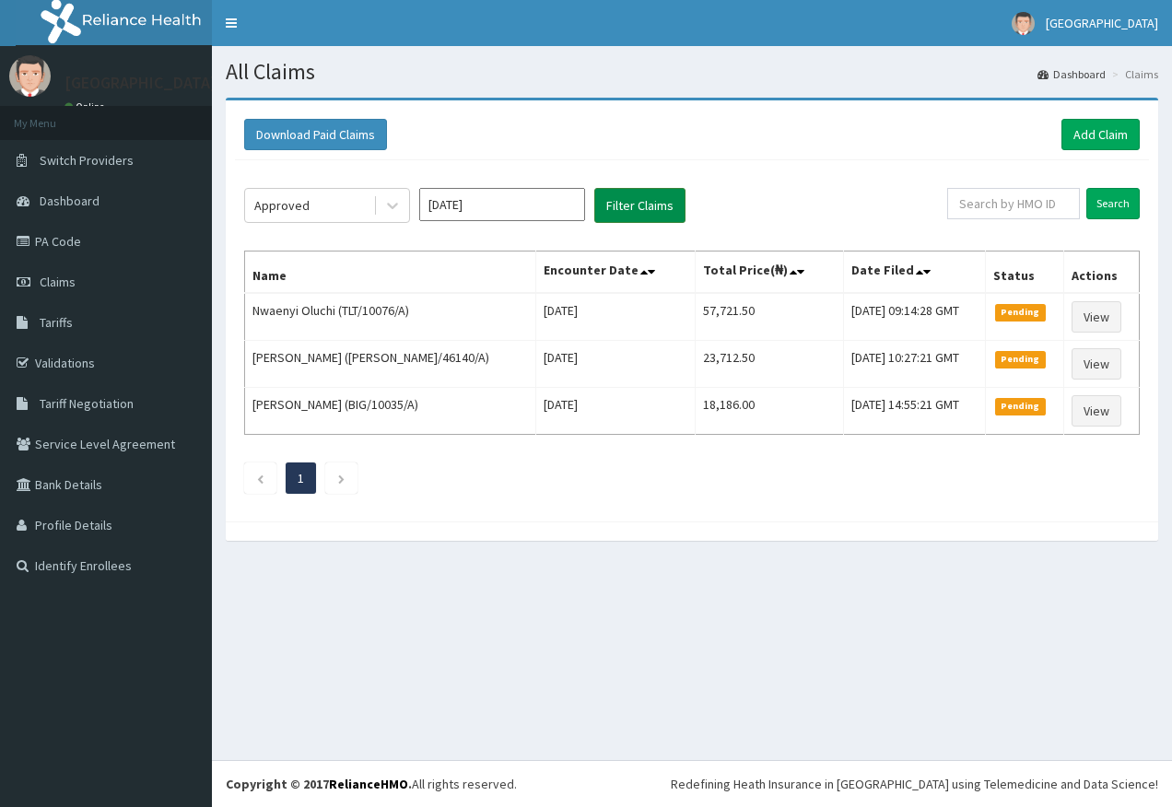
click at [652, 207] on button "Filter Claims" at bounding box center [639, 205] width 91 height 35
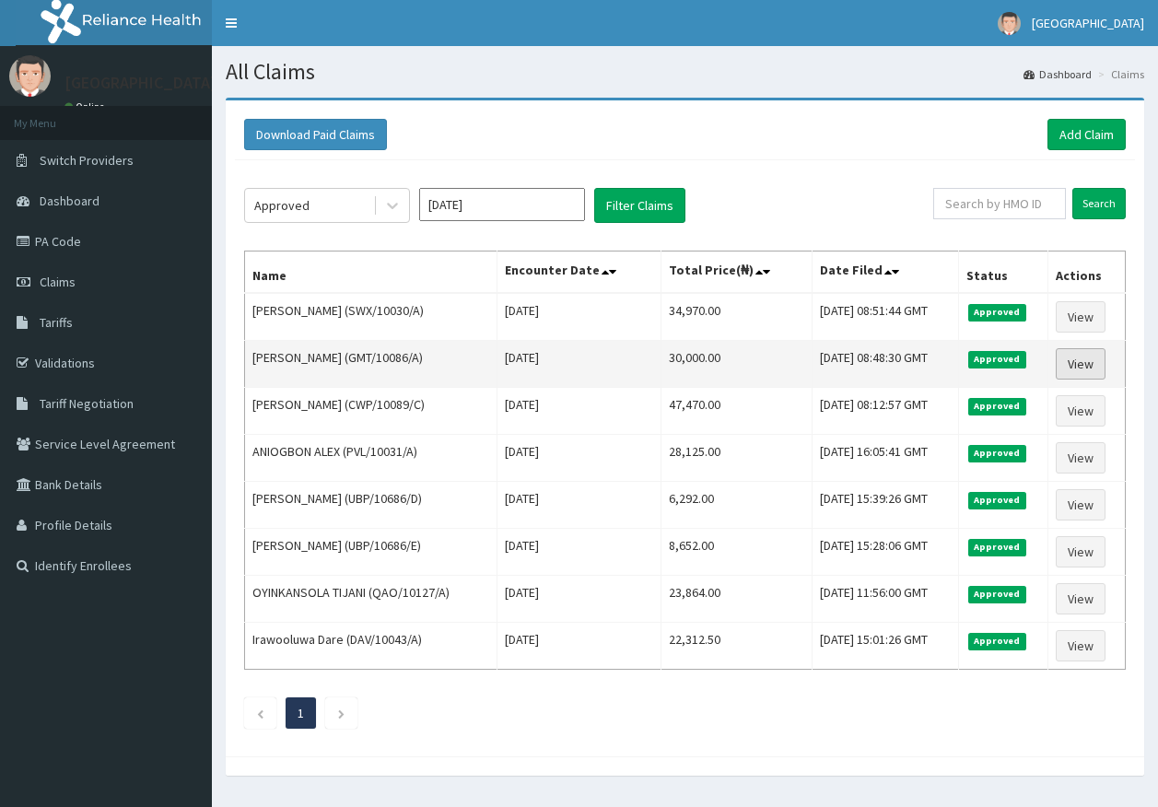
click at [1093, 360] on link "View" at bounding box center [1081, 363] width 50 height 31
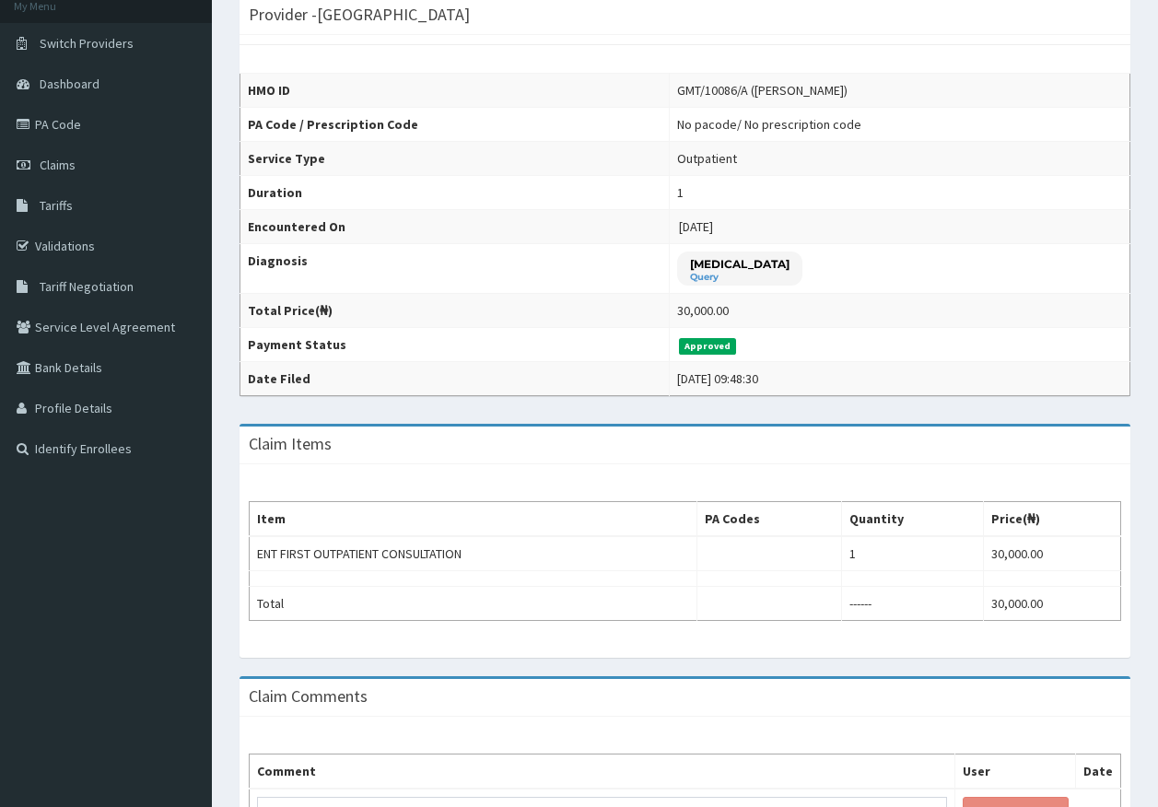
scroll to position [184, 0]
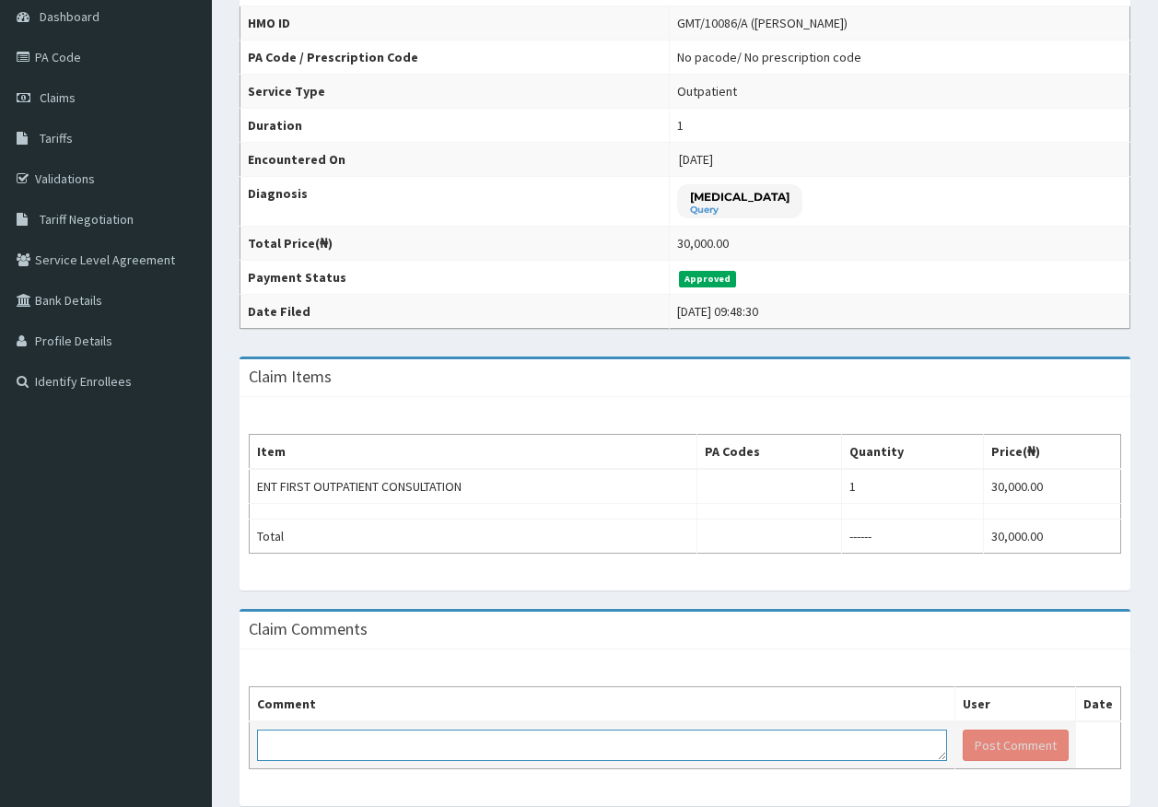
drag, startPoint x: 426, startPoint y: 748, endPoint x: 432, endPoint y: 732, distance: 16.9
click at [426, 746] on textarea at bounding box center [602, 744] width 690 height 31
paste textarea "PA/E87853"
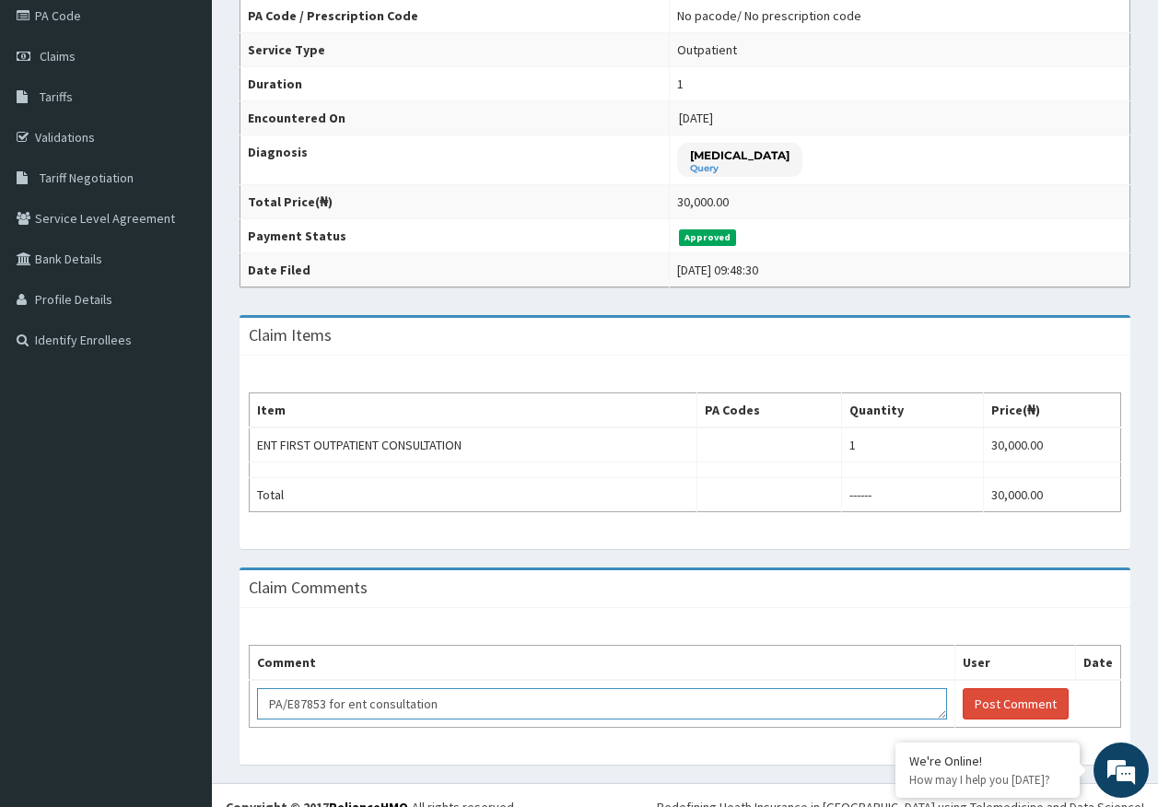
scroll to position [249, 0]
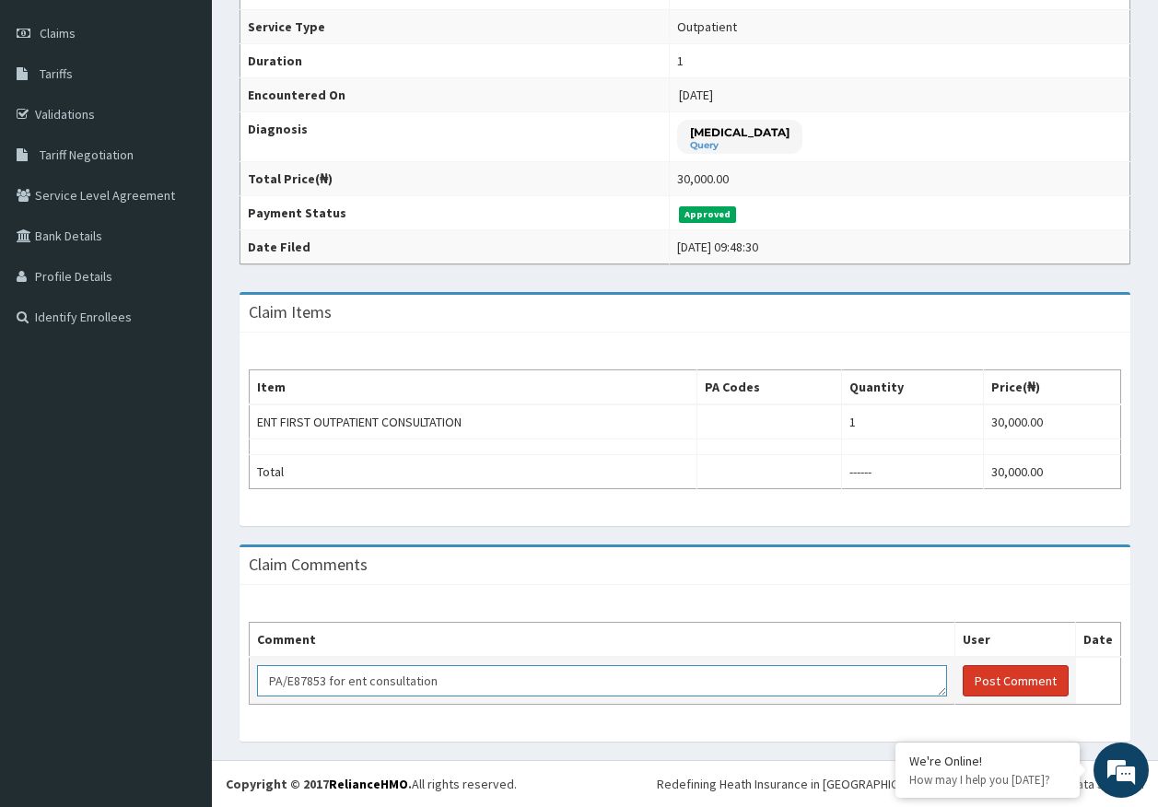
type textarea "PA/E87853 for ent consultation"
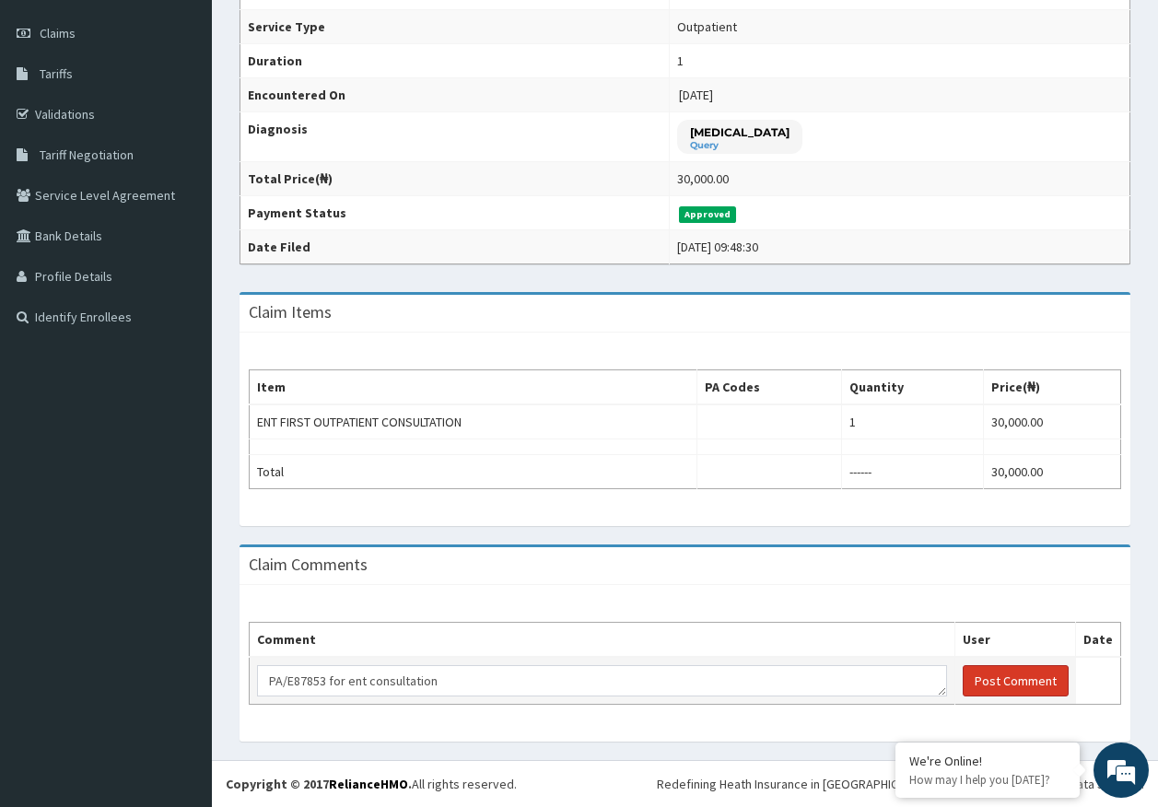
click at [974, 676] on button "Post Comment" at bounding box center [1016, 680] width 106 height 31
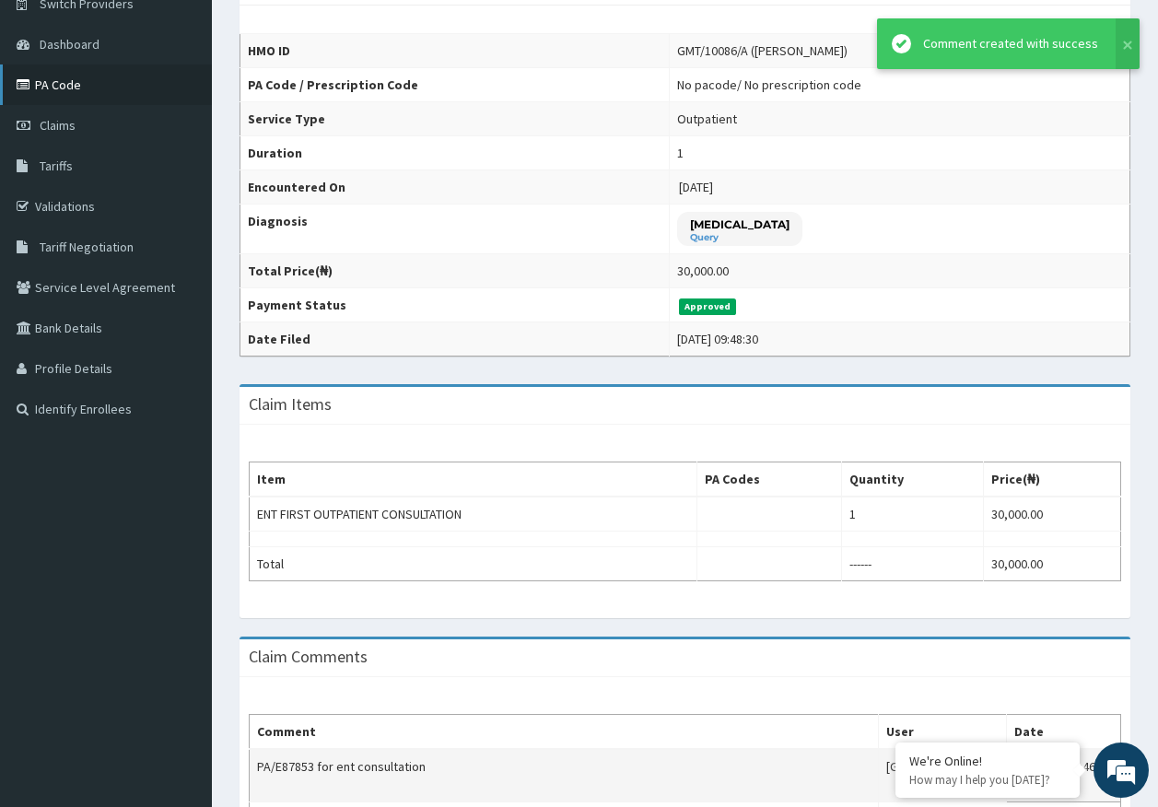
scroll to position [0, 0]
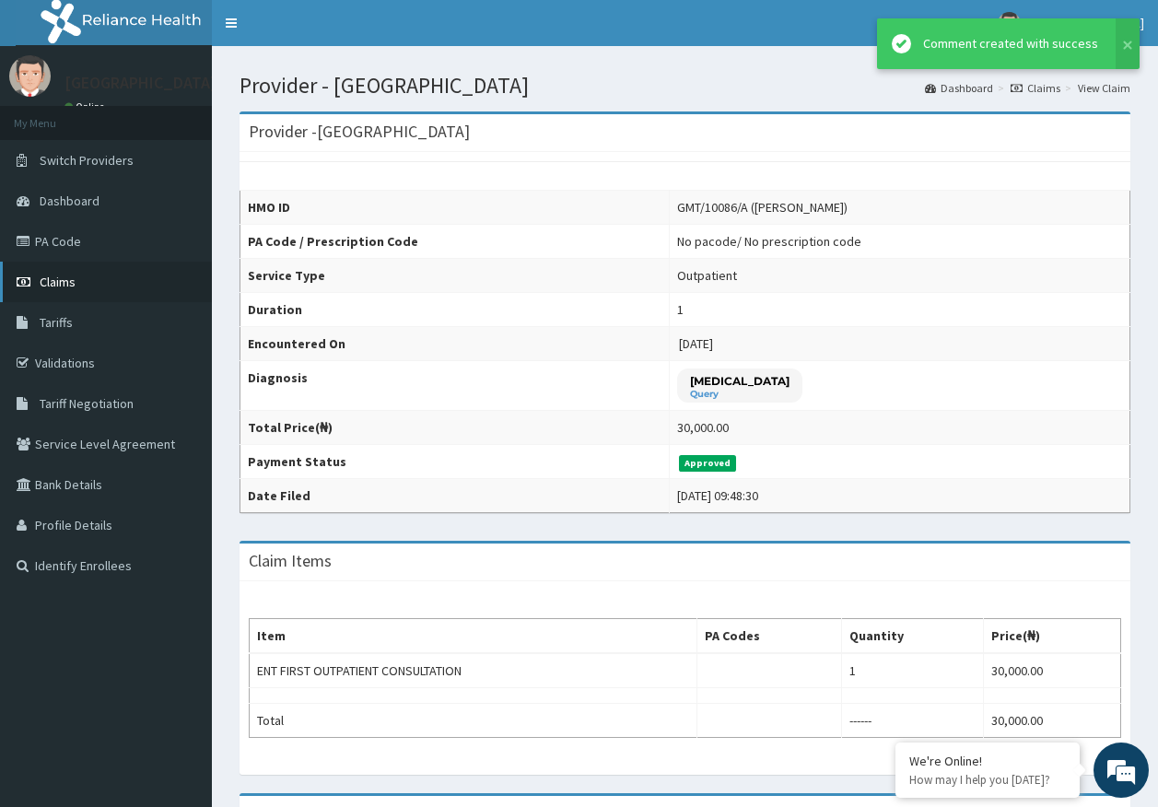
click at [71, 278] on span "Claims" at bounding box center [58, 282] width 36 height 17
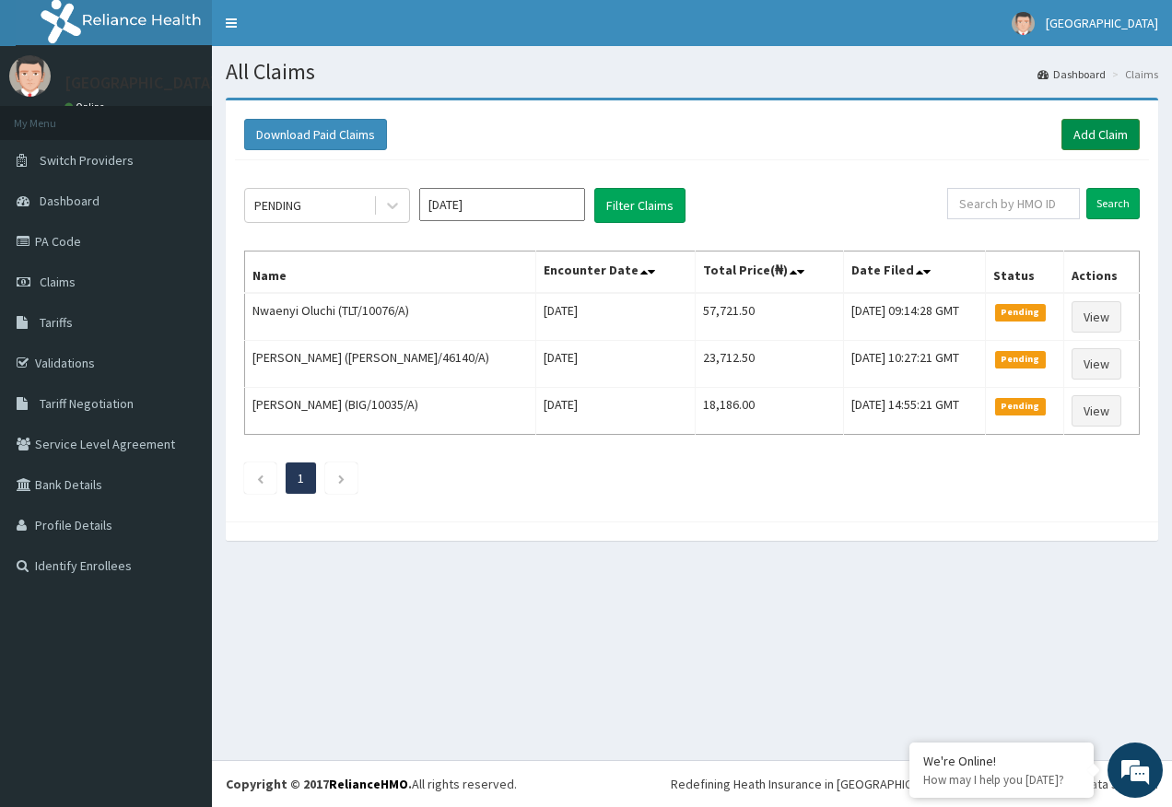
click at [1091, 128] on link "Add Claim" at bounding box center [1100, 134] width 78 height 31
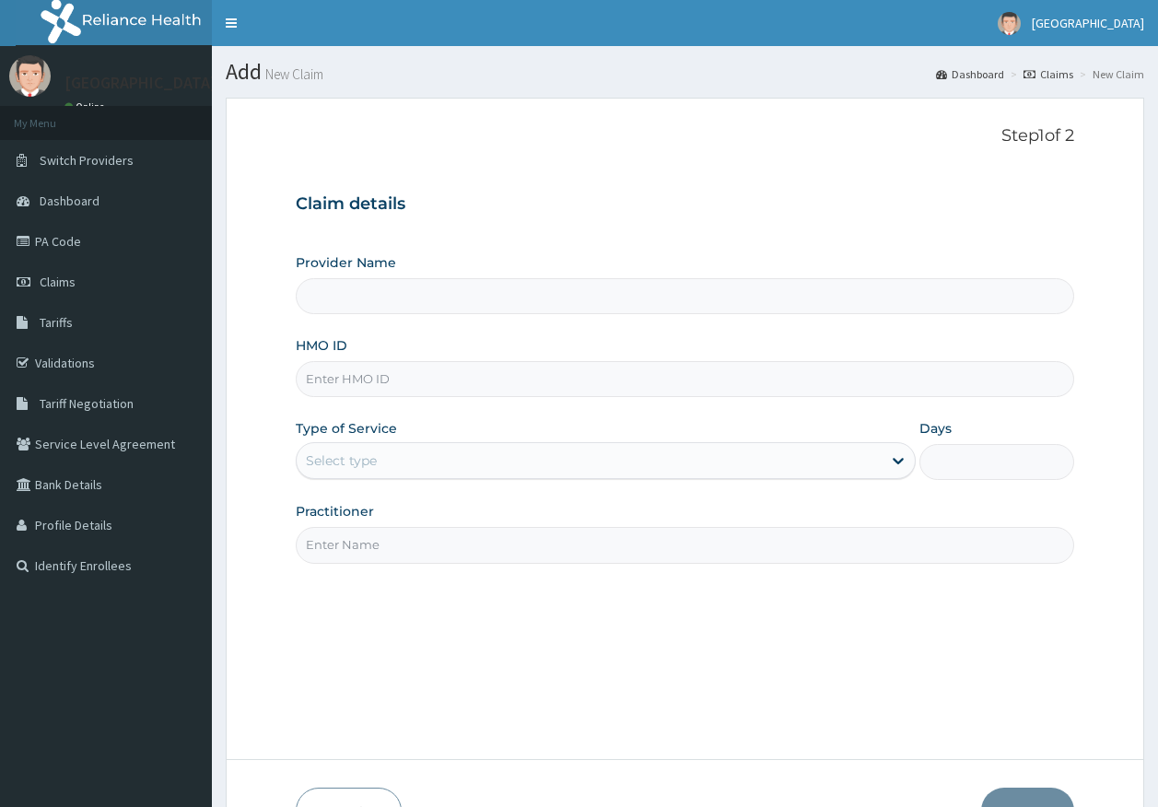
click at [360, 381] on input "HMO ID" at bounding box center [685, 379] width 779 height 36
paste input "CLG/10075/A"
type input "CLG/10075/A"
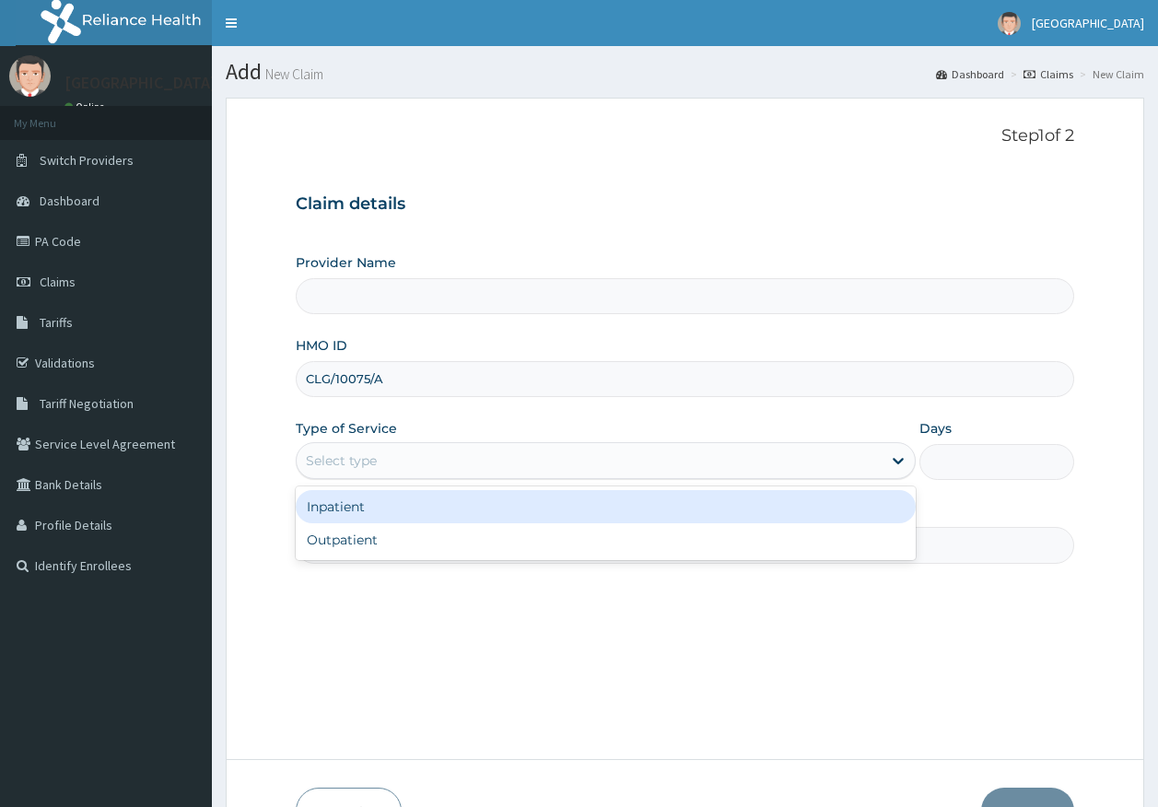
click at [357, 467] on div "Select type" at bounding box center [341, 460] width 71 height 18
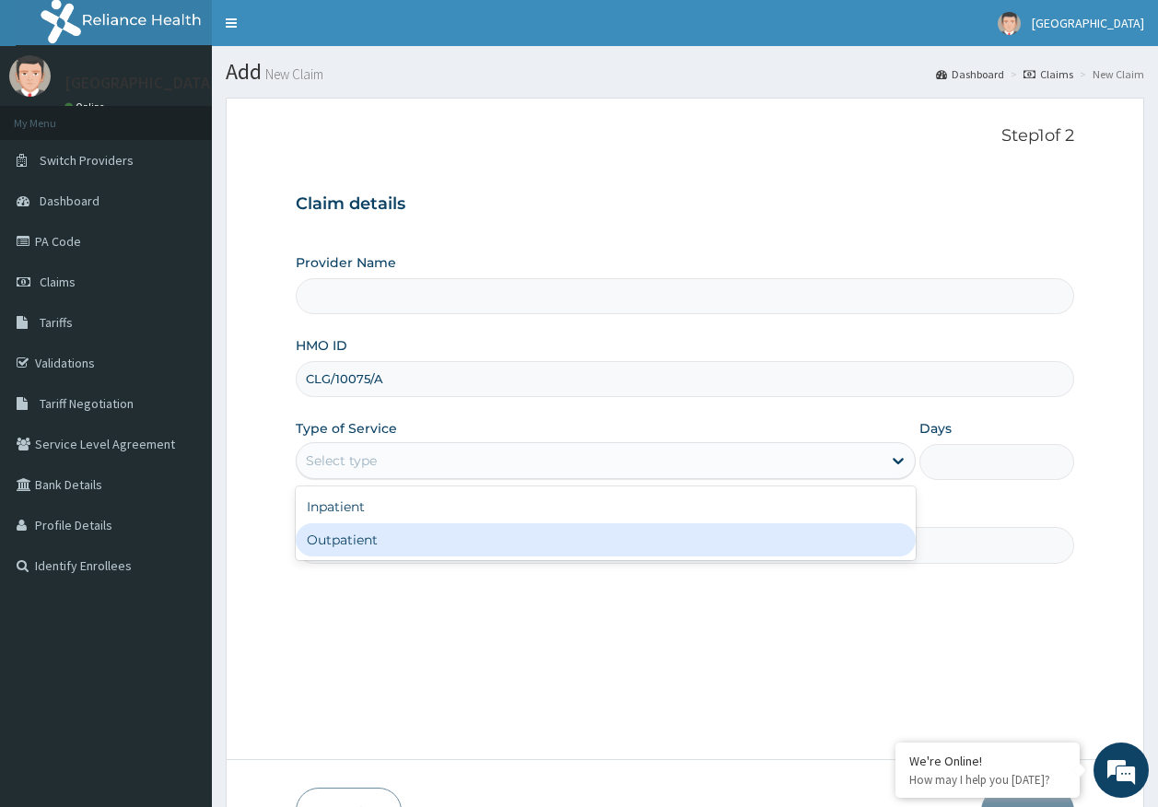
click at [358, 538] on div "Outpatient" at bounding box center [606, 539] width 620 height 33
type input "1"
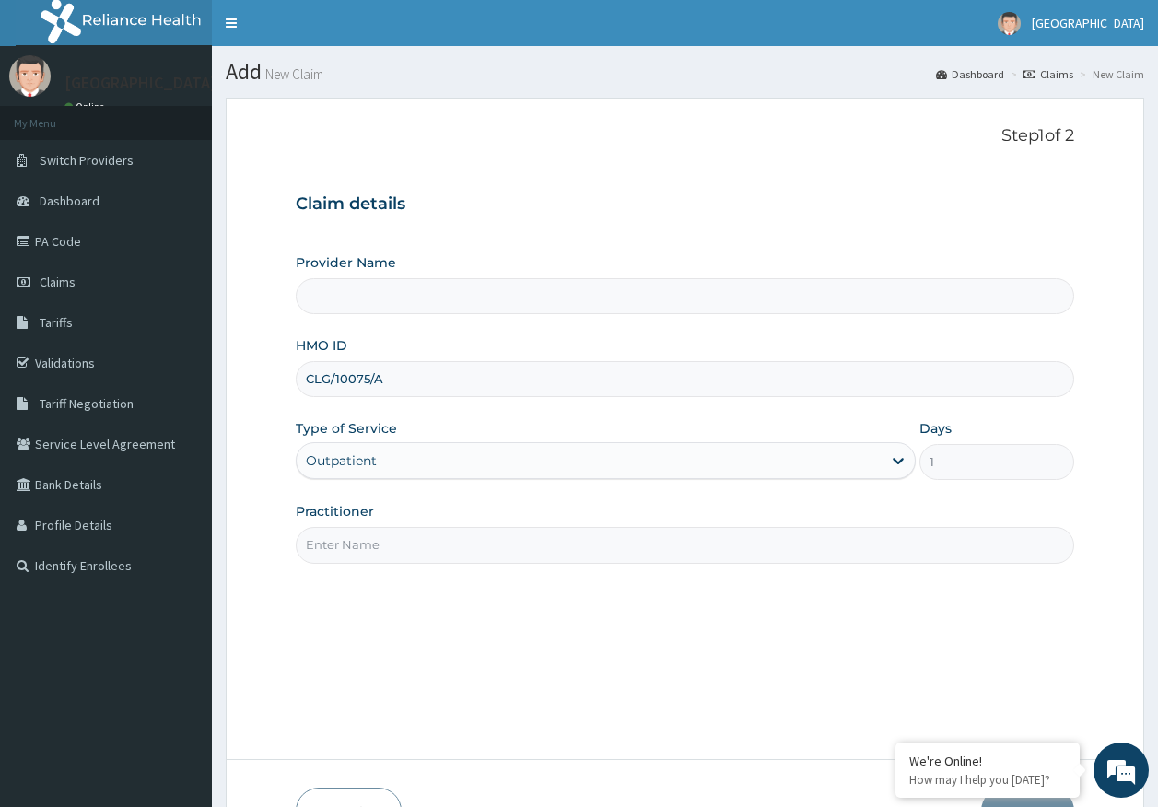
type input "Kingtrust Medical Center"
drag, startPoint x: 370, startPoint y: 552, endPoint x: 379, endPoint y: 554, distance: 9.6
click at [370, 552] on input "Practitioner" at bounding box center [685, 545] width 779 height 36
type input "DR AJAYI"
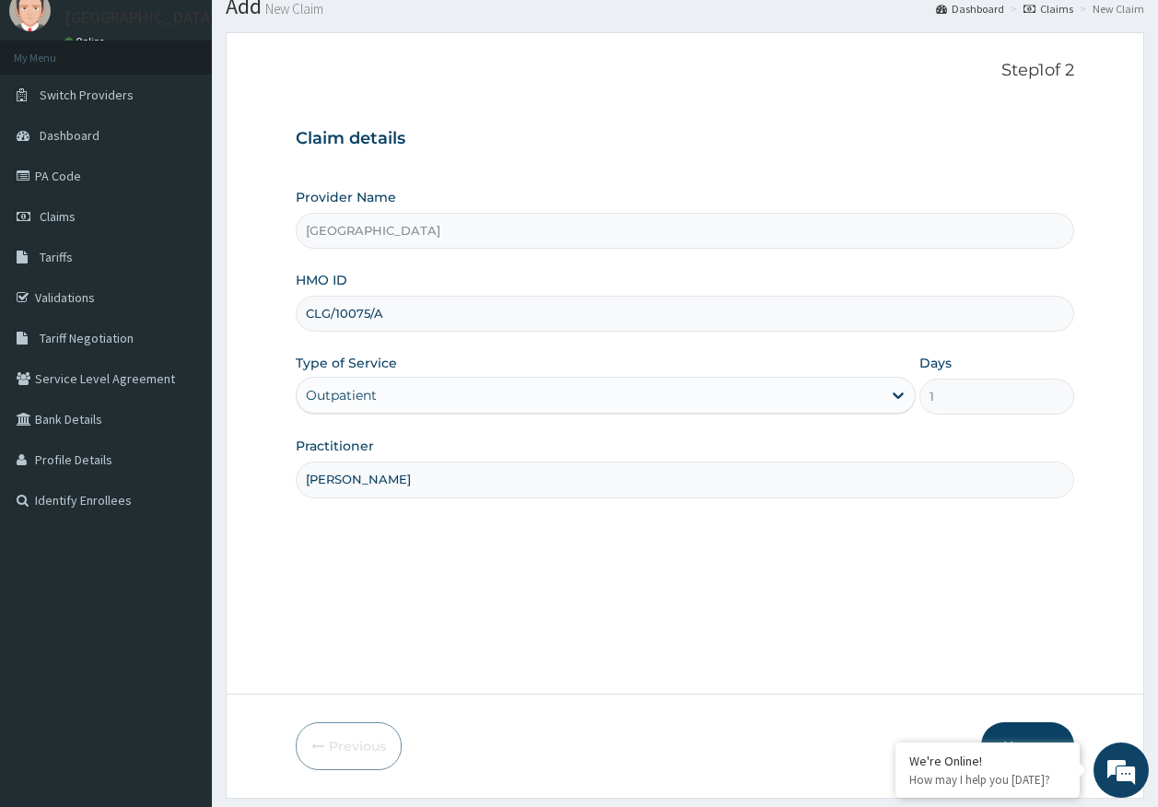
scroll to position [118, 0]
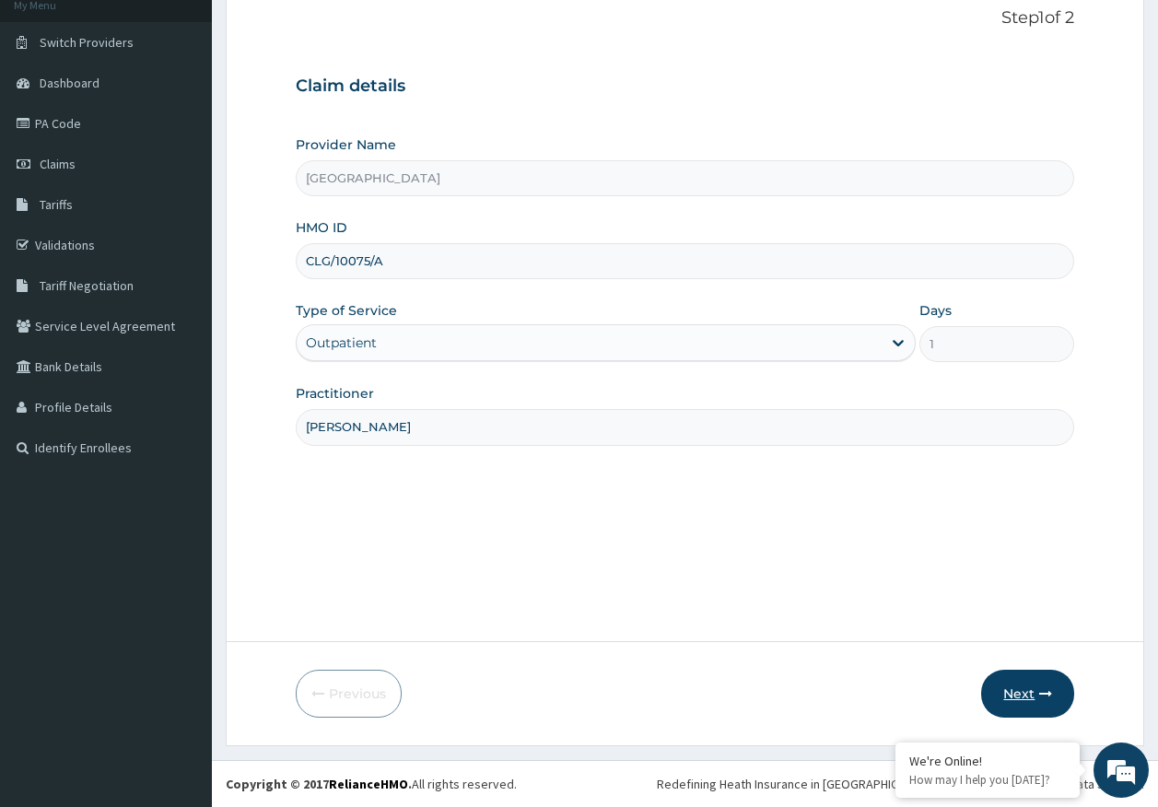
click at [1026, 694] on button "Next" at bounding box center [1027, 694] width 93 height 48
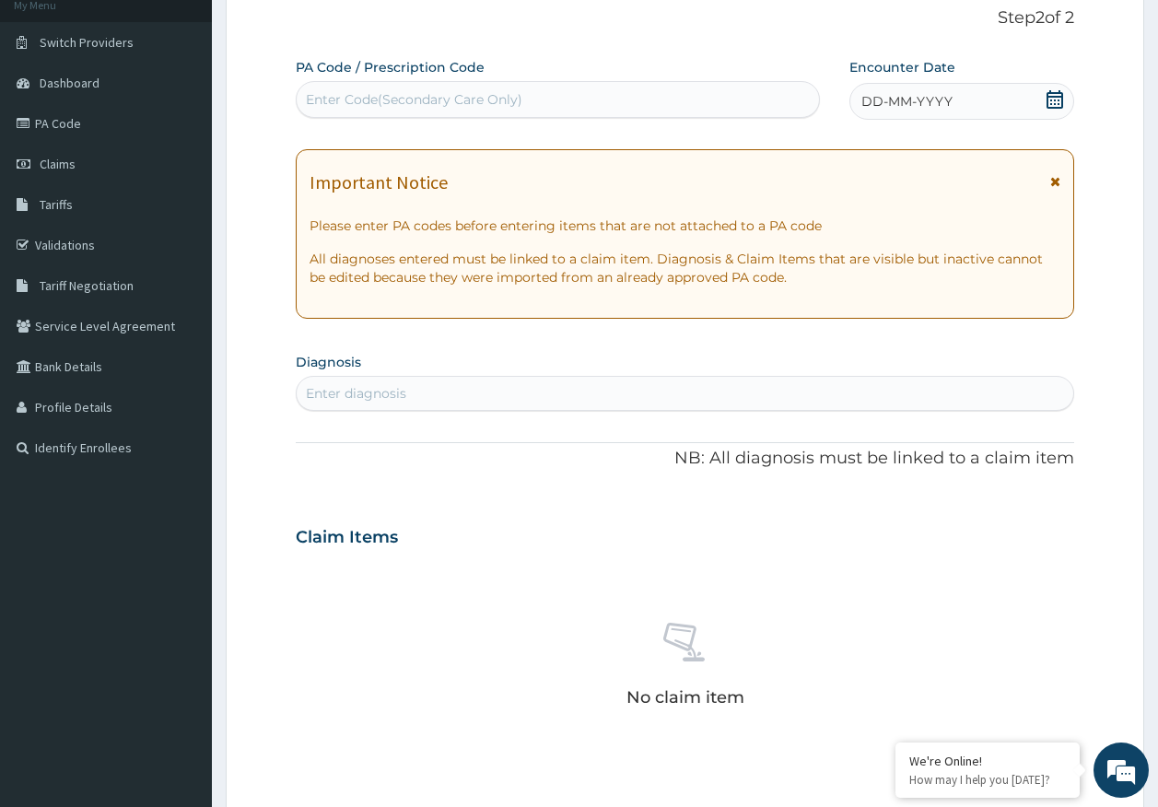
click at [901, 92] on span "DD-MM-YYYY" at bounding box center [906, 101] width 91 height 18
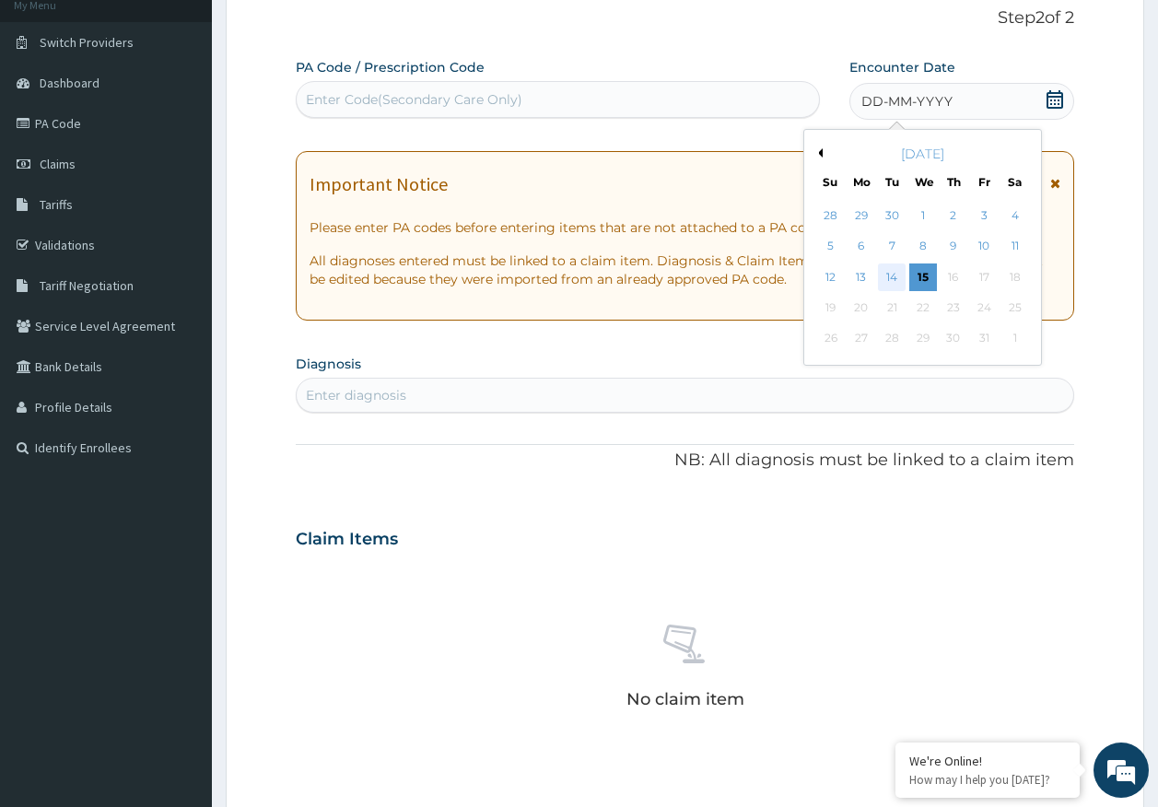
click at [894, 277] on div "14" at bounding box center [893, 277] width 28 height 28
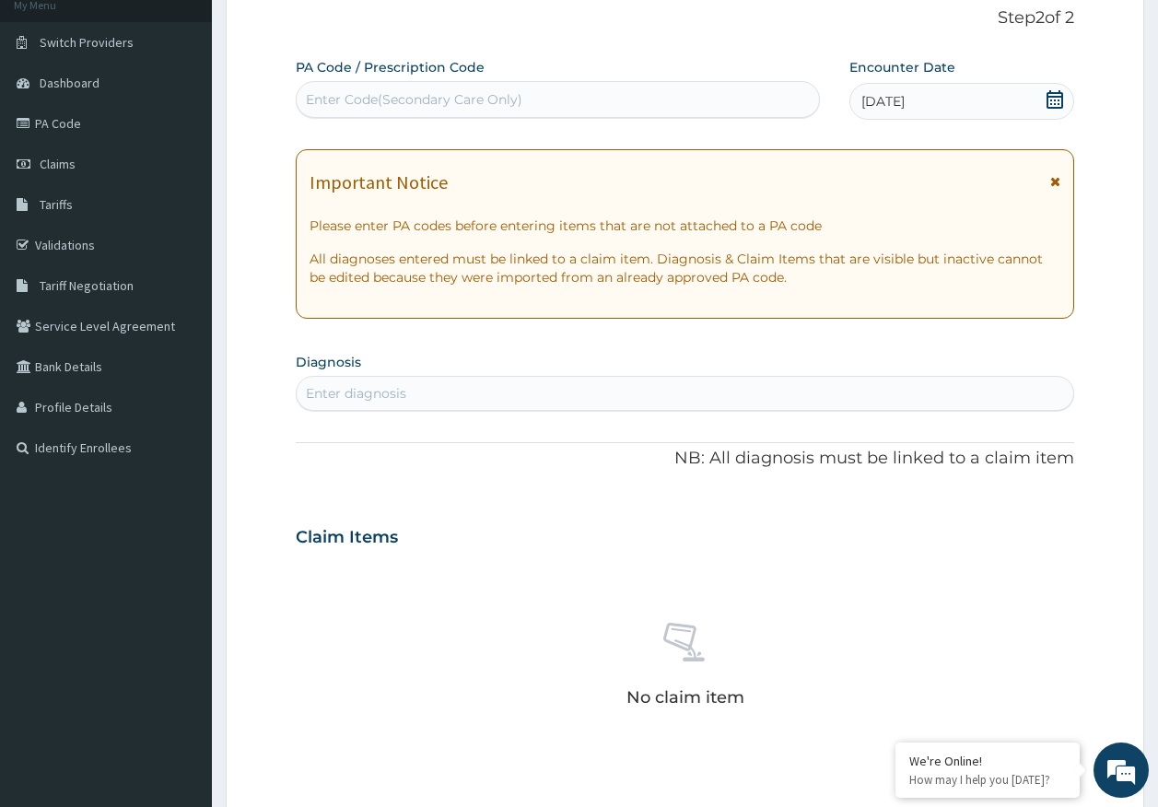
click at [449, 391] on div "Enter diagnosis" at bounding box center [685, 393] width 777 height 29
type input "myalgia"
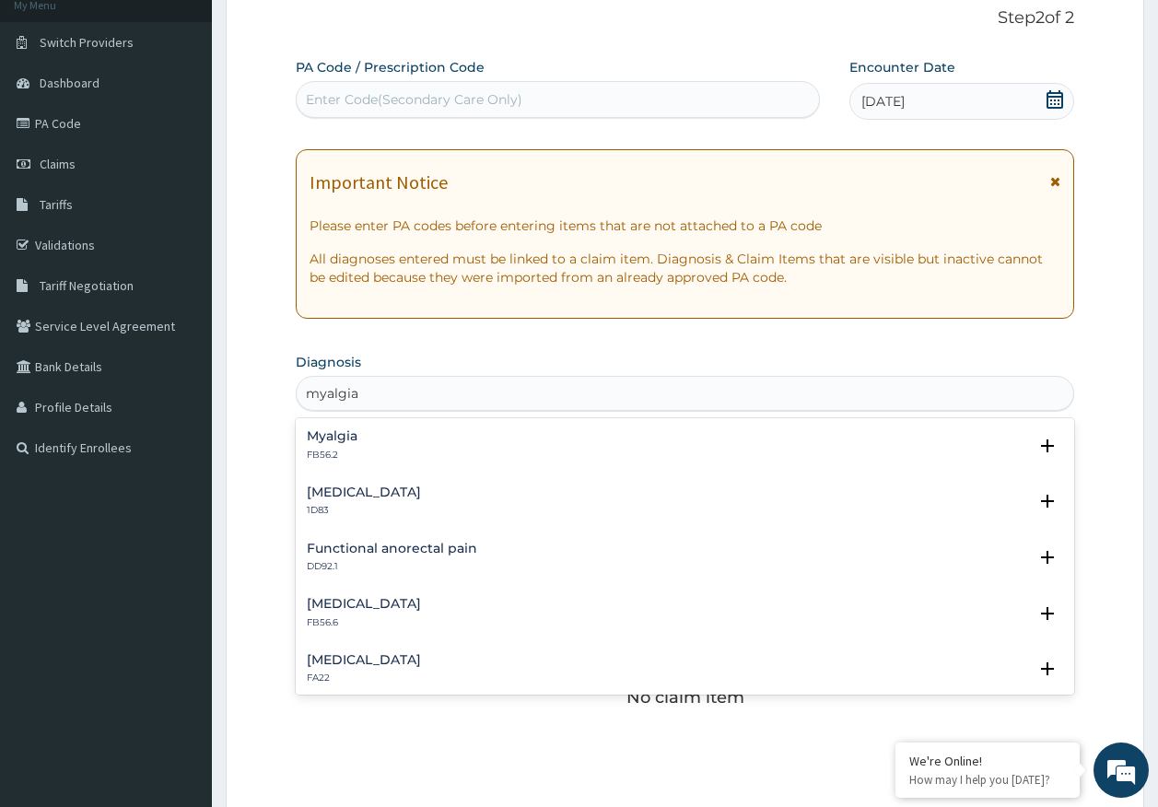
click at [351, 439] on h4 "Myalgia" at bounding box center [332, 436] width 51 height 14
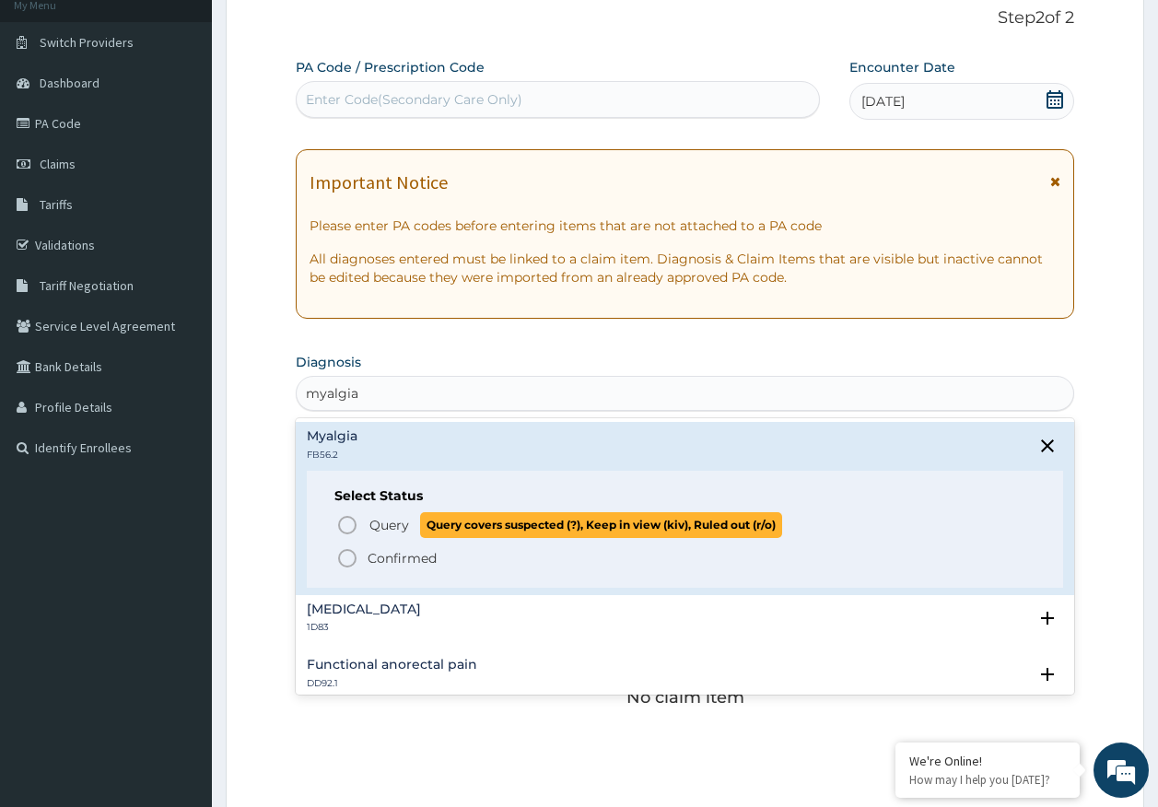
click at [379, 523] on span "Query" at bounding box center [389, 525] width 40 height 18
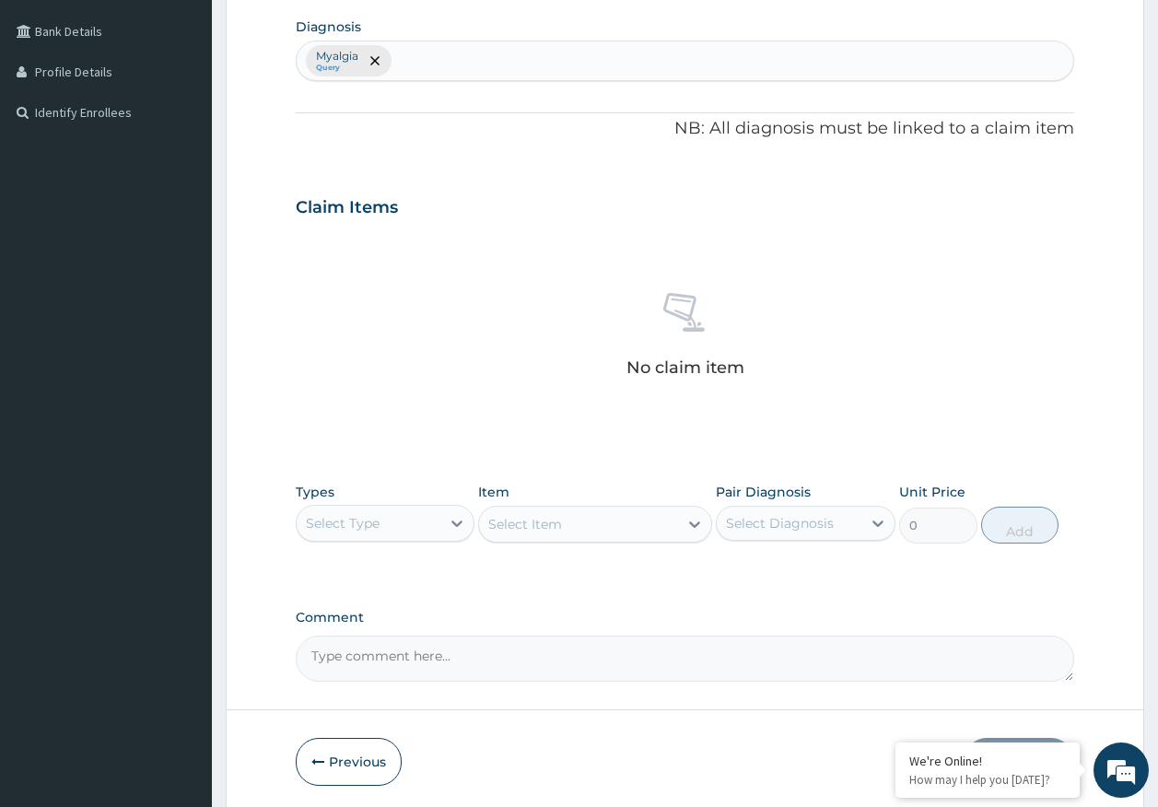
scroll to position [486, 0]
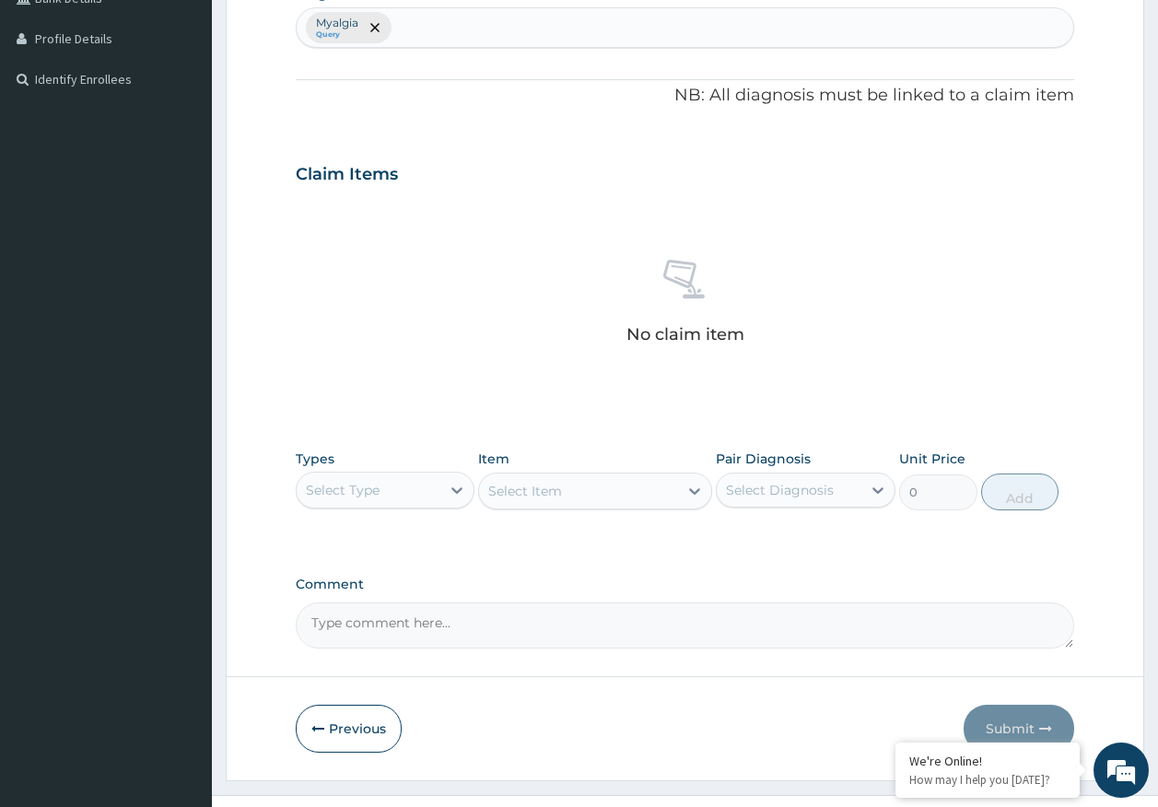
click at [367, 484] on div "Select Type" at bounding box center [343, 490] width 74 height 18
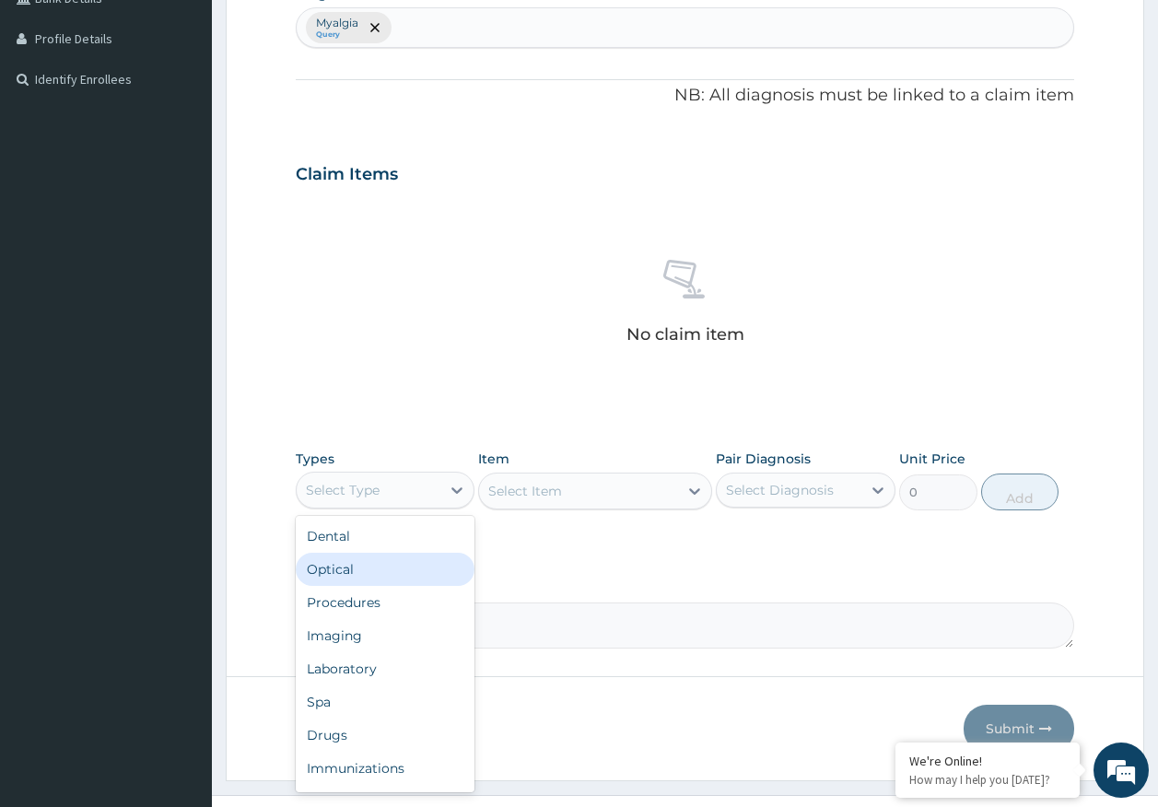
scroll to position [63, 0]
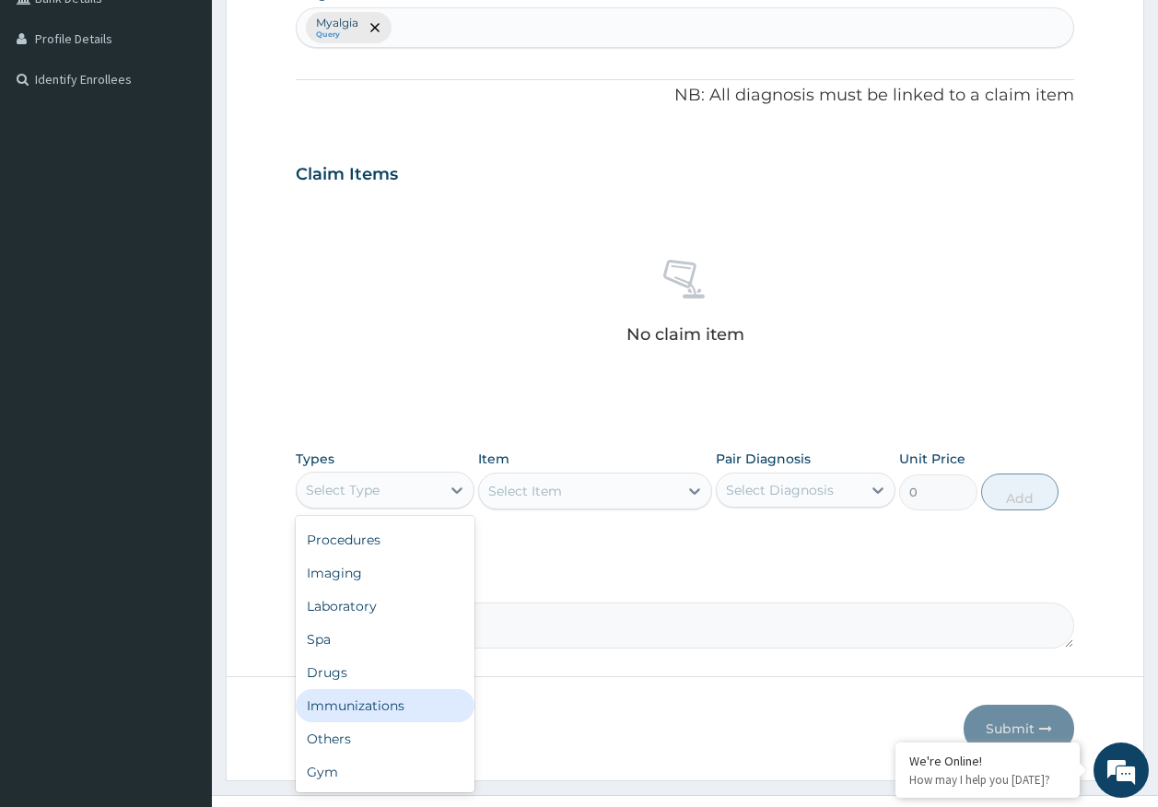
click at [391, 712] on div "Immunizations" at bounding box center [386, 705] width 180 height 33
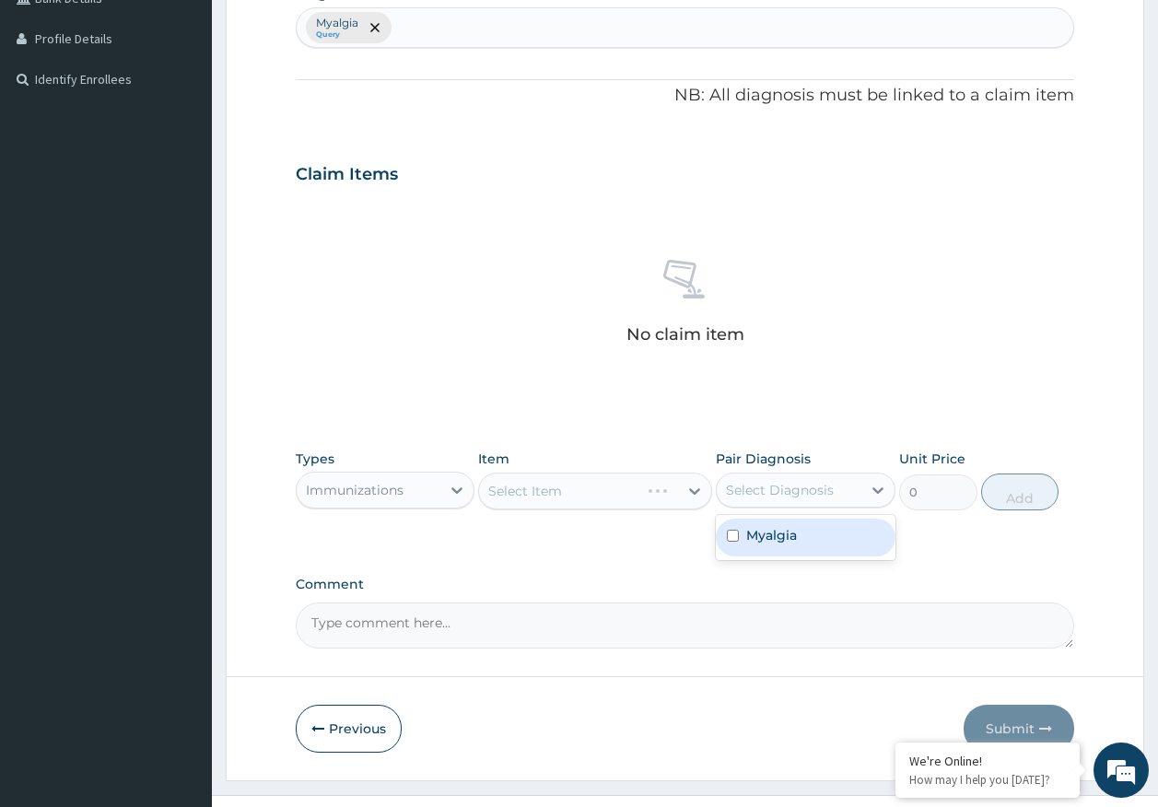
click at [785, 481] on div "Select Diagnosis" at bounding box center [780, 490] width 108 height 18
click at [766, 534] on label "Myalgia" at bounding box center [771, 535] width 51 height 18
checkbox input "true"
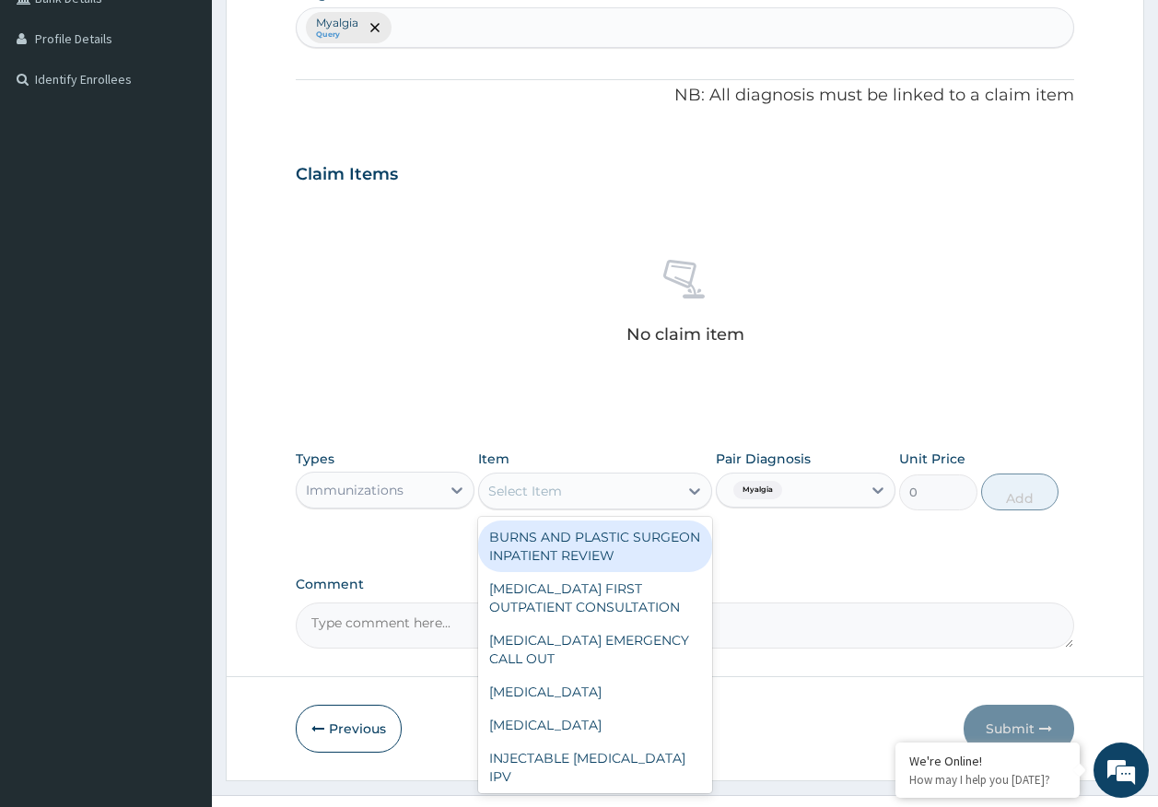
click at [613, 493] on div "Select Item" at bounding box center [578, 490] width 199 height 29
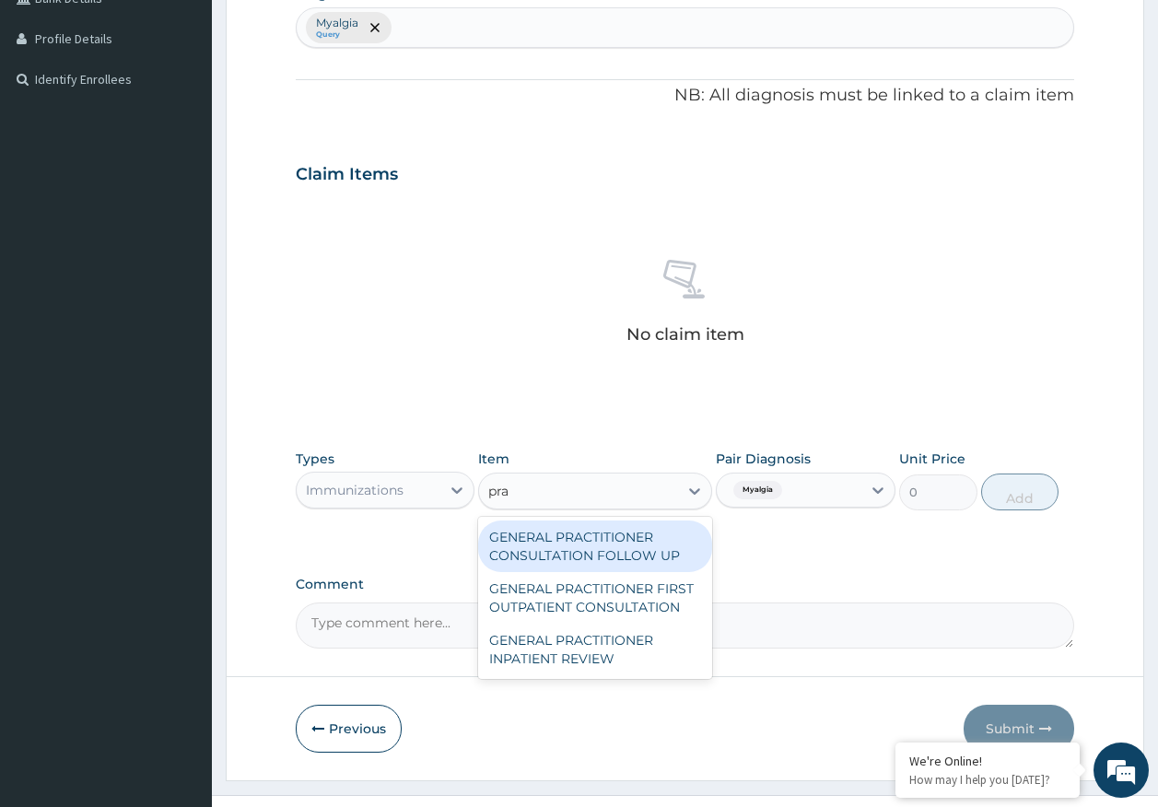
type input "prac"
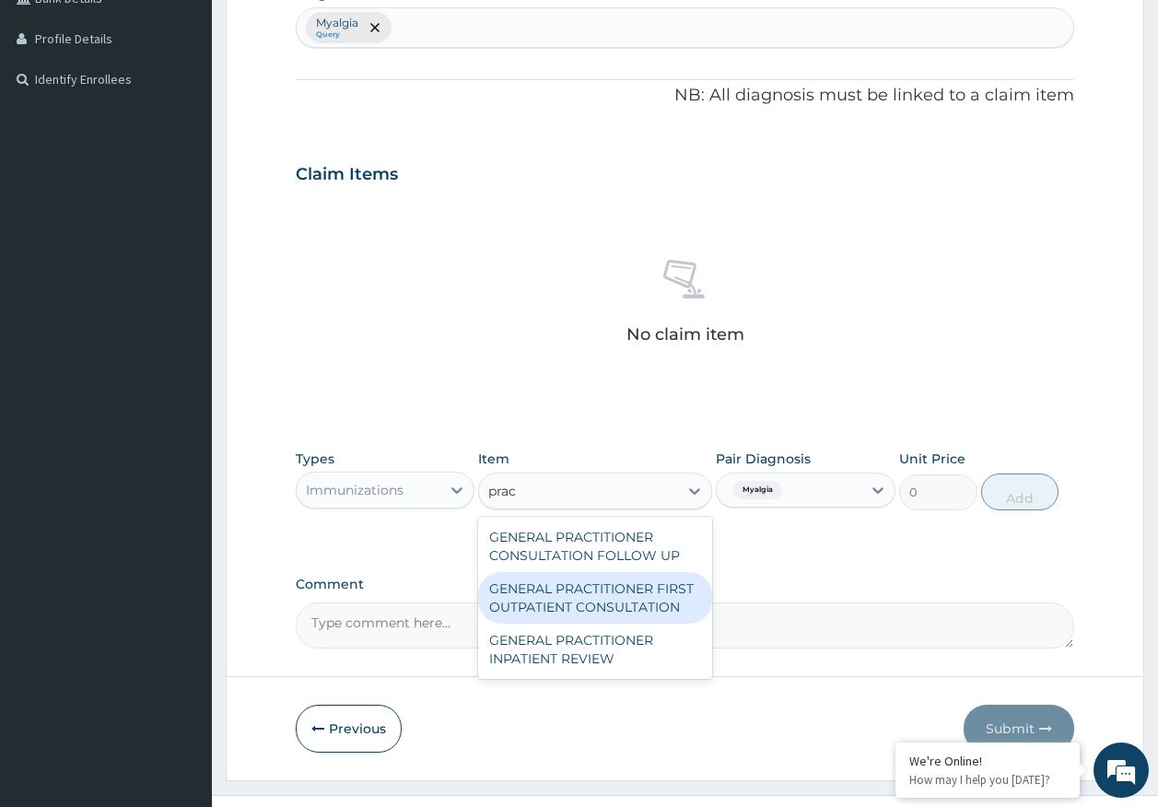
click at [677, 582] on div "GENERAL PRACTITIONER FIRST OUTPATIENT CONSULTATION" at bounding box center [595, 598] width 234 height 52
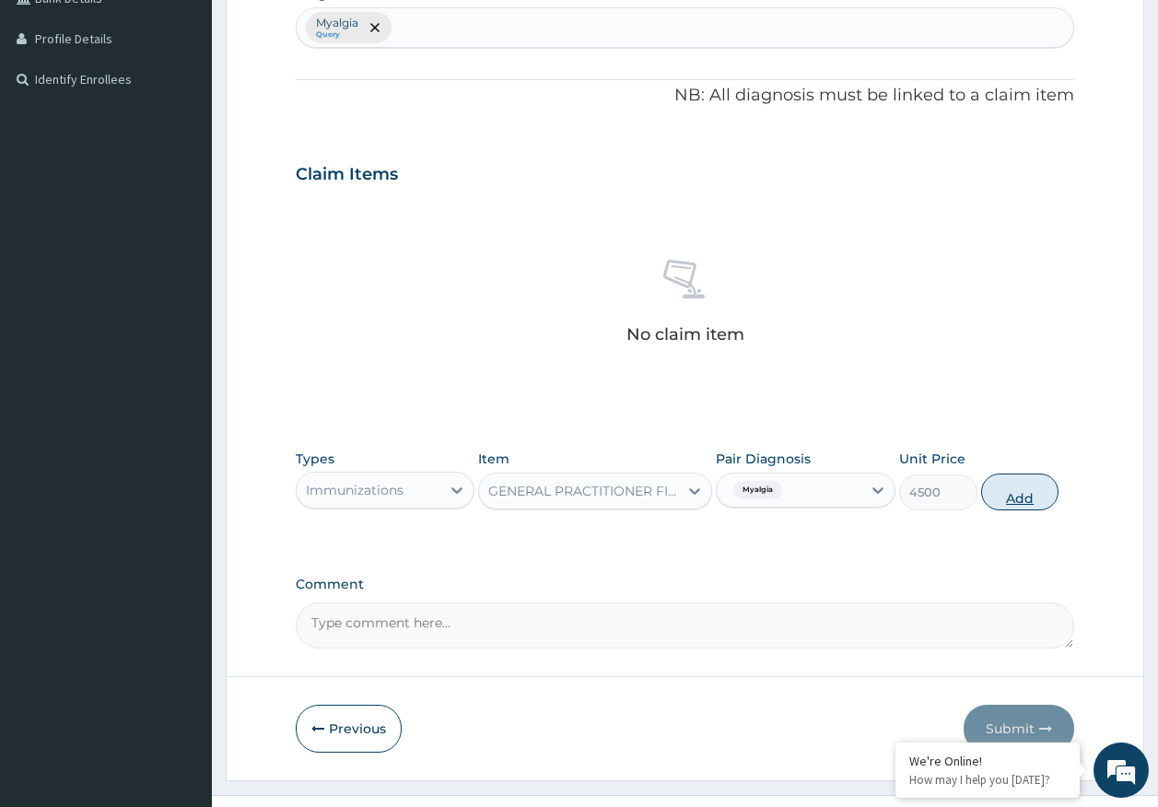
click at [1015, 496] on button "Add" at bounding box center [1020, 491] width 78 height 37
type input "0"
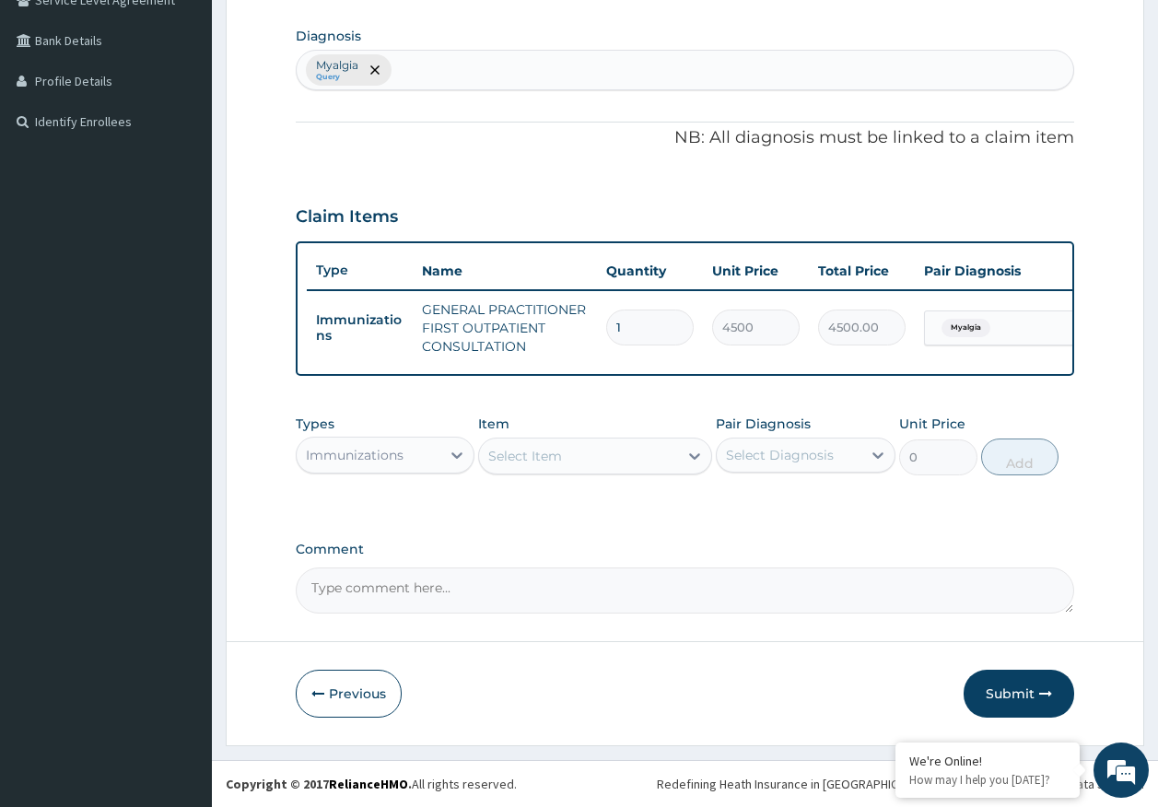
click at [372, 450] on div "Immunizations" at bounding box center [355, 455] width 98 height 18
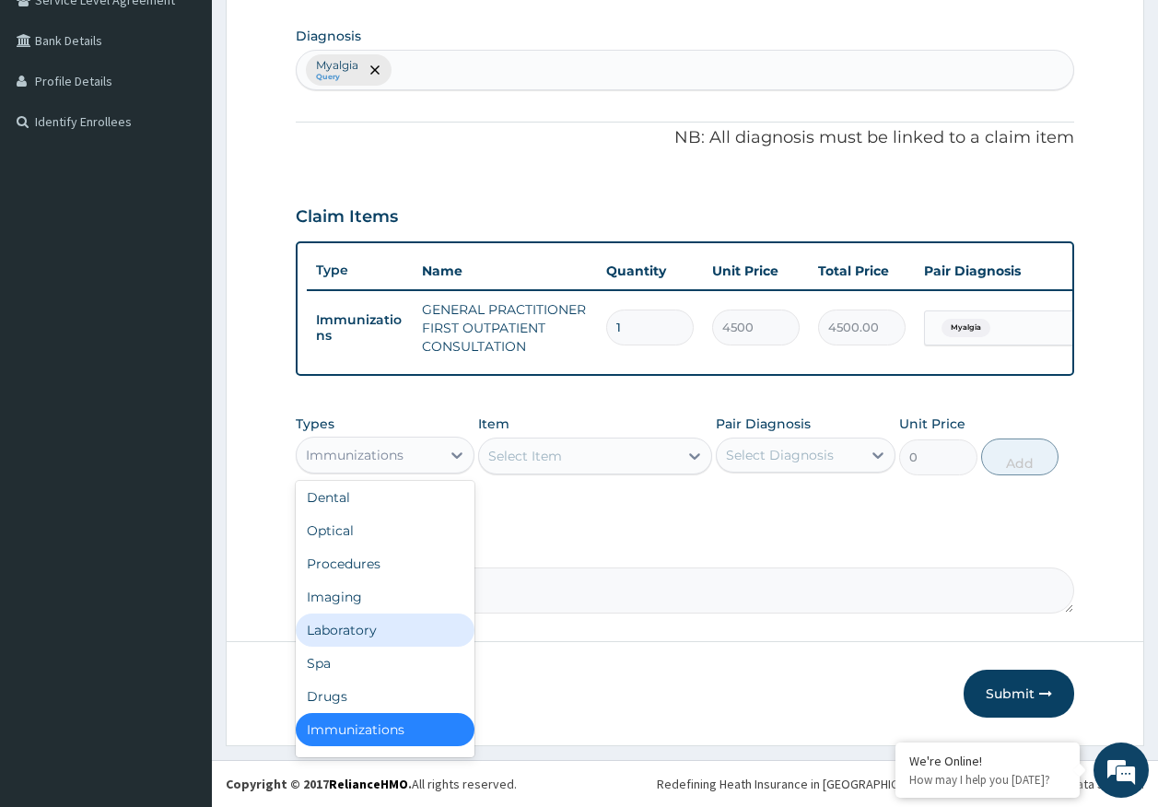
scroll to position [0, 0]
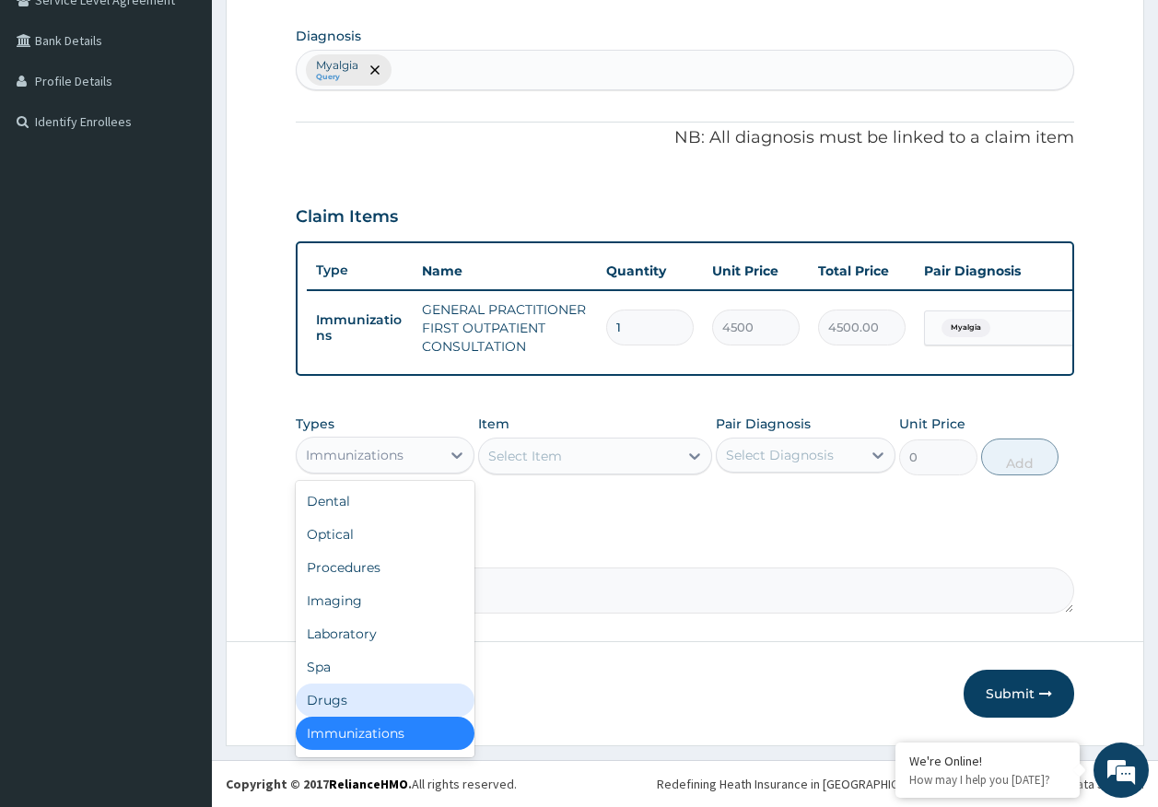
click at [339, 709] on div "Drugs" at bounding box center [386, 699] width 180 height 33
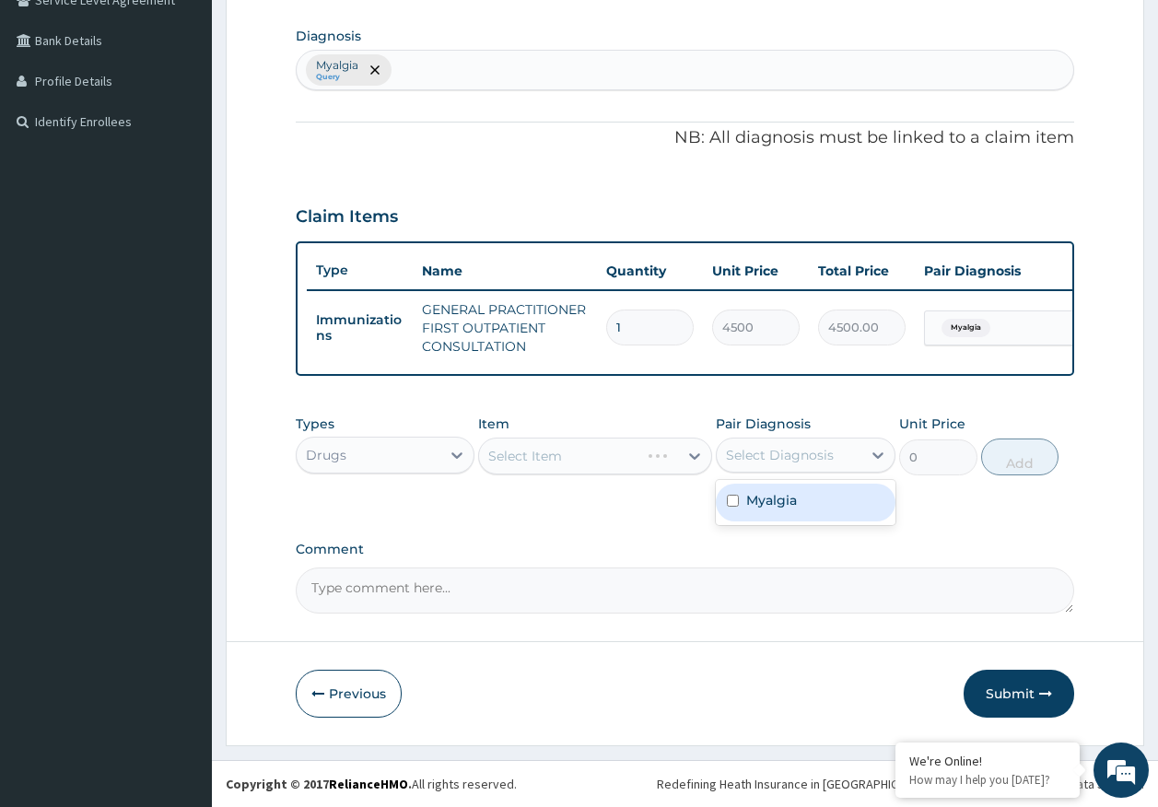
click at [791, 458] on div "Select Diagnosis" at bounding box center [780, 455] width 108 height 18
click at [779, 501] on label "Myalgia" at bounding box center [771, 500] width 51 height 18
checkbox input "true"
click at [587, 456] on div "Select Item" at bounding box center [578, 455] width 199 height 29
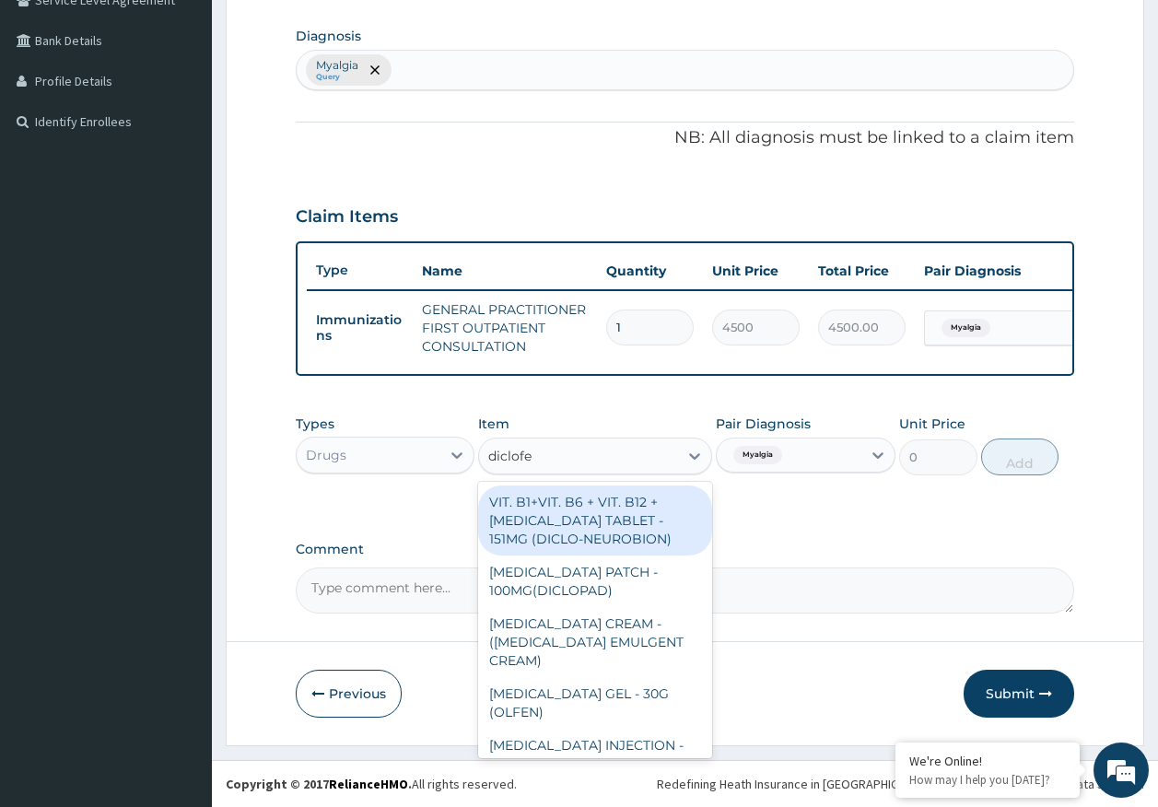
type input "diclofen"
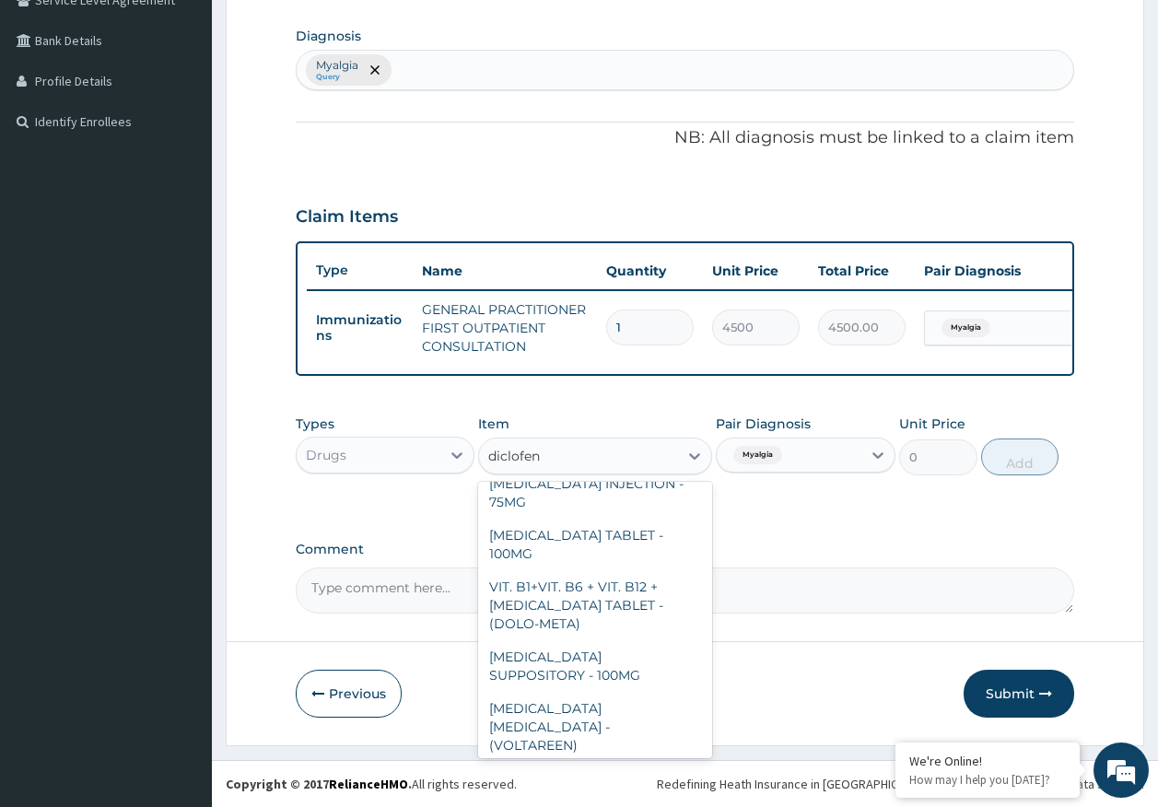
scroll to position [291, 0]
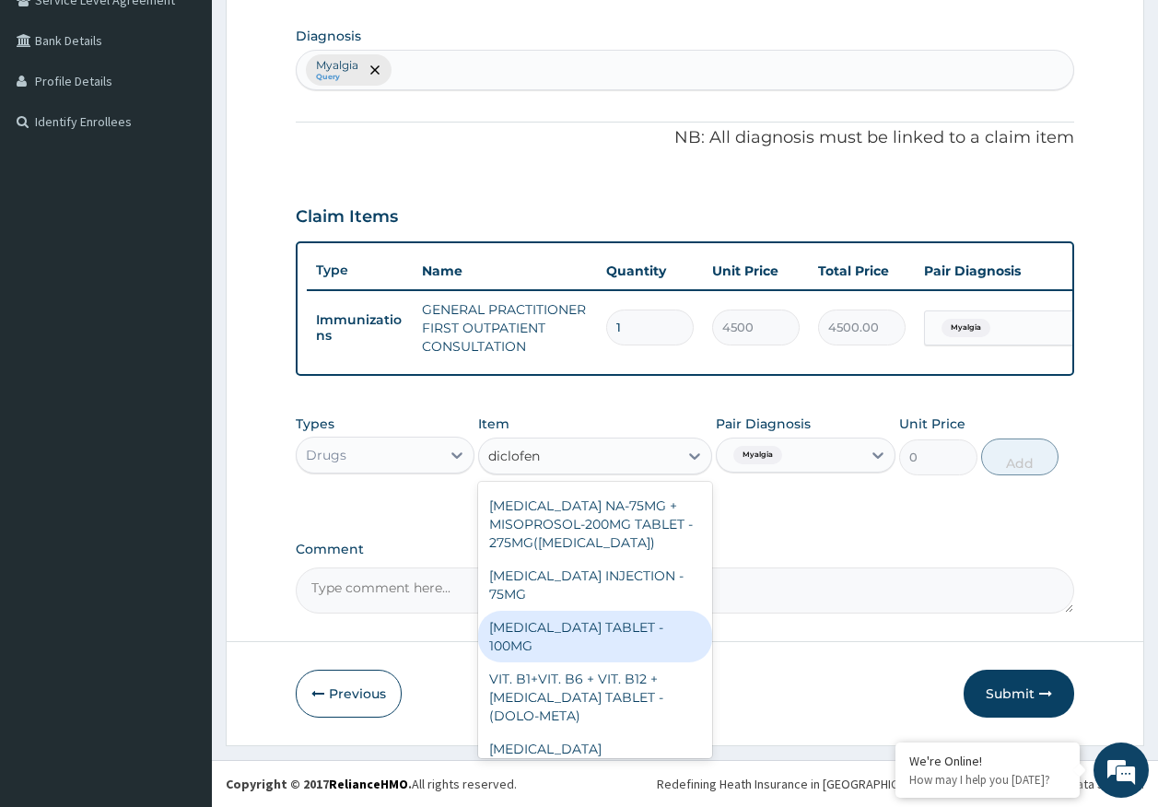
click at [640, 634] on div "DICLOFENAC TABLET - 100MG" at bounding box center [595, 637] width 234 height 52
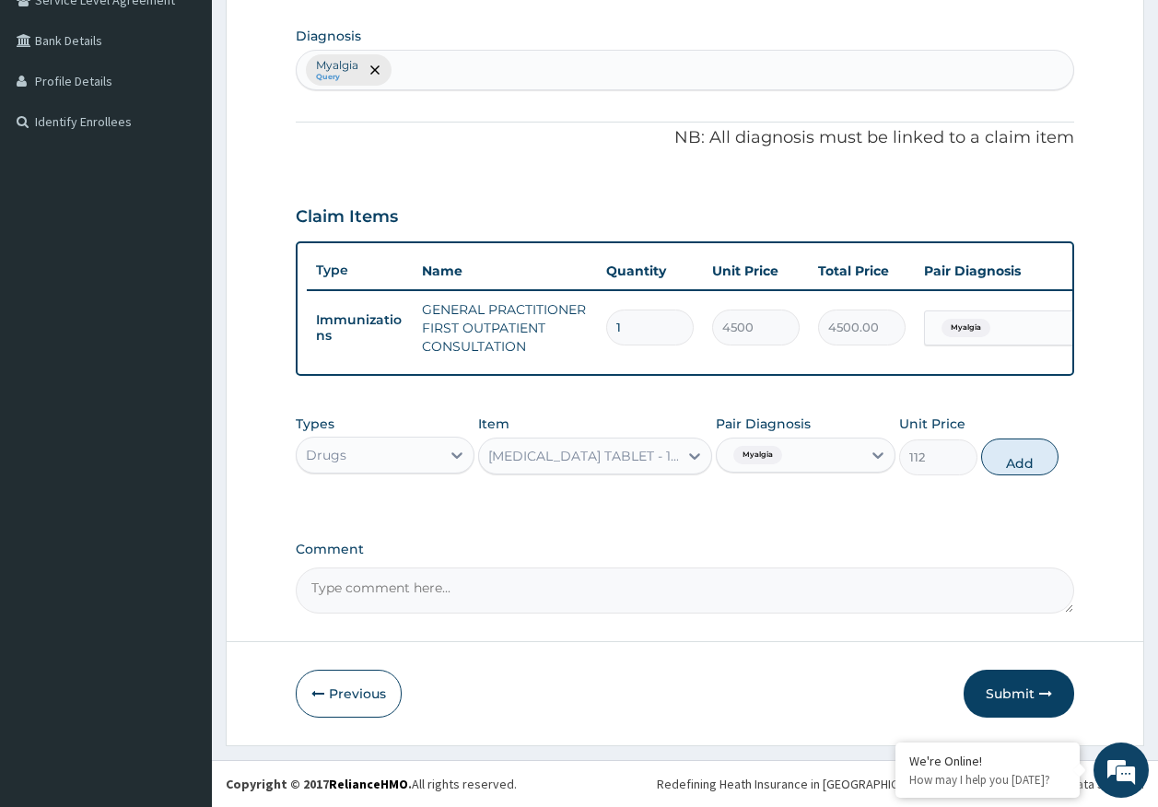
click at [1008, 449] on button "Add" at bounding box center [1020, 456] width 78 height 37
type input "0"
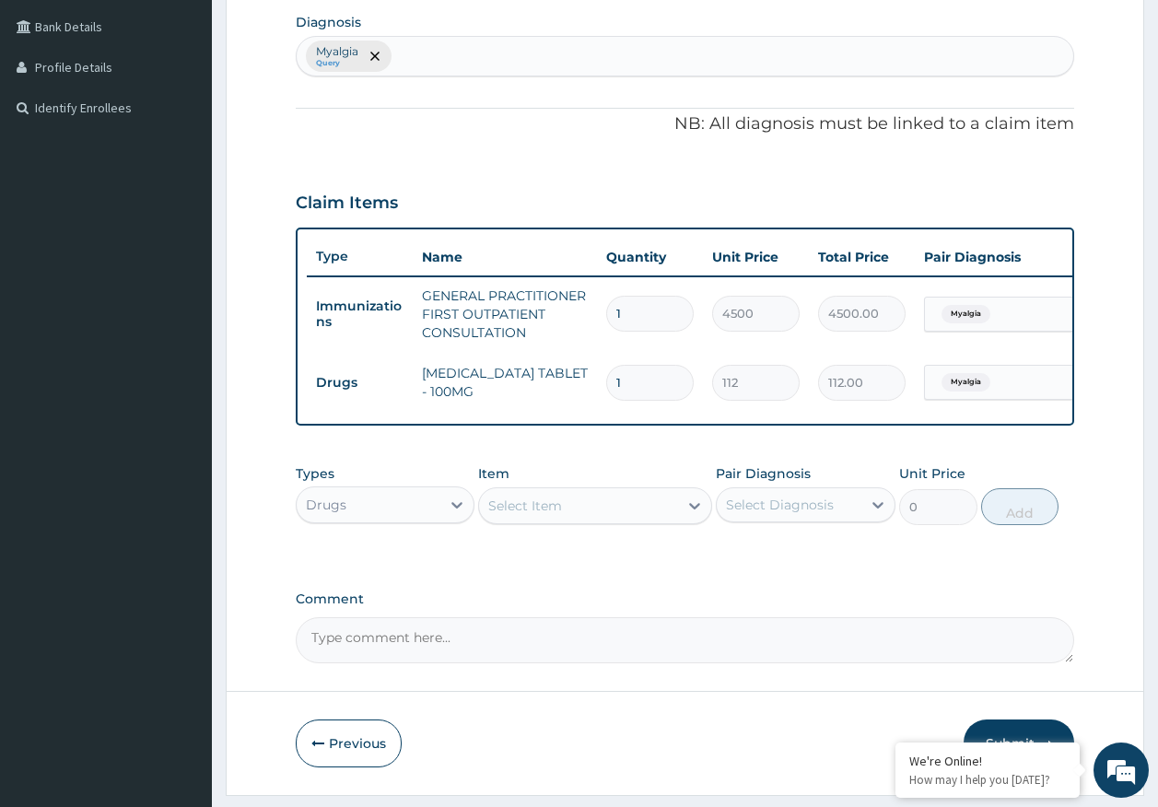
type input "0.00"
type input "5"
type input "560.00"
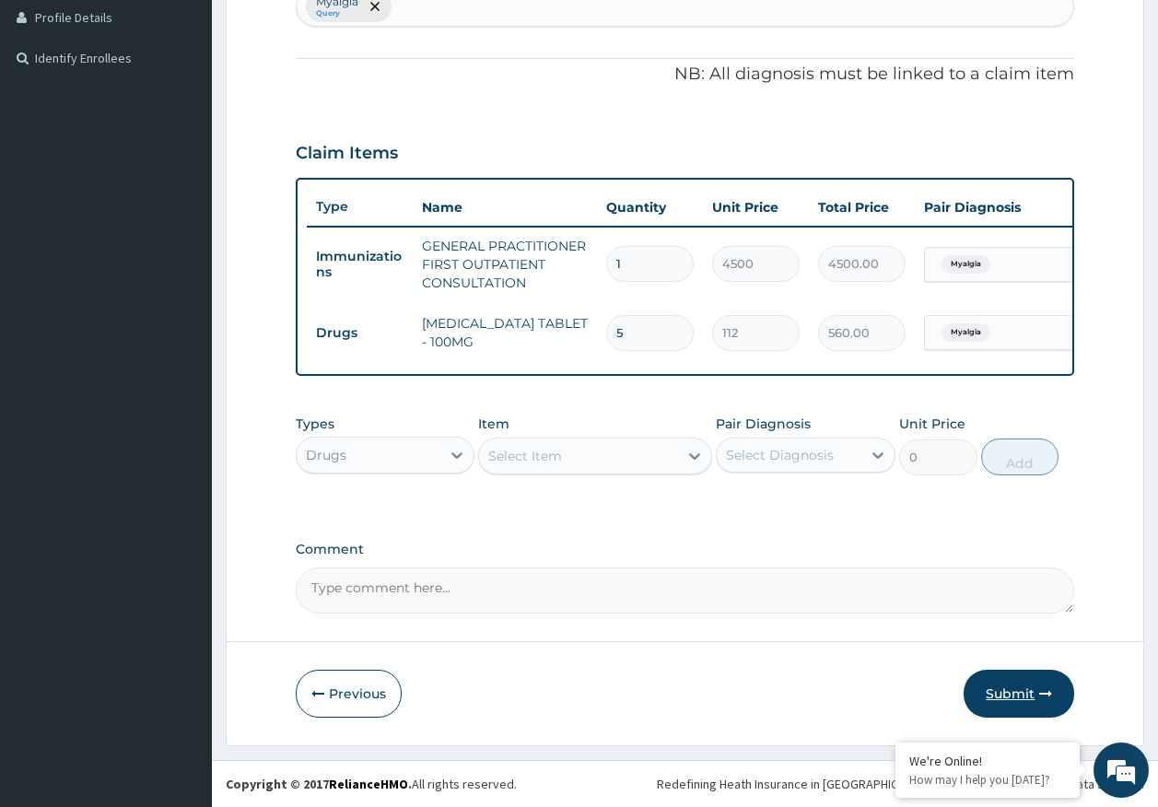
type input "5"
click at [1034, 675] on button "Submit" at bounding box center [1018, 694] width 111 height 48
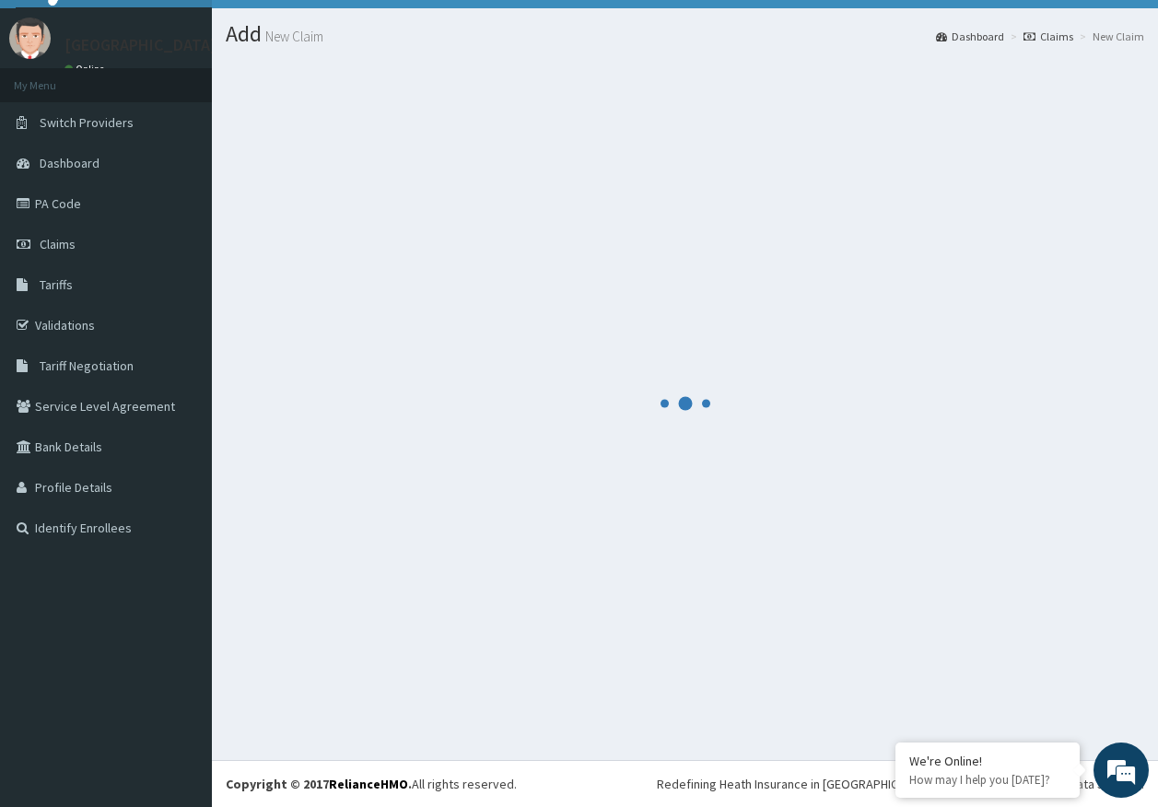
scroll to position [521, 0]
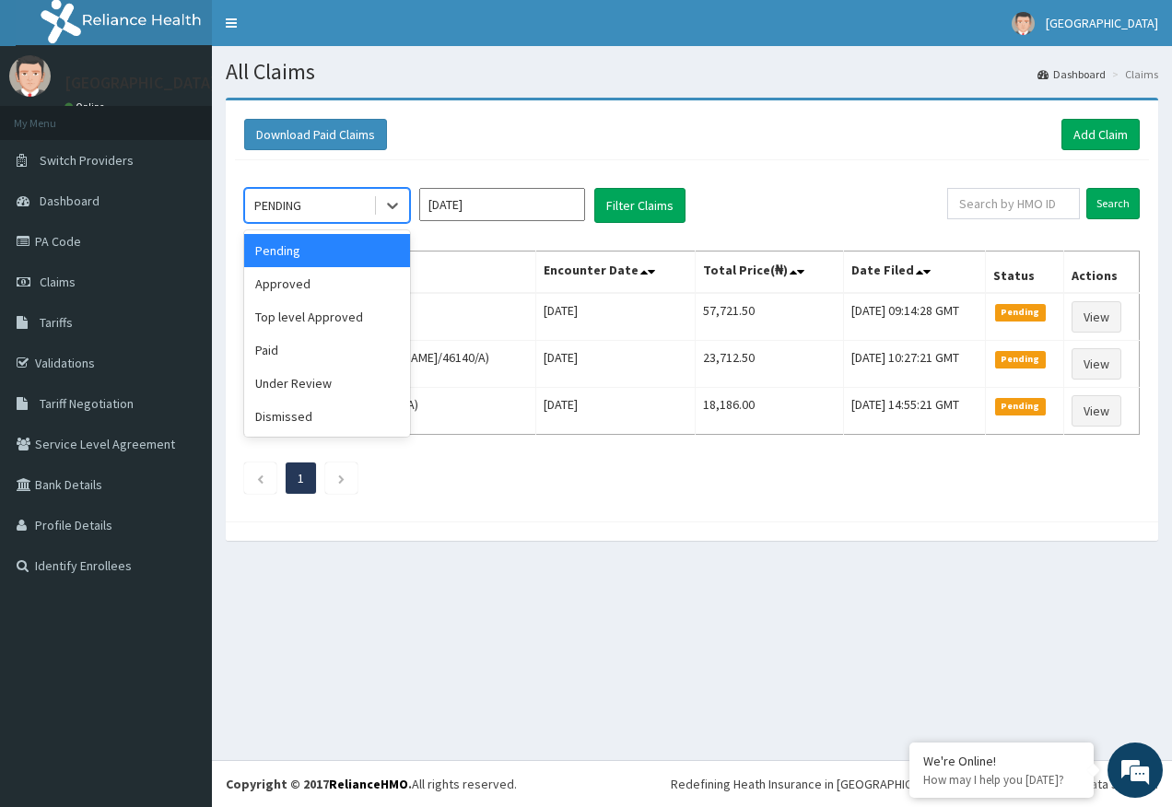
click at [290, 205] on div "PENDING" at bounding box center [277, 205] width 47 height 18
drag, startPoint x: 291, startPoint y: 279, endPoint x: 344, endPoint y: 282, distance: 52.6
click at [292, 280] on div "Approved" at bounding box center [327, 283] width 166 height 33
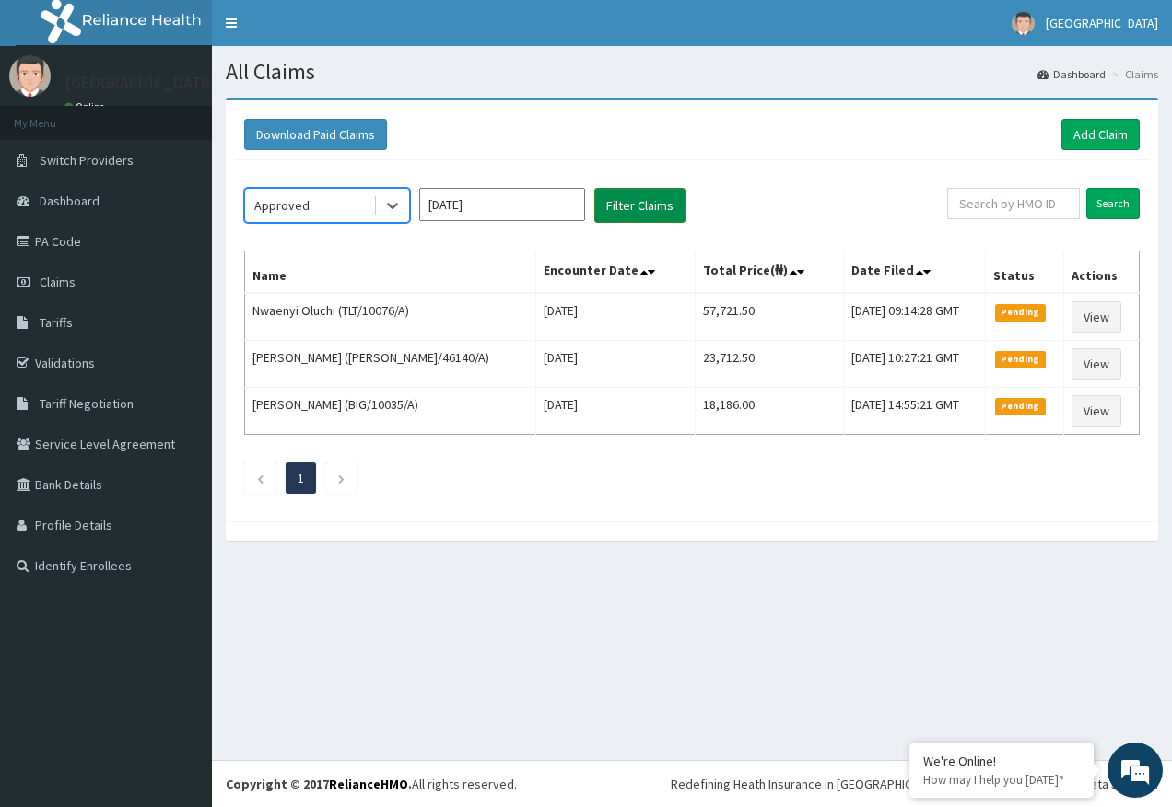
click at [648, 210] on button "Filter Claims" at bounding box center [639, 205] width 91 height 35
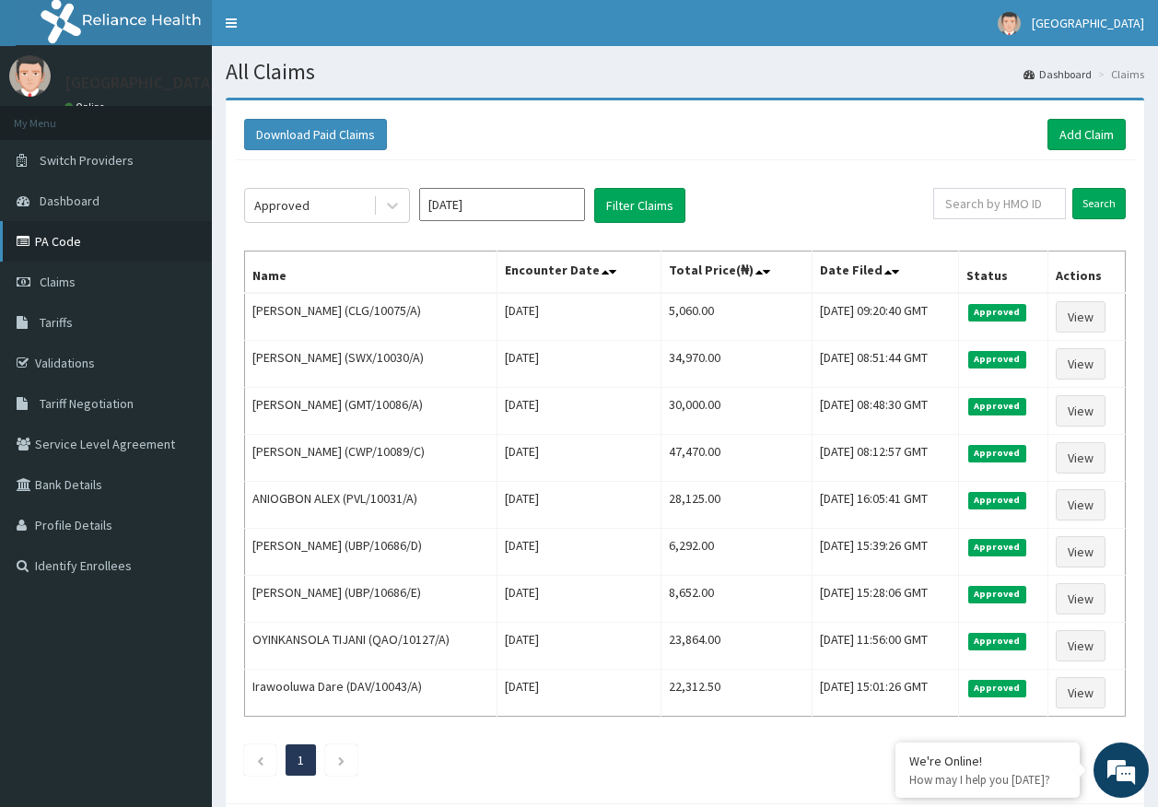
click at [72, 243] on link "PA Code" at bounding box center [106, 241] width 212 height 41
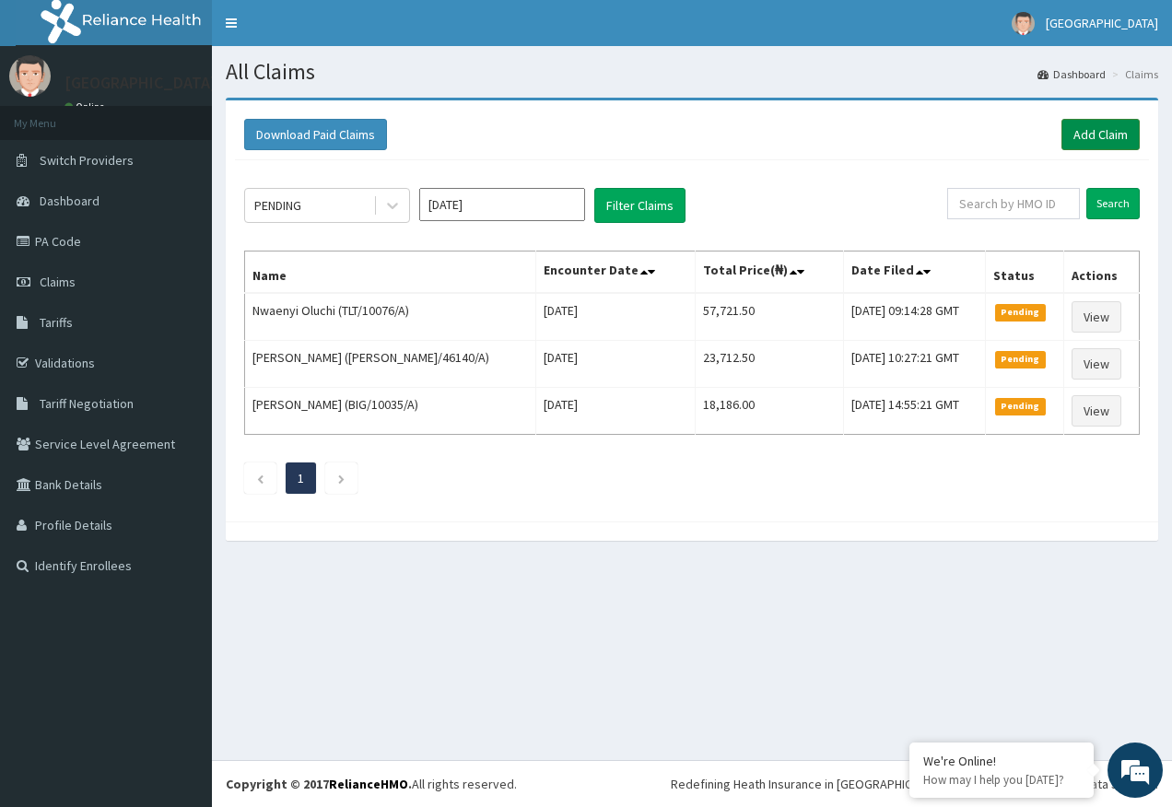
click at [1110, 133] on link "Add Claim" at bounding box center [1100, 134] width 78 height 31
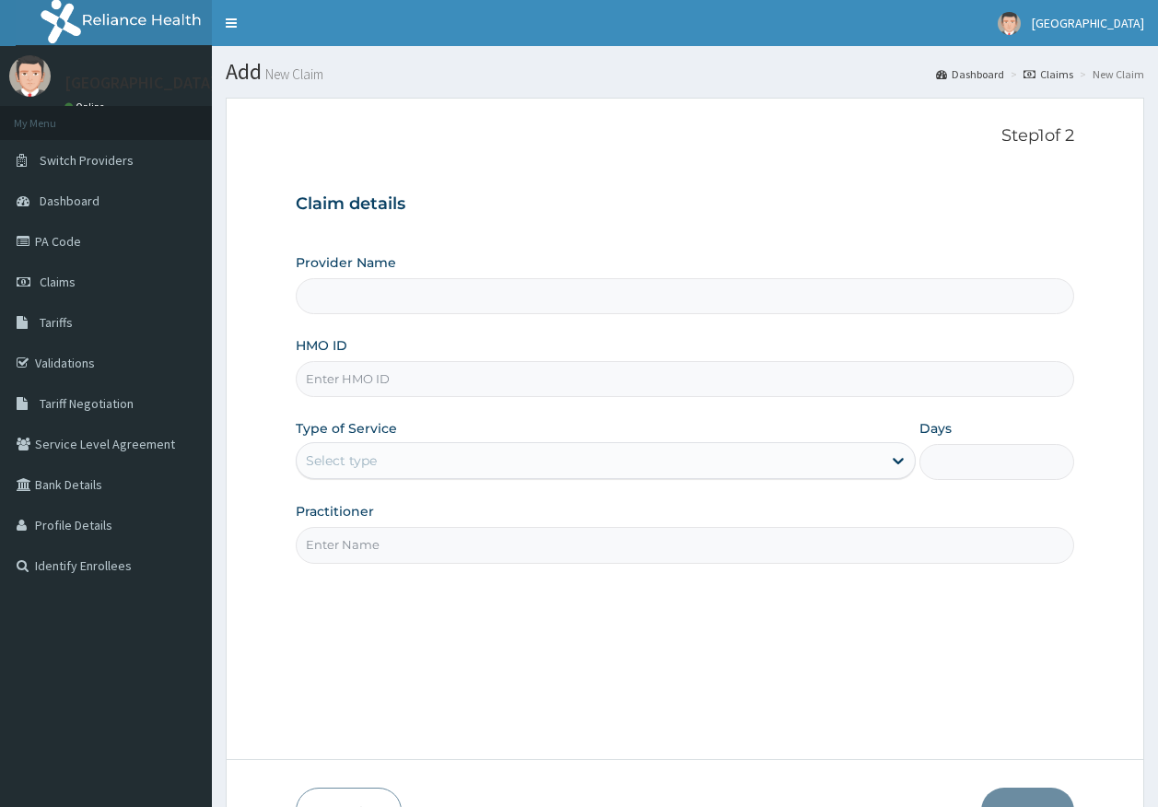
click at [323, 378] on input "HMO ID" at bounding box center [685, 379] width 779 height 36
paste input "BTT/10001/A"
type input "BTT/10001/A"
type input "[GEOGRAPHIC_DATA]"
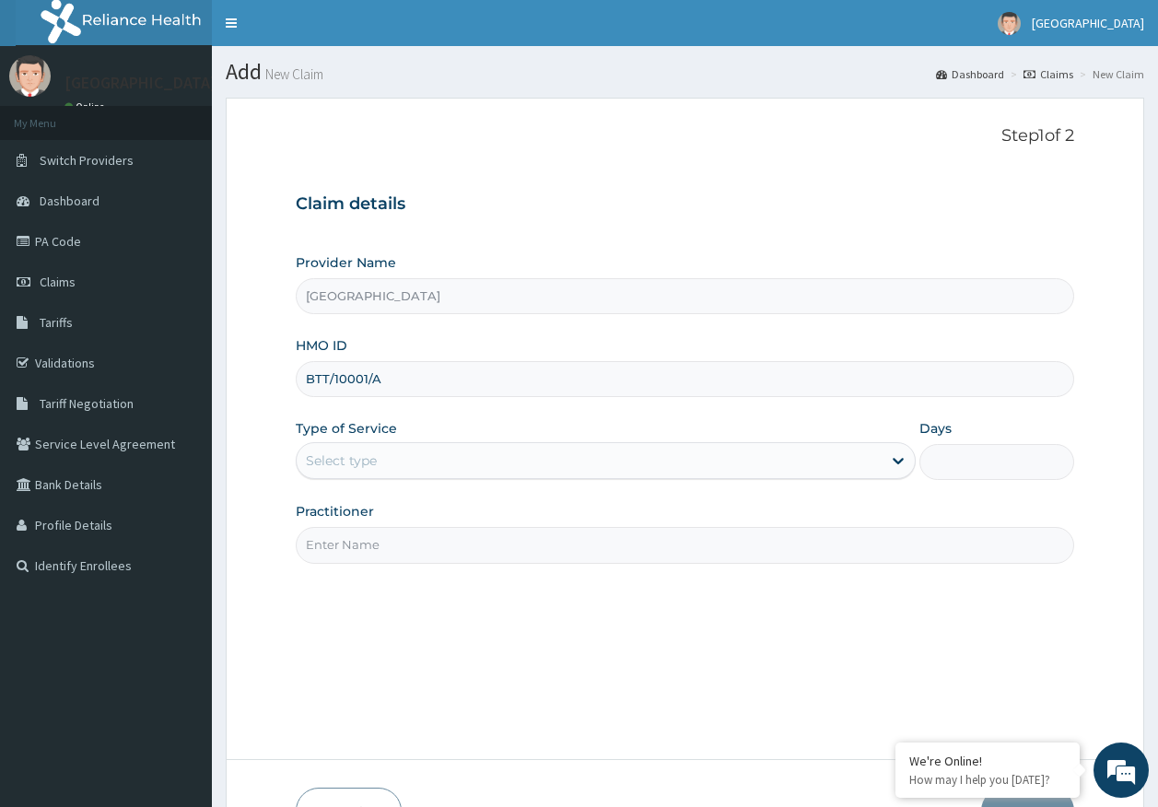
type input "BTT/10001/A"
click at [370, 461] on div "Select type" at bounding box center [341, 460] width 71 height 18
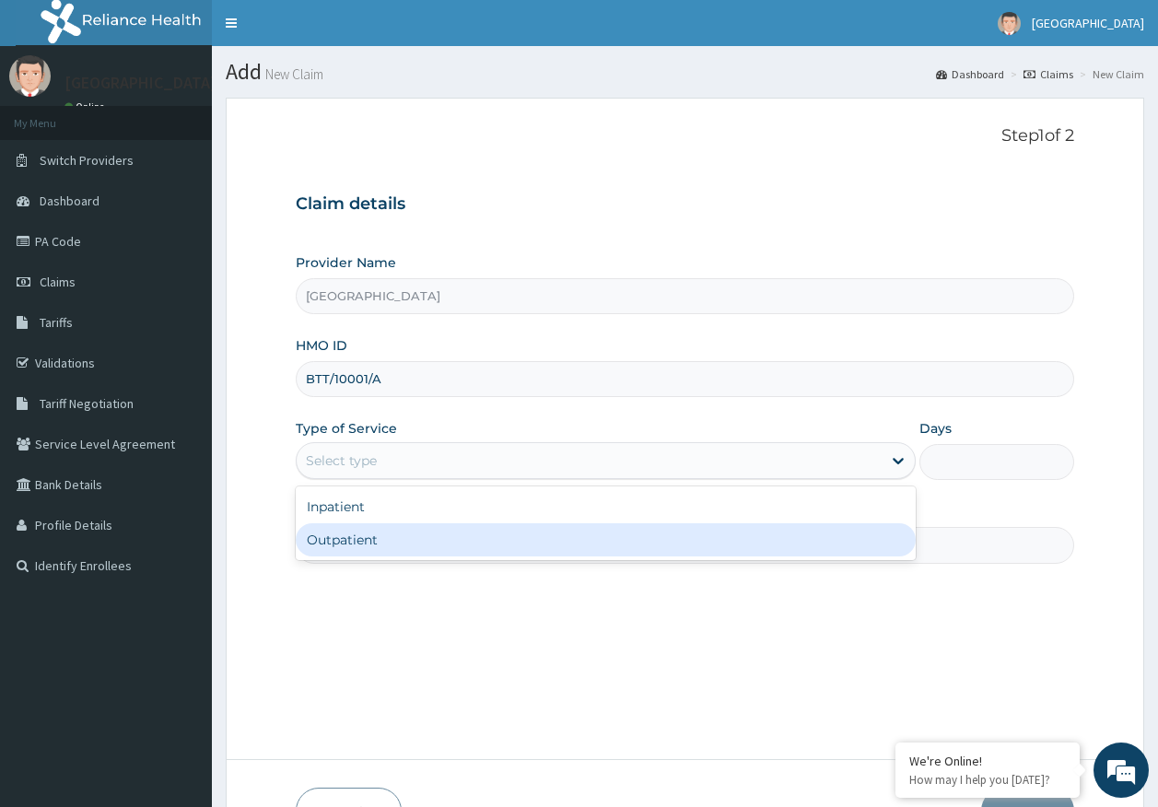
click at [365, 544] on div "Outpatient" at bounding box center [606, 539] width 620 height 33
type input "1"
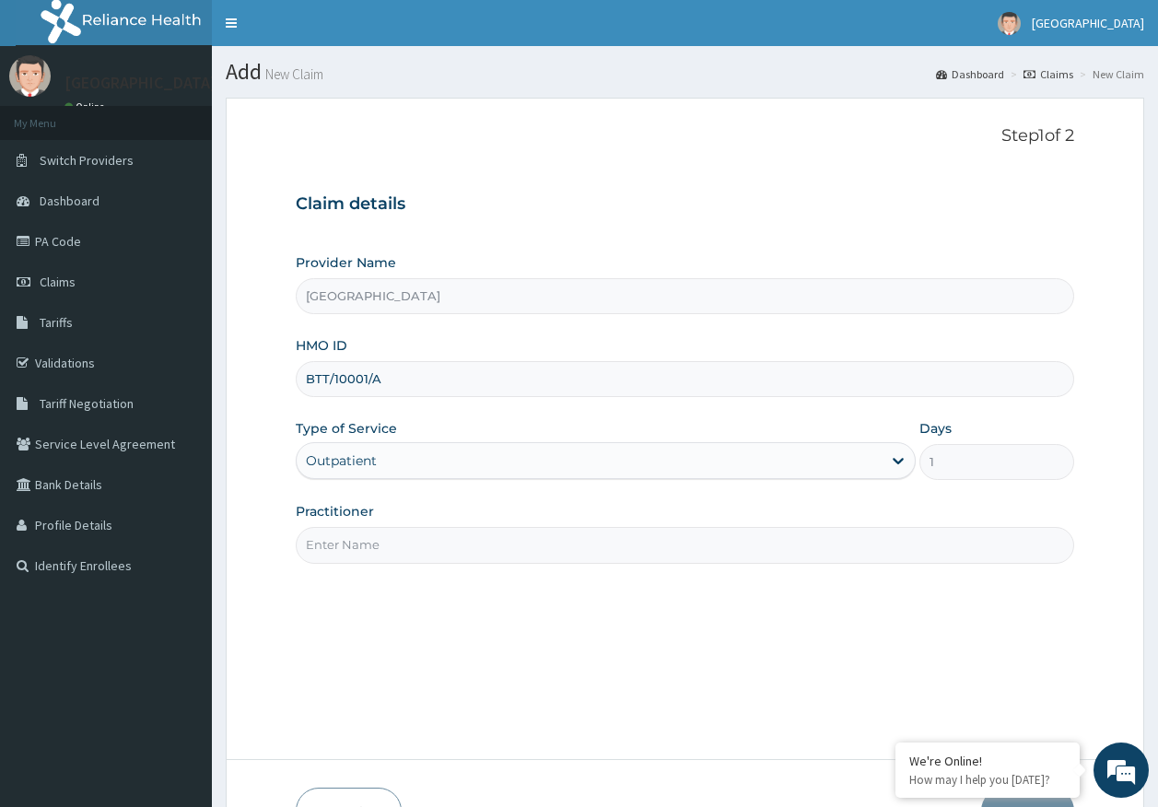
click at [379, 462] on div "Outpatient" at bounding box center [589, 460] width 585 height 29
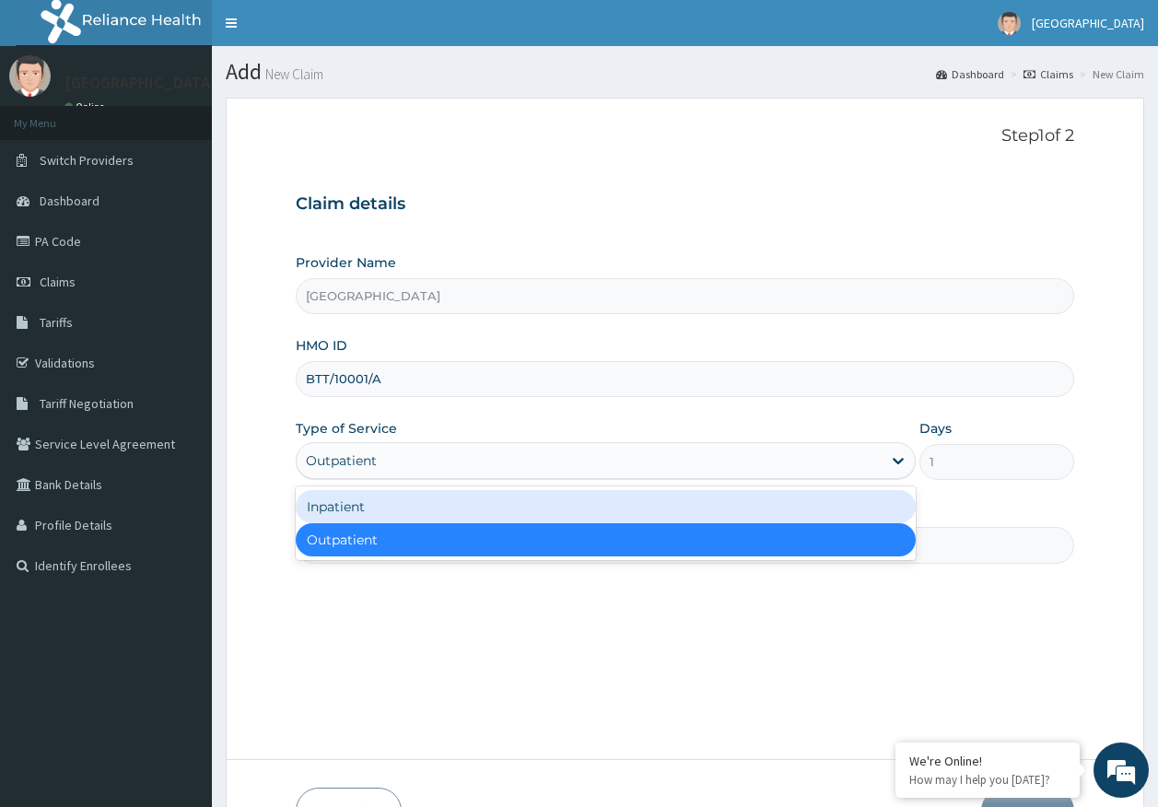
click at [373, 509] on div "Inpatient" at bounding box center [606, 506] width 620 height 33
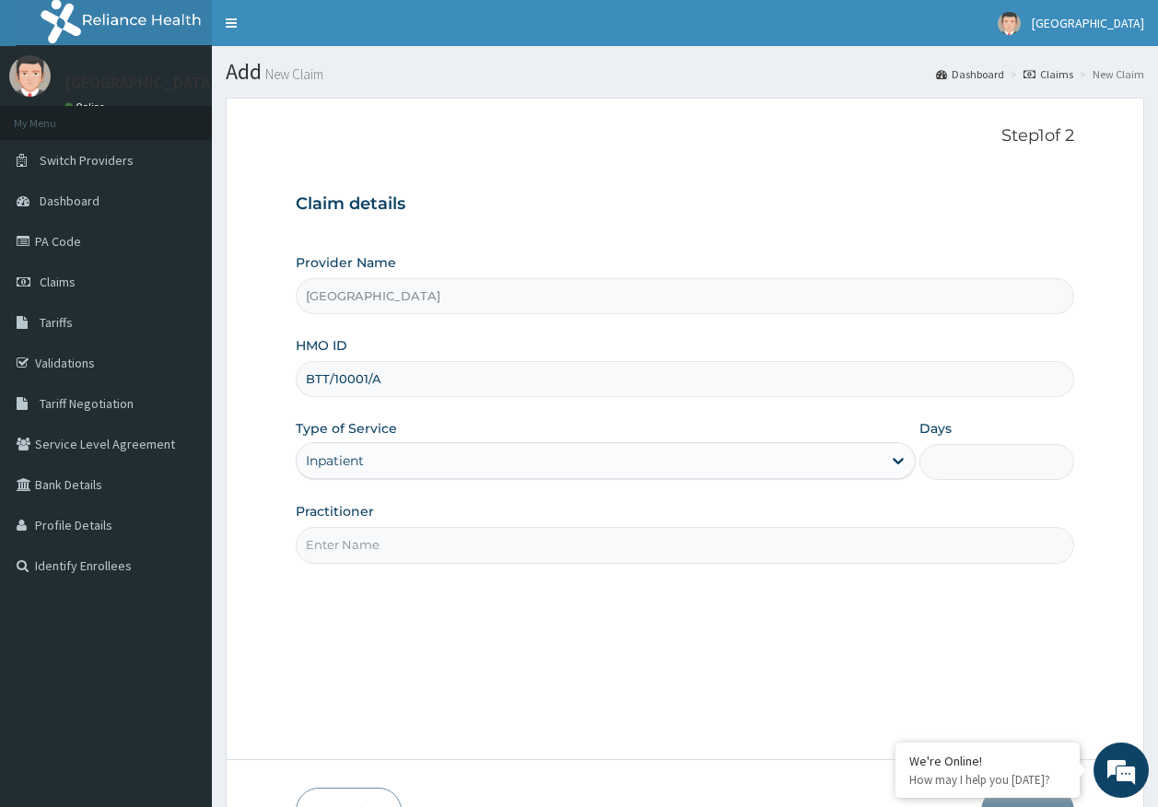
click at [369, 547] on input "Practitioner" at bounding box center [685, 545] width 779 height 36
type input "DR AJAYI"
click at [953, 462] on input "Days" at bounding box center [996, 462] width 155 height 36
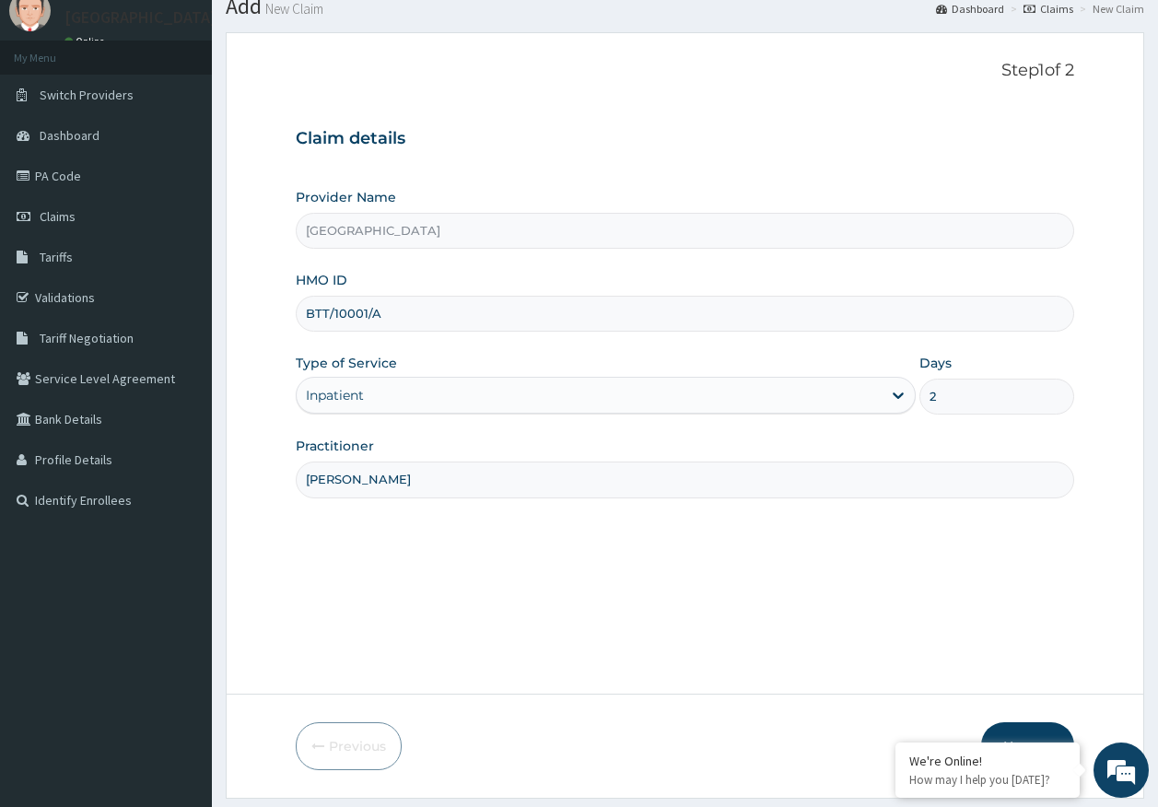
scroll to position [118, 0]
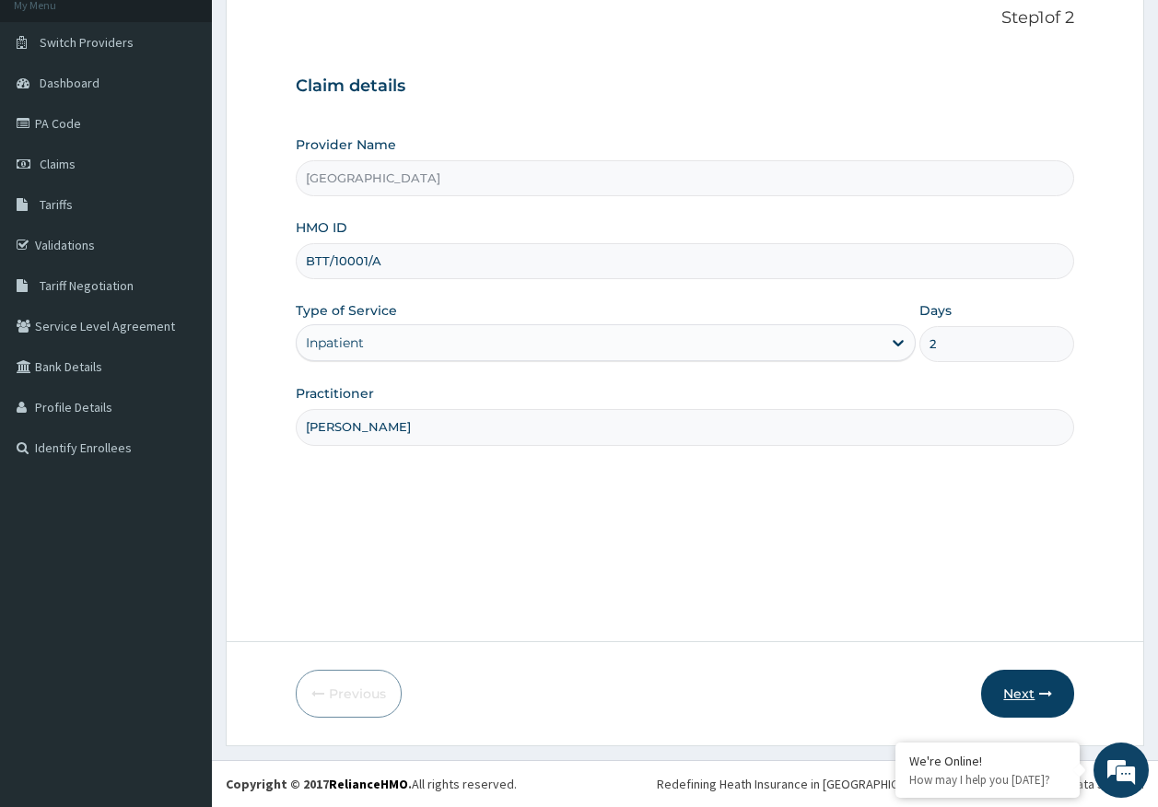
type input "2"
click at [1027, 683] on button "Next" at bounding box center [1027, 694] width 93 height 48
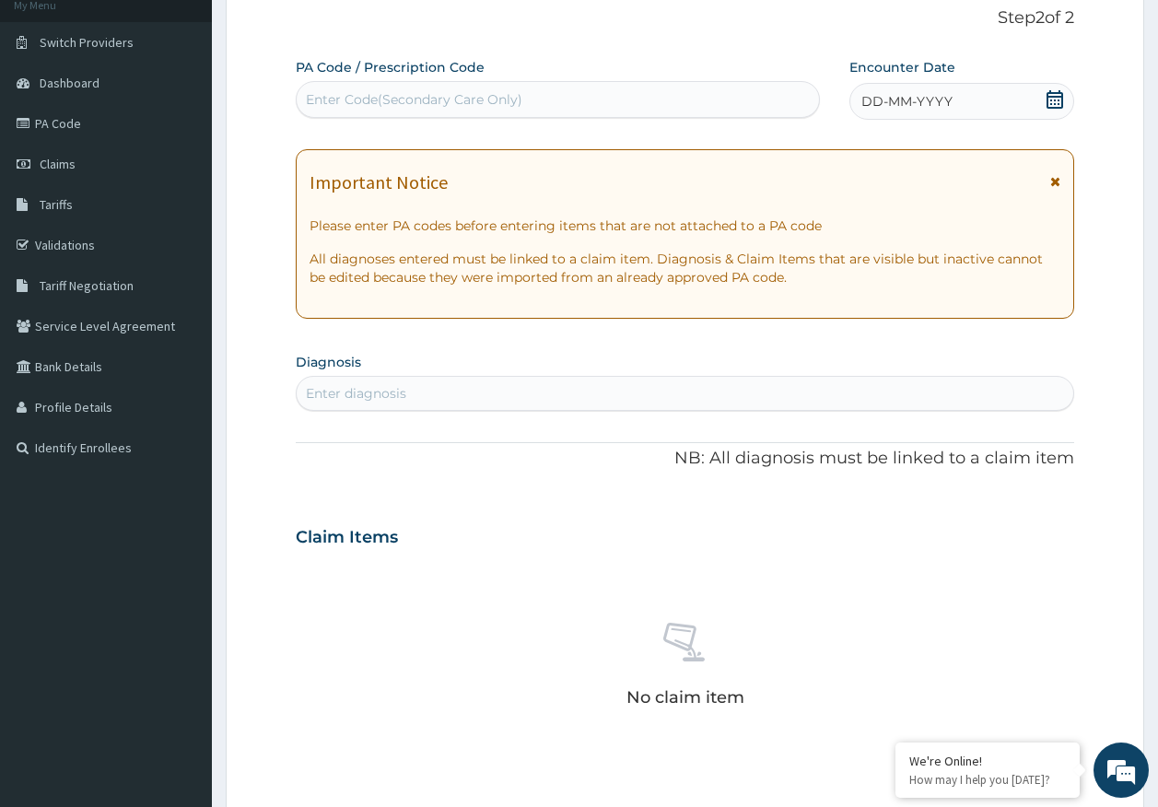
click at [593, 95] on div "Enter Code(Secondary Care Only)" at bounding box center [558, 99] width 523 height 29
type input "PA/A5E804"
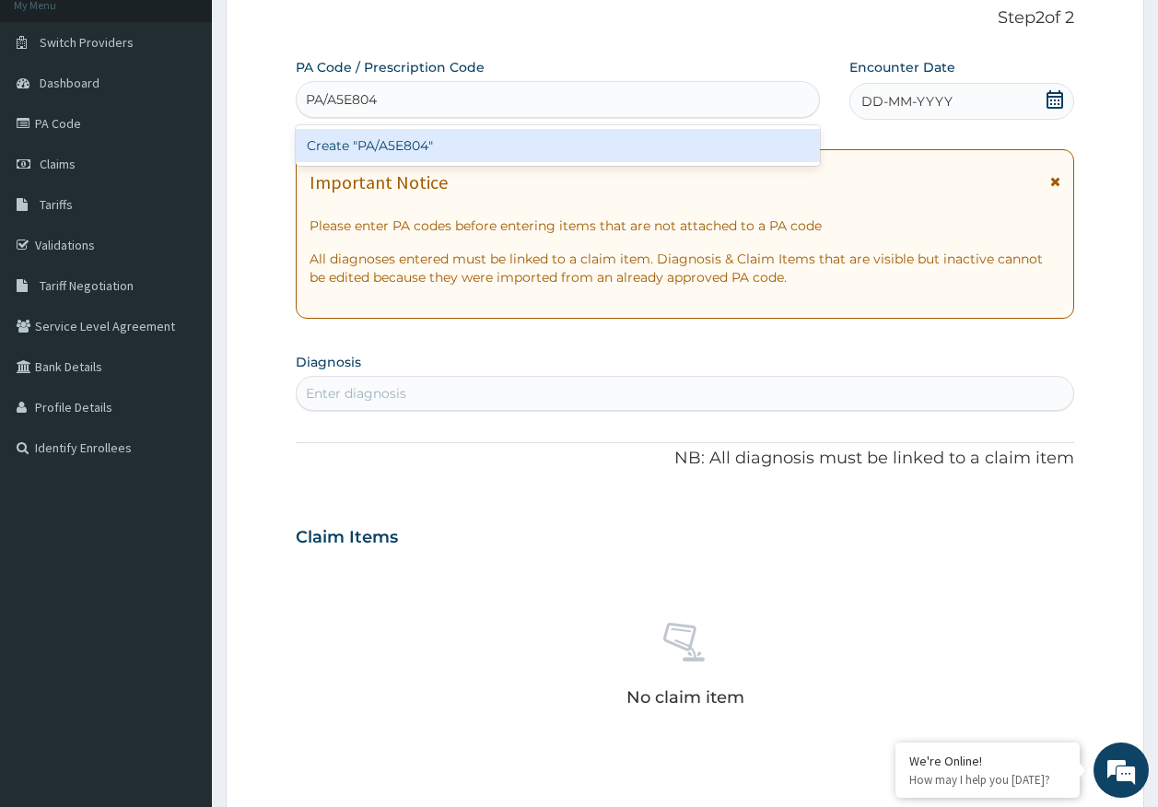
click at [412, 145] on div "Create "PA/A5E804"" at bounding box center [558, 145] width 525 height 33
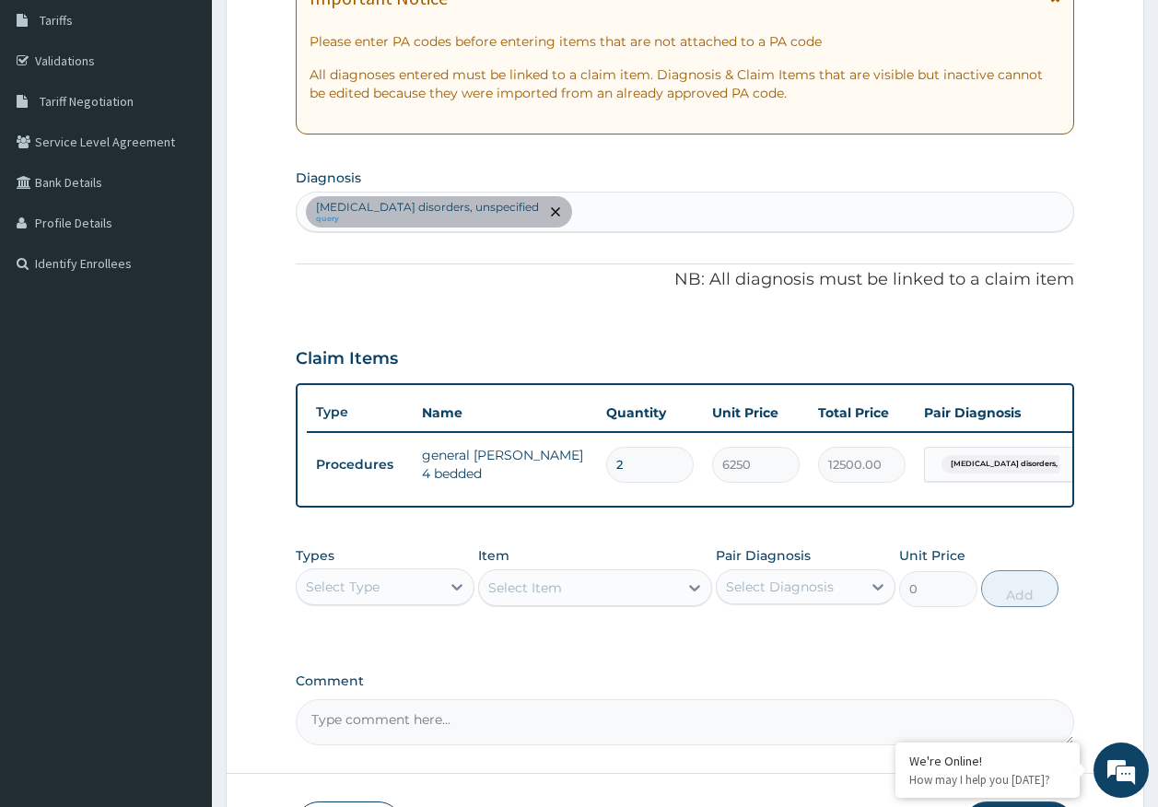
scroll to position [0, 146]
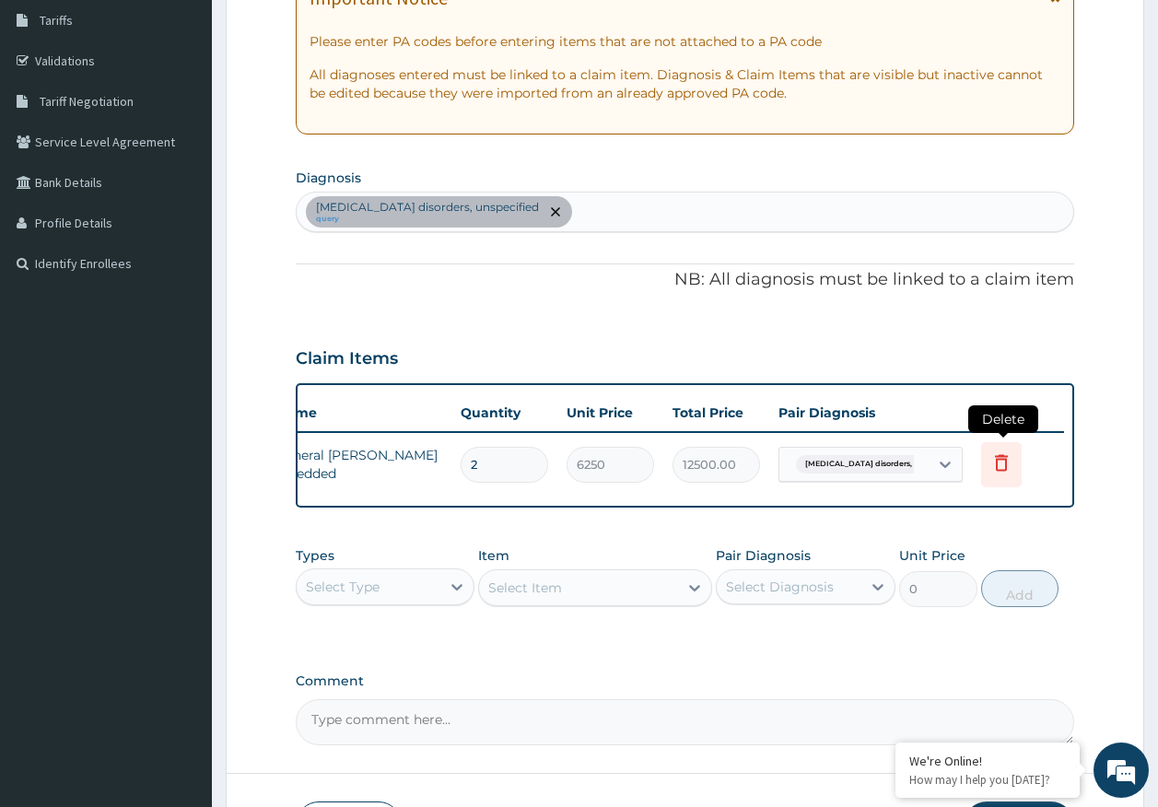
click at [1009, 458] on icon at bounding box center [1001, 462] width 22 height 22
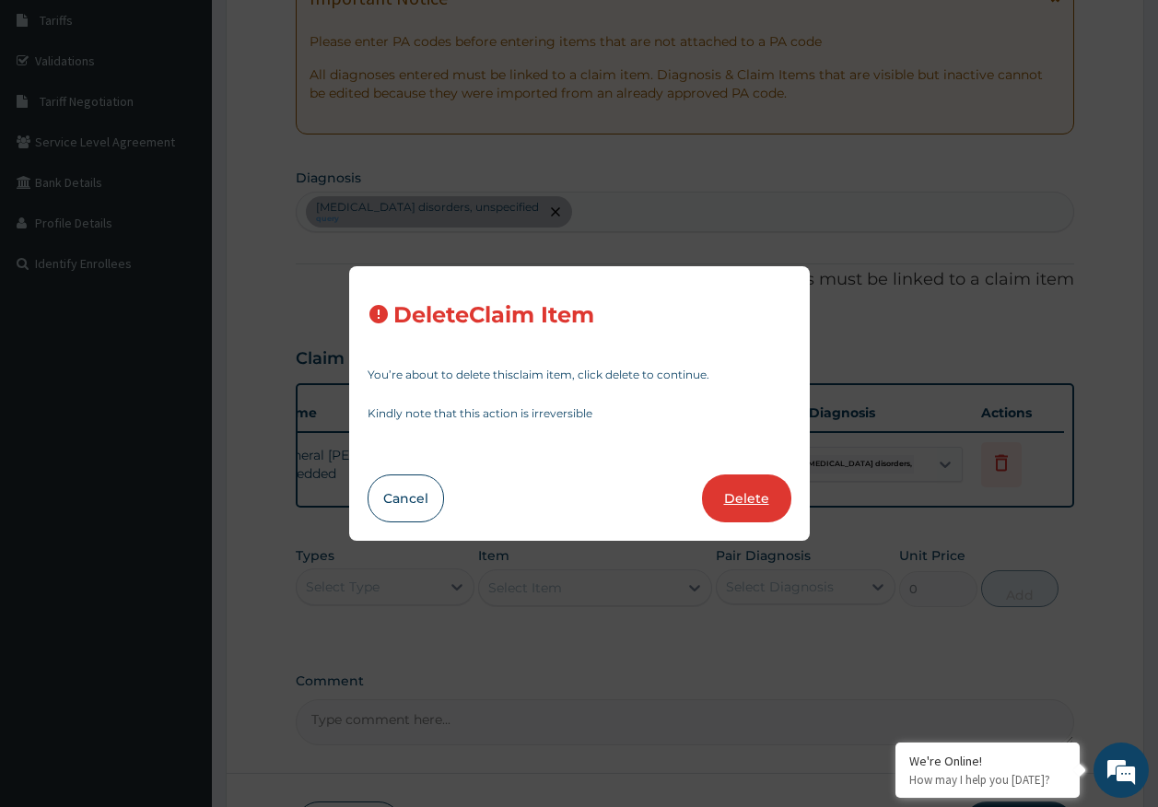
click at [737, 496] on button "Delete" at bounding box center [746, 498] width 89 height 48
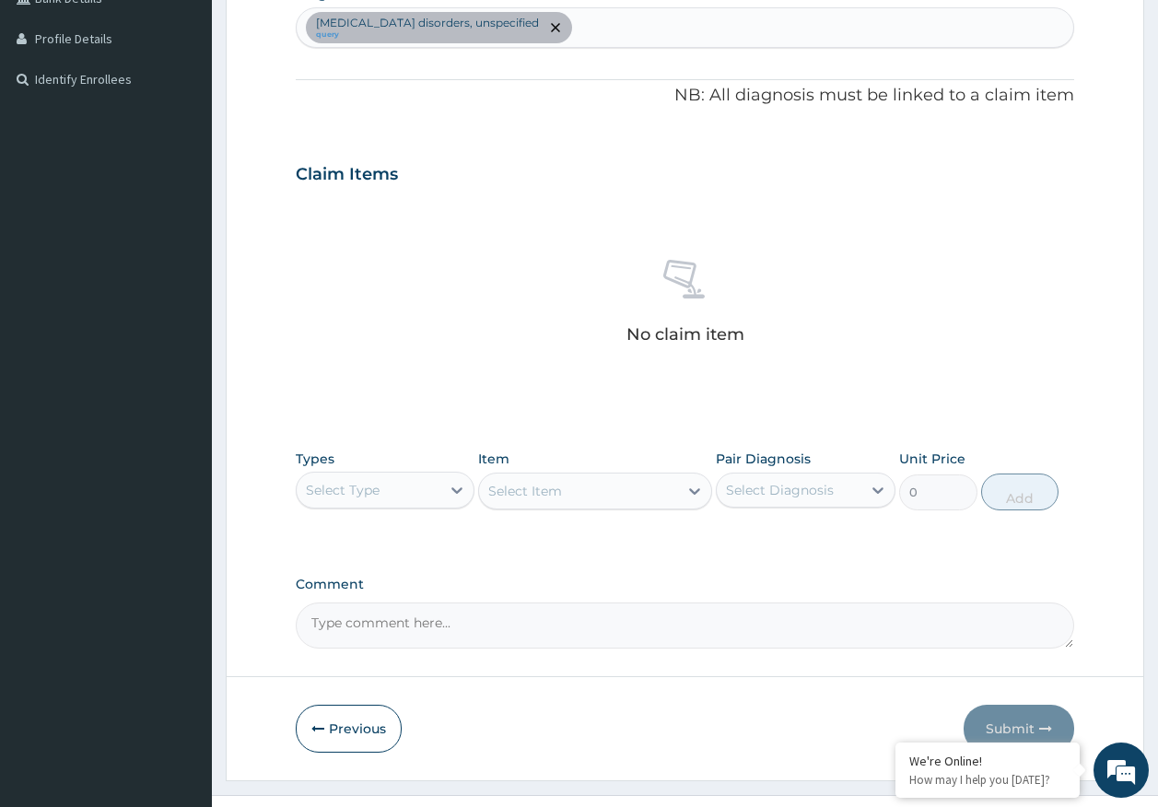
drag, startPoint x: 344, startPoint y: 482, endPoint x: 385, endPoint y: 480, distance: 40.6
click at [345, 481] on div "Select Type" at bounding box center [343, 490] width 74 height 18
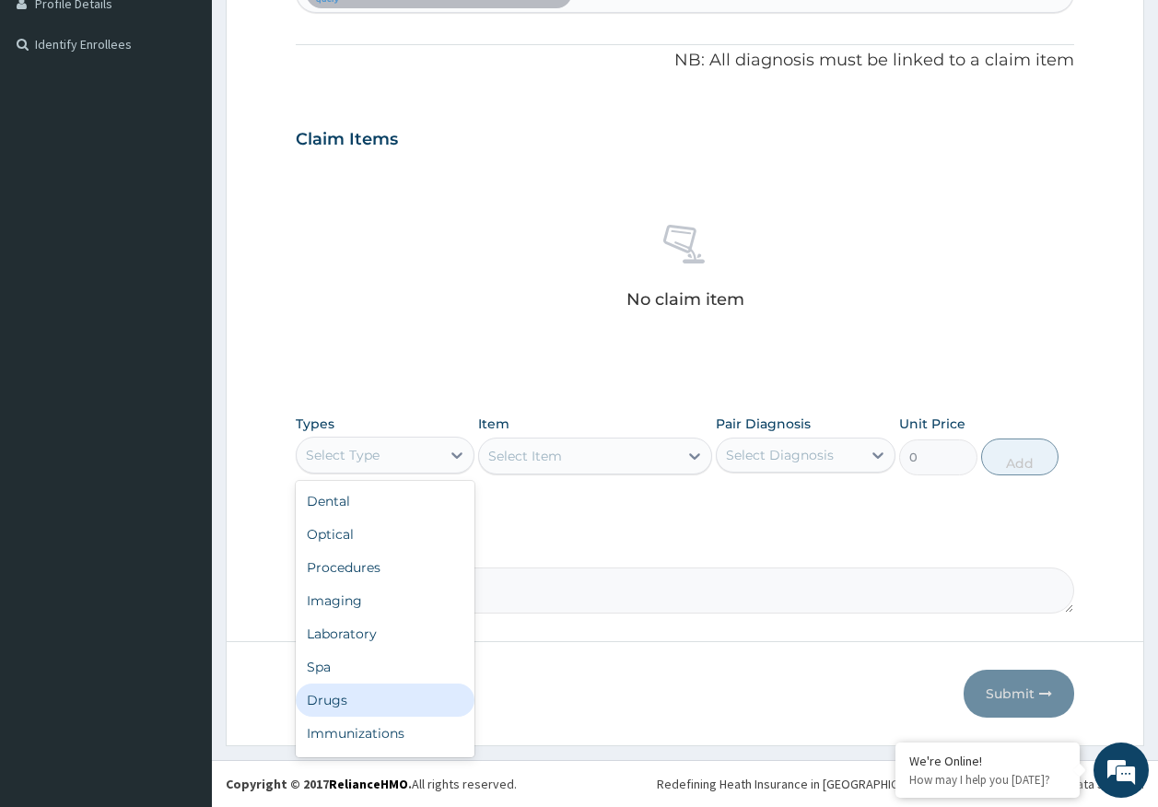
scroll to position [63, 0]
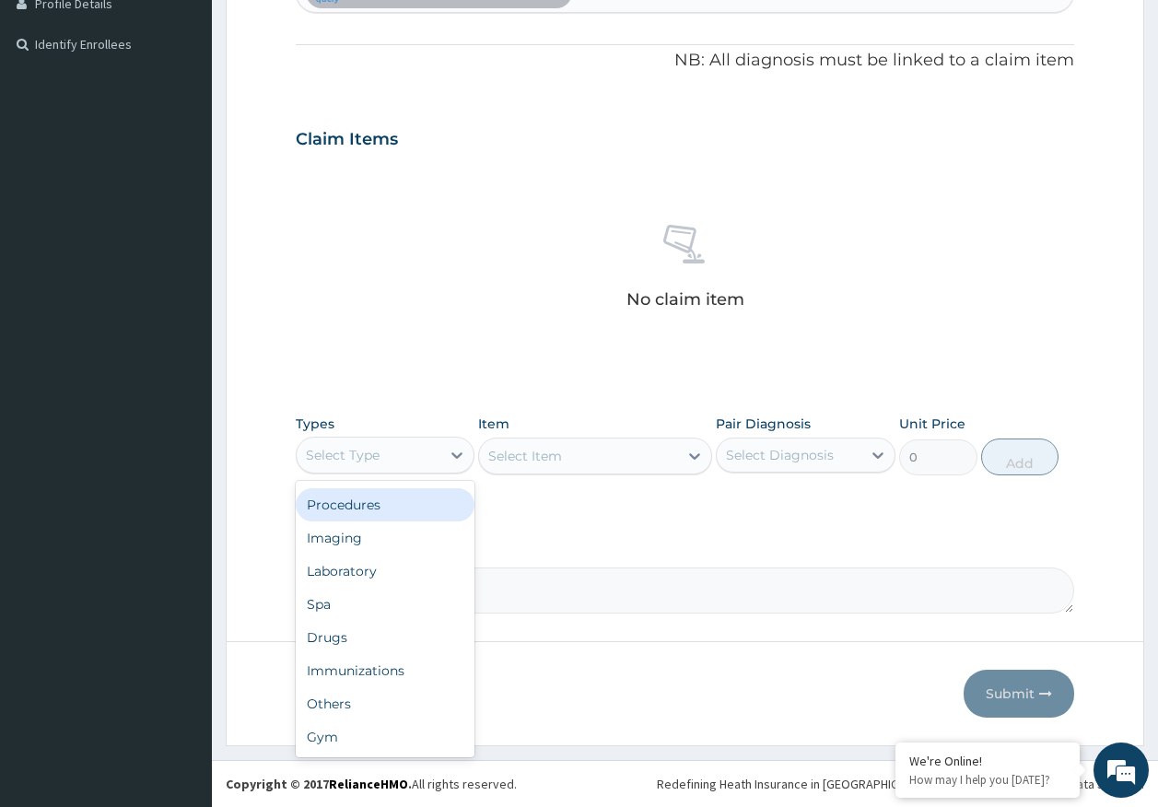
drag, startPoint x: 374, startPoint y: 504, endPoint x: 698, endPoint y: 445, distance: 329.5
click at [374, 503] on div "Procedures" at bounding box center [386, 504] width 180 height 33
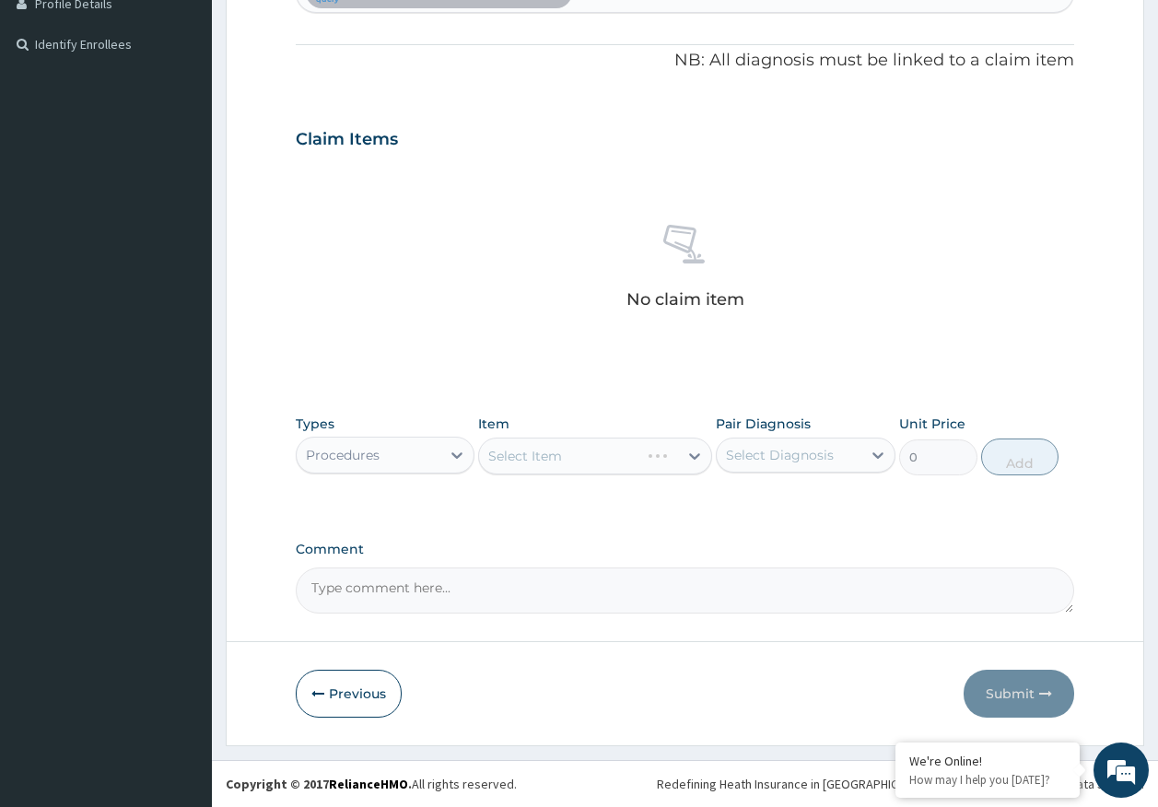
click at [757, 461] on div "Select Diagnosis" at bounding box center [780, 455] width 108 height 18
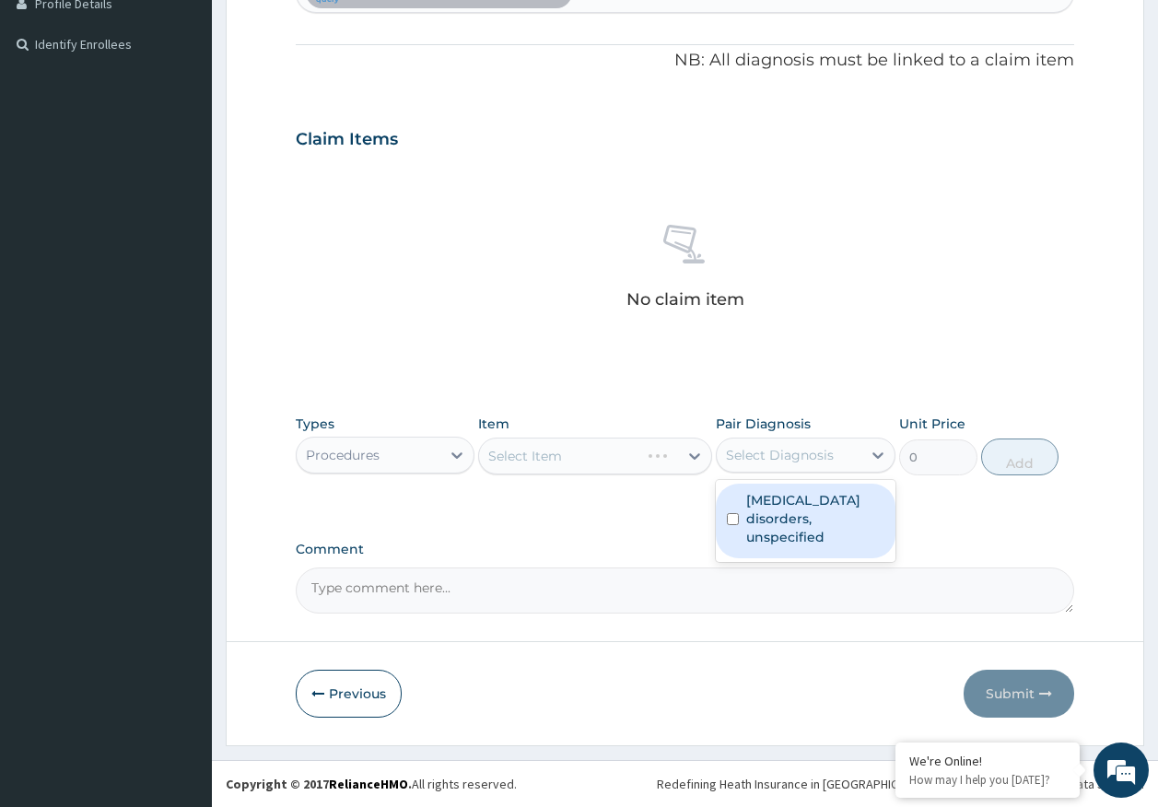
click at [776, 496] on label "Insomnia disorders, unspecified" at bounding box center [815, 518] width 138 height 55
checkbox input "true"
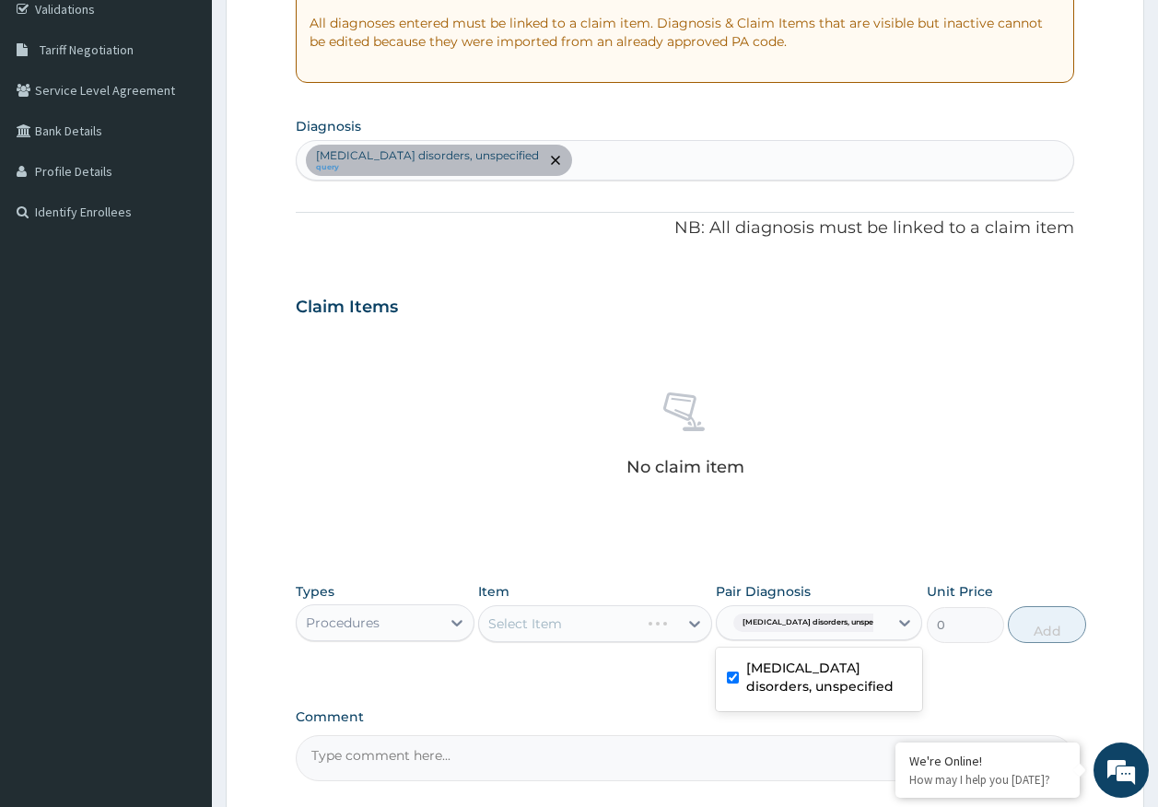
scroll to position [337, 0]
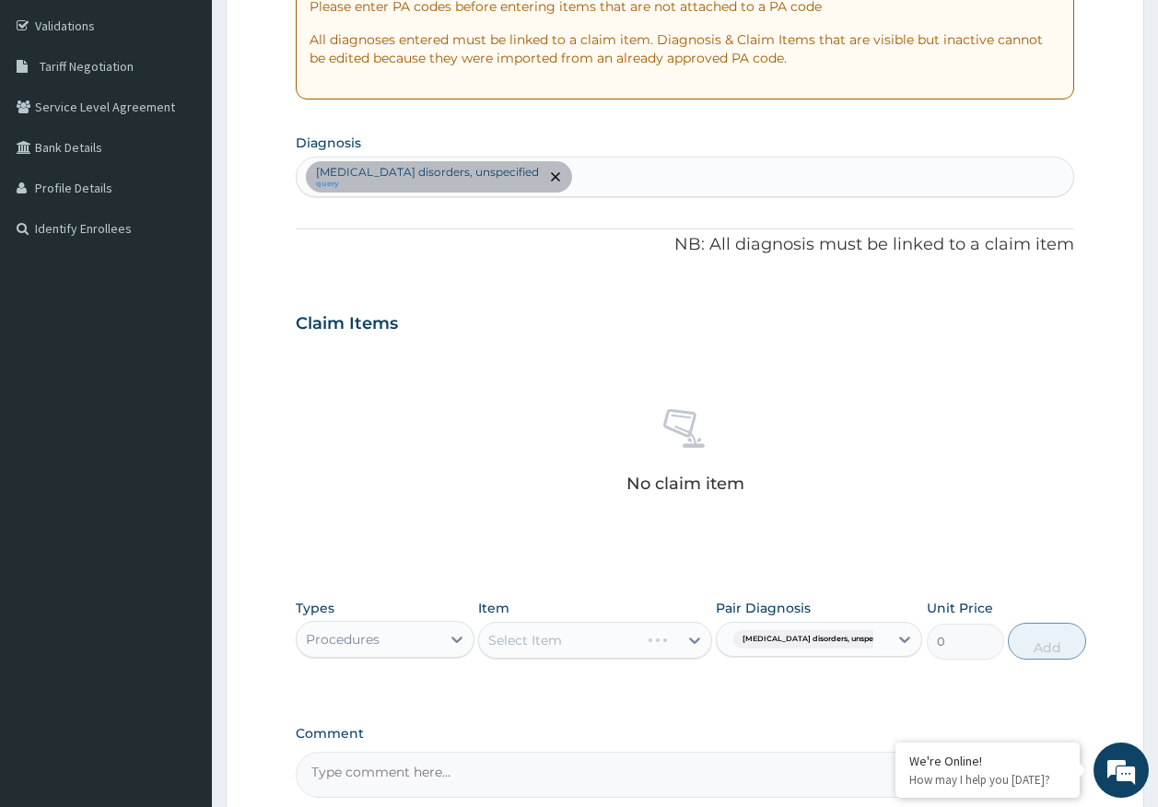
click at [575, 175] on div "Insomnia disorders, unspecified query" at bounding box center [685, 177] width 777 height 39
type input "GERD"
click at [406, 222] on h4 "Gastro-oesophageal reflux disease, unspecified" at bounding box center [406, 223] width 199 height 14
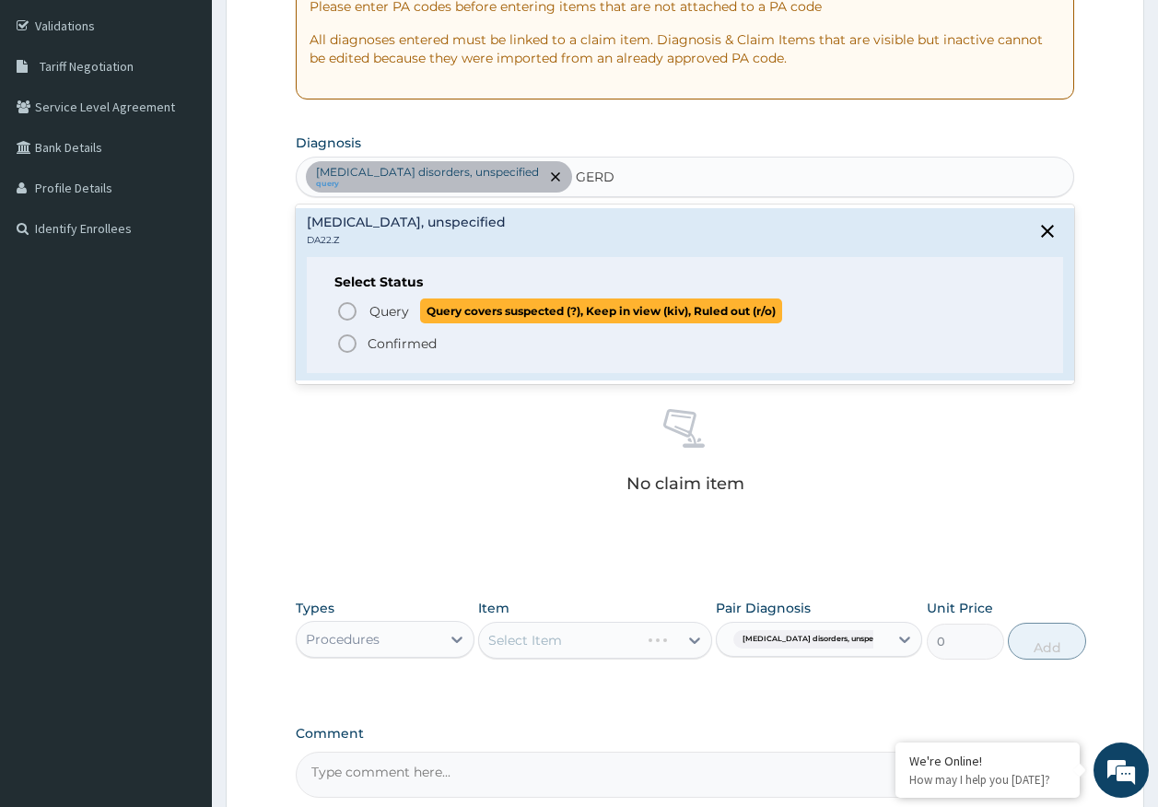
click at [391, 304] on span "Query" at bounding box center [389, 311] width 40 height 18
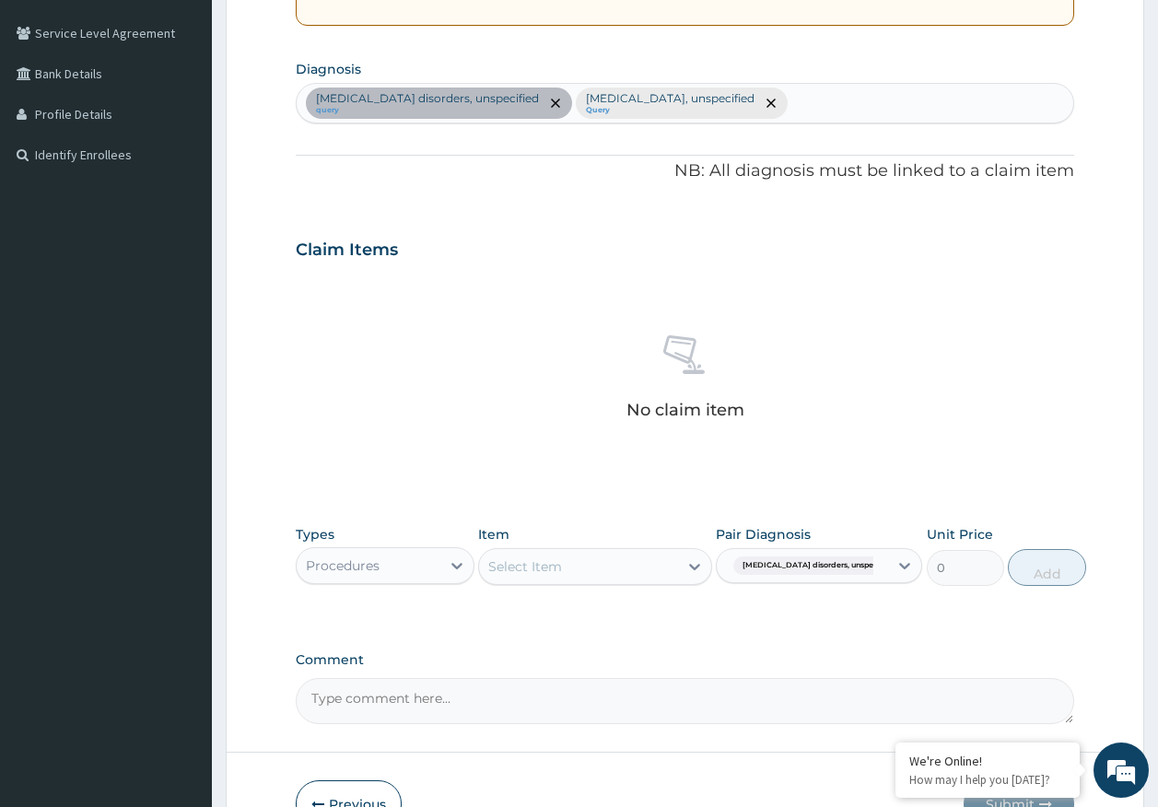
scroll to position [521, 0]
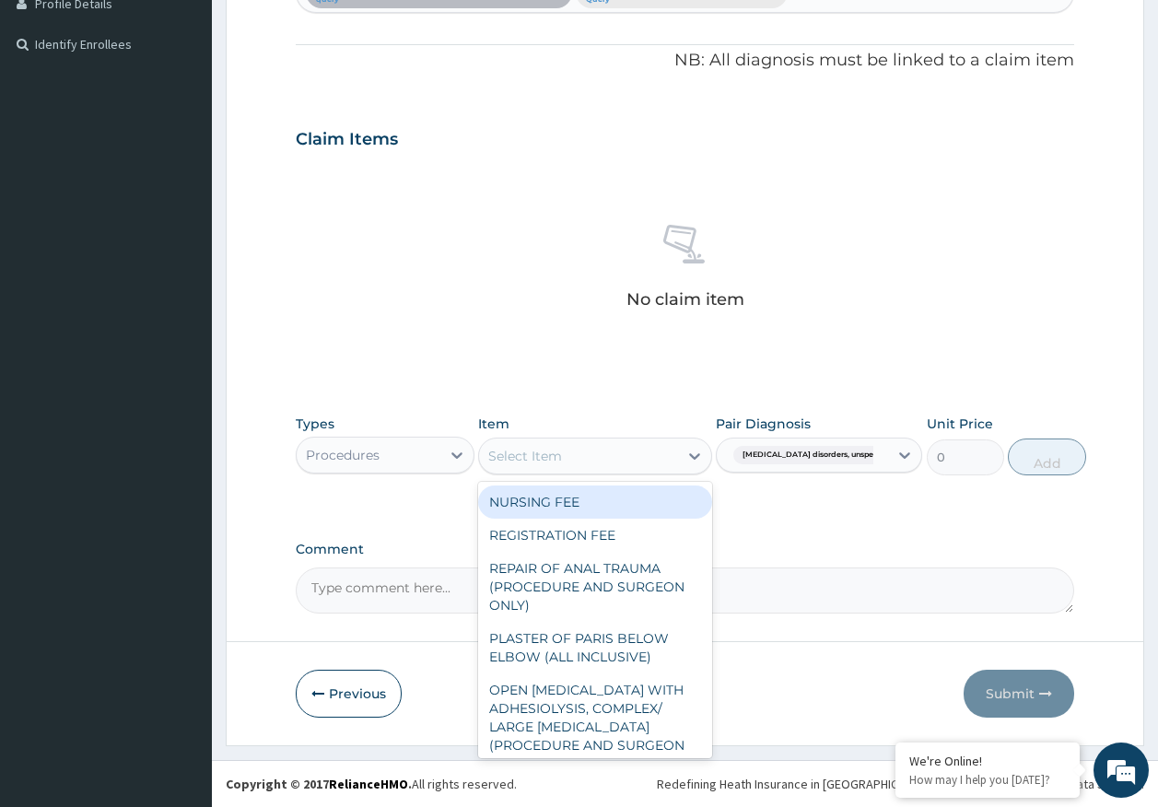
click at [551, 457] on div "Select Item" at bounding box center [525, 456] width 74 height 18
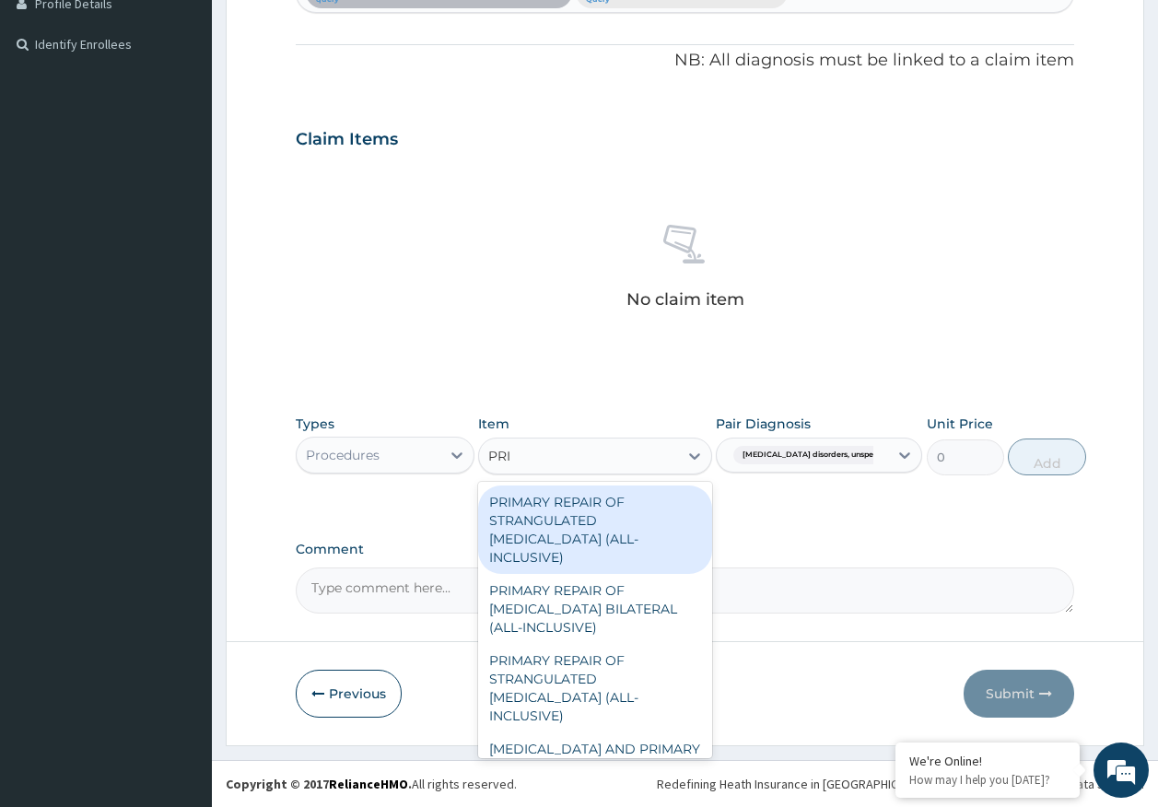
type input "PRIV"
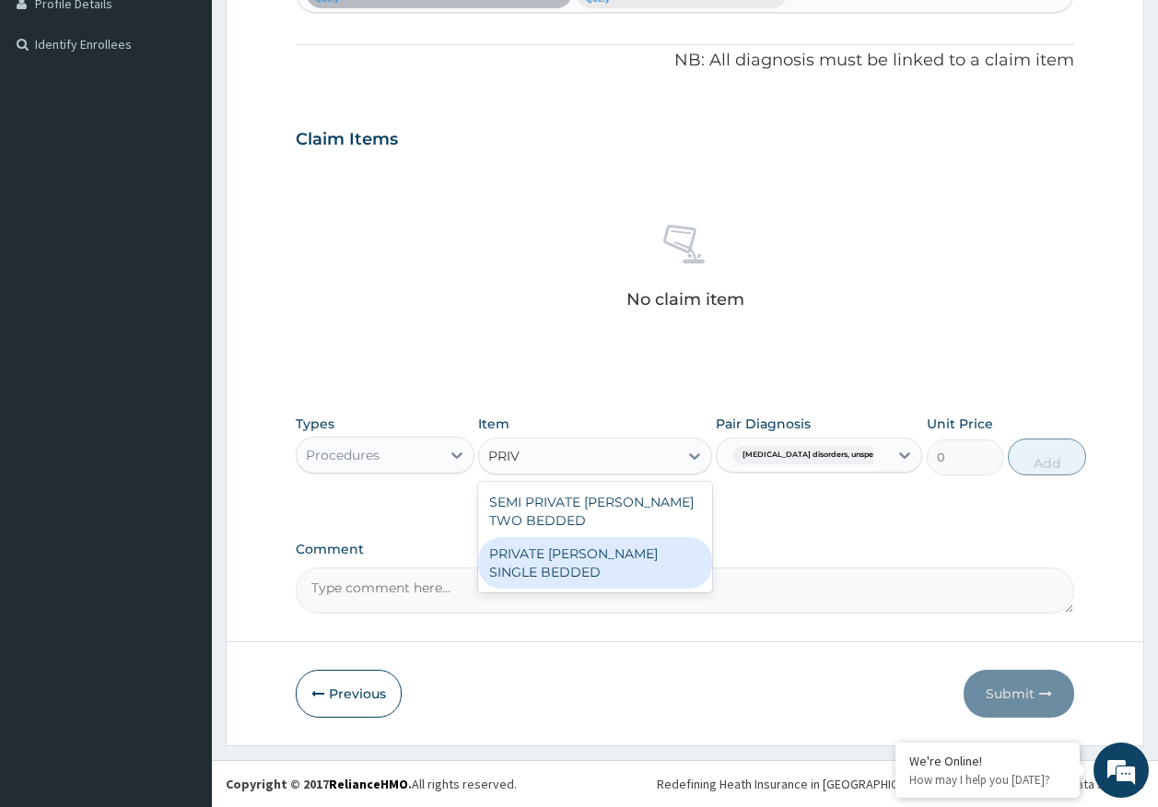
drag, startPoint x: 565, startPoint y: 562, endPoint x: 714, endPoint y: 508, distance: 158.5
click at [566, 562] on div "PRIVATE WARD SINGLE BEDDED" at bounding box center [595, 563] width 234 height 52
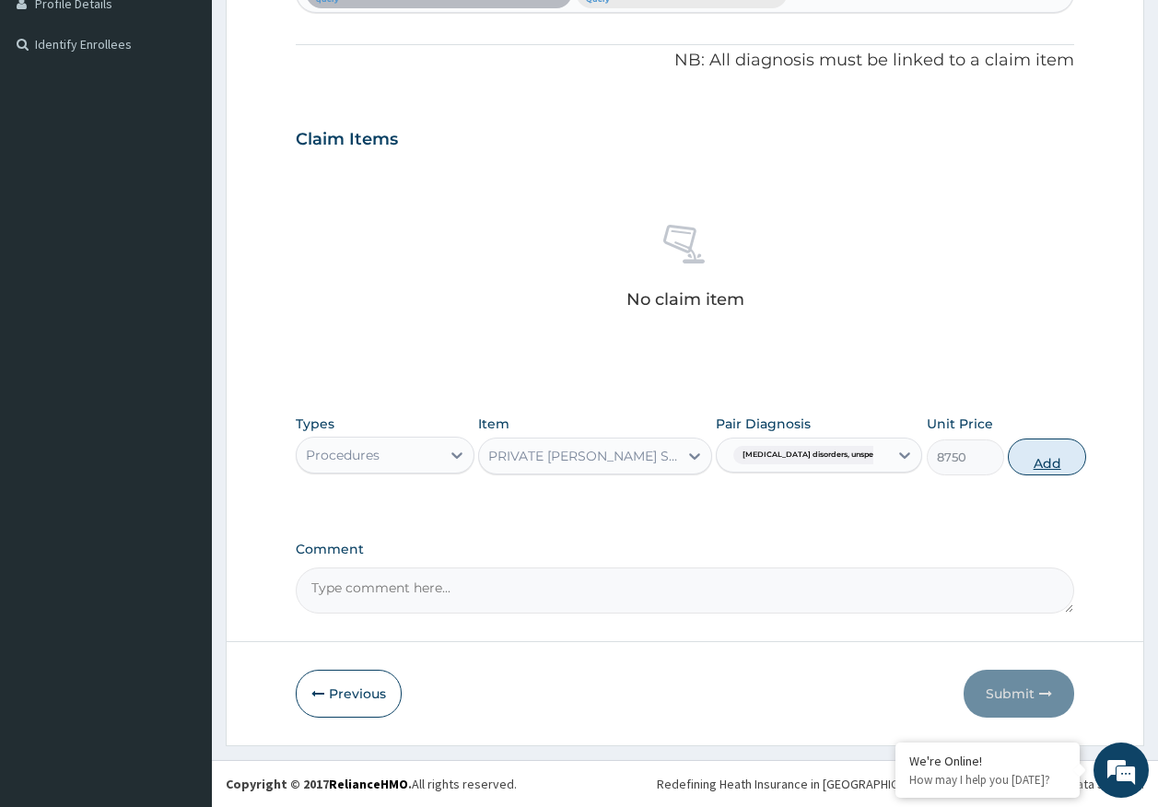
click at [1037, 456] on button "Add" at bounding box center [1047, 456] width 78 height 37
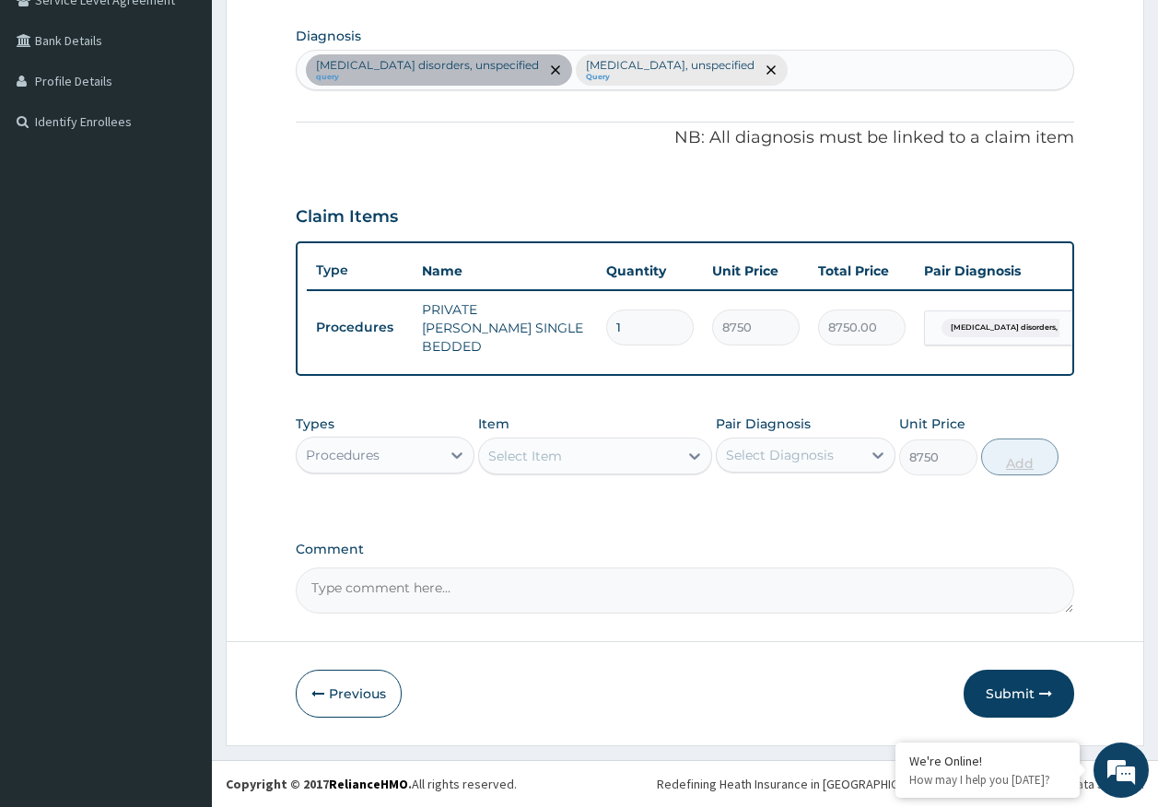
type input "0"
type input "0.00"
type input "2"
type input "17500.00"
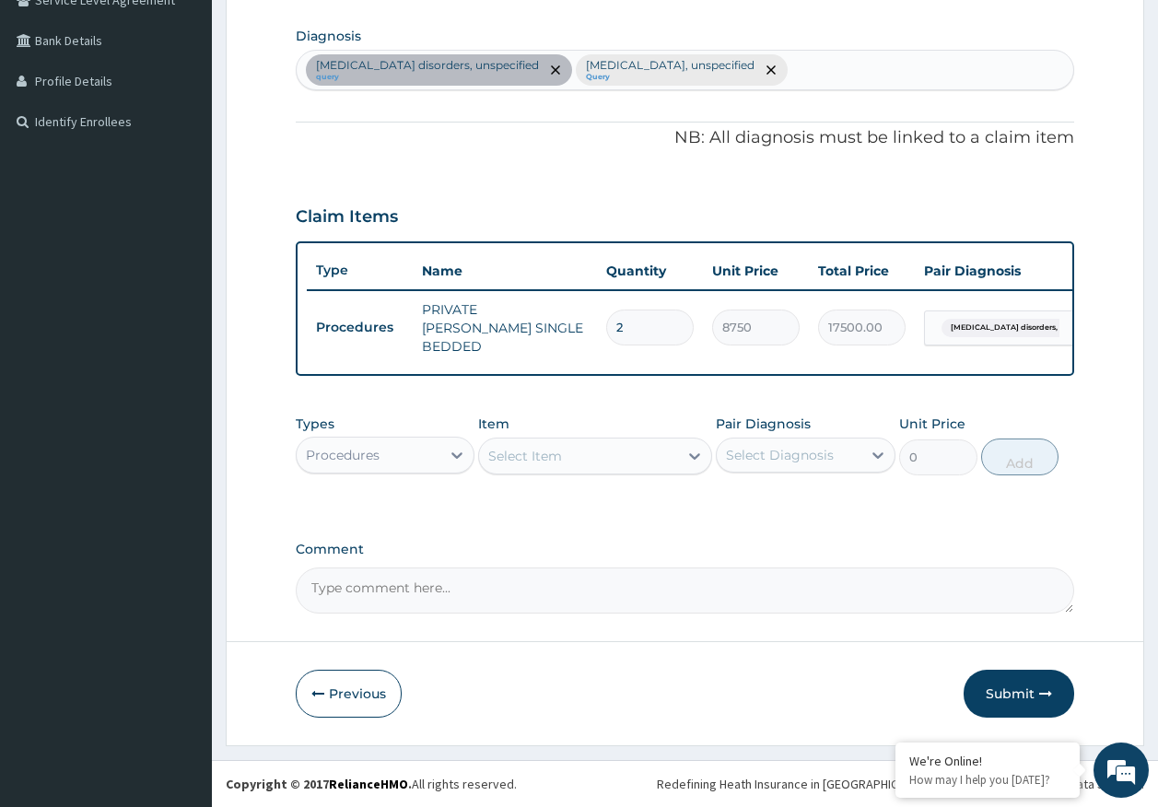
type input "2"
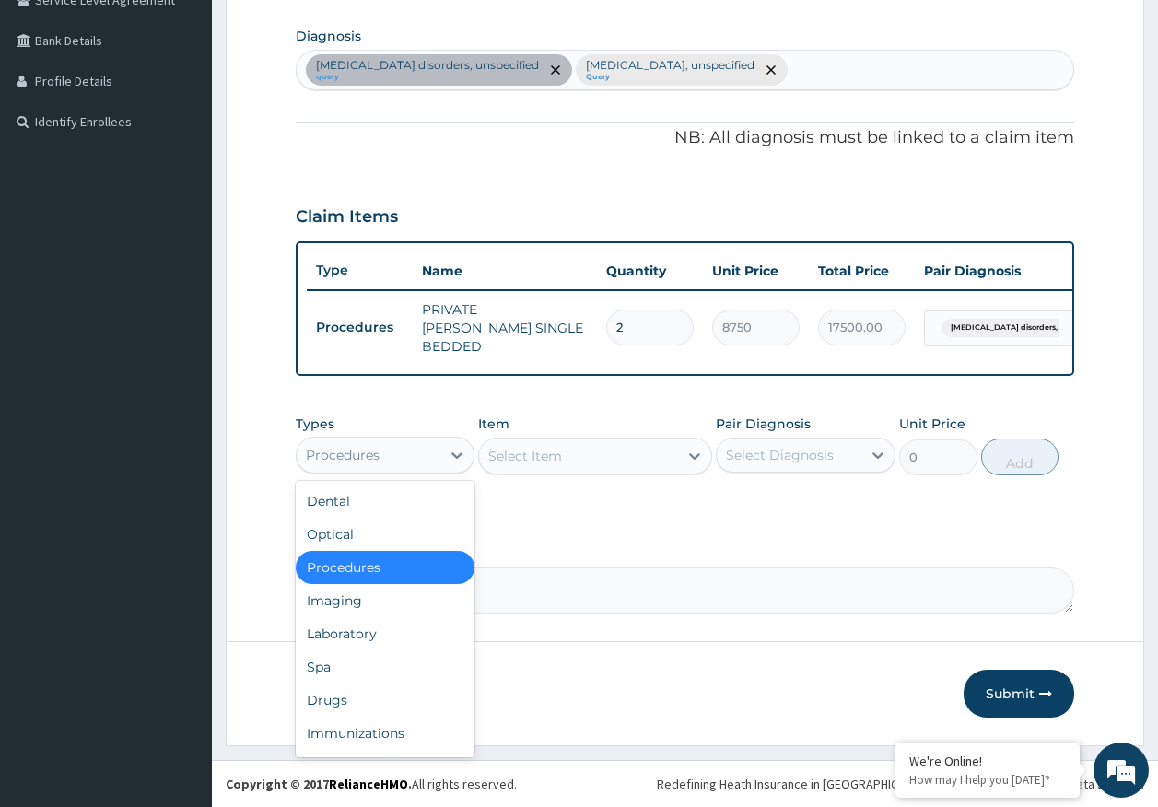
click at [379, 461] on div "Procedures" at bounding box center [369, 454] width 145 height 29
click at [328, 702] on div "Drugs" at bounding box center [386, 699] width 180 height 33
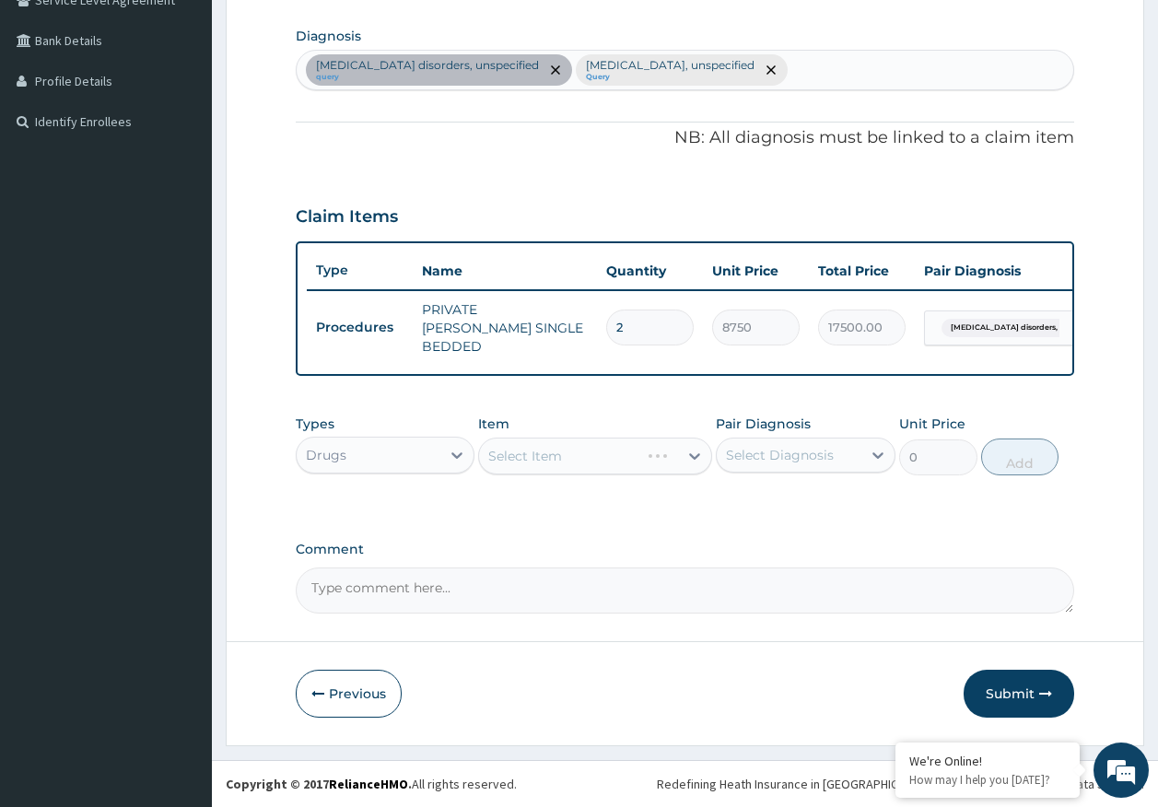
click at [731, 451] on div "Select Diagnosis" at bounding box center [780, 455] width 108 height 18
click at [553, 456] on div "Select Item" at bounding box center [525, 456] width 74 height 18
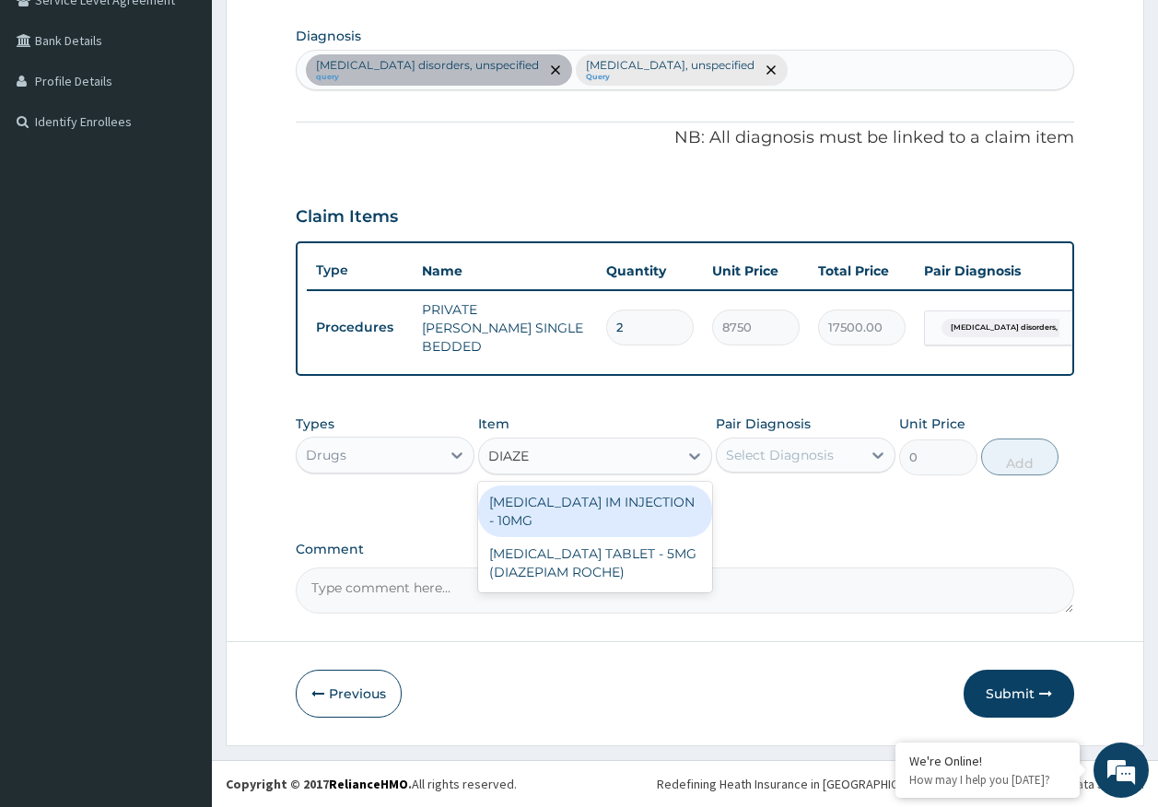
type input "DIAZEP"
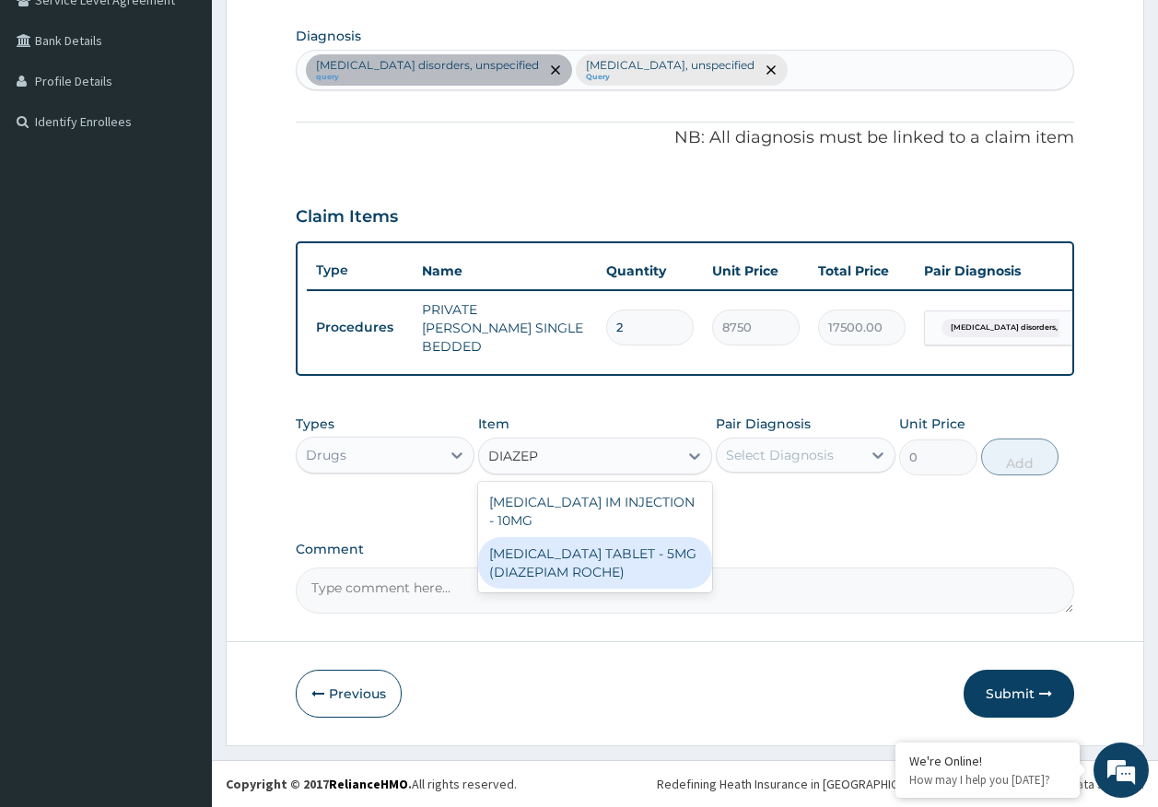
click at [583, 546] on div "DIAZEPAM TABLET - 5MG (DIAZEPIAM ROCHE)" at bounding box center [595, 563] width 234 height 52
type input "280"
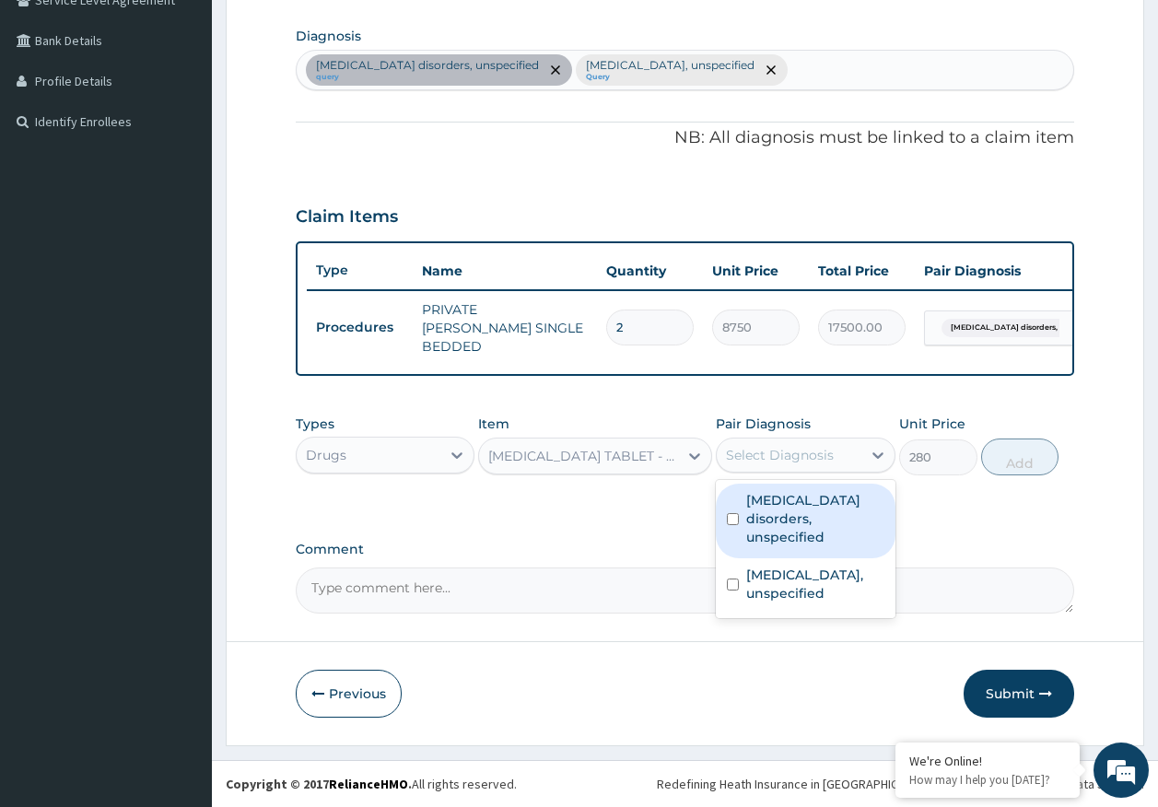
click at [834, 452] on div "Select Diagnosis" at bounding box center [789, 454] width 145 height 29
drag, startPoint x: 799, startPoint y: 516, endPoint x: 998, endPoint y: 482, distance: 202.8
click at [813, 513] on label "Insomnia disorders, unspecified" at bounding box center [815, 518] width 138 height 55
checkbox input "true"
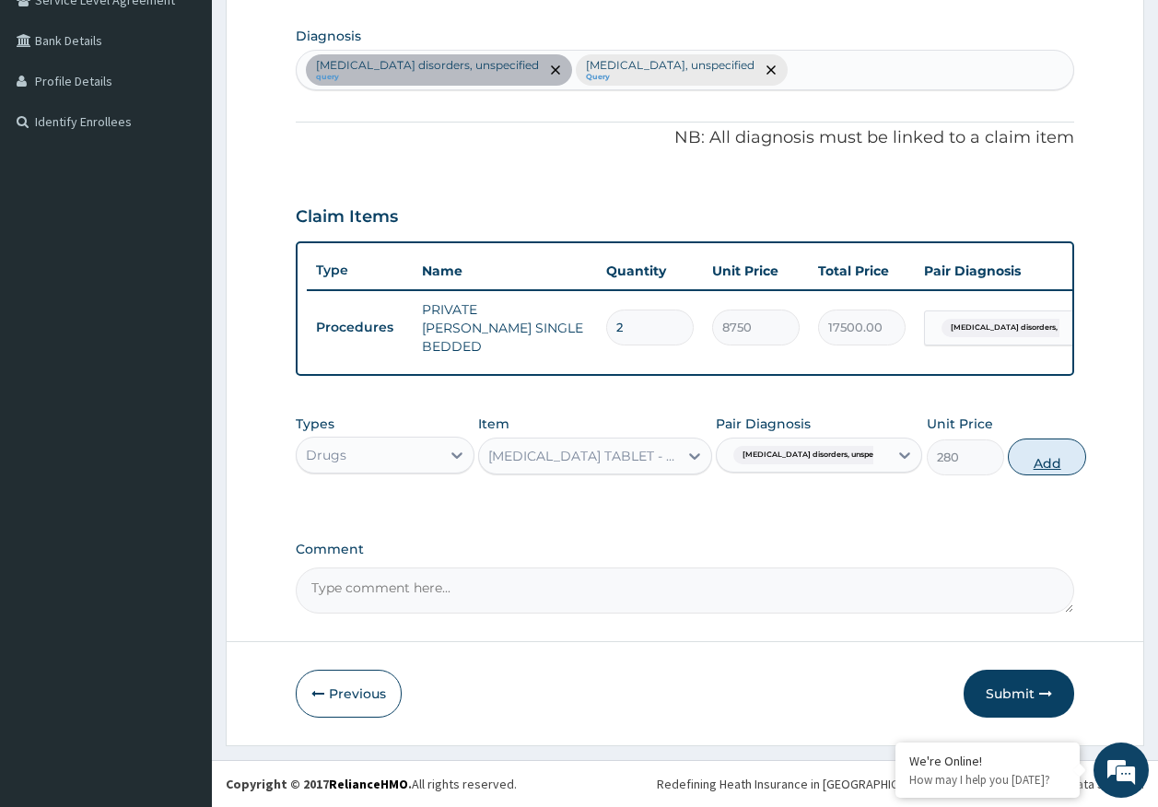
click at [1008, 462] on button "Add" at bounding box center [1047, 456] width 78 height 37
type input "0"
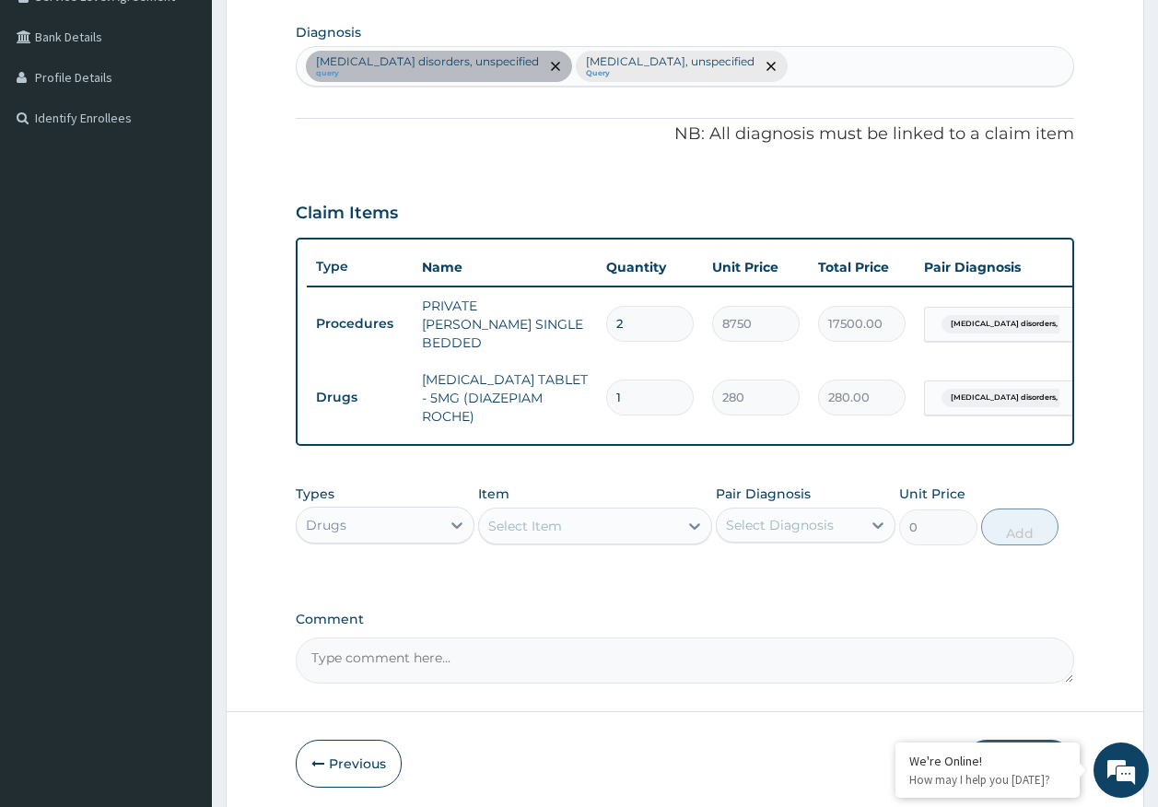
type input "0.00"
type input "2"
type input "560.00"
type input "2"
click at [643, 521] on div "Select Item" at bounding box center [578, 525] width 199 height 29
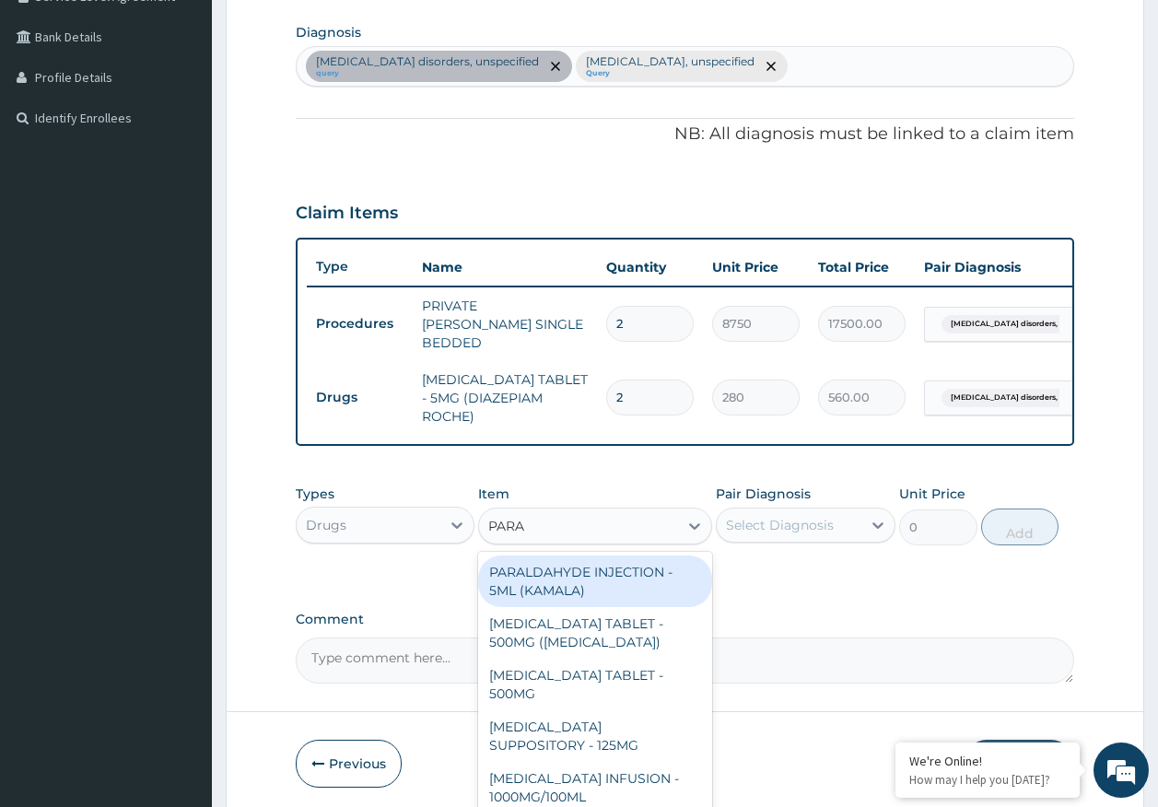
type input "PARAC"
drag, startPoint x: 568, startPoint y: 581, endPoint x: 708, endPoint y: 537, distance: 146.8
click at [571, 579] on div "PARACETAMOL TABLET - 500MG (PANADOL)" at bounding box center [595, 581] width 234 height 52
type input "42"
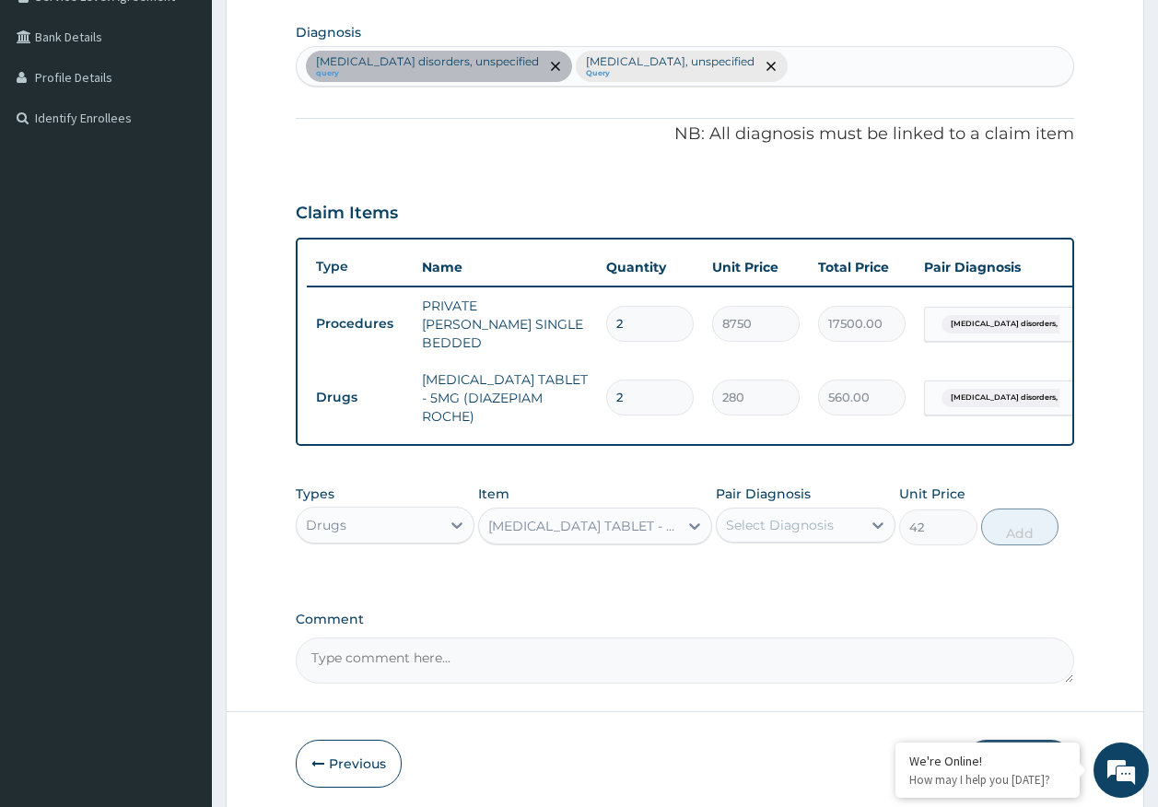
drag, startPoint x: 743, startPoint y: 519, endPoint x: 766, endPoint y: 534, distance: 27.8
click at [744, 519] on div "Select Diagnosis" at bounding box center [780, 525] width 108 height 18
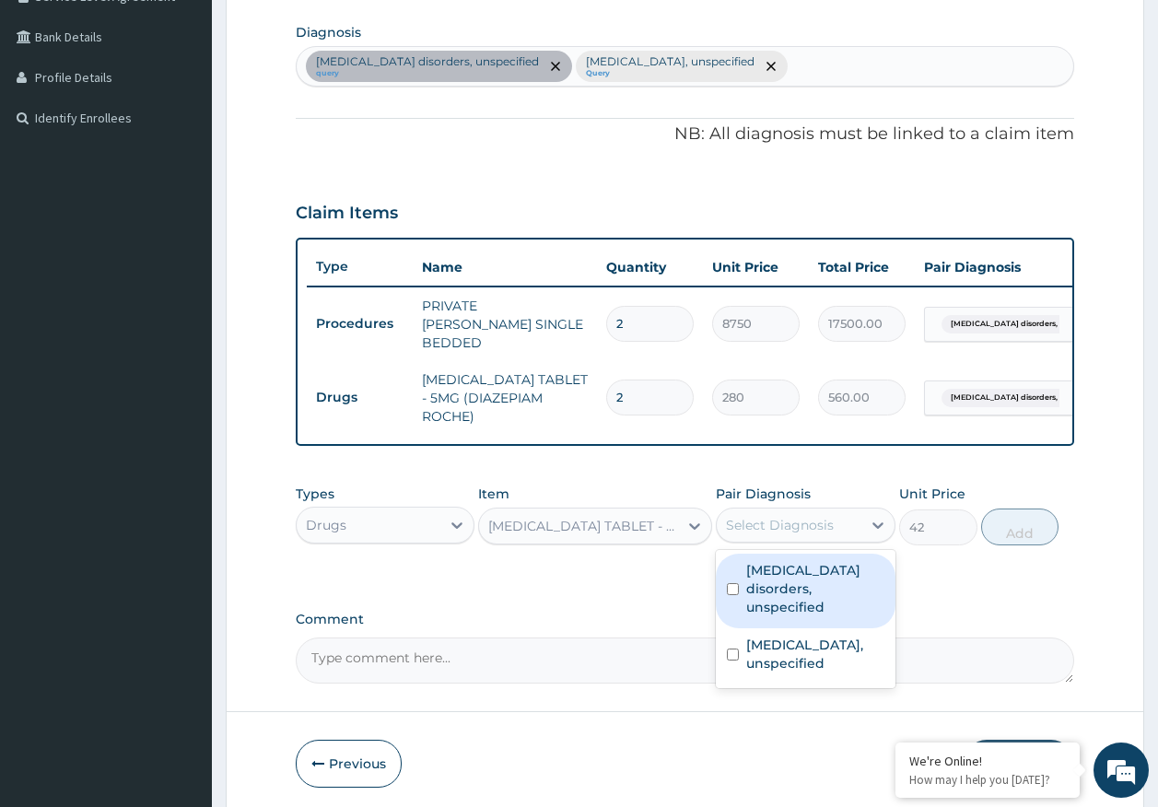
click at [785, 572] on label "Insomnia disorders, unspecified" at bounding box center [815, 588] width 138 height 55
checkbox input "true"
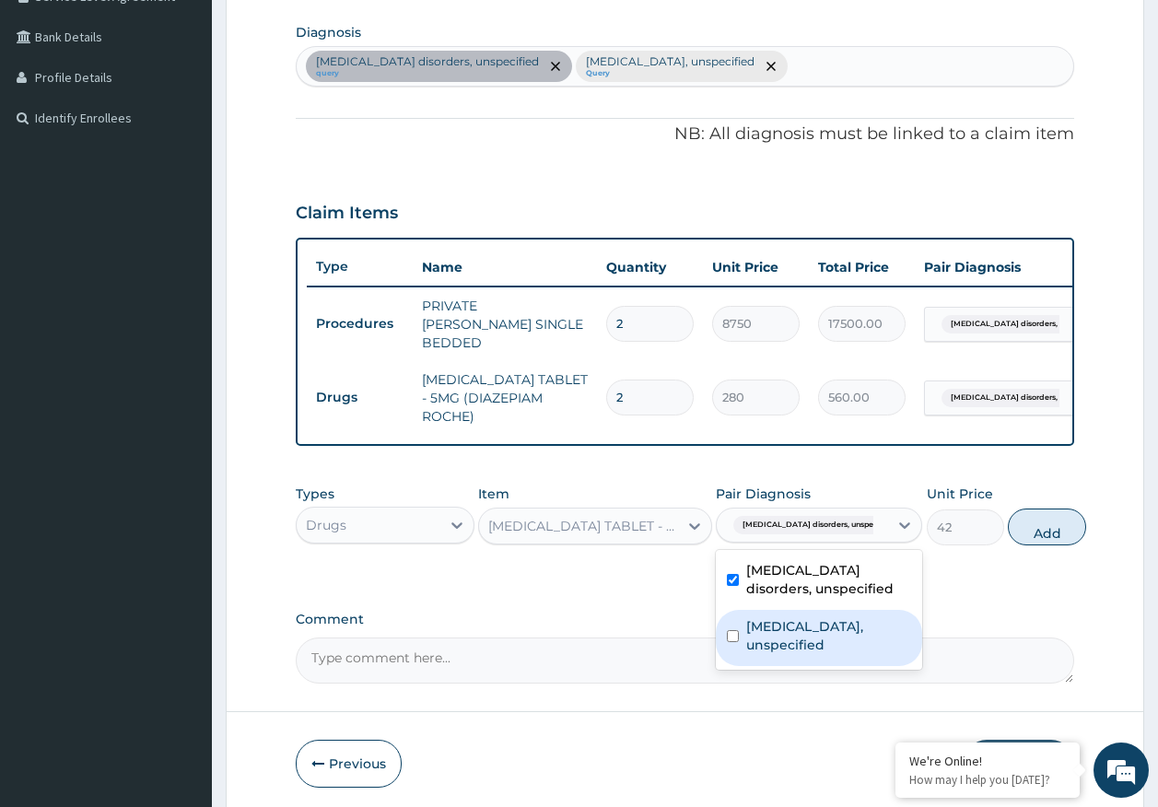
click at [802, 629] on label "Gastro-oesophageal reflux disease, unspecified" at bounding box center [828, 635] width 165 height 37
checkbox input "true"
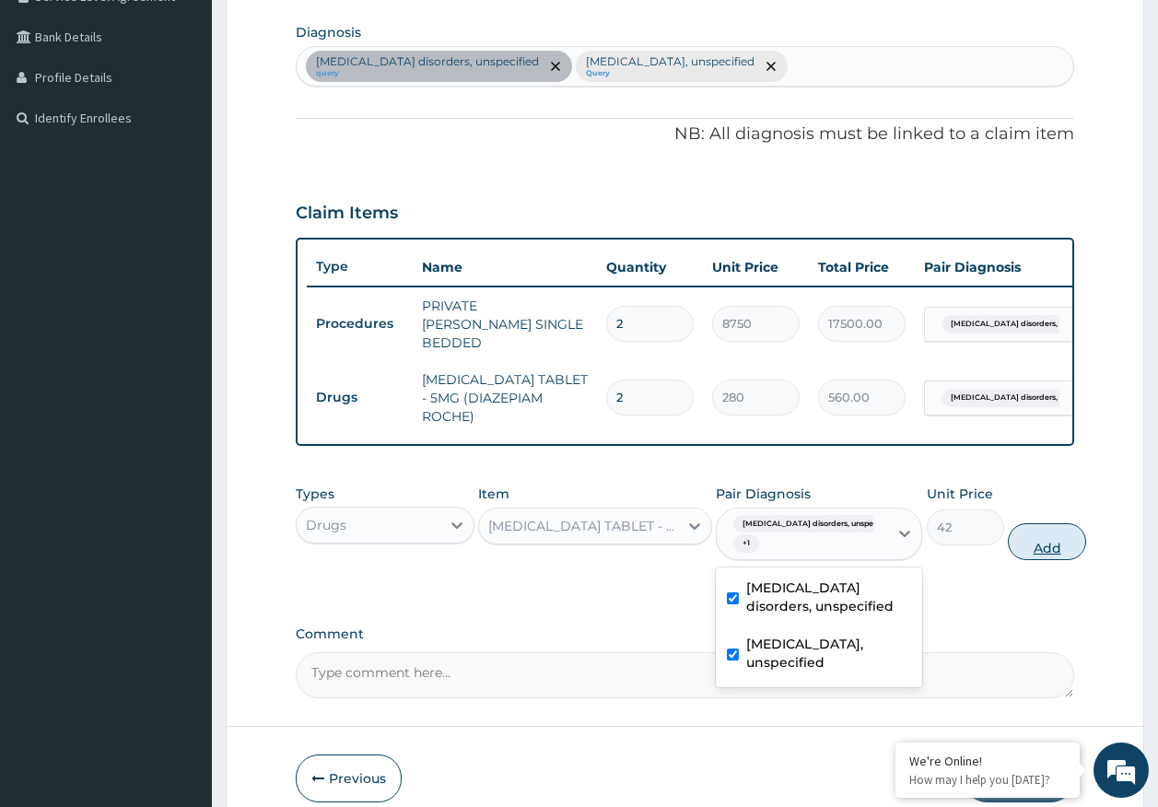
click at [1022, 542] on button "Add" at bounding box center [1047, 541] width 78 height 37
type input "0"
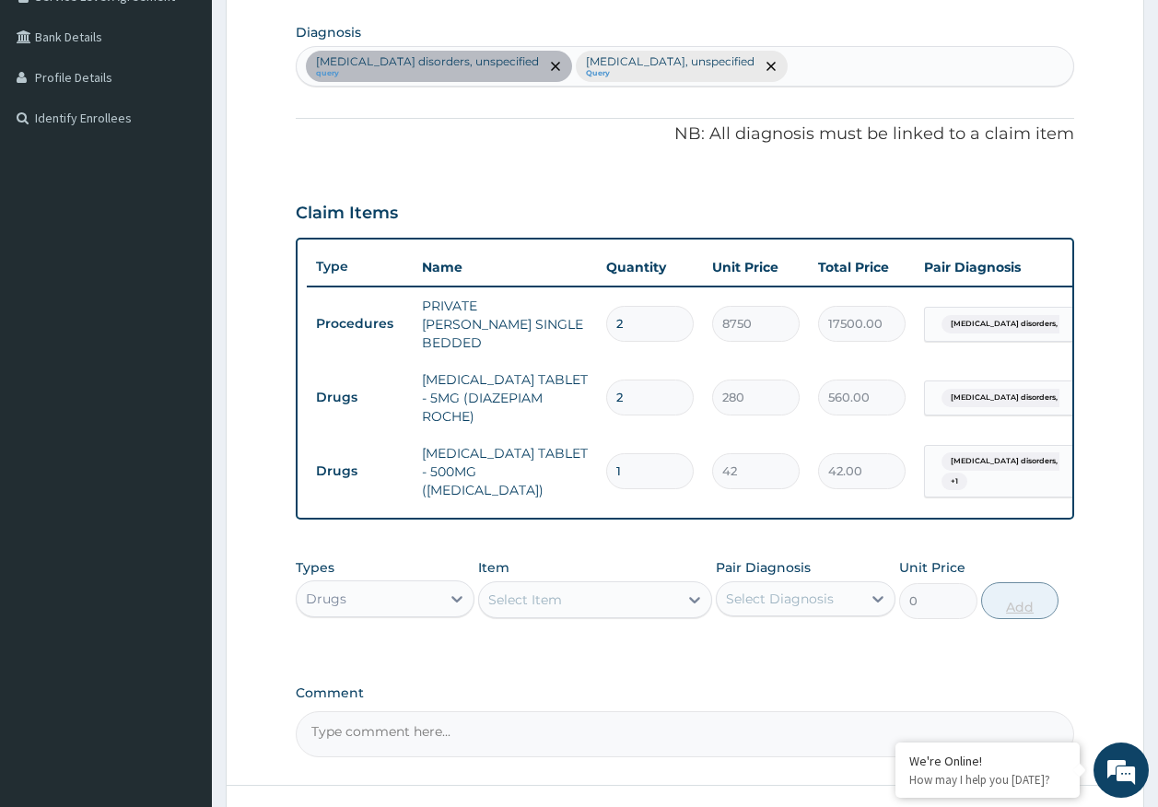
type input "0.00"
type input "6"
type input "252.00"
type input "6"
click at [648, 595] on div "Select Item" at bounding box center [578, 599] width 199 height 29
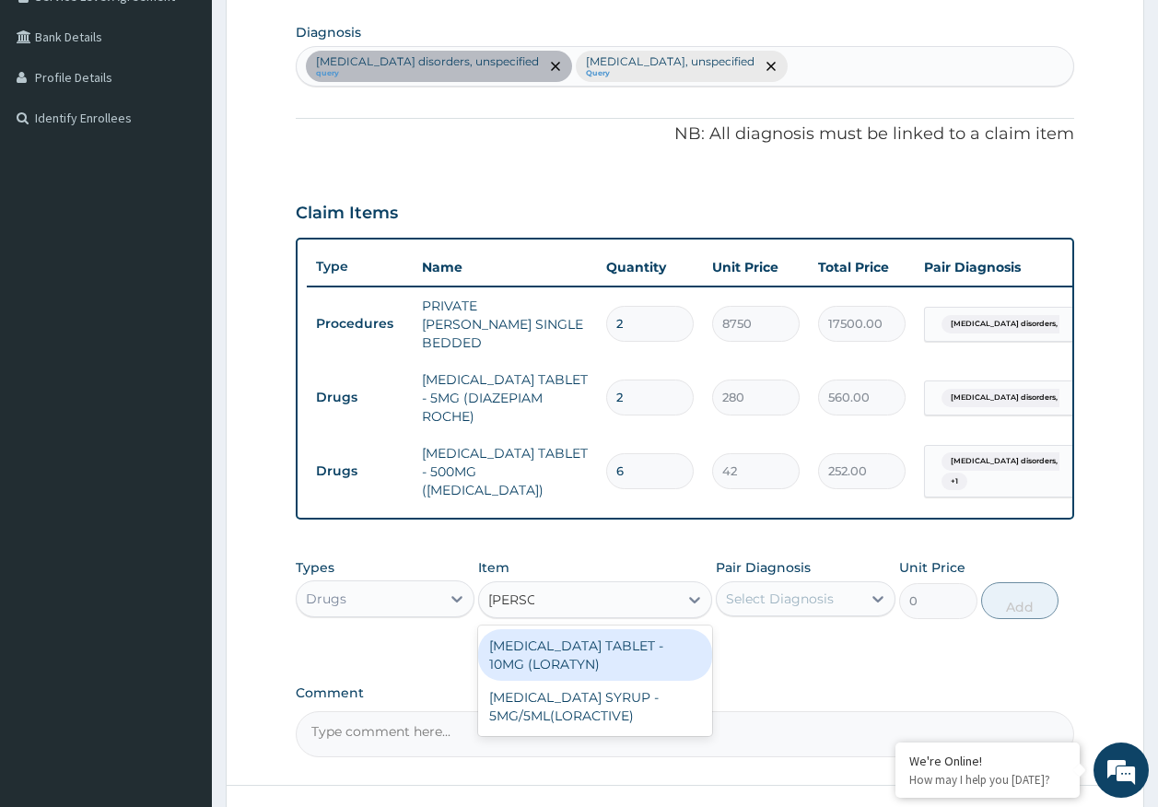
type input "LORAT"
click at [604, 634] on div "LORATADINE TABLET - 10MG (LORATYN)" at bounding box center [595, 655] width 234 height 52
type input "98"
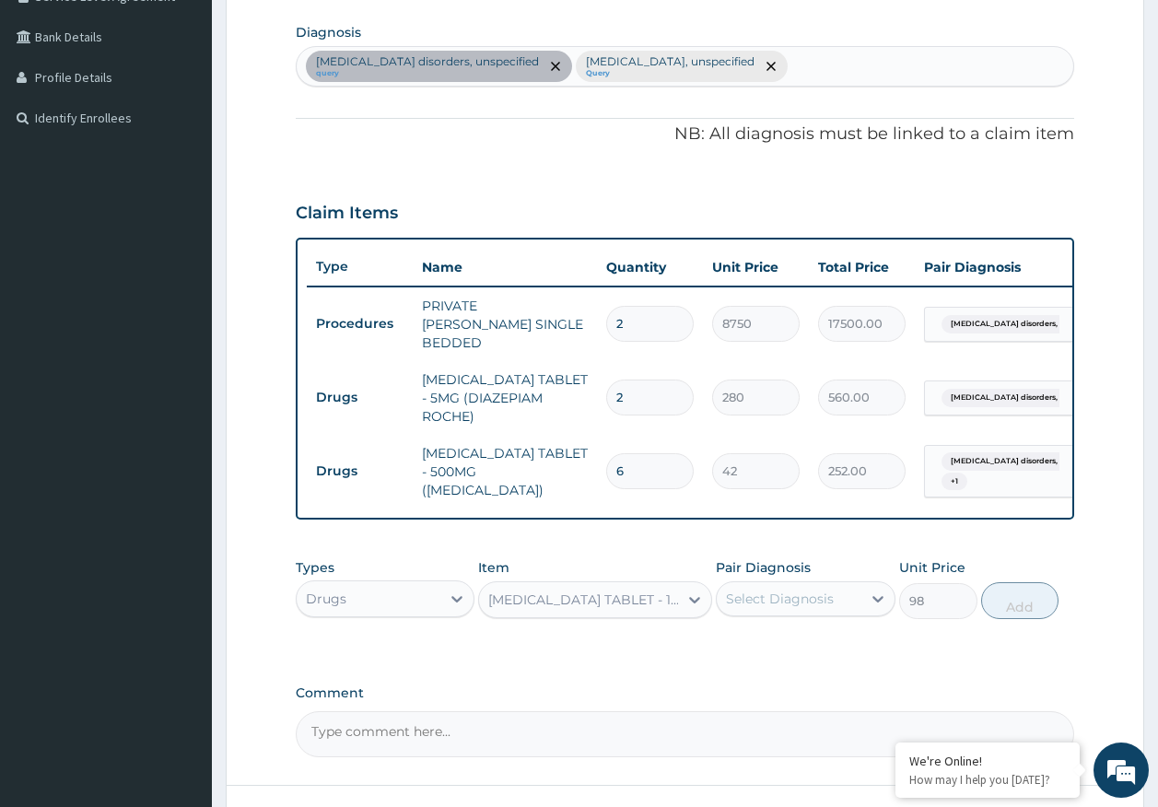
click at [791, 594] on div "Select Diagnosis" at bounding box center [780, 598] width 108 height 18
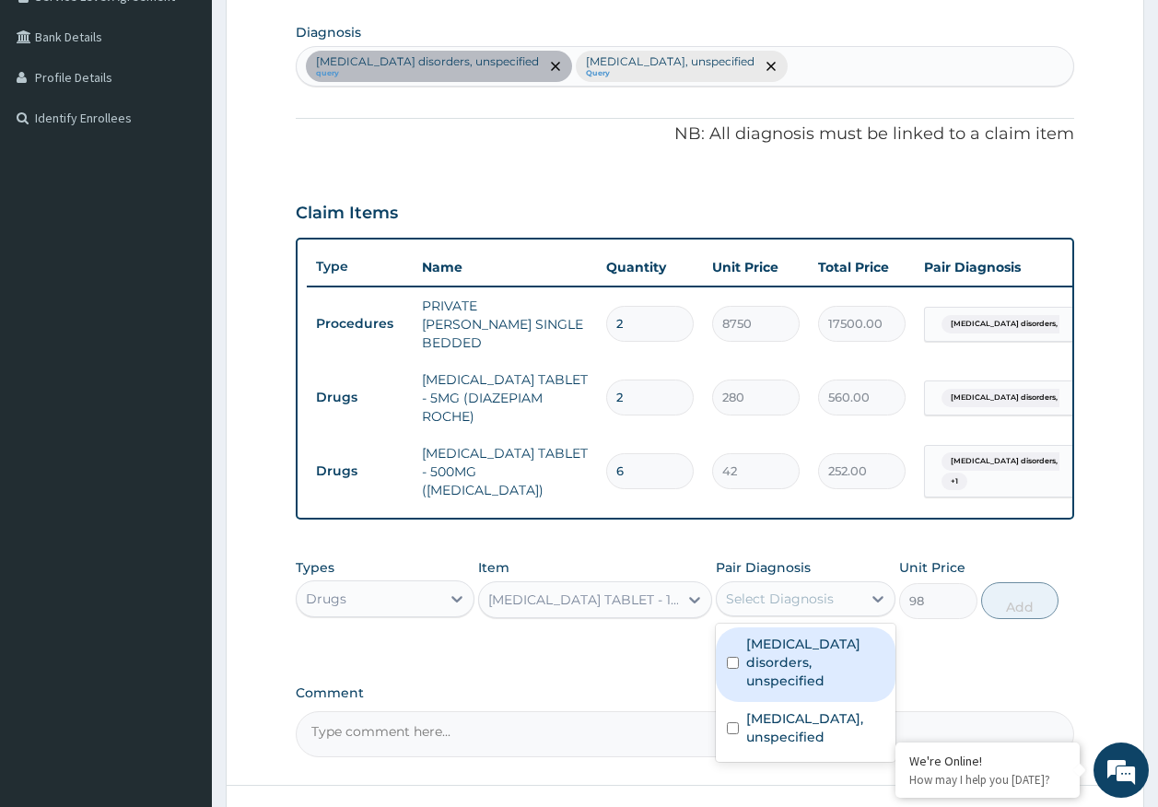
click at [785, 637] on label "Insomnia disorders, unspecified" at bounding box center [815, 662] width 138 height 55
checkbox input "true"
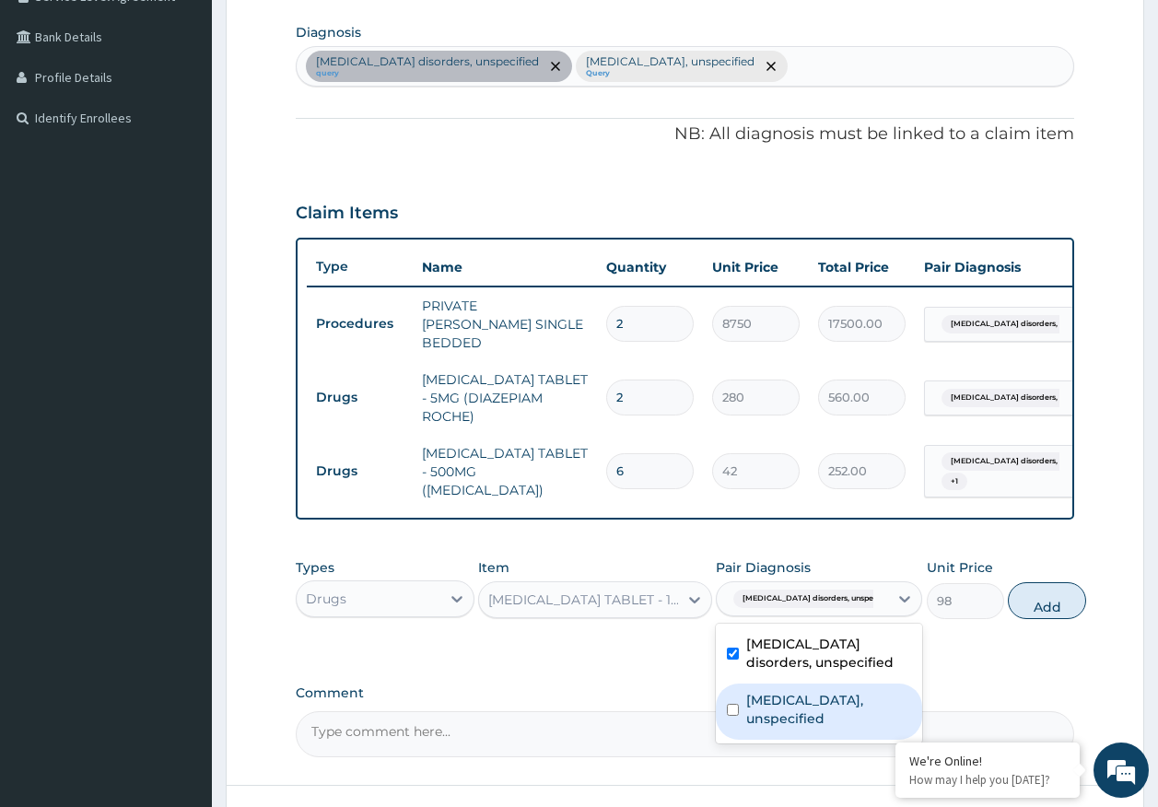
drag, startPoint x: 788, startPoint y: 694, endPoint x: 799, endPoint y: 692, distance: 12.3
click at [791, 695] on label "Gastro-oesophageal reflux disease, unspecified" at bounding box center [828, 709] width 165 height 37
checkbox input "true"
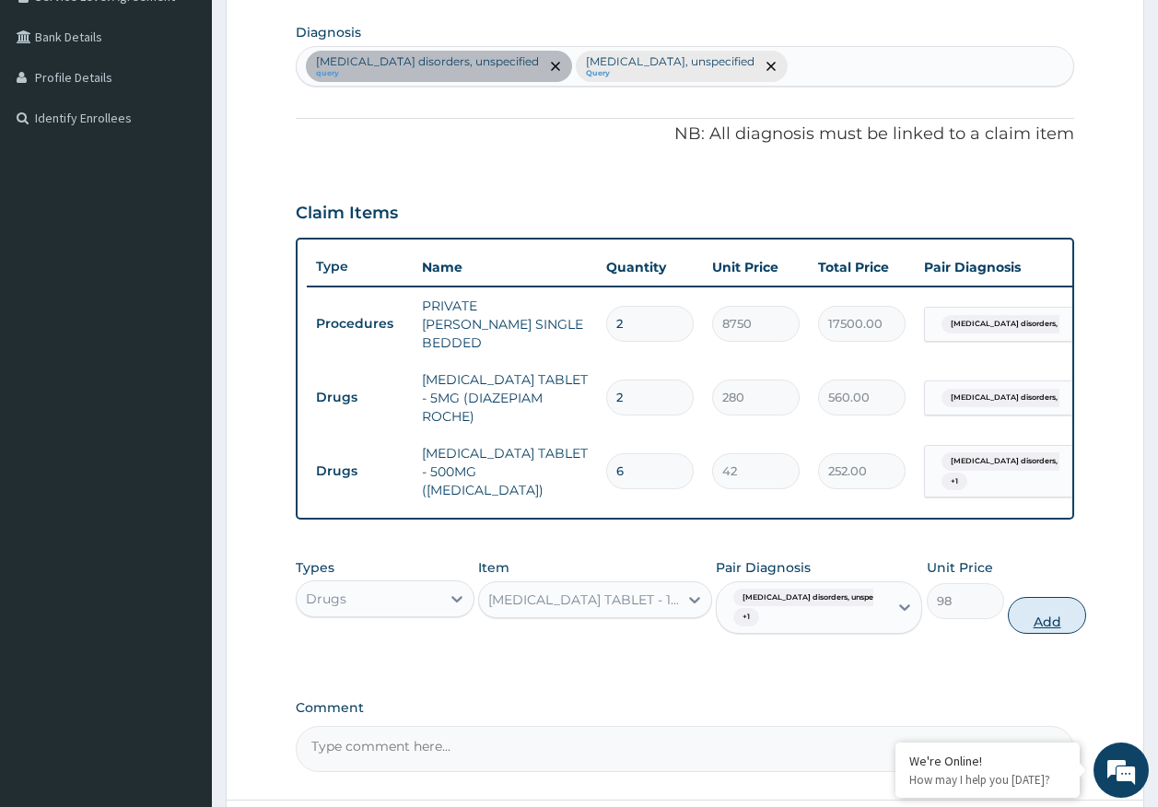
click at [1041, 601] on button "Add" at bounding box center [1047, 615] width 78 height 37
type input "0"
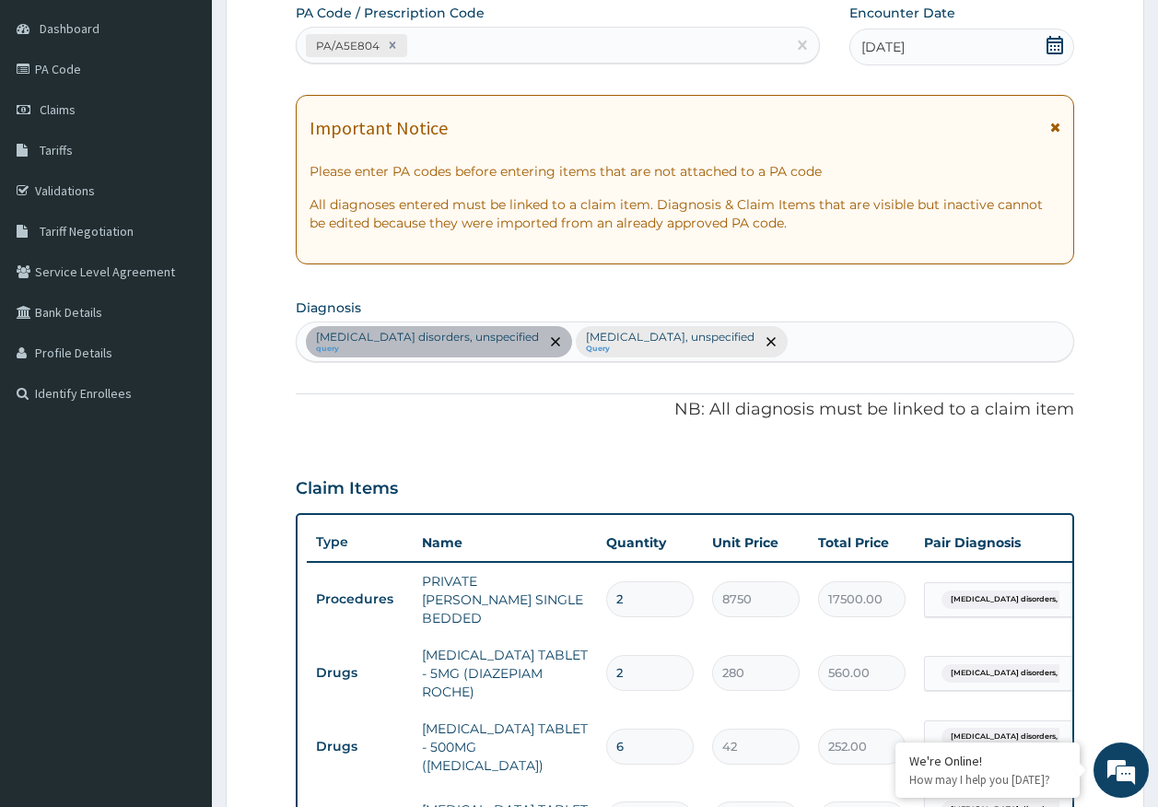
scroll to position [171, 0]
click at [865, 333] on div "Insomnia disorders, unspecified query Gastro-oesophageal reflux disease, unspec…" at bounding box center [685, 342] width 777 height 39
type input "RHINITIS"
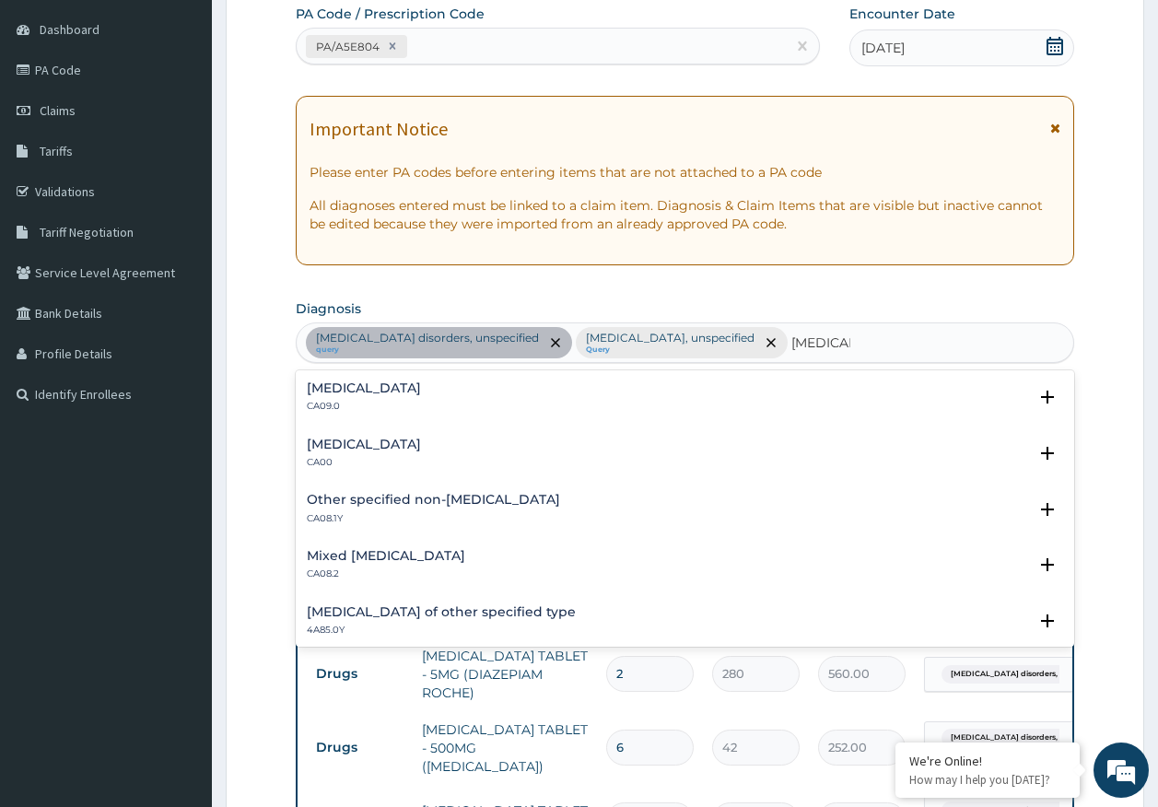
click at [367, 395] on div "Chronic rhinitis CA09.0" at bounding box center [364, 397] width 114 height 32
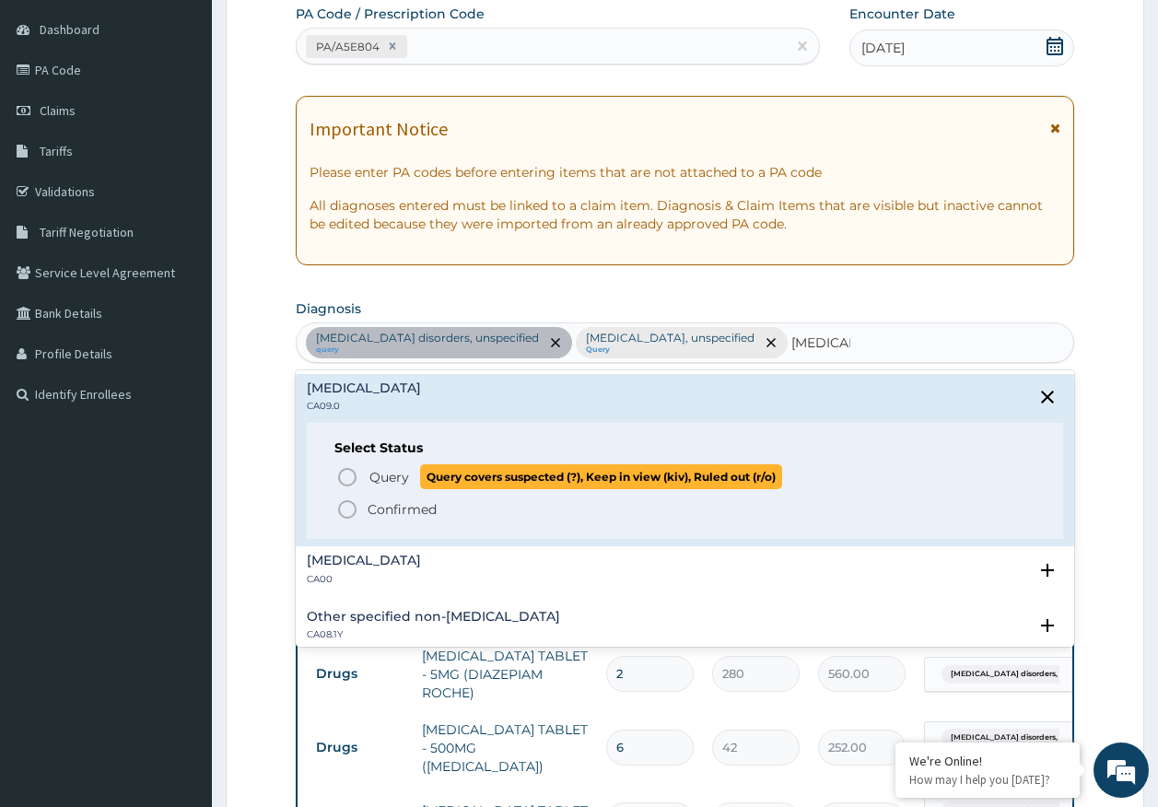
drag, startPoint x: 380, startPoint y: 484, endPoint x: 454, endPoint y: 457, distance: 78.4
click at [380, 482] on span "Query" at bounding box center [389, 477] width 40 height 18
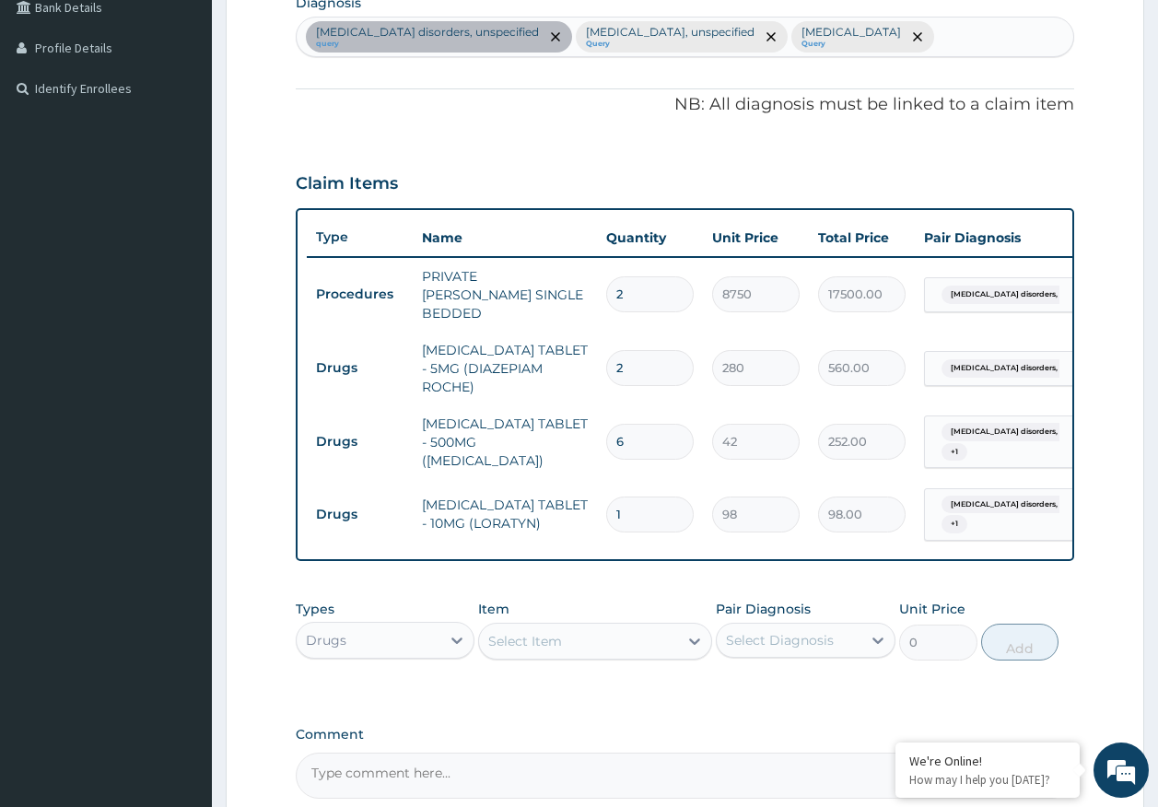
scroll to position [540, 0]
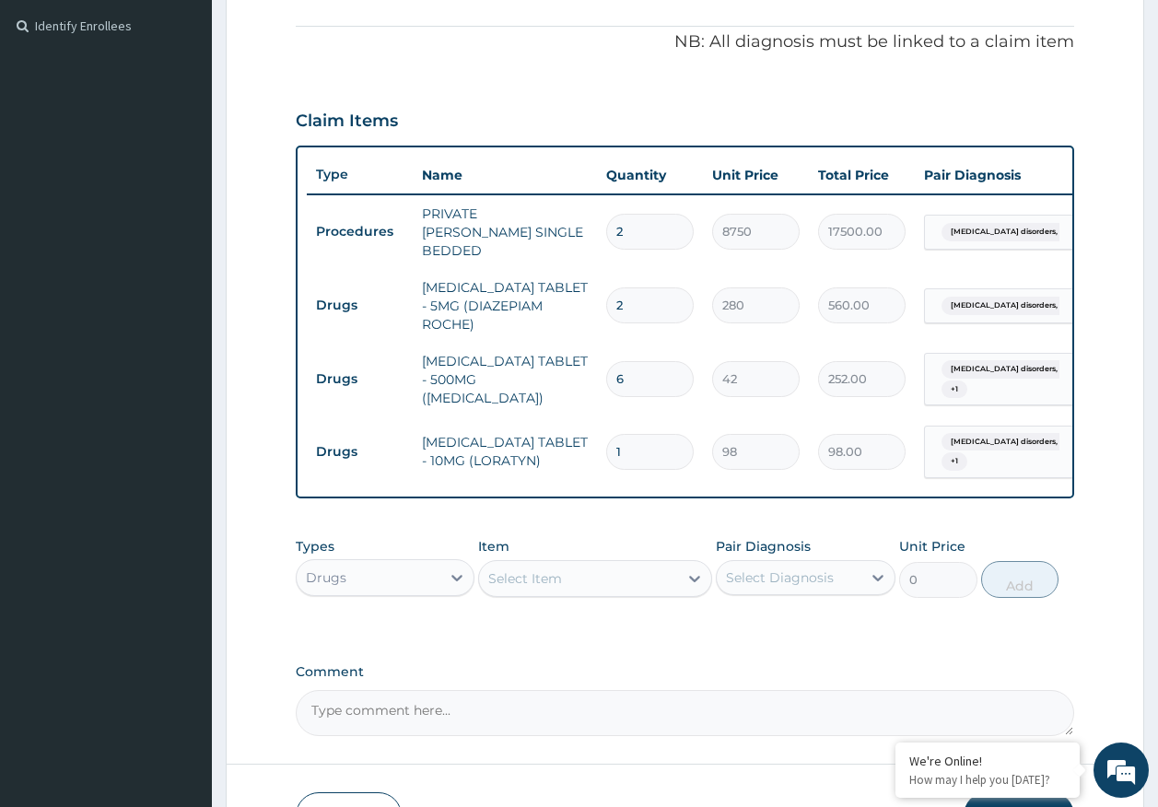
click at [976, 431] on div "Insomnia disorders, unspecifie... + 1" at bounding box center [996, 452] width 125 height 44
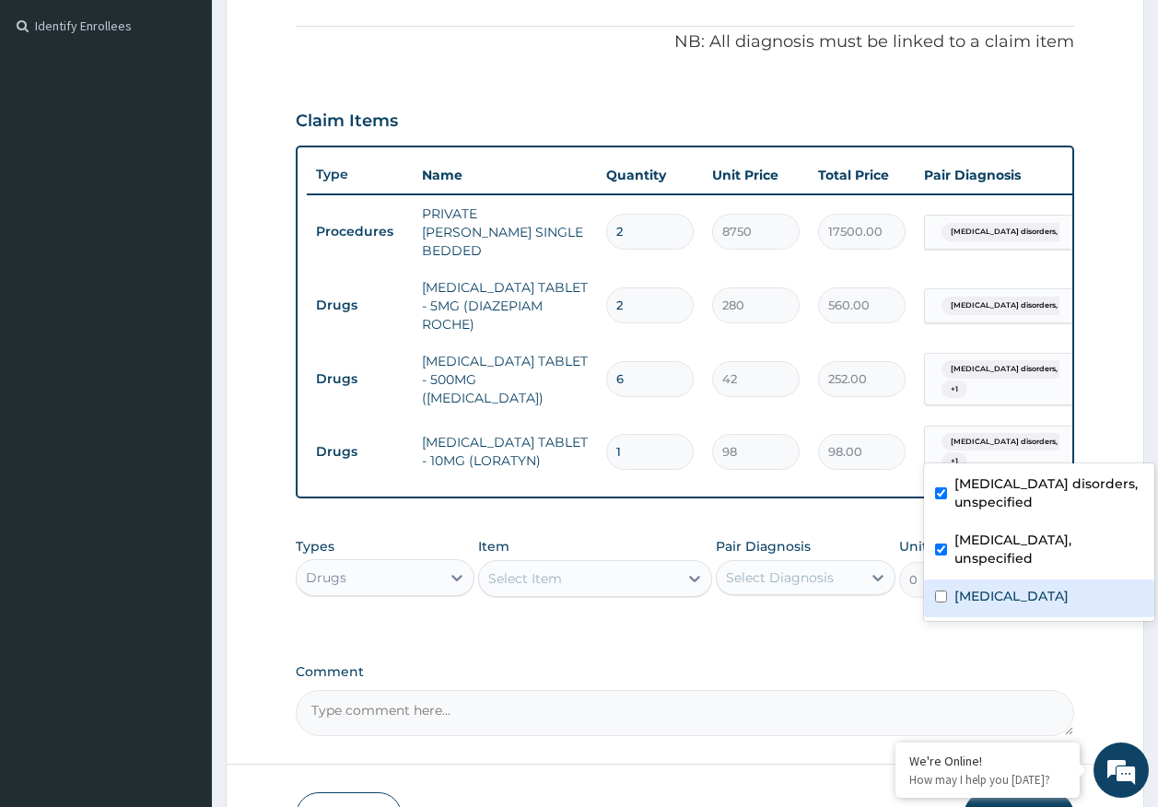
click at [986, 592] on label "Chronic rhinitis" at bounding box center [1011, 596] width 114 height 18
checkbox input "true"
click at [970, 501] on label "Insomnia disorders, unspecified" at bounding box center [1048, 492] width 189 height 37
checkbox input "false"
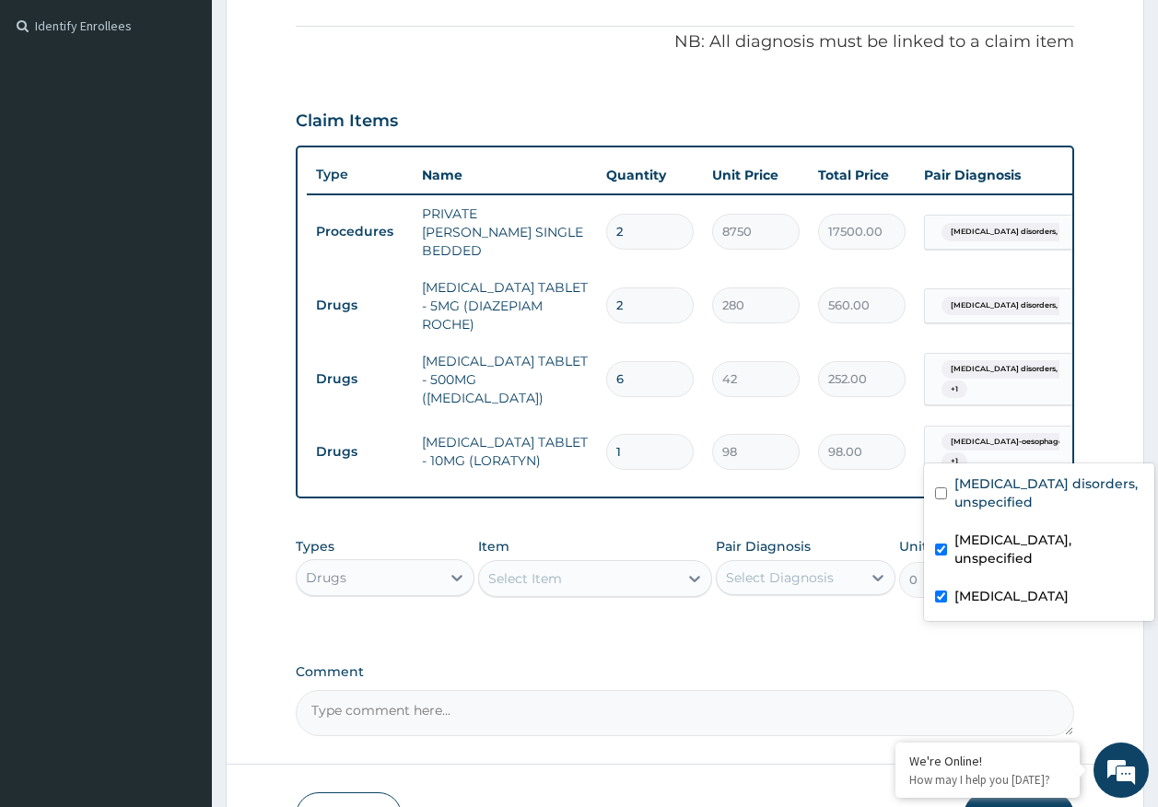
click at [984, 558] on label "Gastro-oesophageal reflux disease, unspecified" at bounding box center [1048, 549] width 189 height 37
checkbox input "false"
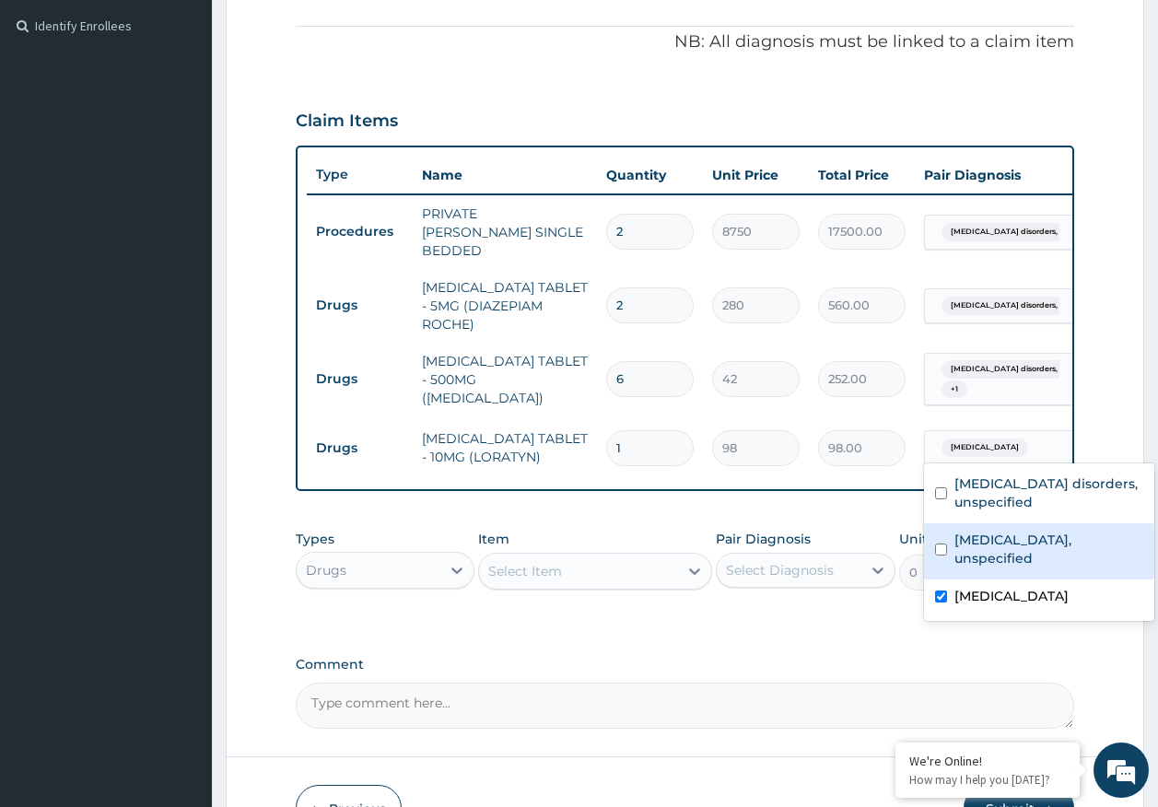
click at [577, 568] on div "Select Item" at bounding box center [578, 570] width 199 height 29
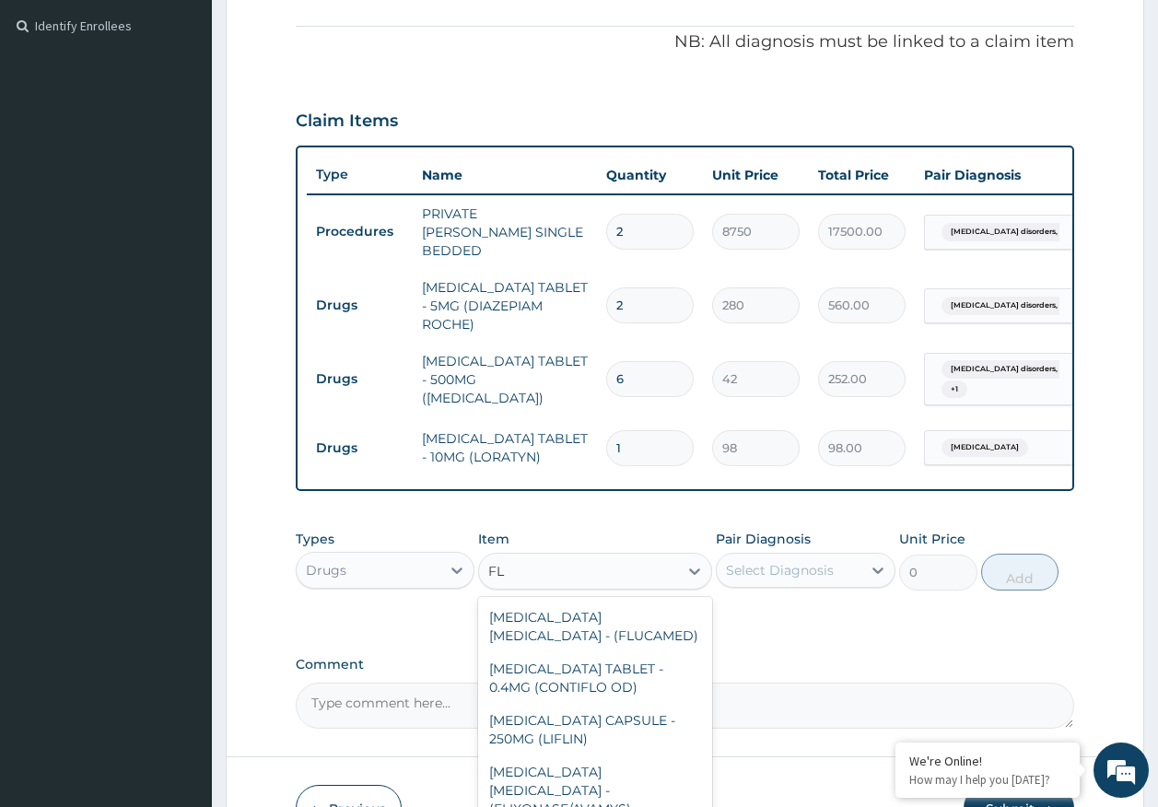
type input "F"
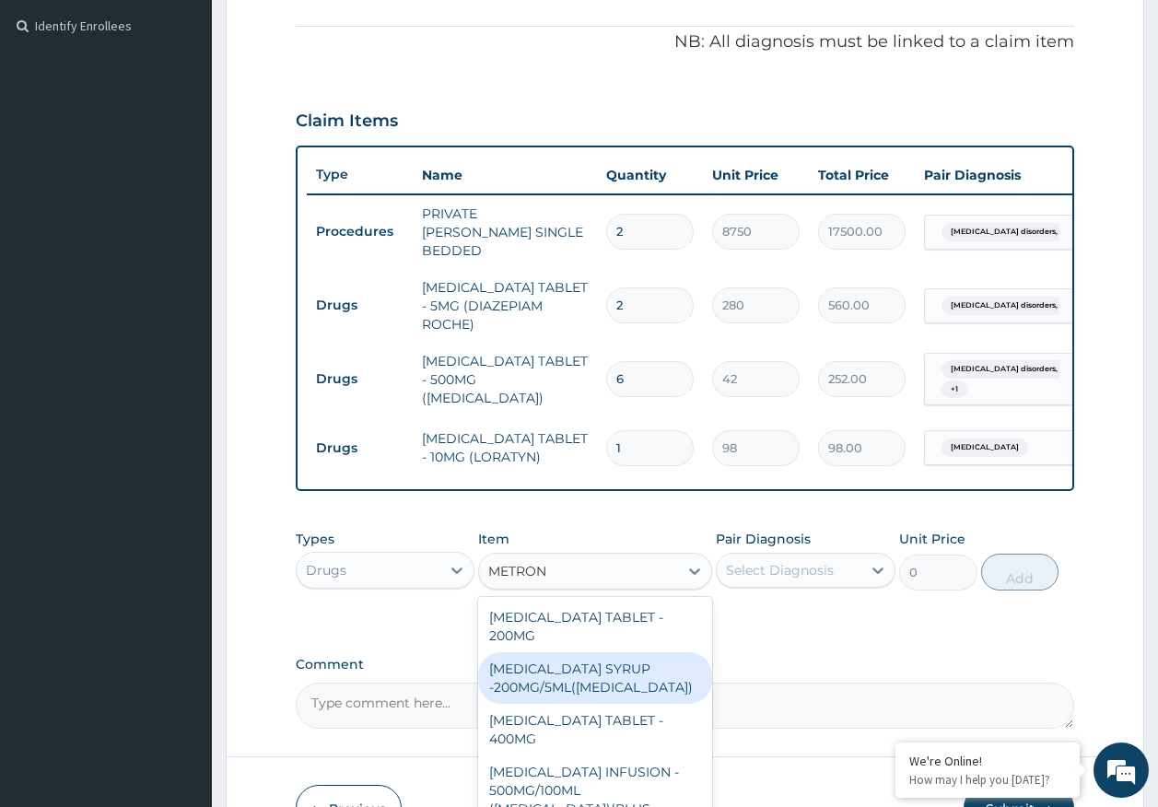
type input "METRONI"
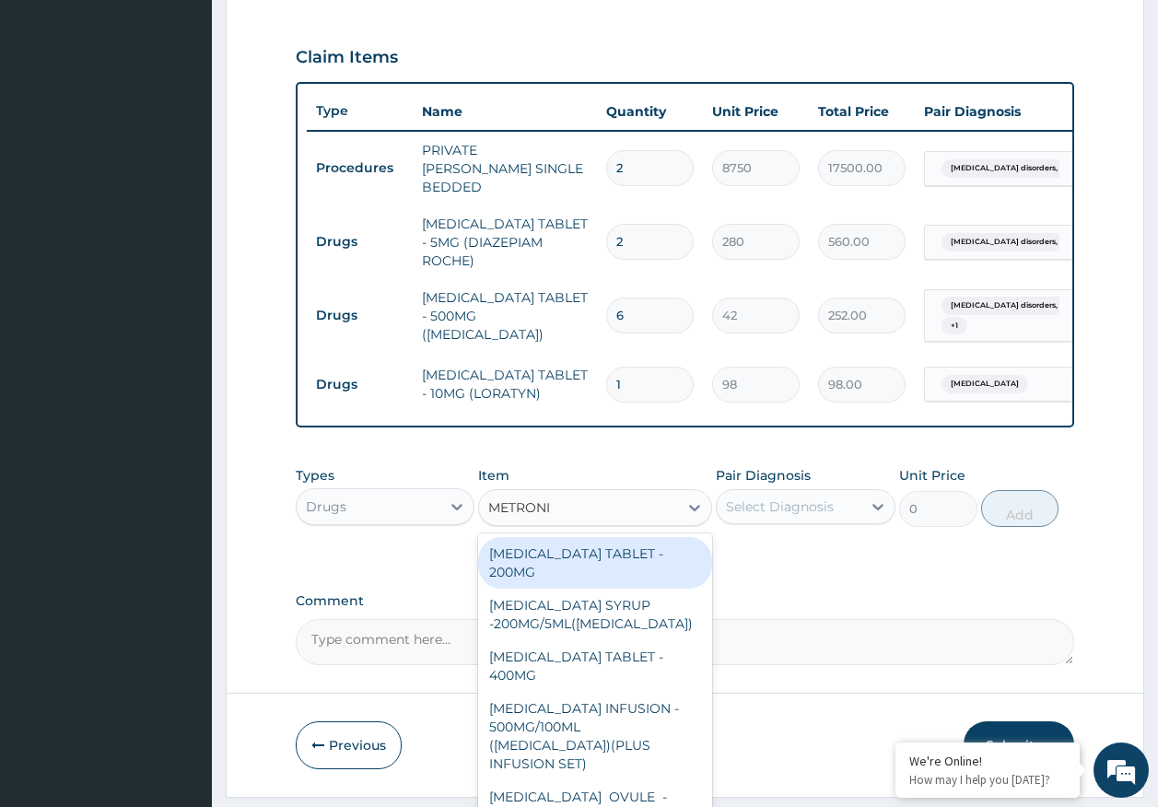
scroll to position [632, 0]
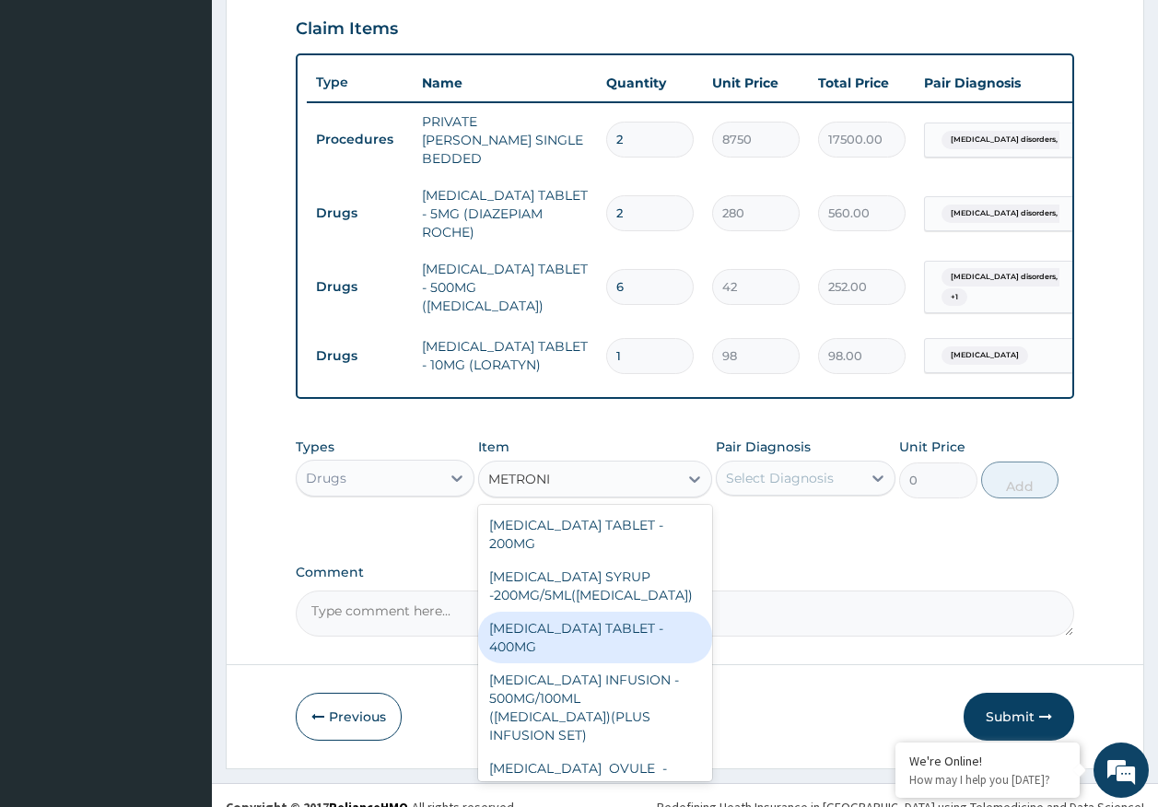
click at [589, 624] on div "METRONIDAZOLE TABLET - 400MG" at bounding box center [595, 638] width 234 height 52
type input "84"
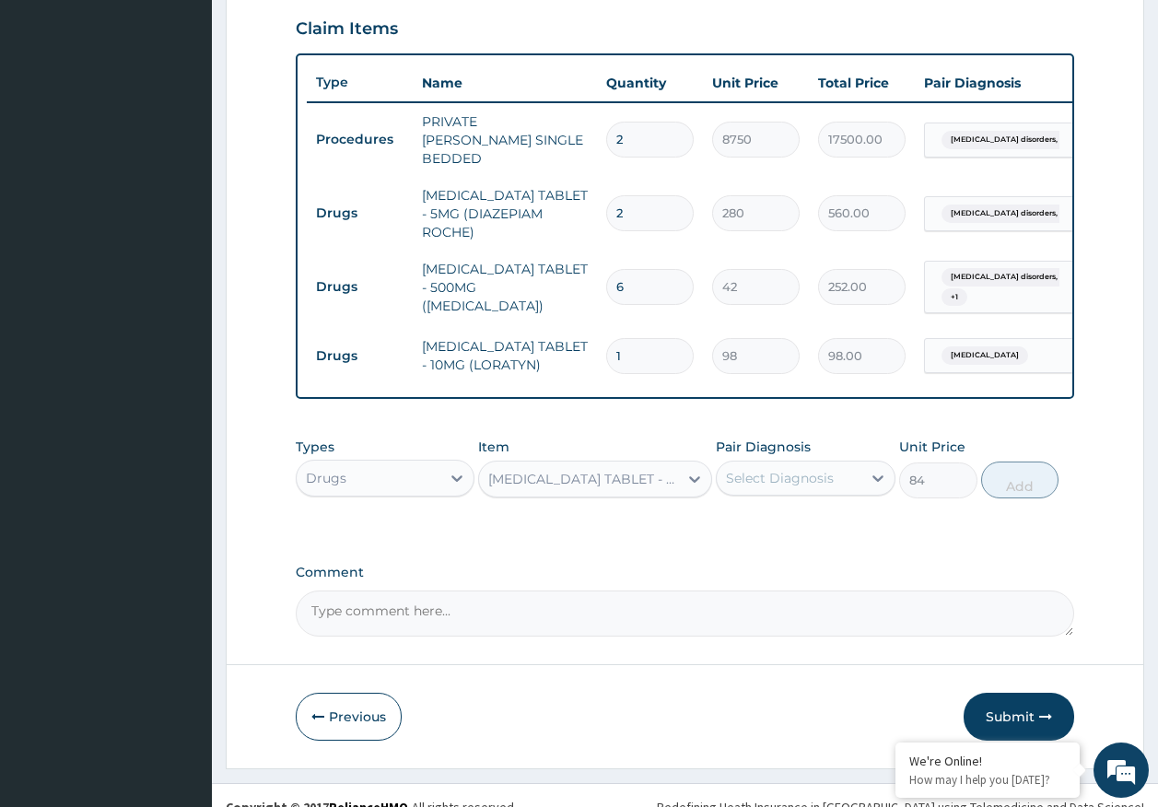
click at [792, 469] on div "Select Diagnosis" at bounding box center [780, 478] width 108 height 18
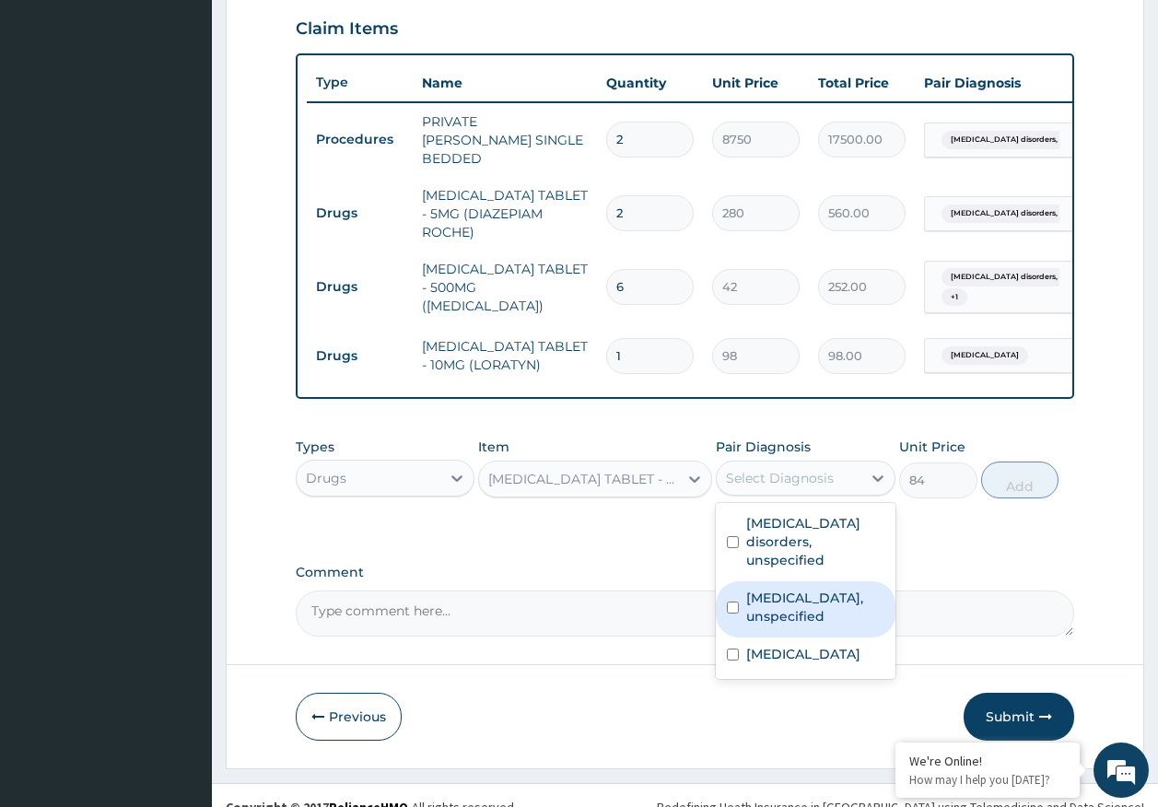
click at [785, 594] on label "Gastro-oesophageal reflux disease, unspecified" at bounding box center [815, 607] width 138 height 37
checkbox input "true"
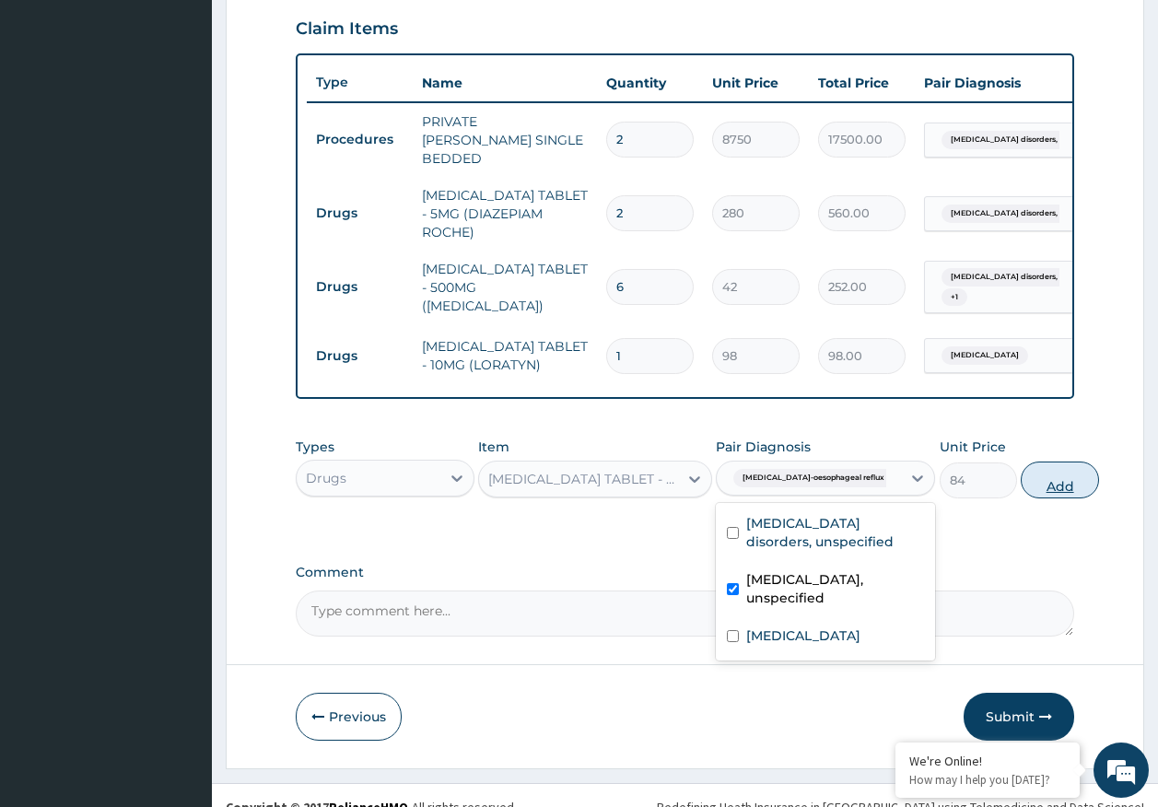
click at [1021, 477] on button "Add" at bounding box center [1060, 479] width 78 height 37
type input "0"
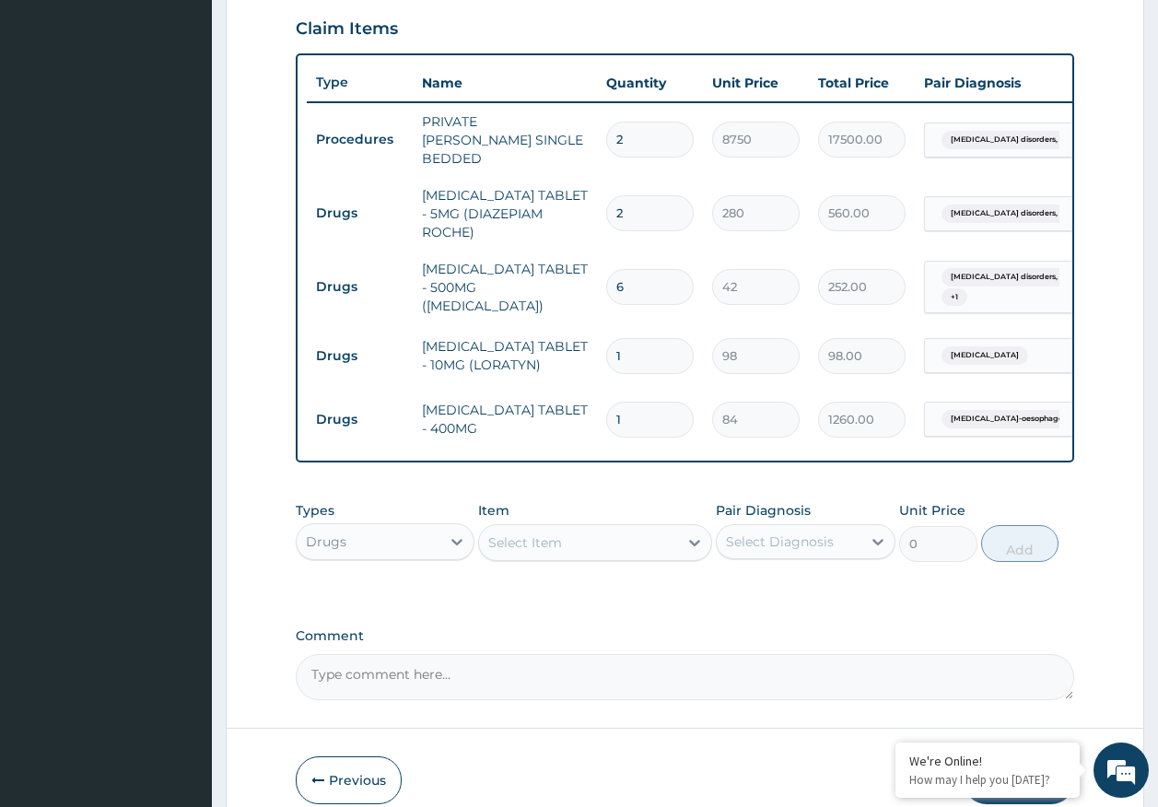
type input "15"
type input "1260.00"
type input "15"
click at [643, 338] on input "1" at bounding box center [650, 356] width 88 height 36
type input "0.00"
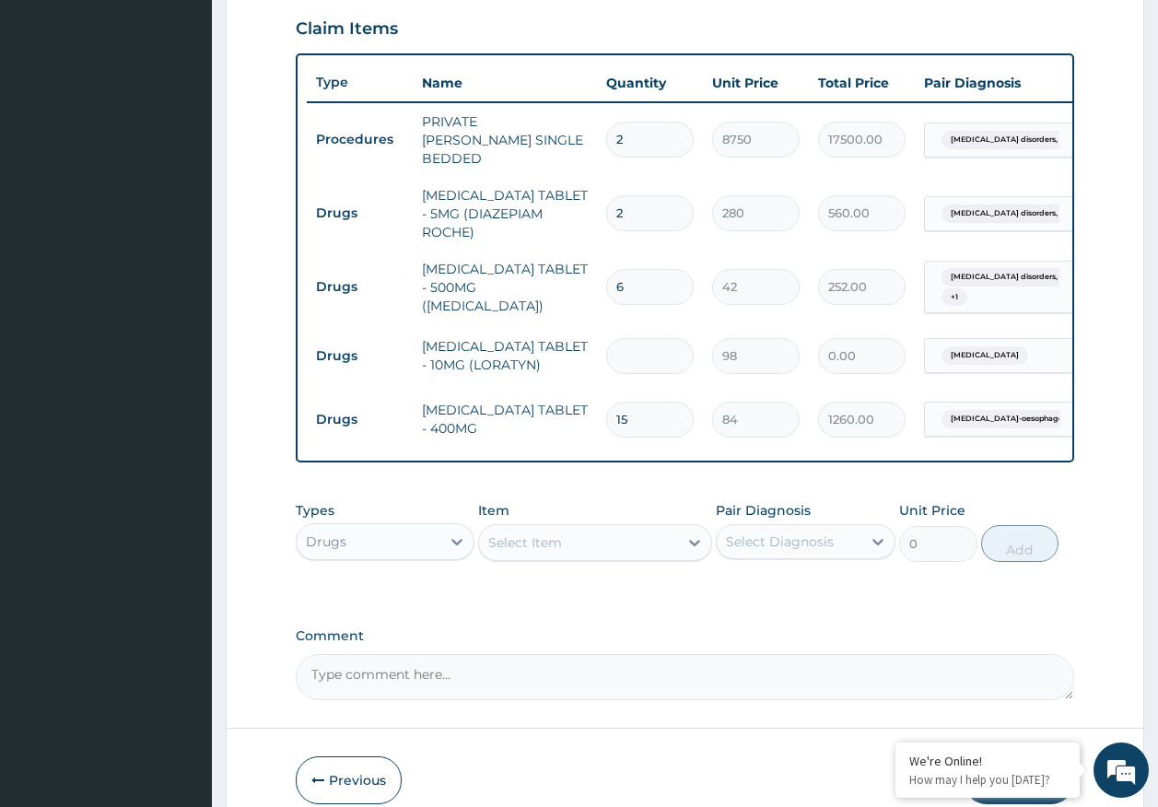
type input "2"
type input "196.00"
type input "2"
click at [574, 532] on div "Select Item" at bounding box center [578, 542] width 199 height 29
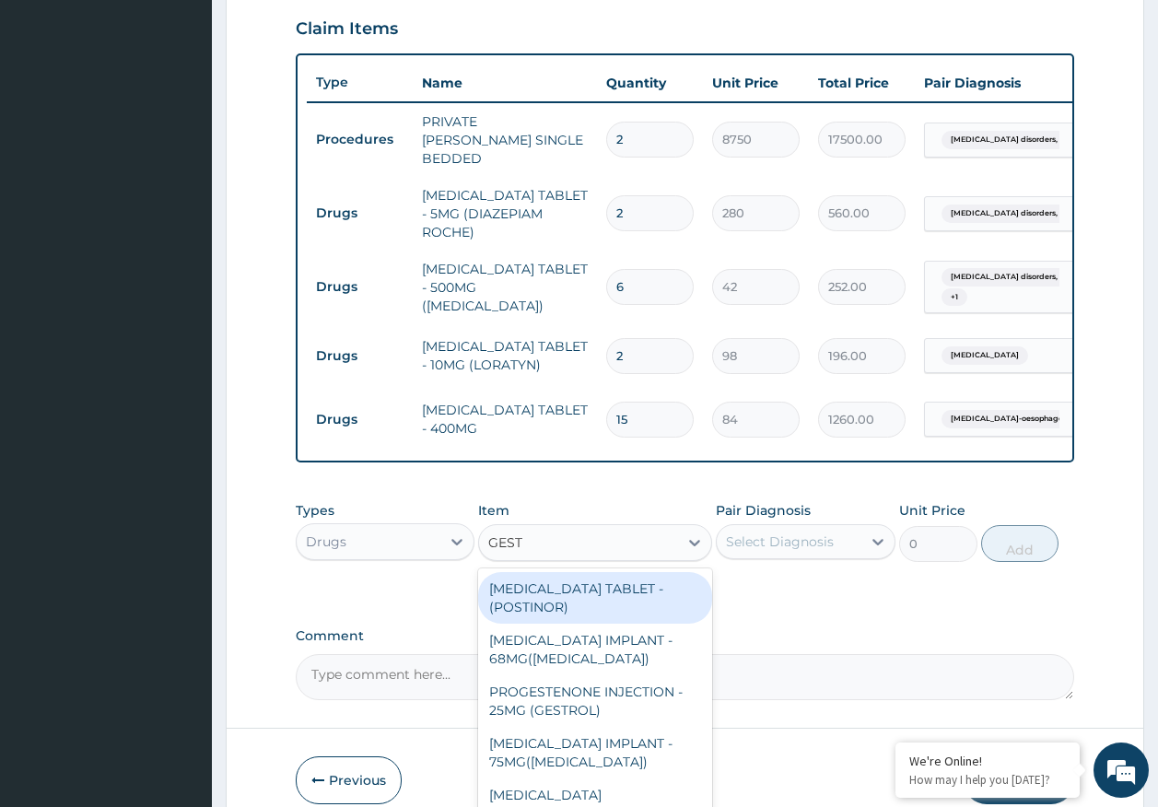
type input "GESTI"
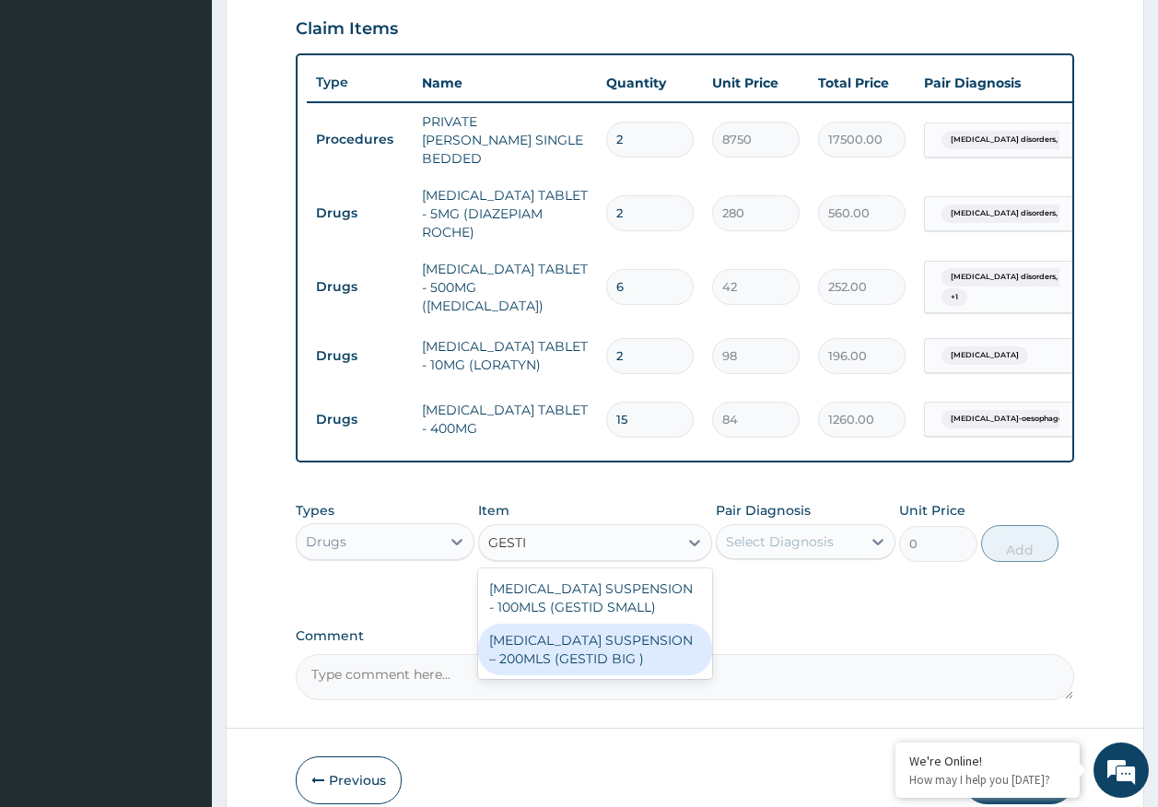
click at [591, 625] on div "ANTACID SUSPENSION – 200MLS (GESTID BIG )" at bounding box center [595, 650] width 234 height 52
type input "1680"
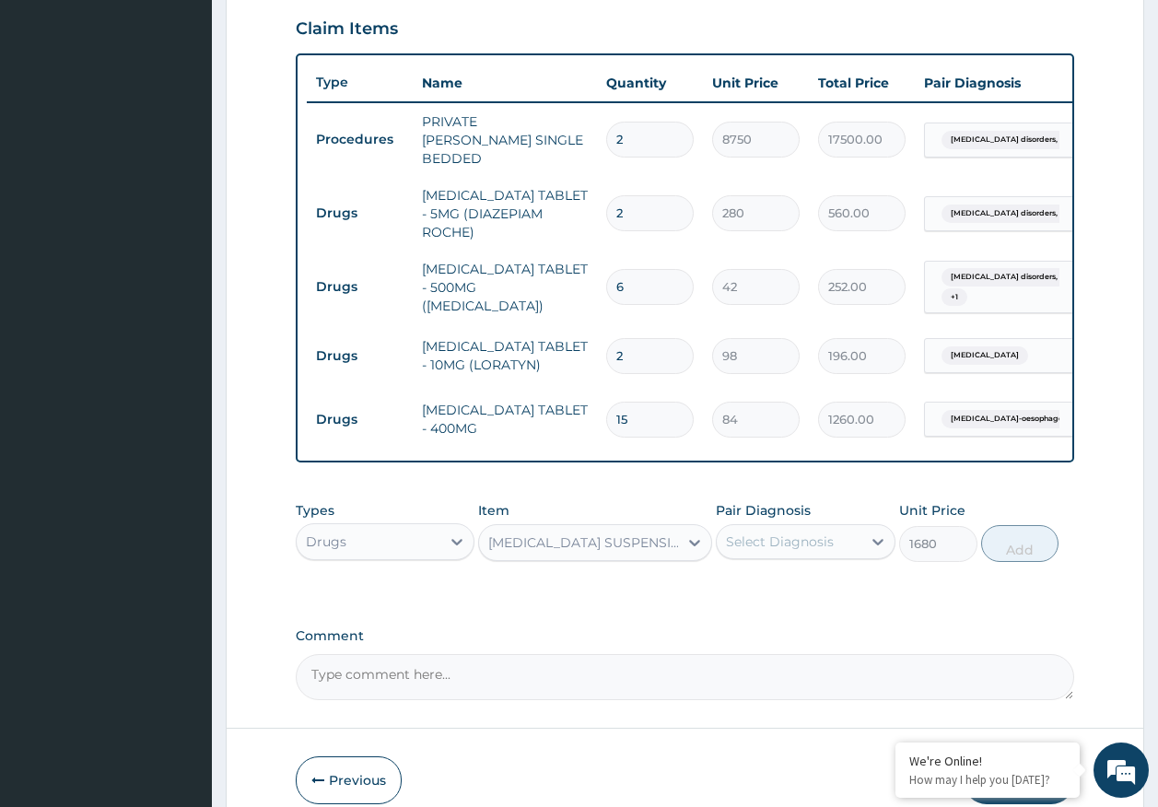
click at [786, 537] on div "Select Diagnosis" at bounding box center [780, 541] width 108 height 18
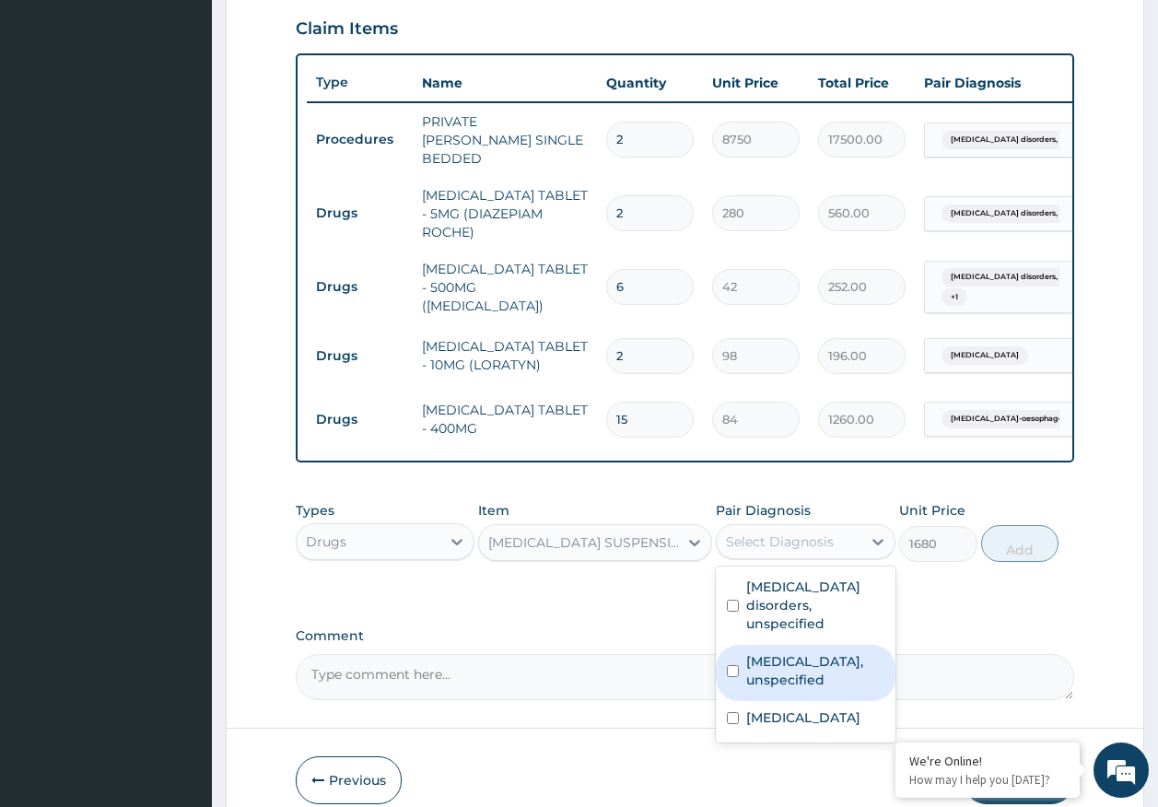
drag, startPoint x: 797, startPoint y: 659, endPoint x: 971, endPoint y: 580, distance: 191.3
click at [799, 658] on label "Gastro-oesophageal reflux disease, unspecified" at bounding box center [815, 670] width 138 height 37
checkbox input "true"
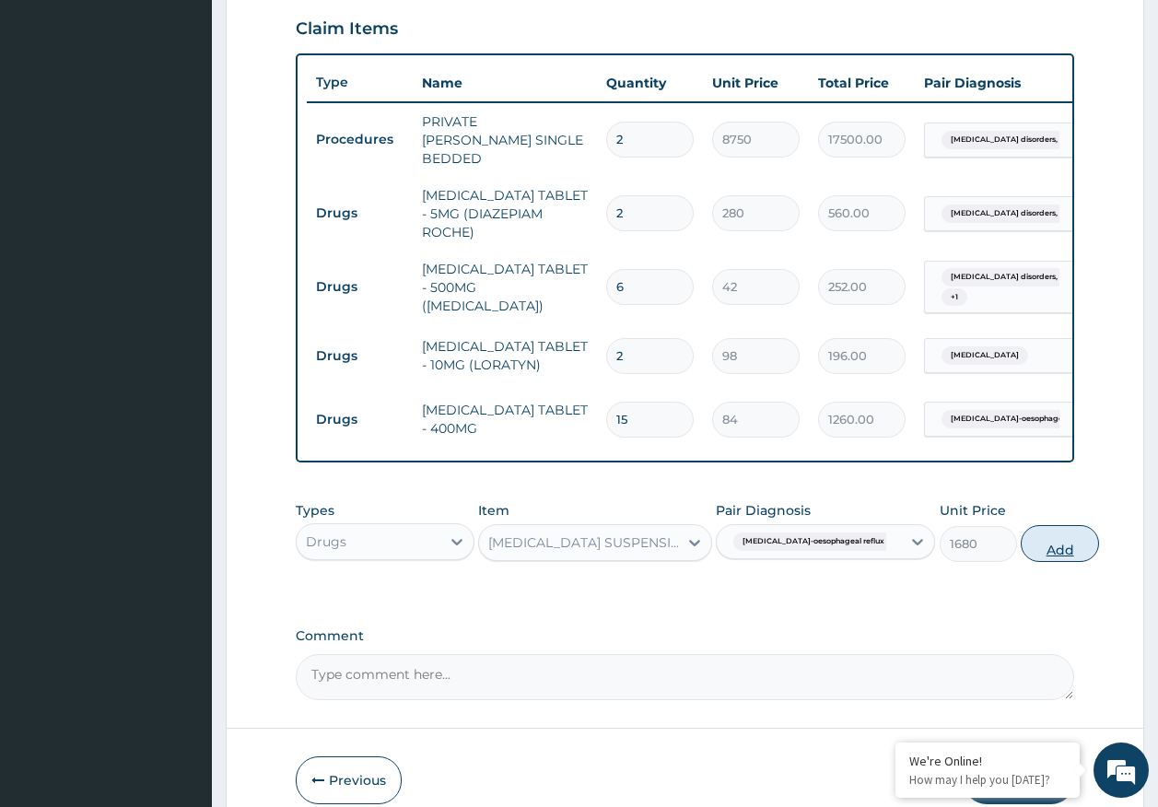
click at [1021, 541] on button "Add" at bounding box center [1060, 543] width 78 height 37
type input "0"
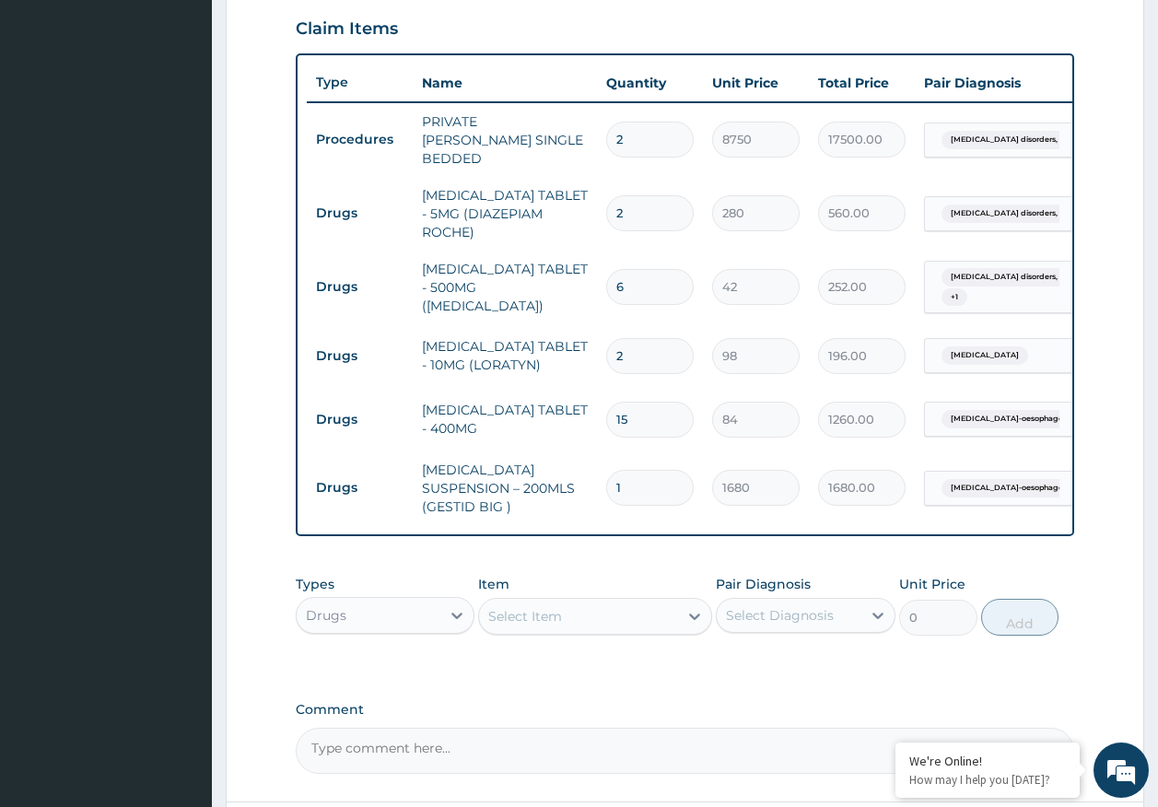
click at [551, 607] on div "Select Item" at bounding box center [525, 616] width 74 height 18
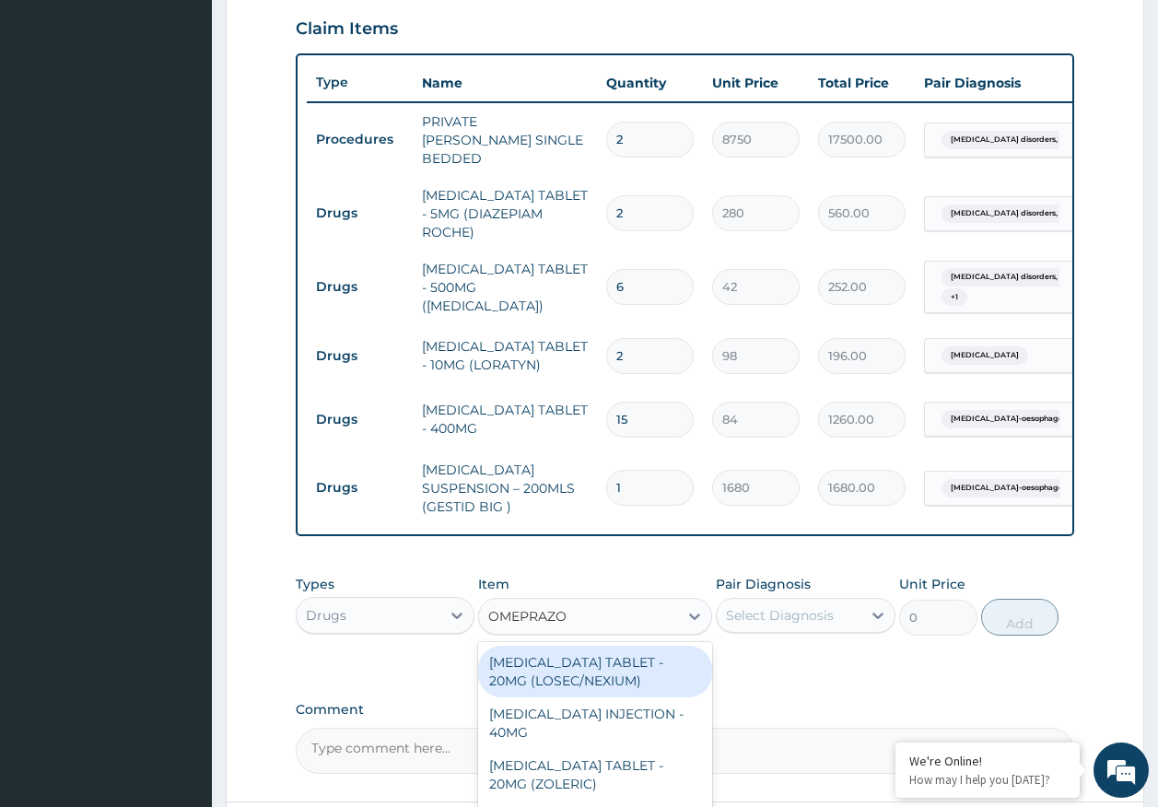
type input "OMEPRAZOL"
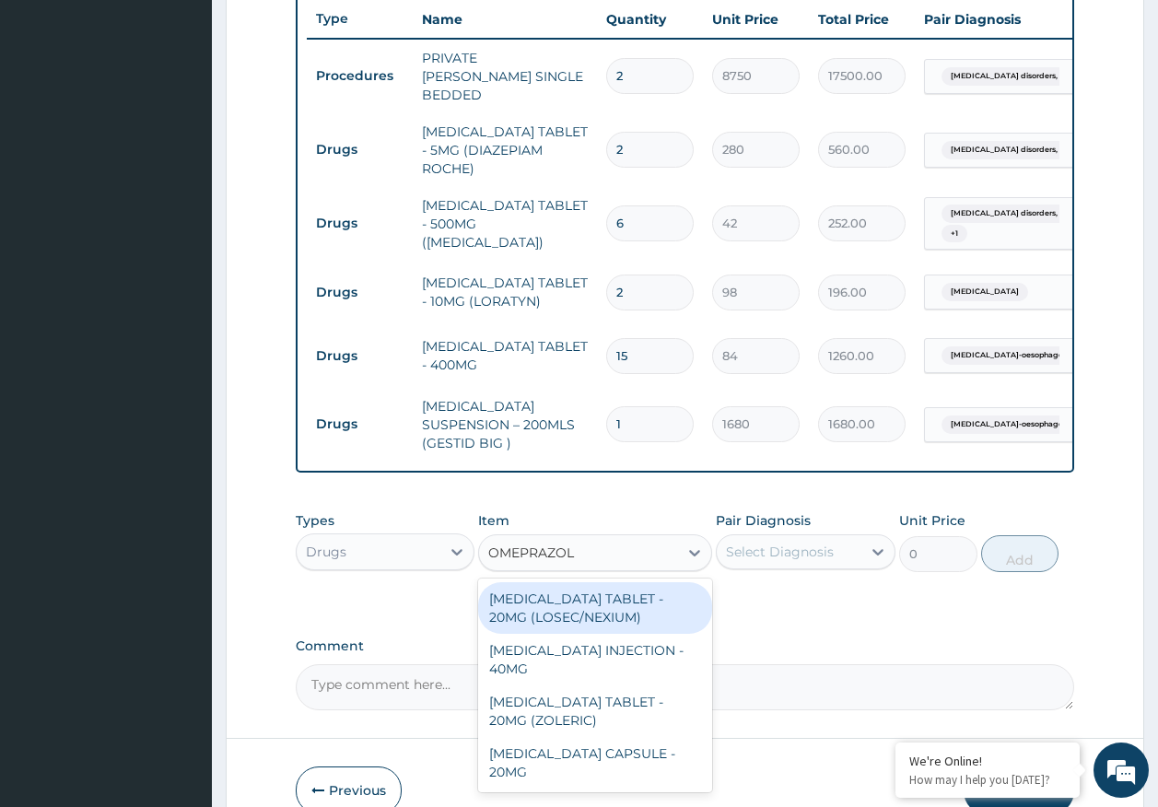
scroll to position [773, 0]
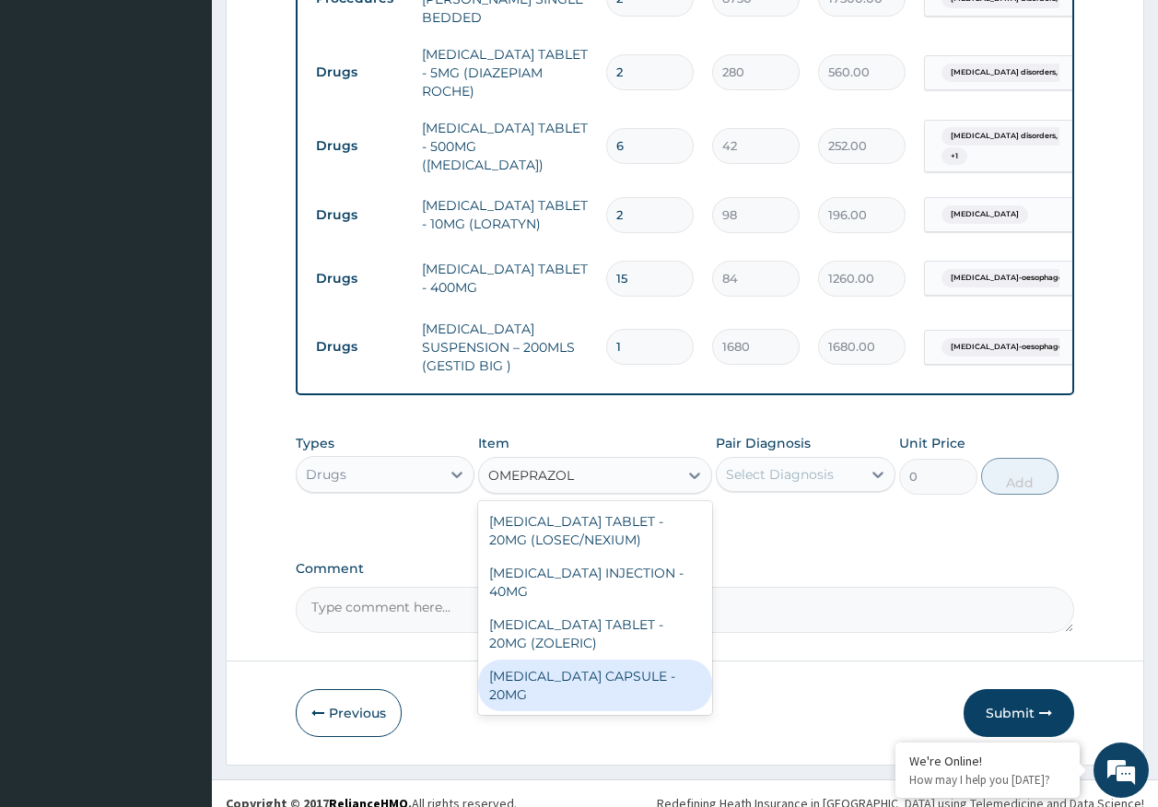
drag, startPoint x: 584, startPoint y: 660, endPoint x: 811, endPoint y: 521, distance: 266.6
click at [586, 659] on div "OMEPRAZOLE CAPSULE - 20MG" at bounding box center [595, 685] width 234 height 52
type input "140"
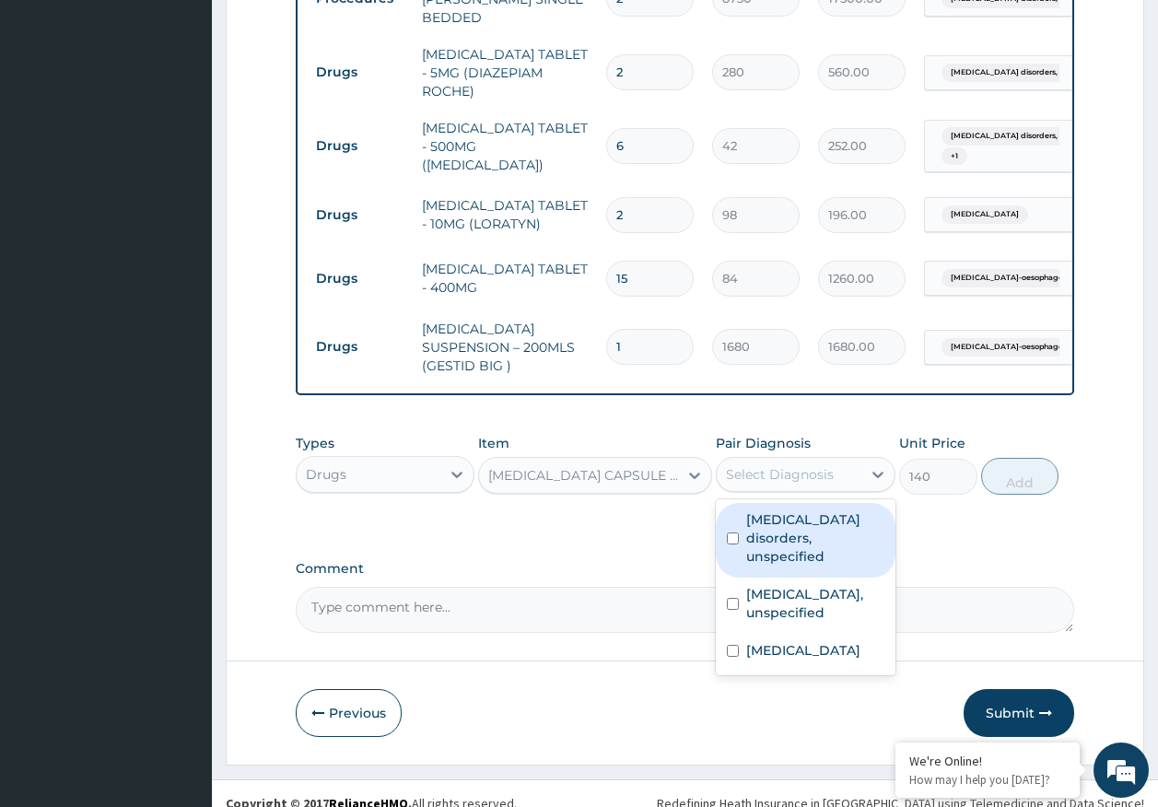
click at [820, 460] on div "Select Diagnosis" at bounding box center [789, 474] width 145 height 29
click at [799, 585] on label "Gastro-oesophageal reflux disease, unspecified" at bounding box center [815, 603] width 138 height 37
checkbox input "true"
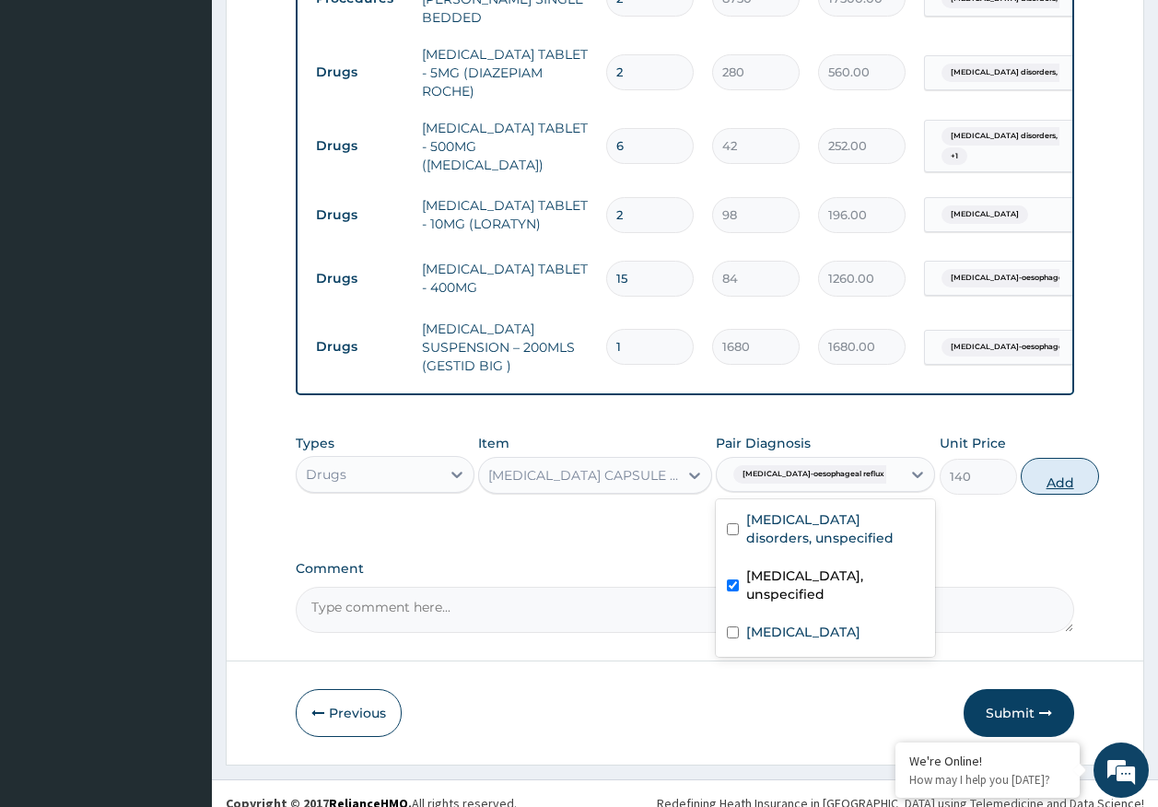
click at [1021, 458] on button "Add" at bounding box center [1060, 476] width 78 height 37
type input "0"
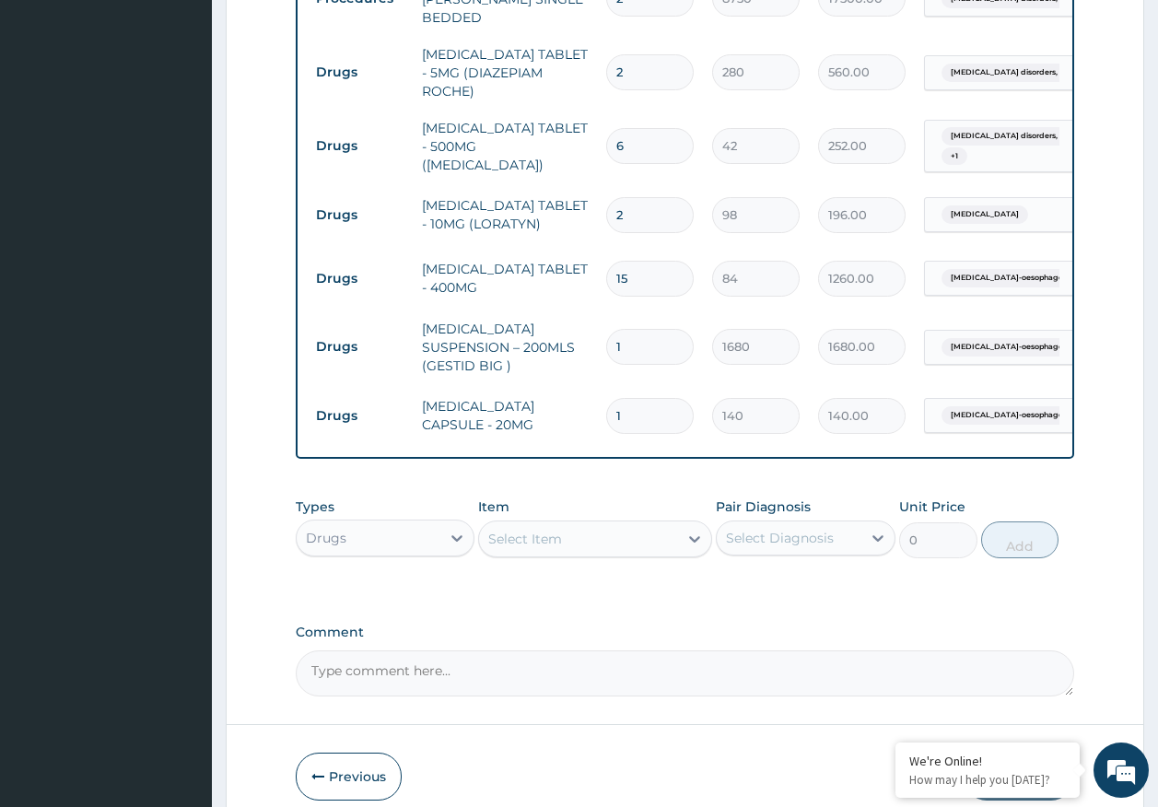
click at [574, 529] on div "Select Item" at bounding box center [578, 538] width 199 height 29
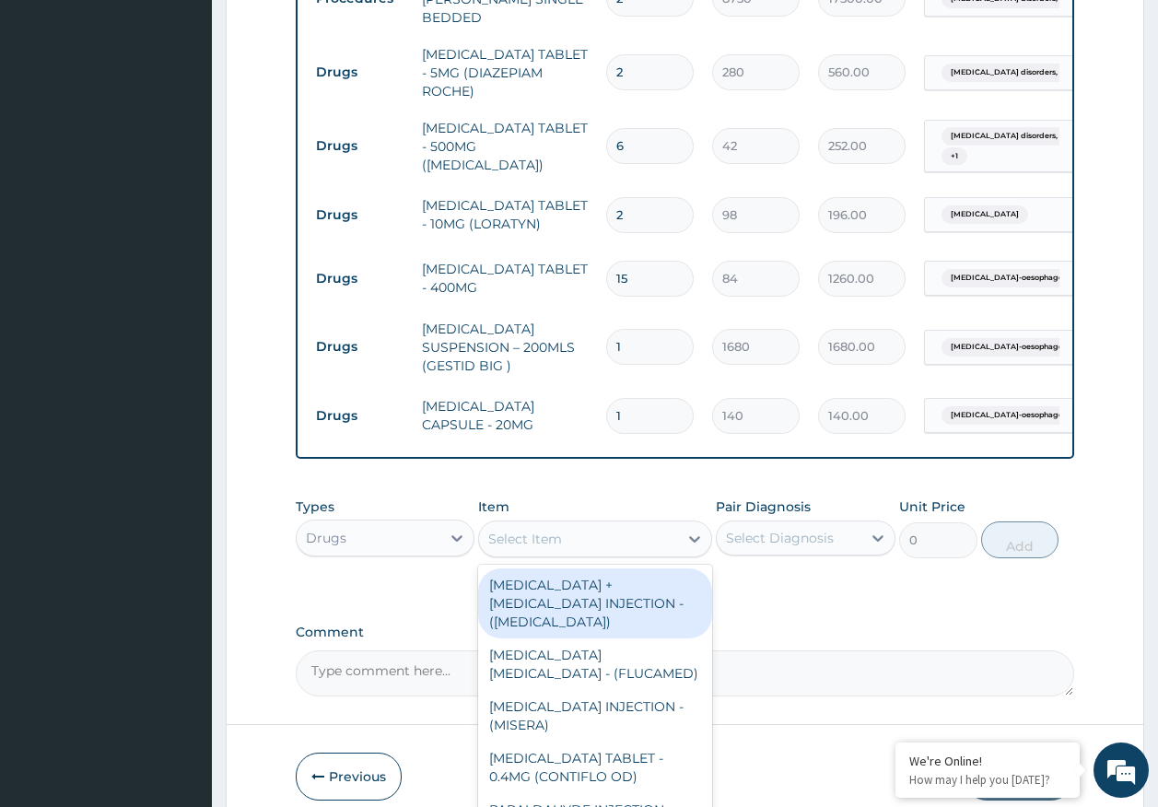
click at [653, 398] on input "1" at bounding box center [650, 416] width 88 height 36
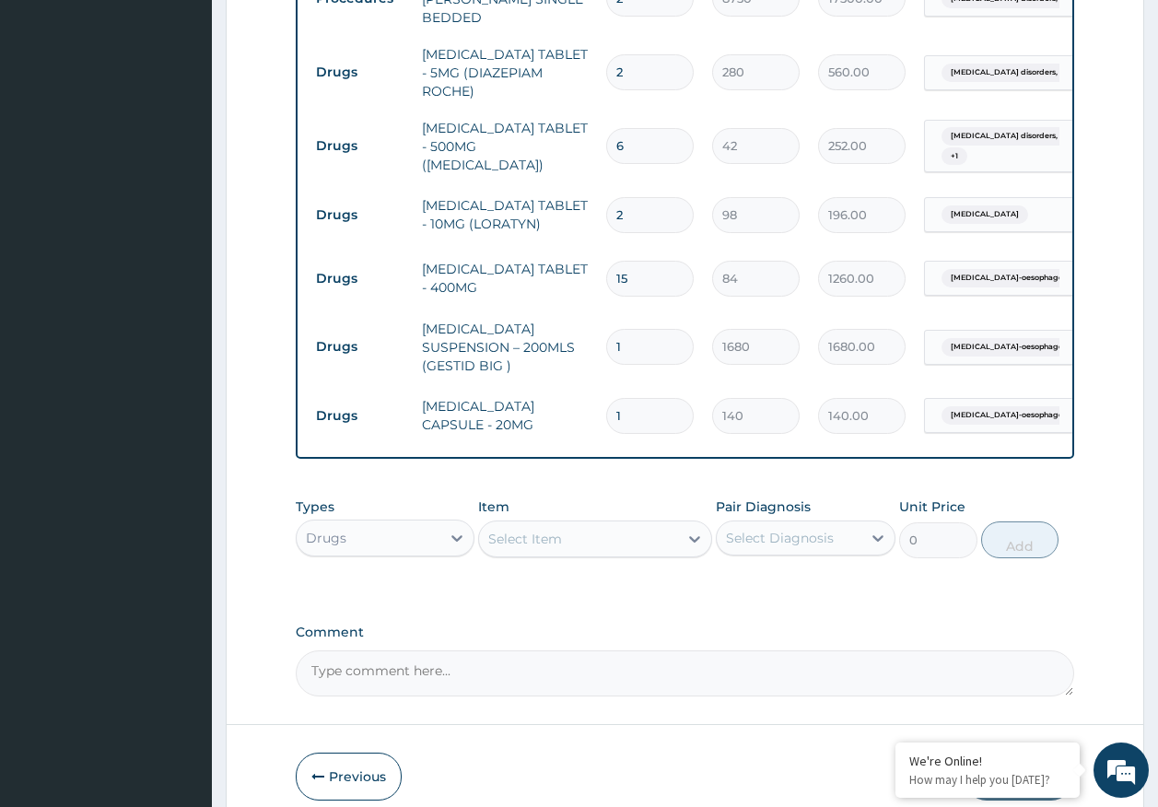
type input "14"
type input "1960.00"
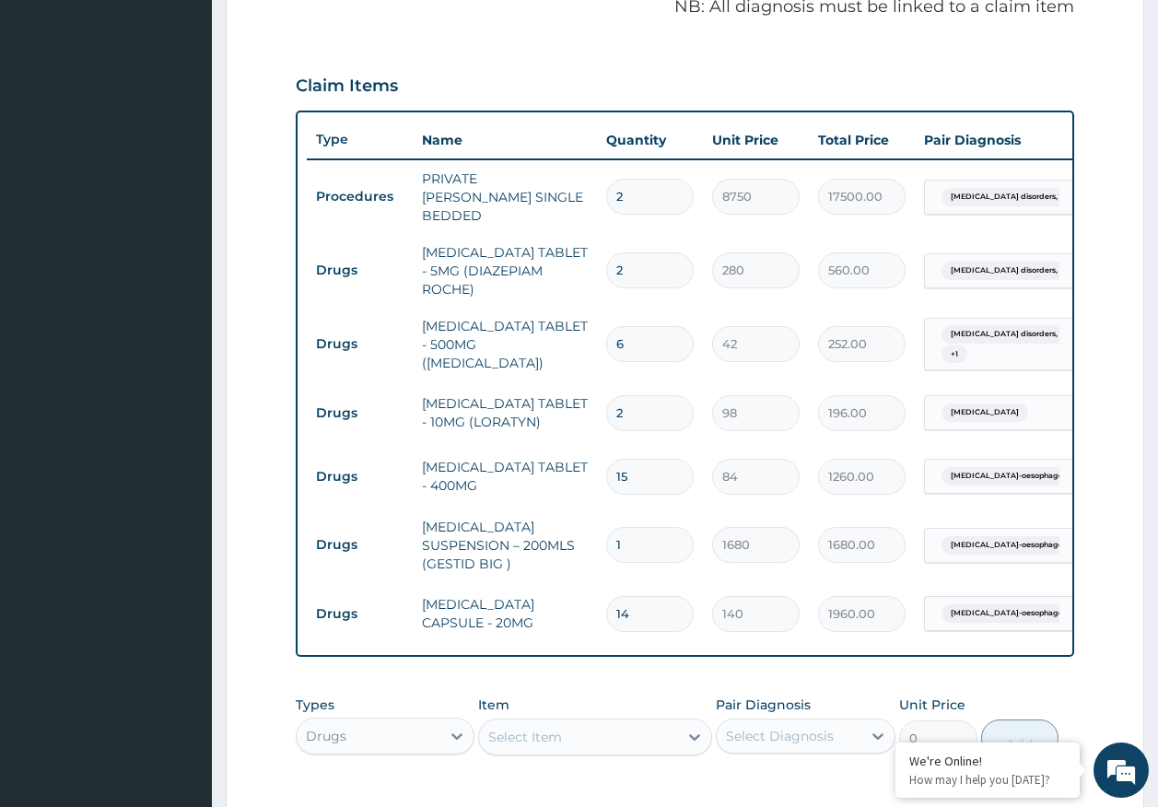
scroll to position [589, 0]
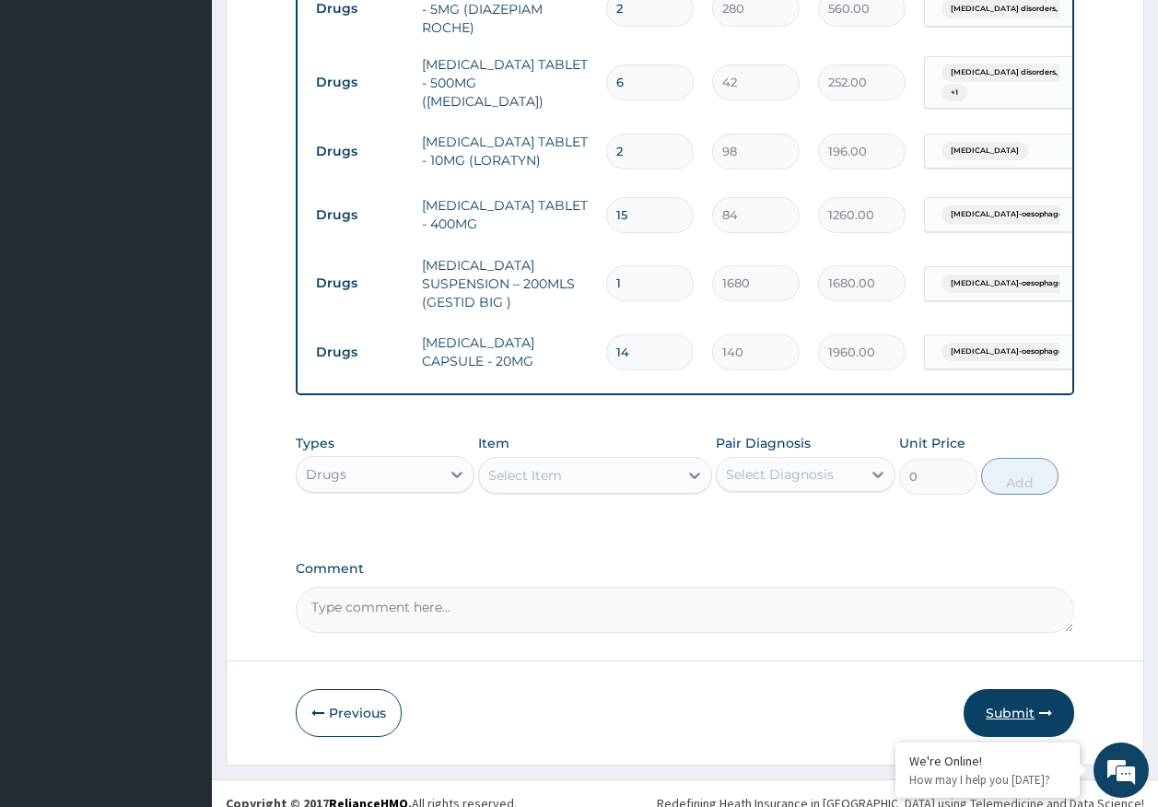
type input "14"
click at [1023, 693] on button "Submit" at bounding box center [1018, 713] width 111 height 48
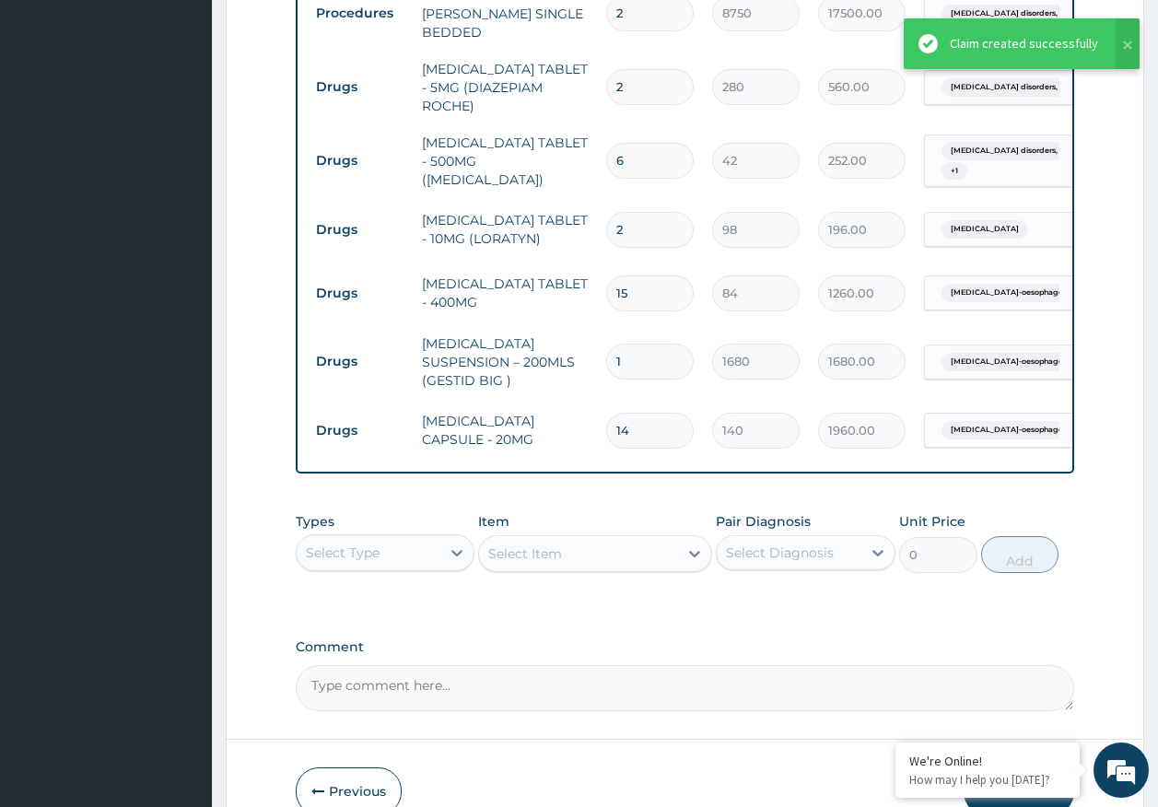
scroll to position [532, 0]
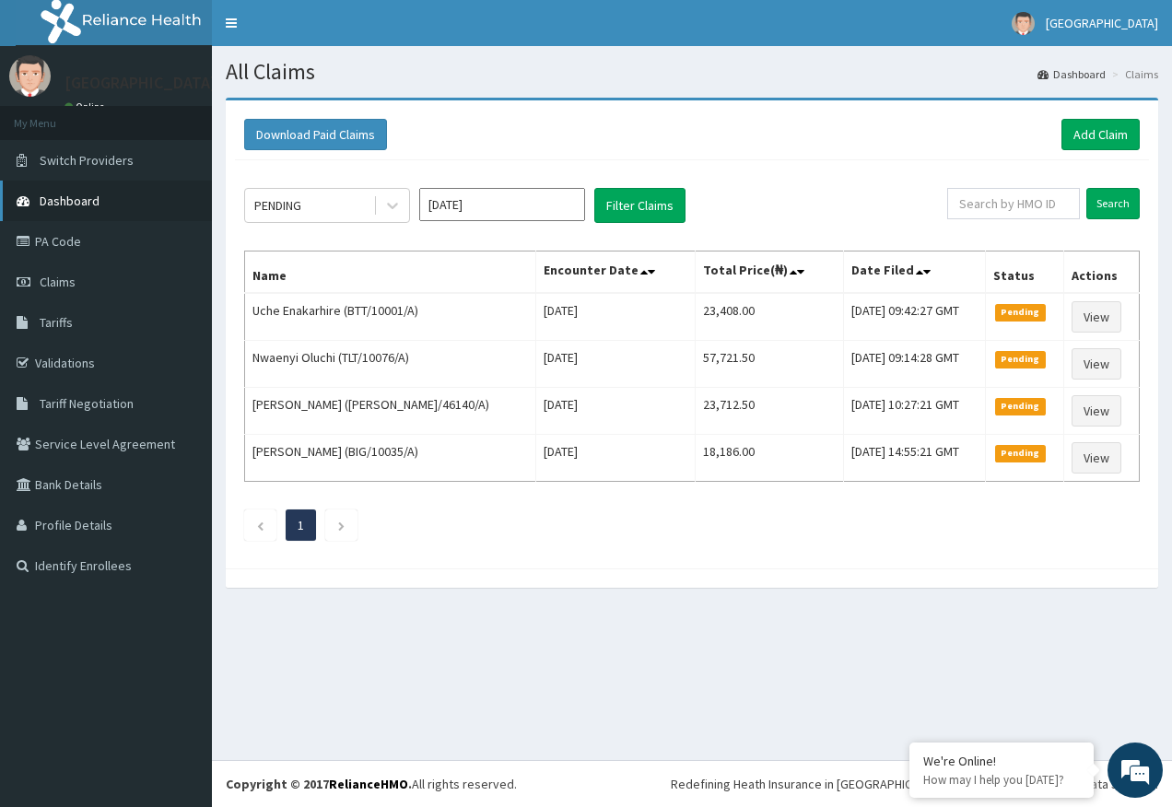
drag, startPoint x: 73, startPoint y: 240, endPoint x: 78, endPoint y: 204, distance: 37.3
click at [73, 240] on link "PA Code" at bounding box center [106, 241] width 212 height 41
